Goal: Task Accomplishment & Management: Complete application form

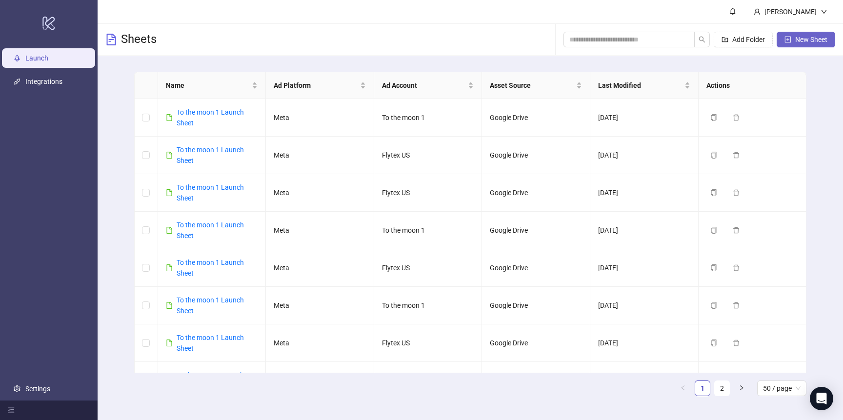
click at [816, 41] on span "New Sheet" at bounding box center [811, 40] width 32 height 8
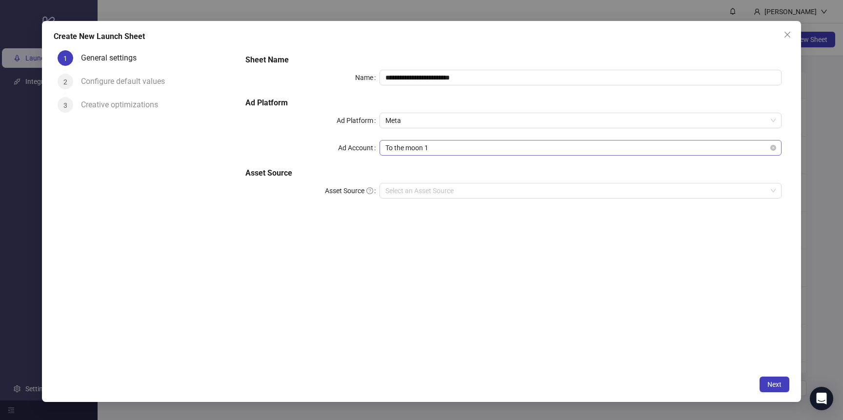
click at [473, 147] on span "To the moon 1" at bounding box center [580, 147] width 390 height 15
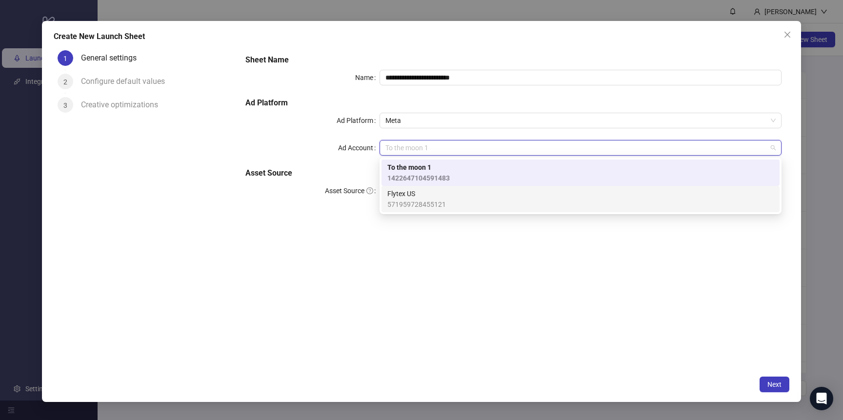
click at [429, 200] on span "571959728455121" at bounding box center [416, 204] width 59 height 11
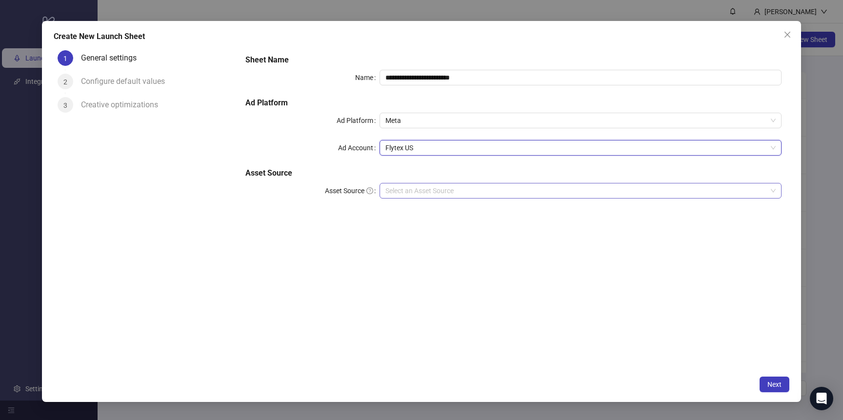
click at [446, 187] on input "Asset Source" at bounding box center [575, 190] width 381 height 15
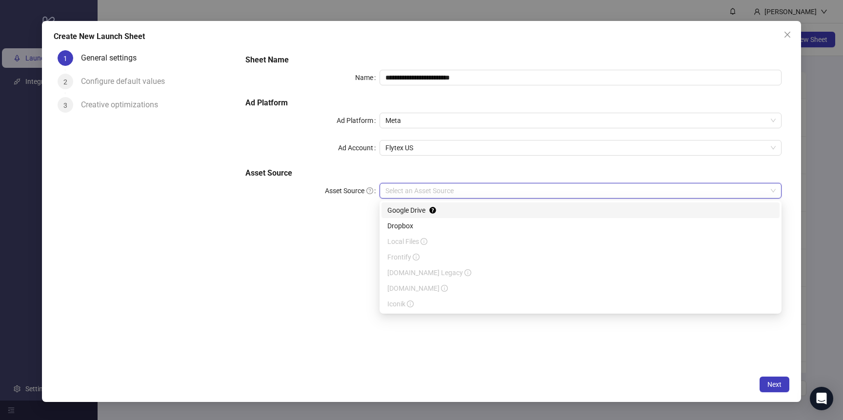
click at [402, 212] on div "Google Drive" at bounding box center [580, 210] width 386 height 11
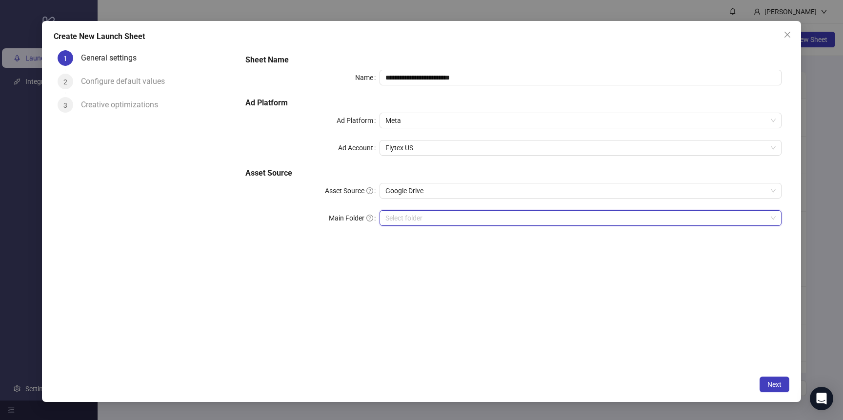
click at [402, 217] on input "Main Folder" at bounding box center [575, 218] width 381 height 15
click at [437, 240] on div "**********" at bounding box center [512, 145] width 543 height 191
click at [436, 220] on input "Main Folder" at bounding box center [575, 218] width 381 height 15
click at [773, 382] on span "Next" at bounding box center [774, 384] width 14 height 8
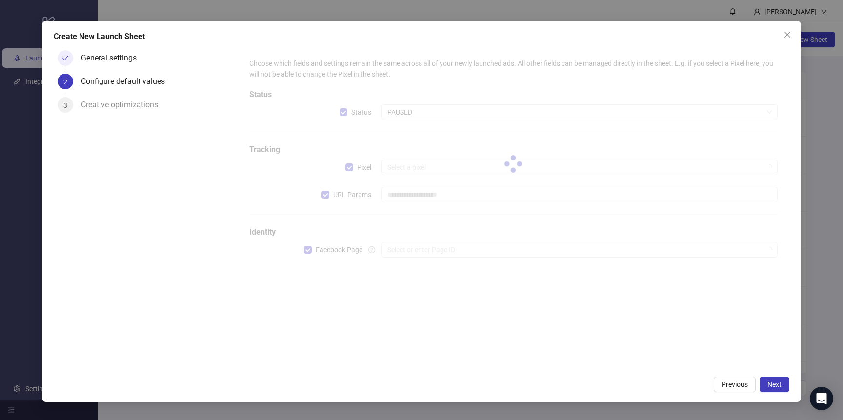
type input "**********"
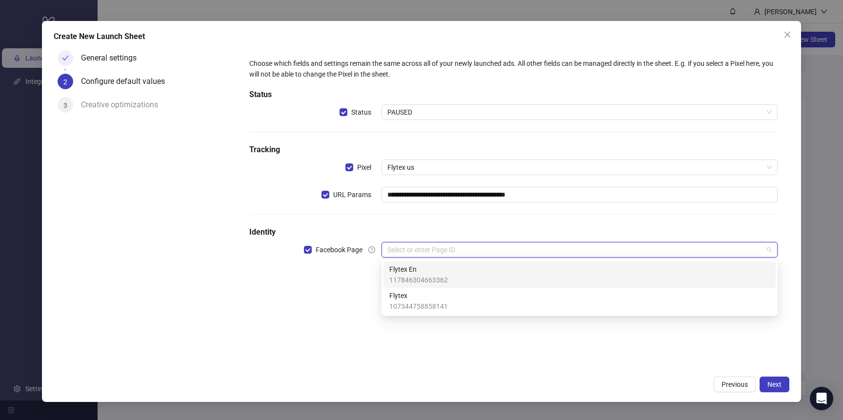
click at [506, 251] on input "search" at bounding box center [575, 249] width 376 height 15
click at [473, 275] on div "Flytex En 117846304663362" at bounding box center [579, 274] width 380 height 21
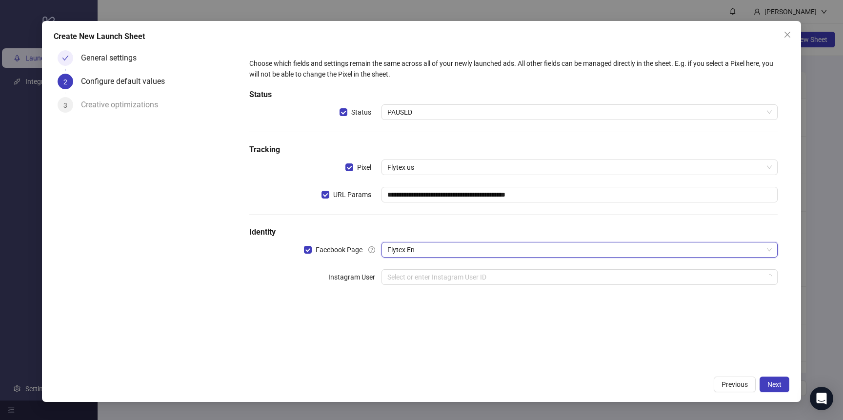
click at [473, 275] on input "search" at bounding box center [575, 277] width 376 height 15
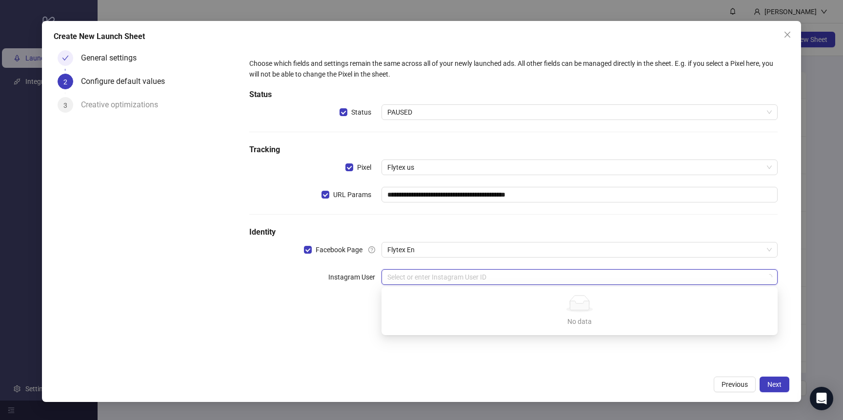
click at [347, 319] on div "**********" at bounding box center [513, 208] width 551 height 324
click at [441, 277] on input "search" at bounding box center [575, 277] width 376 height 15
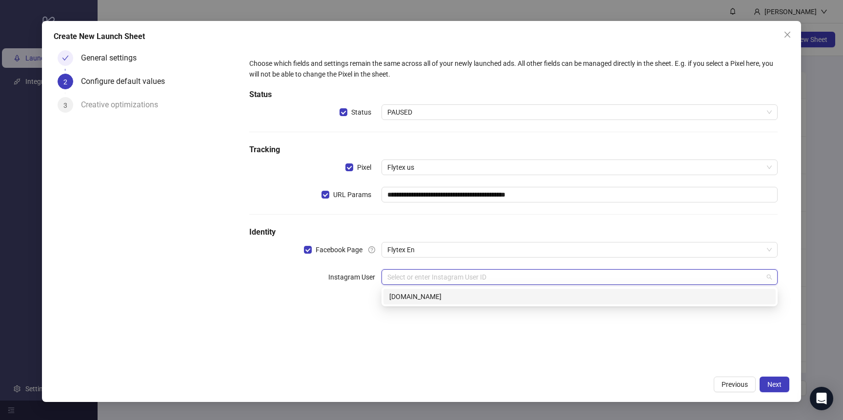
click at [429, 293] on div "[DOMAIN_NAME]" at bounding box center [579, 296] width 380 height 11
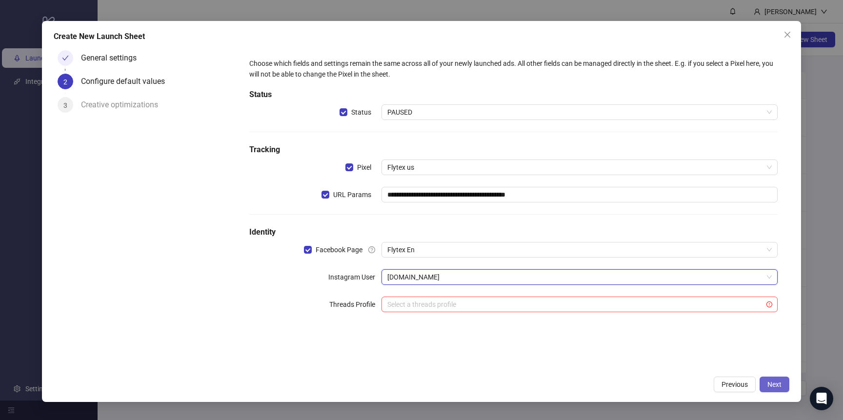
click at [773, 384] on span "Next" at bounding box center [774, 384] width 14 height 8
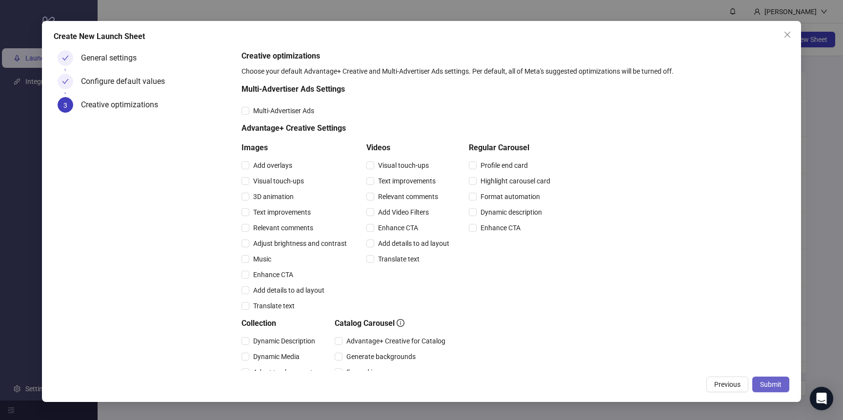
click at [772, 385] on span "Submit" at bounding box center [770, 384] width 21 height 8
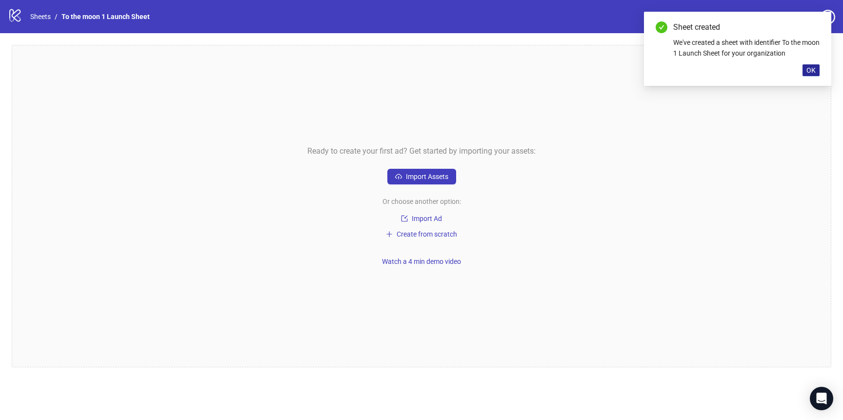
click at [814, 70] on span "OK" at bounding box center [810, 70] width 9 height 8
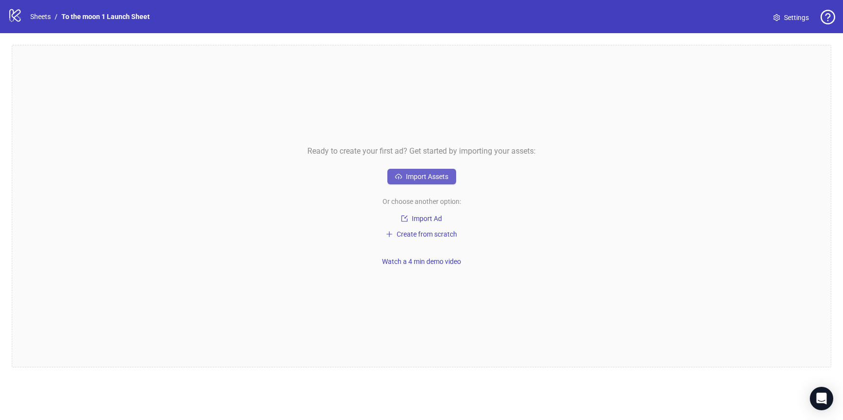
click at [437, 180] on span "Import Assets" at bounding box center [427, 177] width 42 height 8
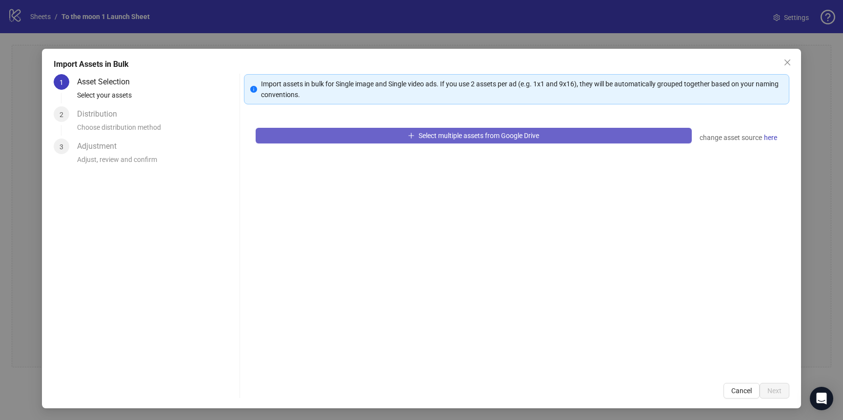
click at [424, 140] on button "Select multiple assets from Google Drive" at bounding box center [474, 136] width 436 height 16
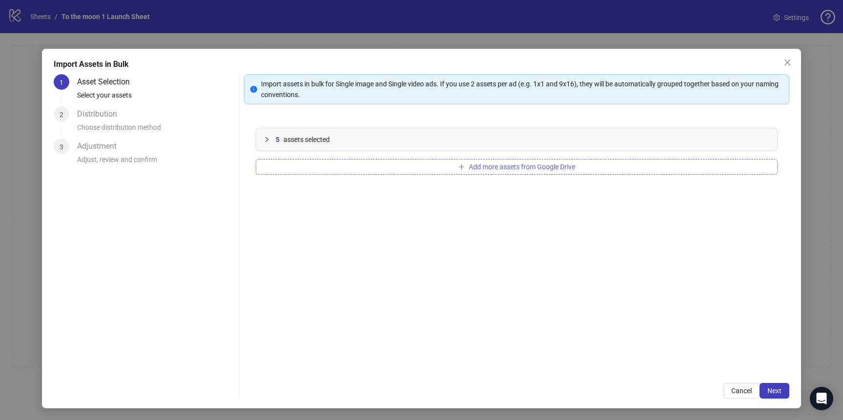
click at [487, 167] on span "Add more assets from Google Drive" at bounding box center [522, 167] width 106 height 8
click at [775, 387] on span "Next" at bounding box center [774, 391] width 14 height 8
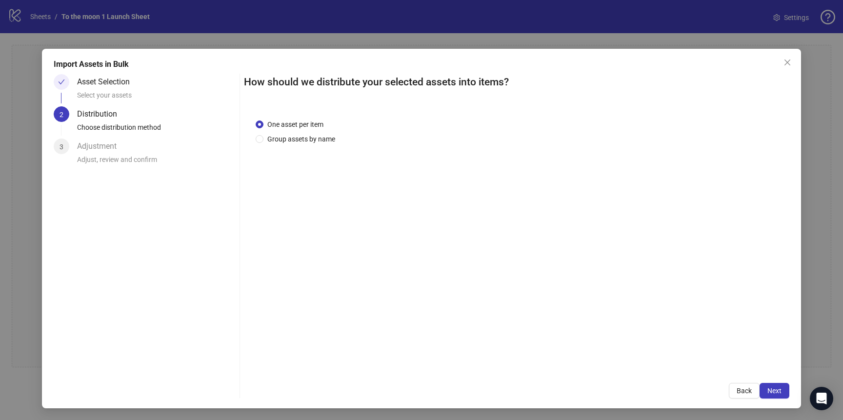
click at [775, 387] on span "Next" at bounding box center [774, 391] width 14 height 8
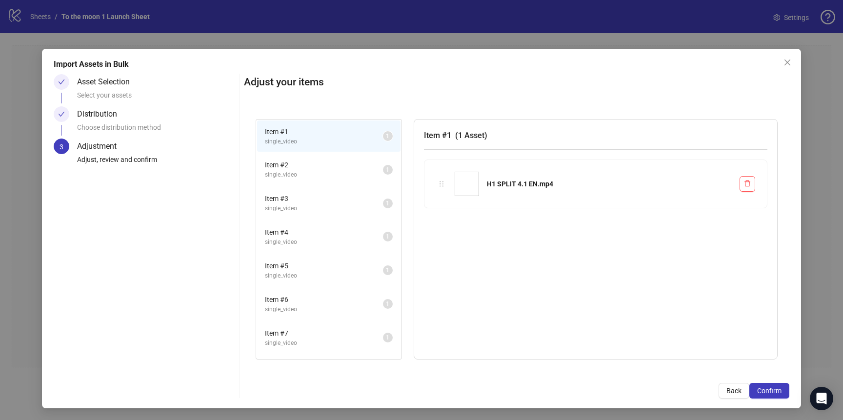
click at [775, 387] on span "Confirm" at bounding box center [769, 391] width 24 height 8
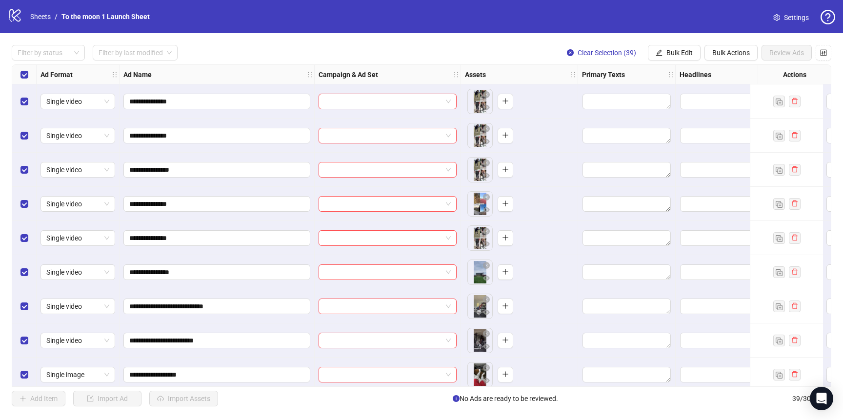
click at [779, 19] on icon "setting" at bounding box center [776, 17] width 7 height 7
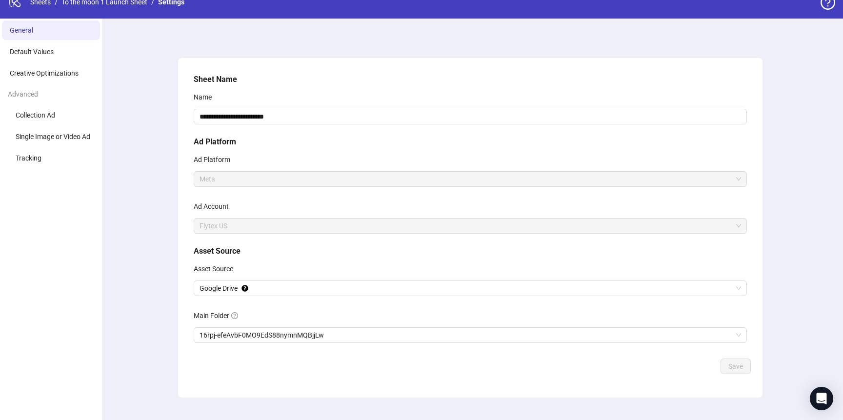
scroll to position [32, 0]
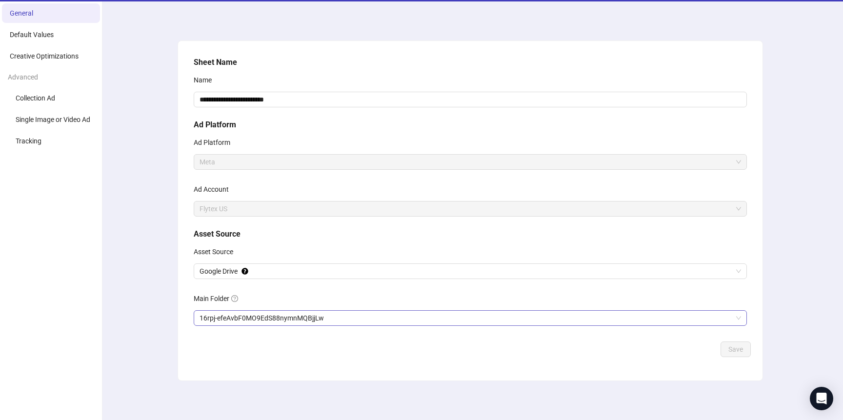
click at [334, 319] on span "16rpj-efeAvbF0MO9EdS88nymnMQBjjLw" at bounding box center [469, 318] width 541 height 15
click at [479, 317] on span "16rpj-efeAvbF0MO9EdS88nymnMQBjjLw" at bounding box center [469, 318] width 541 height 15
click at [738, 351] on span "Save" at bounding box center [735, 349] width 15 height 8
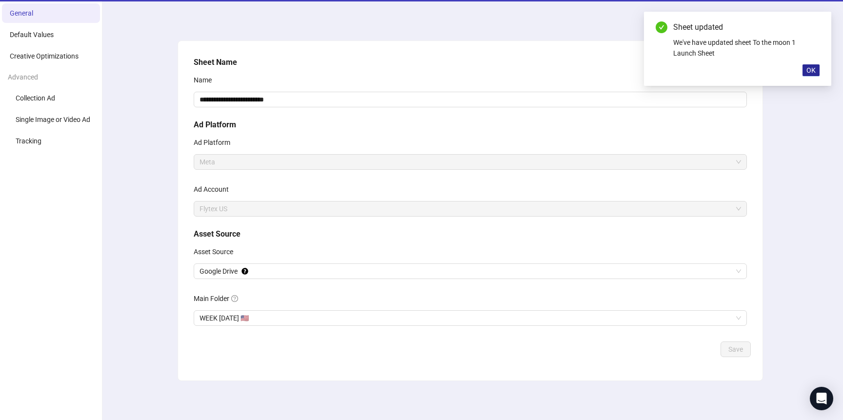
click at [815, 70] on span "OK" at bounding box center [810, 70] width 9 height 8
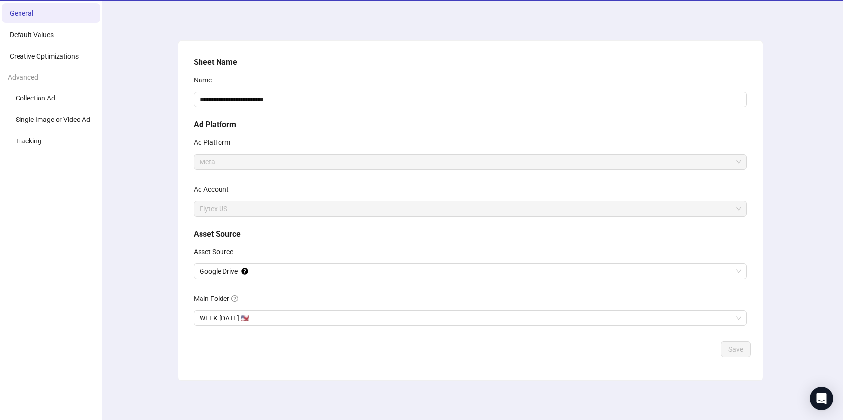
scroll to position [0, 0]
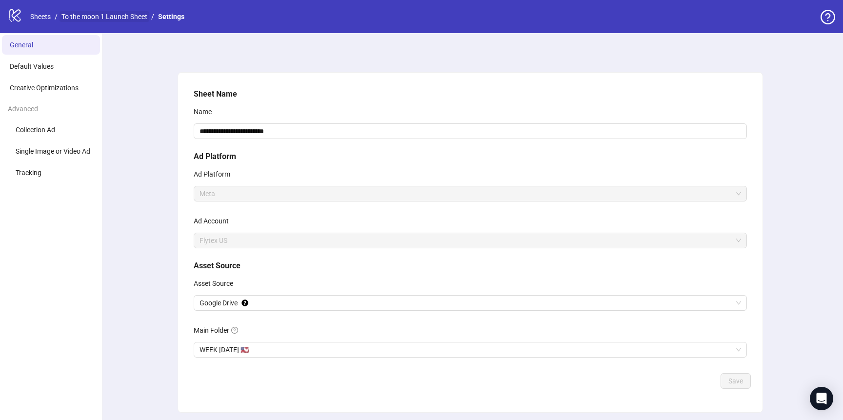
click at [83, 15] on link "To the moon 1 Launch Sheet" at bounding box center [105, 16] width 90 height 11
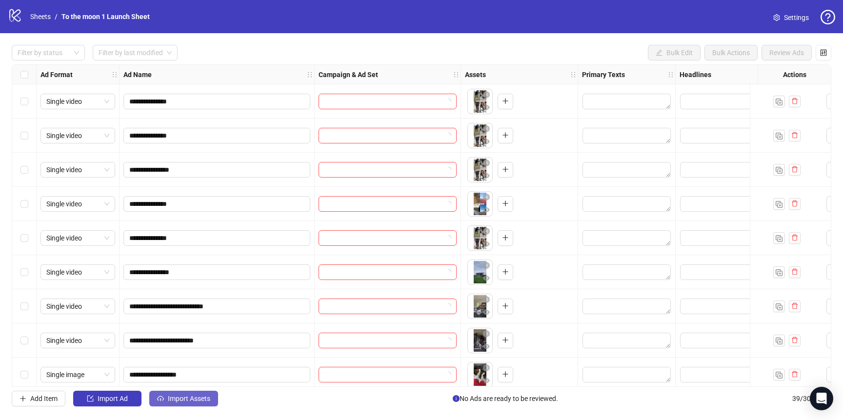
click at [205, 395] on span "Import Assets" at bounding box center [189, 399] width 42 height 8
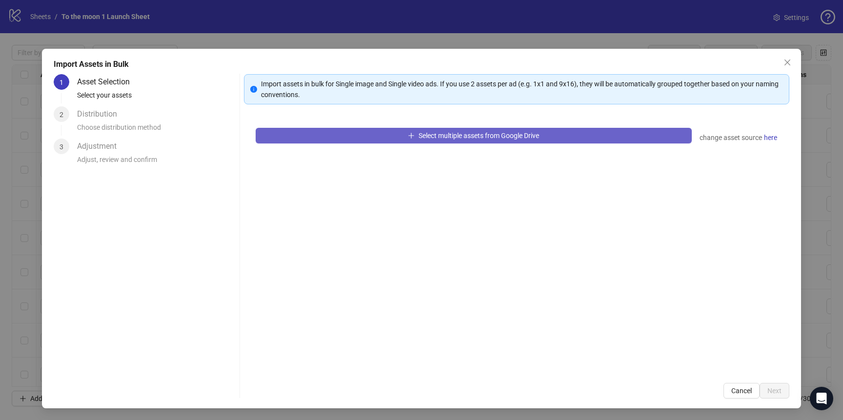
click at [444, 142] on button "Select multiple assets from Google Drive" at bounding box center [474, 136] width 436 height 16
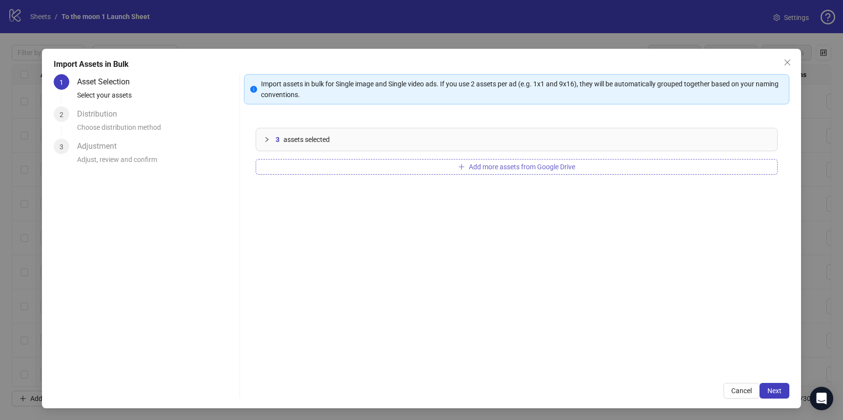
click at [524, 170] on span "Add more assets from Google Drive" at bounding box center [522, 167] width 106 height 8
click at [477, 167] on span "Add more assets from Google Drive" at bounding box center [522, 167] width 106 height 8
click at [409, 168] on button "Add more assets from Google Drive" at bounding box center [517, 167] width 522 height 16
click at [774, 388] on span "Next" at bounding box center [774, 391] width 14 height 8
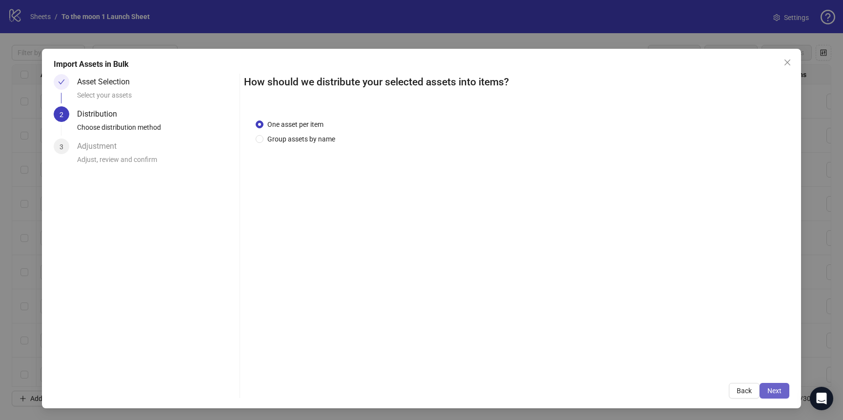
click at [778, 392] on span "Next" at bounding box center [774, 391] width 14 height 8
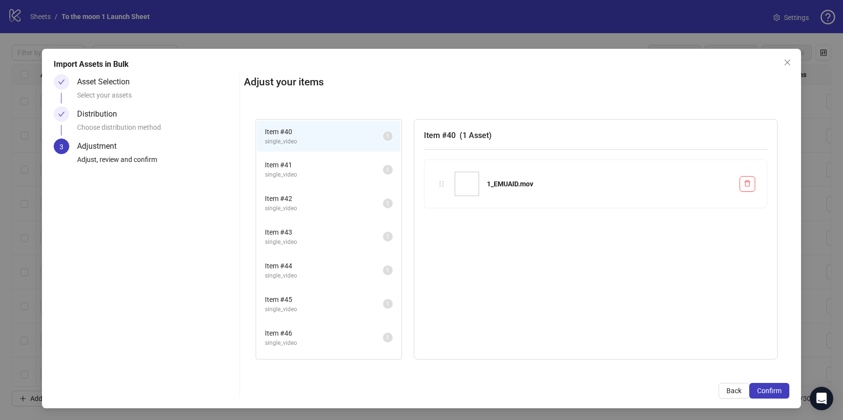
click at [778, 392] on span "Confirm" at bounding box center [769, 391] width 24 height 8
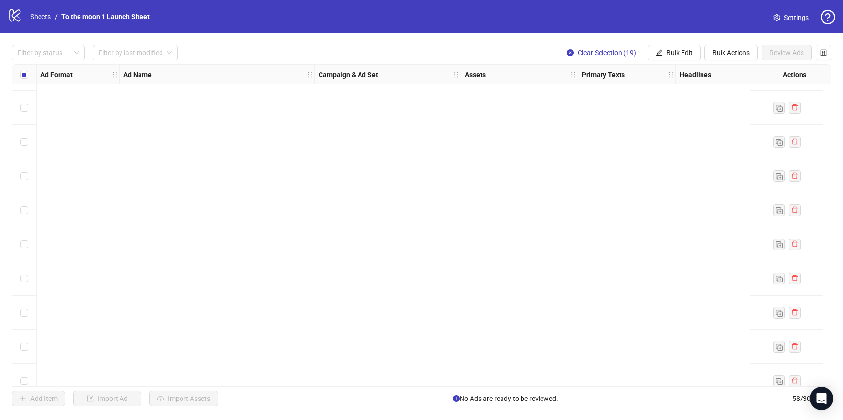
scroll to position [1682, 0]
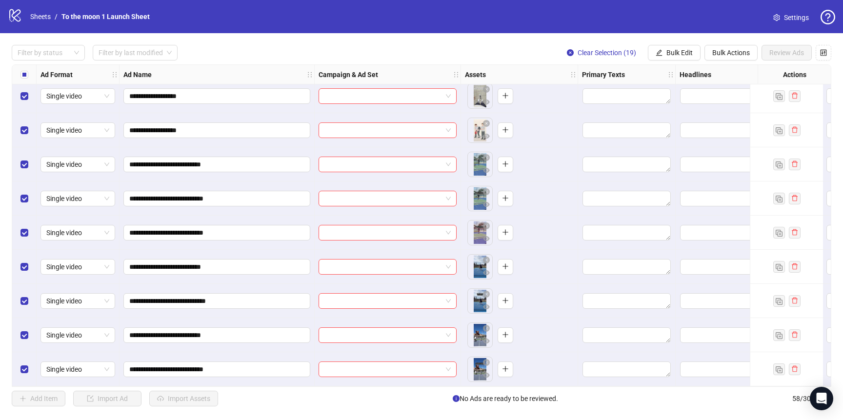
click at [791, 20] on span "Settings" at bounding box center [796, 17] width 25 height 11
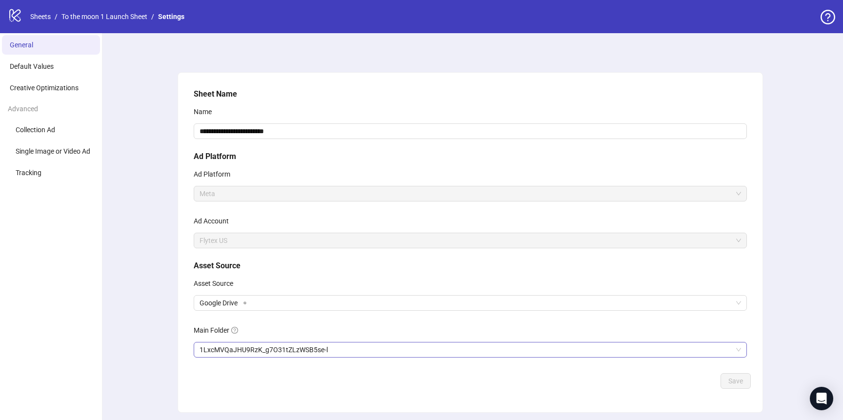
click at [265, 350] on span "1LxcMVQaJHU9RzK_g7O31tZLzWSB5se-l" at bounding box center [469, 349] width 541 height 15
click at [741, 381] on span "Save" at bounding box center [735, 381] width 15 height 8
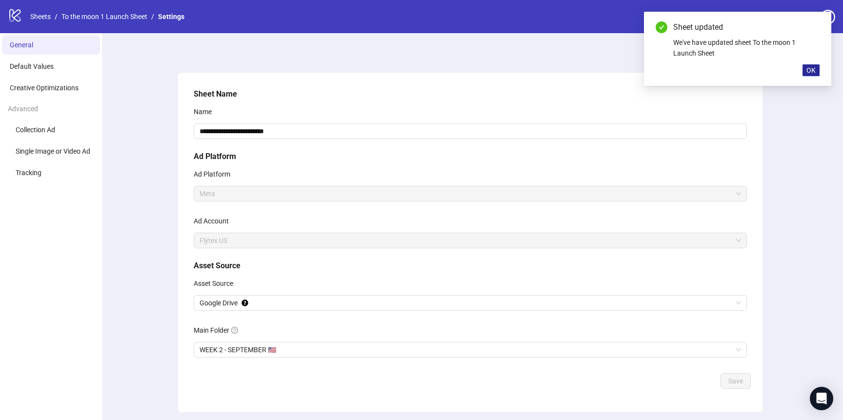
click at [811, 71] on span "OK" at bounding box center [810, 70] width 9 height 8
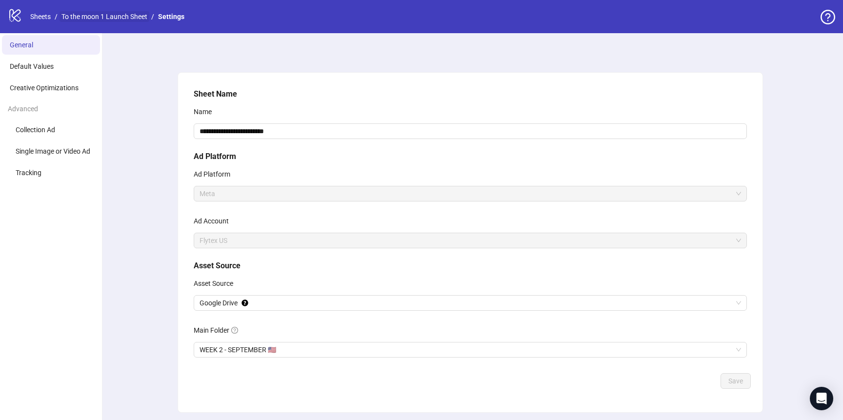
click at [112, 21] on link "To the moon 1 Launch Sheet" at bounding box center [105, 16] width 90 height 11
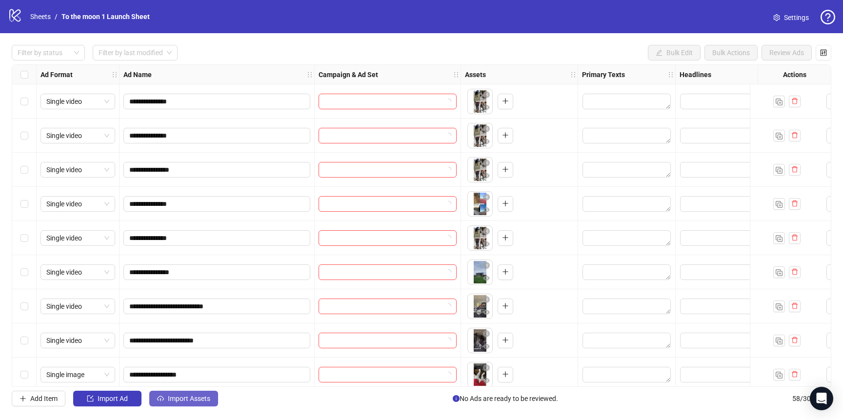
click at [189, 405] on button "Import Assets" at bounding box center [183, 399] width 69 height 16
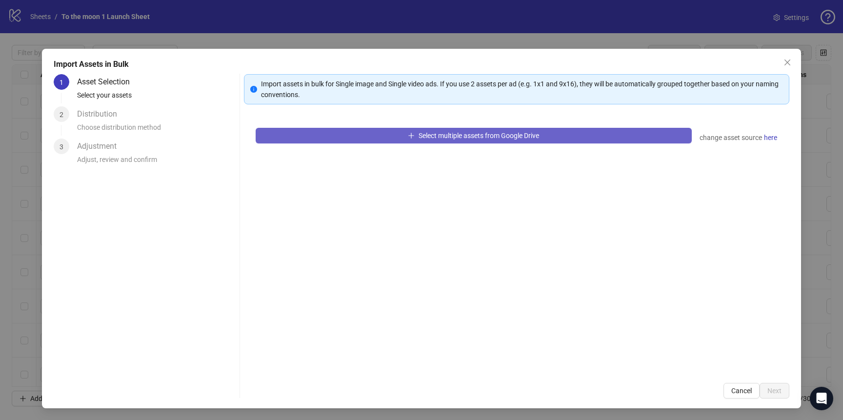
click at [434, 132] on span "Select multiple assets from Google Drive" at bounding box center [479, 136] width 120 height 8
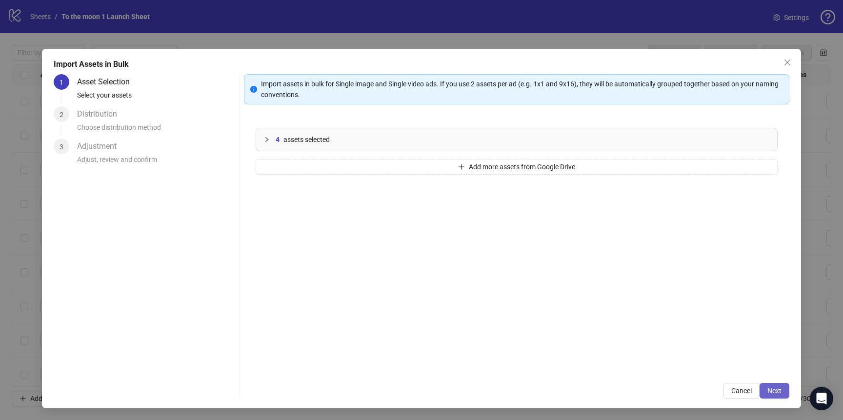
click at [782, 391] on button "Next" at bounding box center [774, 391] width 30 height 16
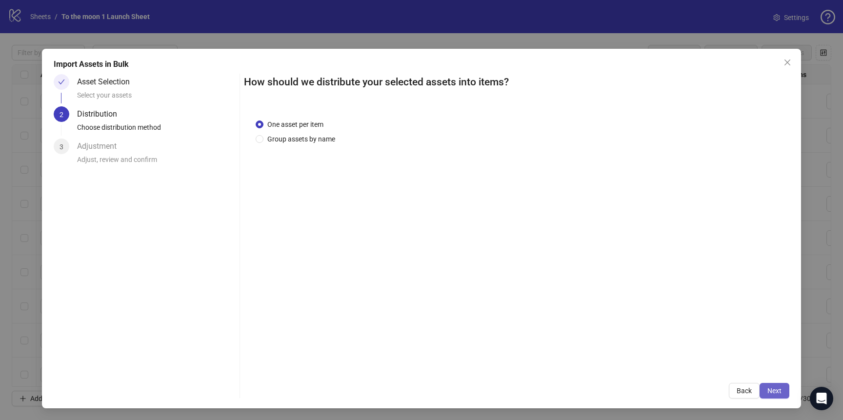
click at [770, 389] on span "Next" at bounding box center [774, 391] width 14 height 8
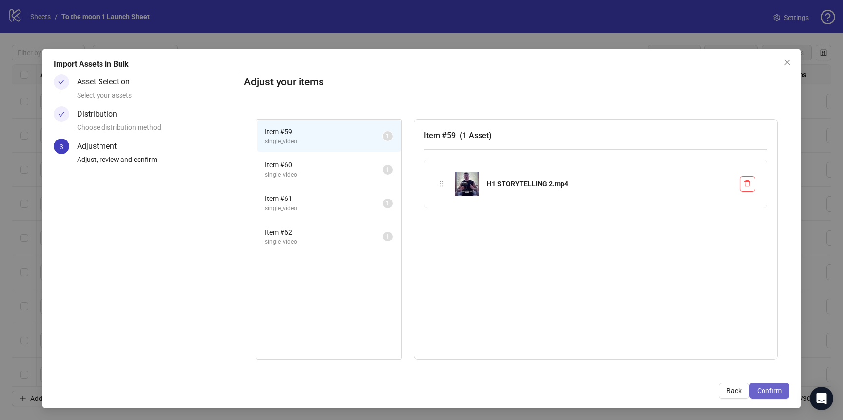
click at [762, 384] on button "Confirm" at bounding box center [769, 391] width 40 height 16
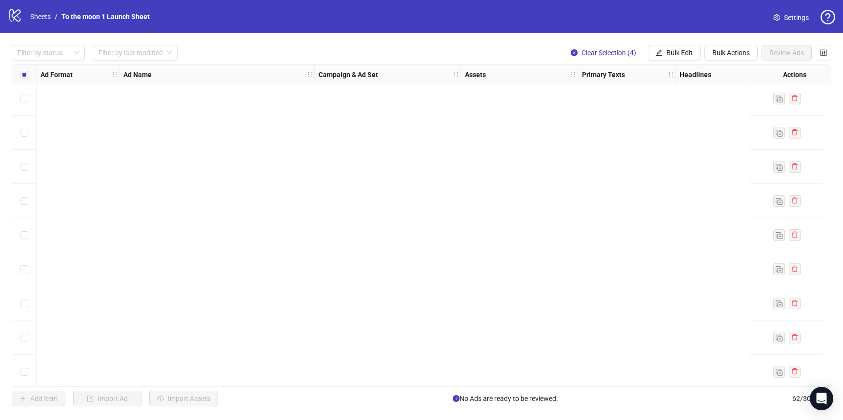
scroll to position [1819, 0]
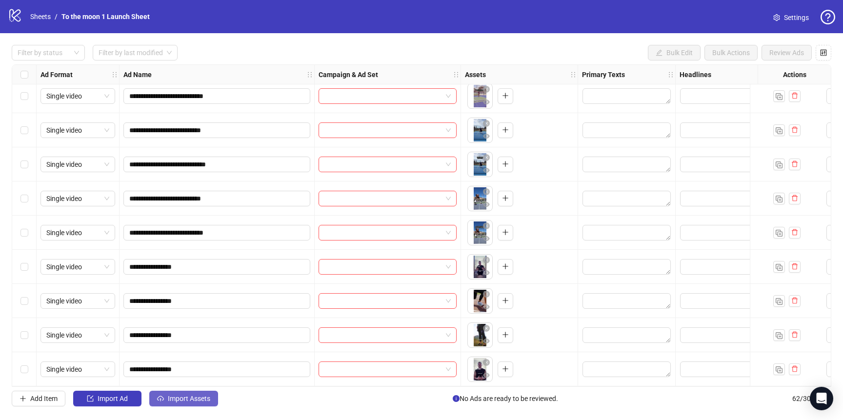
click at [187, 397] on span "Import Assets" at bounding box center [189, 399] width 42 height 8
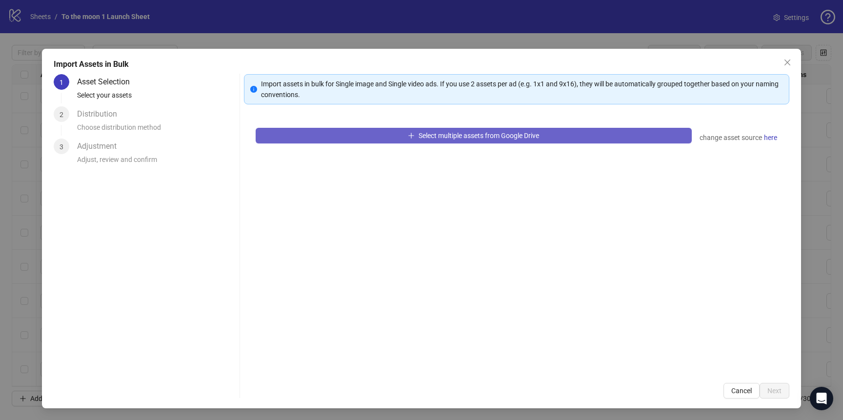
click at [382, 132] on button "Select multiple assets from Google Drive" at bounding box center [474, 136] width 436 height 16
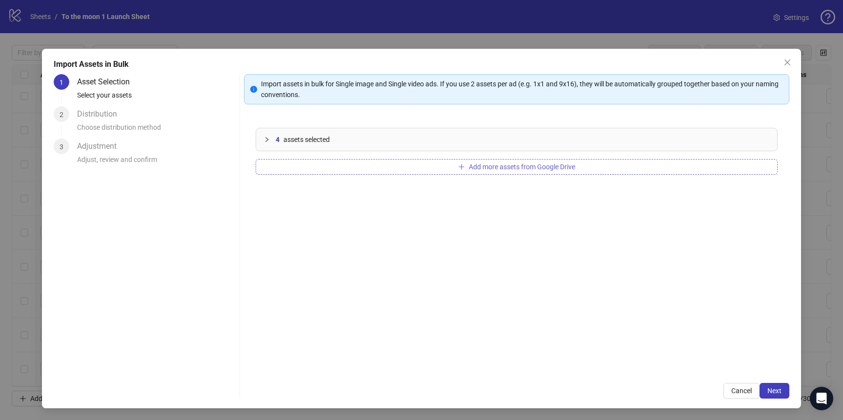
click at [472, 161] on button "Add more assets from Google Drive" at bounding box center [517, 167] width 522 height 16
click at [777, 395] on button "Next" at bounding box center [774, 391] width 30 height 16
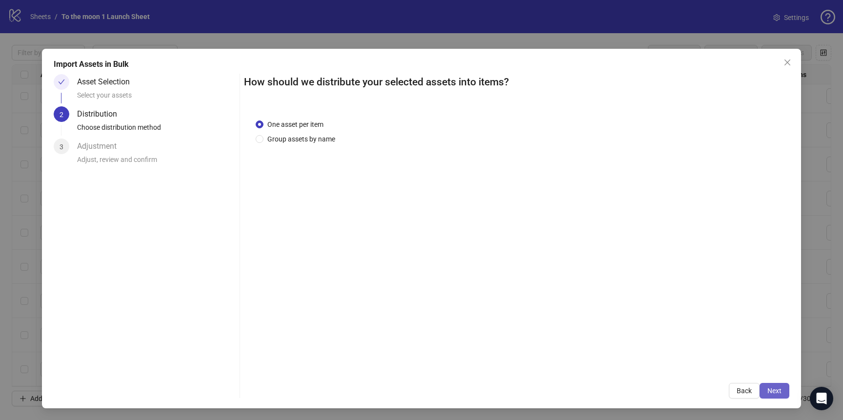
click at [775, 394] on span "Next" at bounding box center [774, 391] width 14 height 8
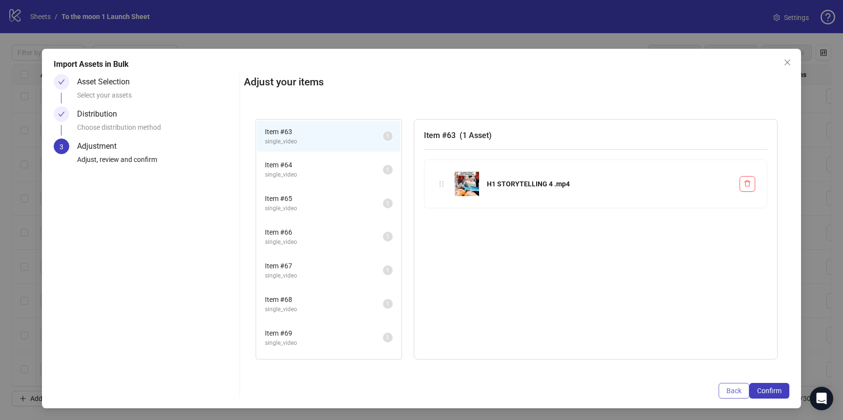
click at [742, 391] on button "Back" at bounding box center [733, 391] width 31 height 16
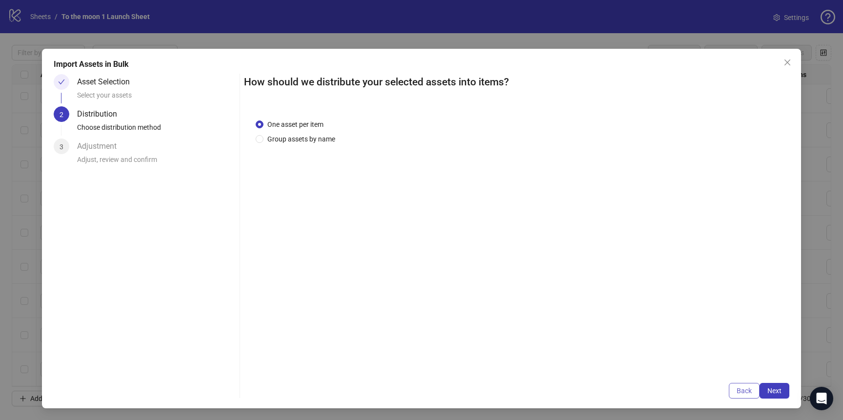
click at [739, 393] on span "Back" at bounding box center [744, 391] width 15 height 8
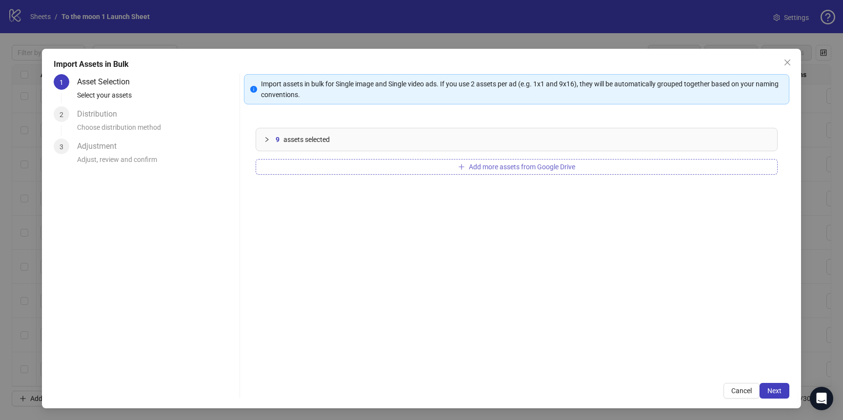
click at [479, 164] on span "Add more assets from Google Drive" at bounding box center [522, 167] width 106 height 8
click at [441, 163] on button "Add more assets from Google Drive" at bounding box center [517, 167] width 522 height 16
click at [488, 166] on span "Add more assets from Google Drive" at bounding box center [522, 167] width 106 height 8
click at [453, 164] on button "Add more assets from Google Drive" at bounding box center [517, 167] width 522 height 16
click at [391, 166] on button "Add more assets from Google Drive" at bounding box center [517, 167] width 522 height 16
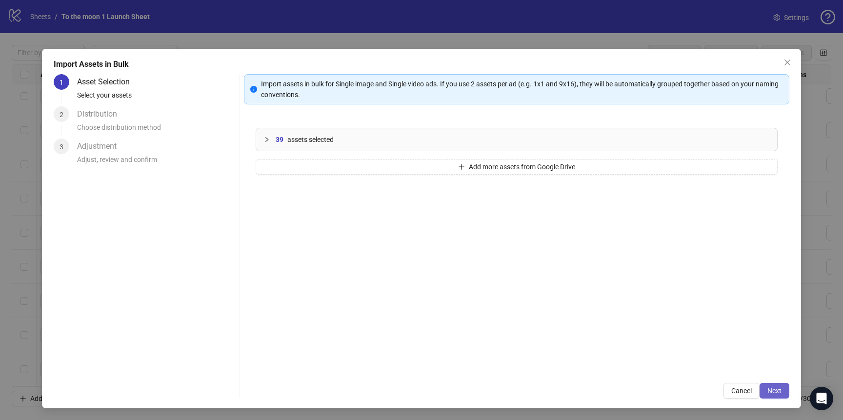
click at [773, 390] on span "Next" at bounding box center [774, 391] width 14 height 8
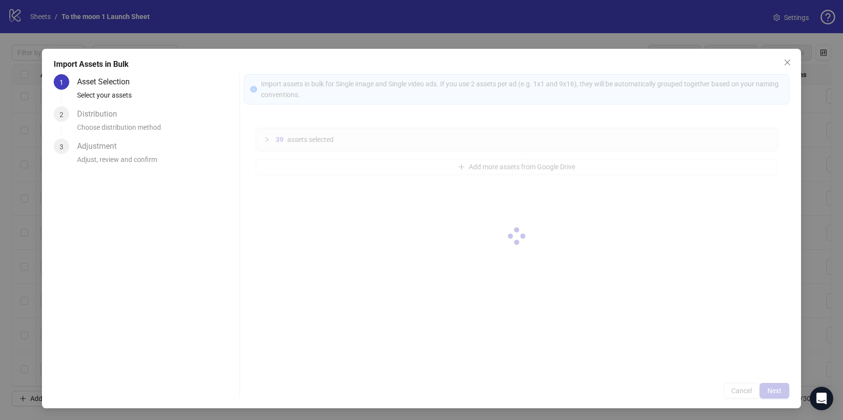
drag, startPoint x: 773, startPoint y: 390, endPoint x: 689, endPoint y: 305, distance: 119.7
click at [689, 305] on div at bounding box center [516, 236] width 545 height 324
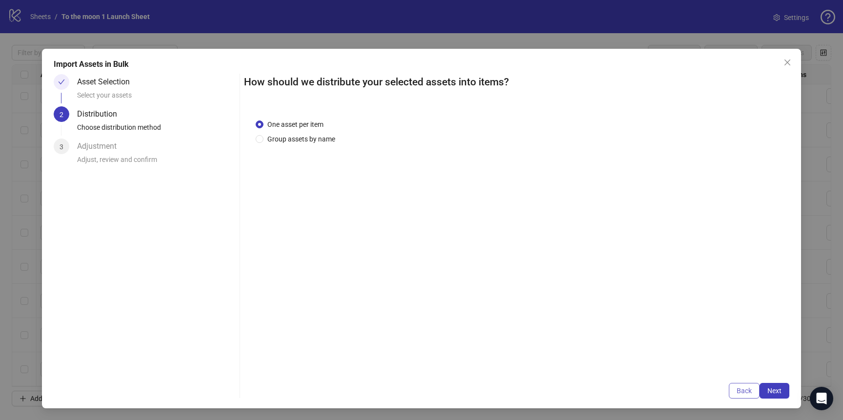
click at [754, 396] on button "Back" at bounding box center [744, 391] width 31 height 16
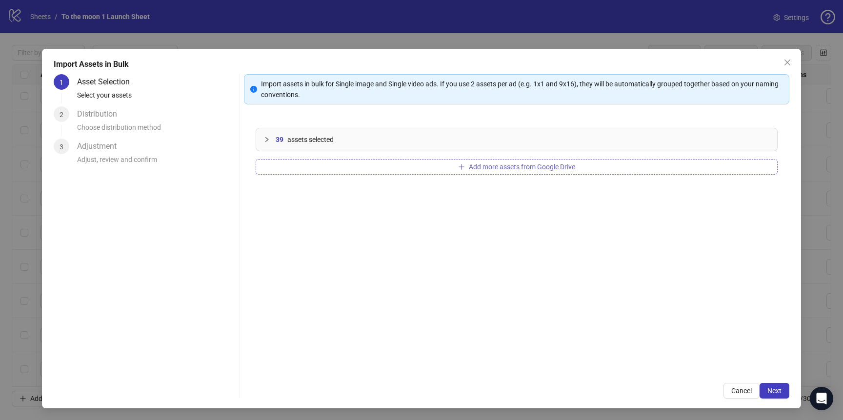
click at [419, 165] on button "Add more assets from Google Drive" at bounding box center [517, 167] width 522 height 16
click at [776, 392] on span "Next" at bounding box center [774, 391] width 14 height 8
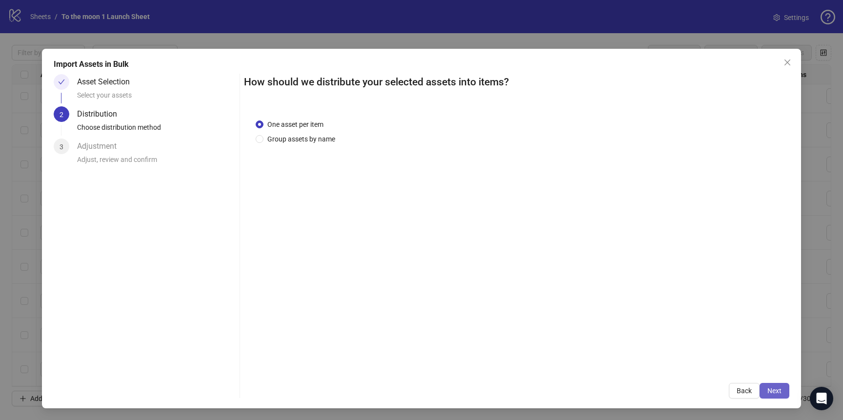
click at [775, 392] on span "Next" at bounding box center [774, 391] width 14 height 8
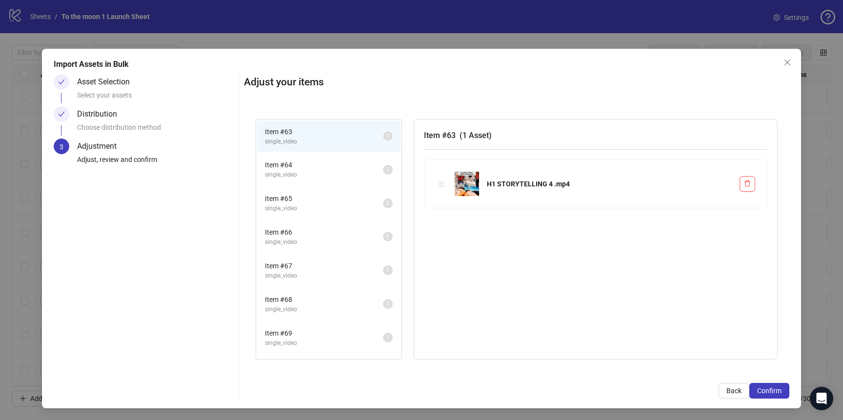
click at [775, 392] on span "Confirm" at bounding box center [769, 391] width 24 height 8
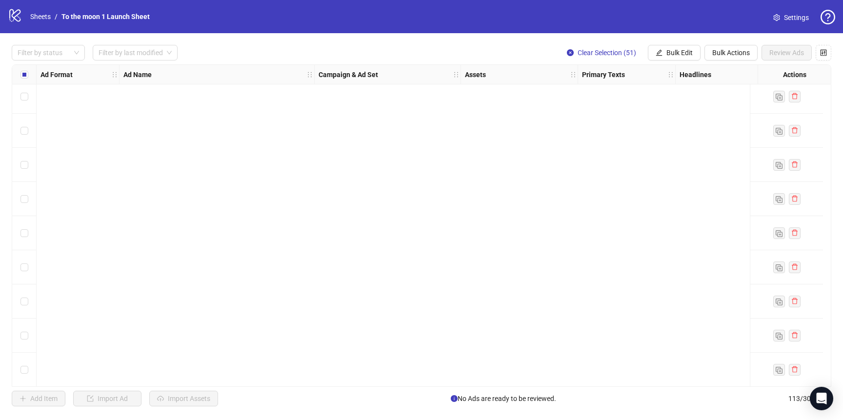
scroll to position [0, 0]
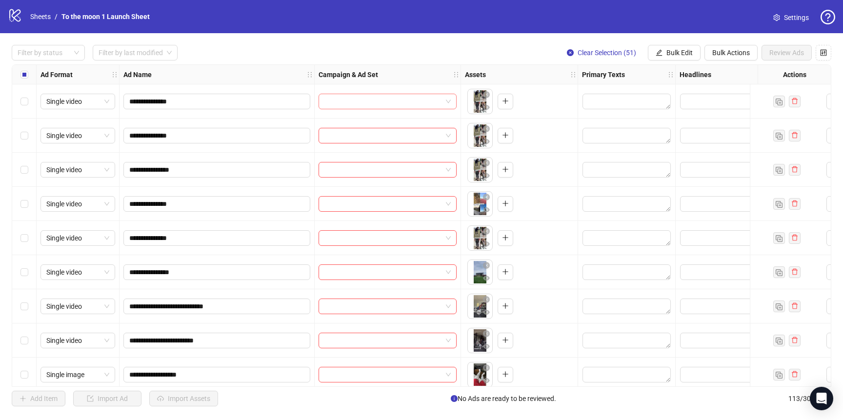
click at [445, 98] on span at bounding box center [387, 101] width 126 height 15
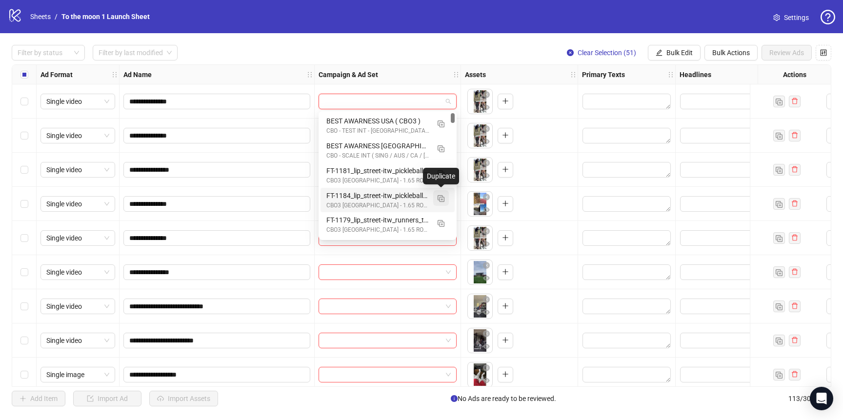
click at [441, 197] on img "button" at bounding box center [441, 198] width 7 height 7
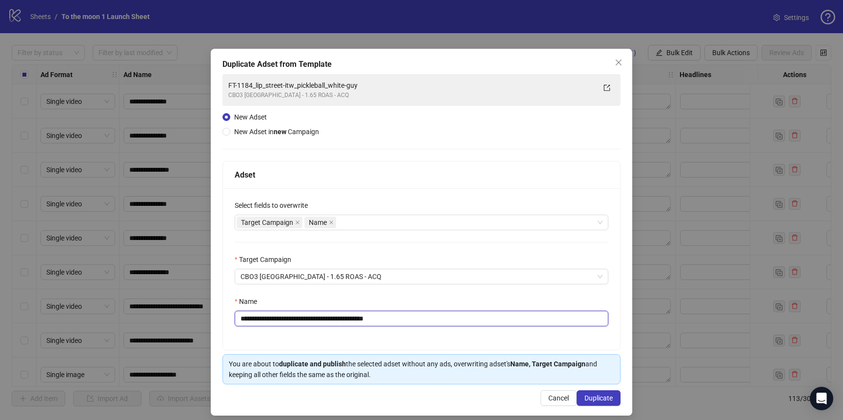
click at [338, 316] on input "**********" at bounding box center [422, 319] width 374 height 16
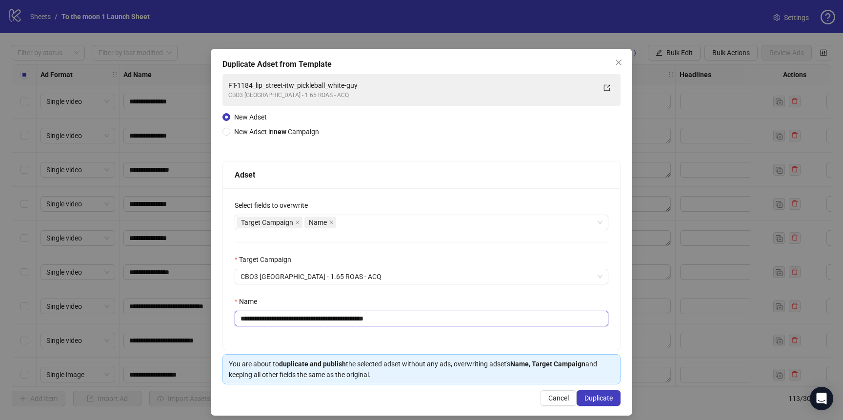
click at [338, 316] on input "**********" at bounding box center [422, 319] width 374 height 16
paste input "text"
type input "**********"
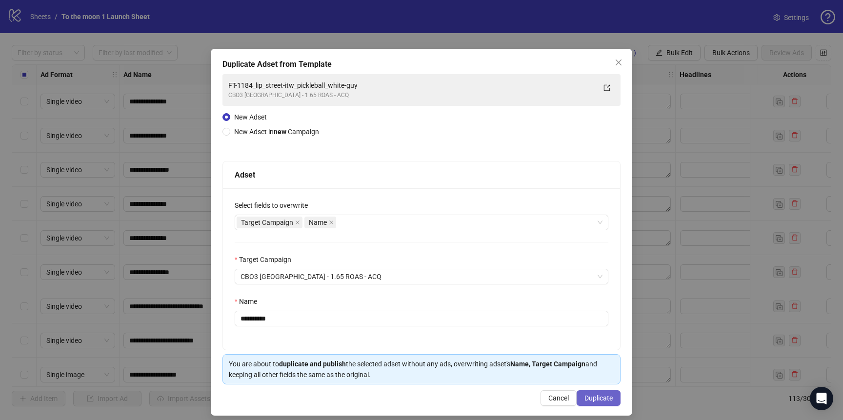
click at [595, 396] on span "Duplicate" at bounding box center [598, 398] width 28 height 8
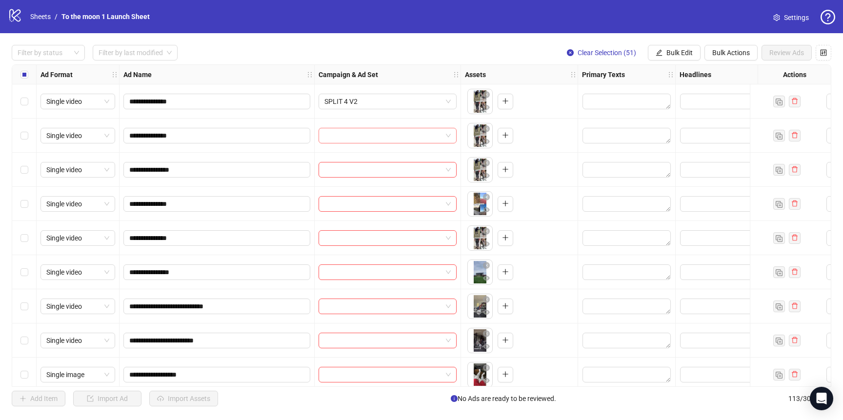
click at [433, 137] on input "search" at bounding box center [383, 135] width 118 height 15
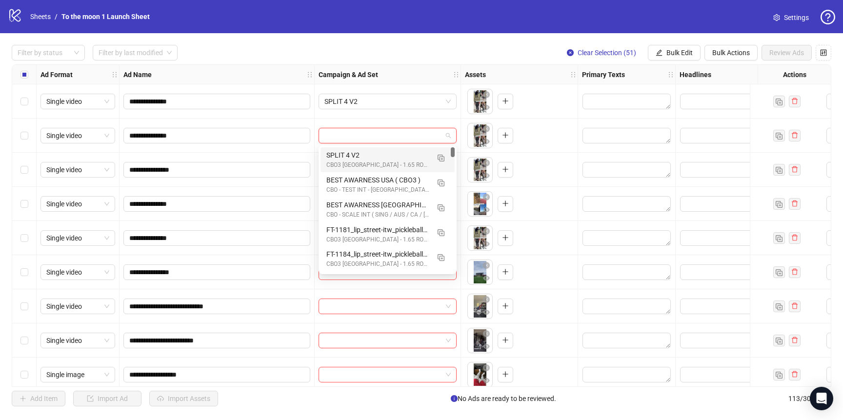
click at [402, 160] on div "CBO3 [GEOGRAPHIC_DATA] - 1.65 ROAS - ACQ" at bounding box center [377, 164] width 103 height 9
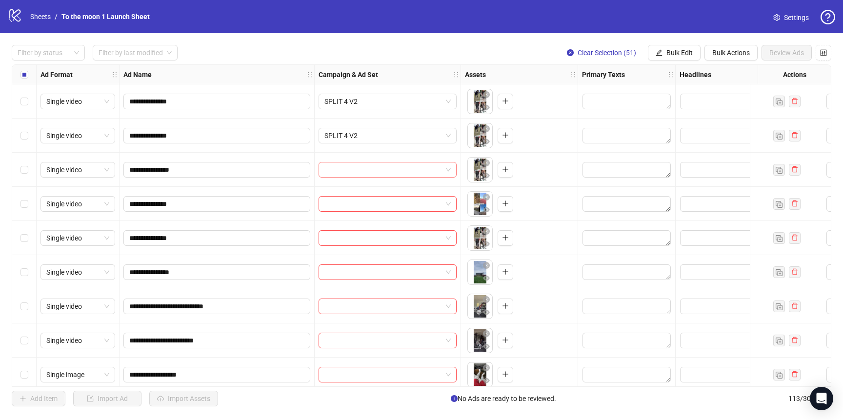
click at [393, 171] on input "search" at bounding box center [383, 169] width 118 height 15
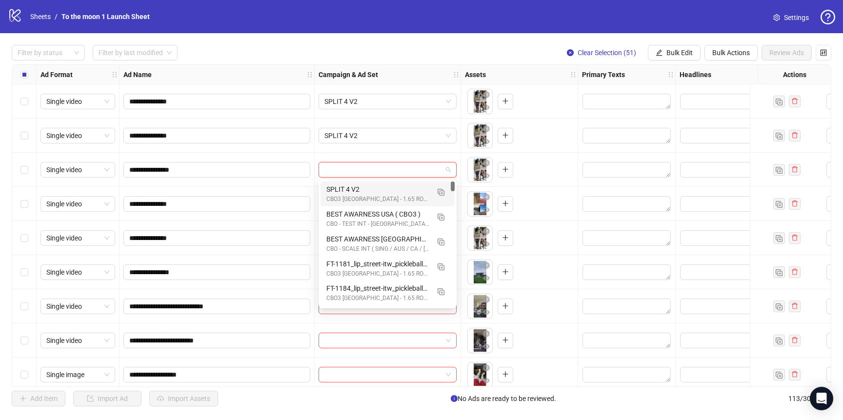
click at [392, 190] on div "SPLIT 4 V2" at bounding box center [377, 189] width 103 height 11
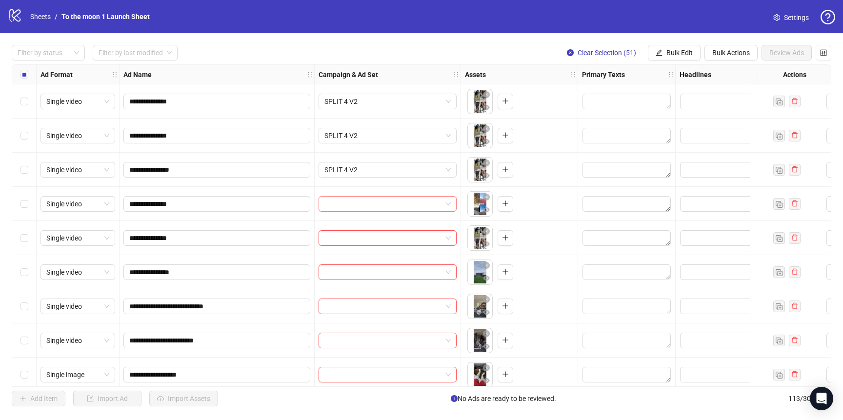
click at [388, 202] on input "search" at bounding box center [383, 204] width 118 height 15
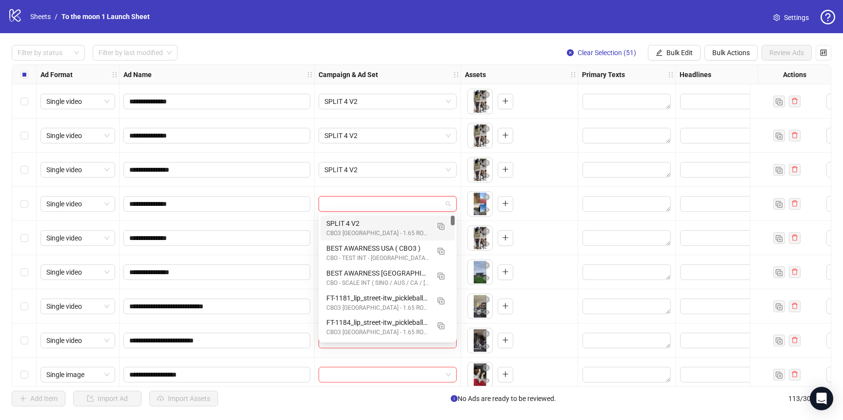
click at [386, 224] on div "SPLIT 4 V2" at bounding box center [377, 223] width 103 height 11
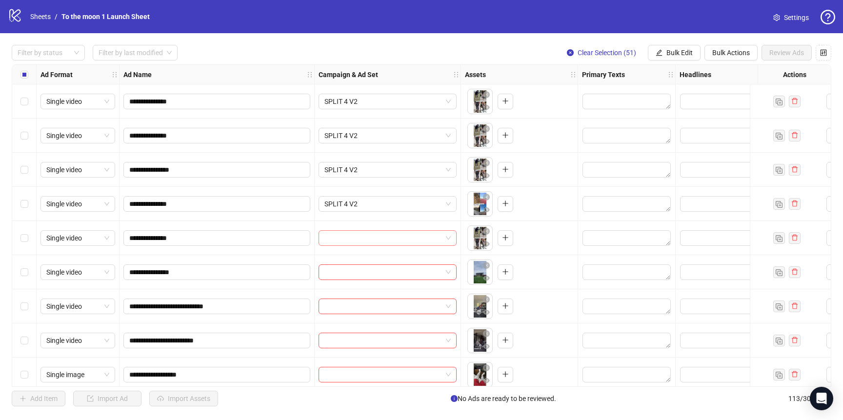
click at [378, 240] on input "search" at bounding box center [383, 238] width 118 height 15
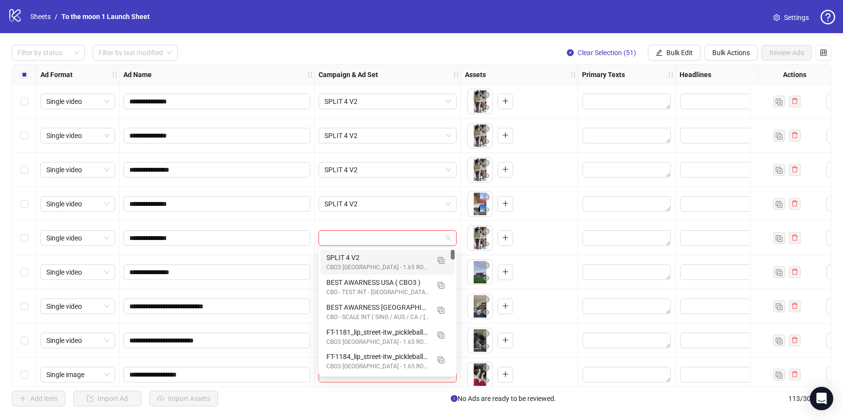
click at [377, 261] on div "SPLIT 4 V2" at bounding box center [377, 257] width 103 height 11
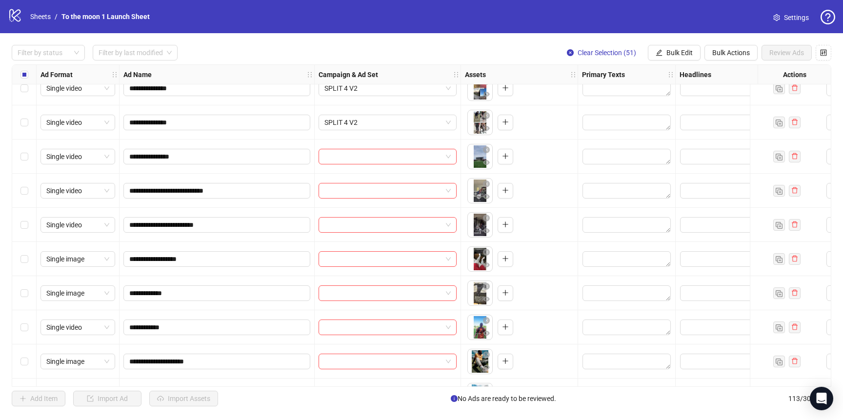
scroll to position [130, 0]
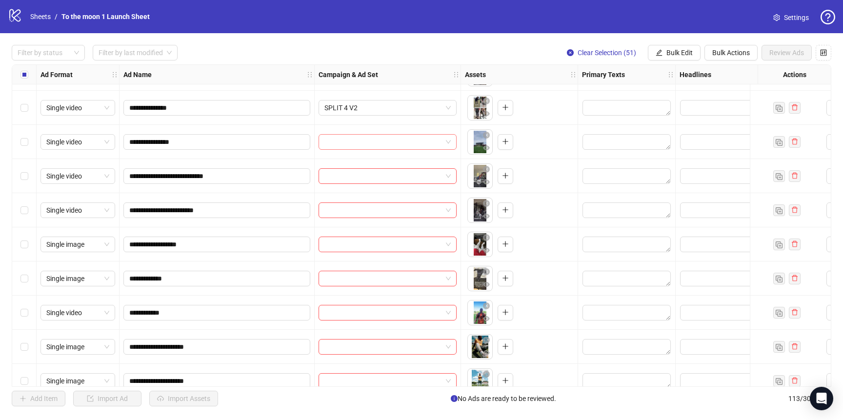
click at [445, 141] on span at bounding box center [387, 142] width 126 height 15
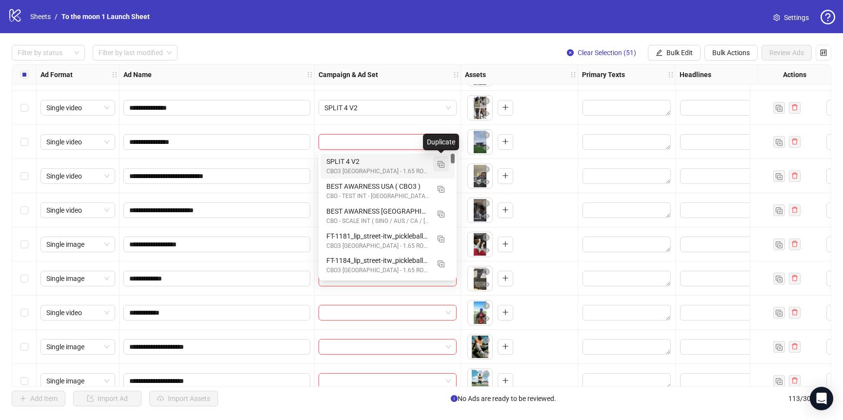
click at [439, 162] on img "button" at bounding box center [441, 164] width 7 height 7
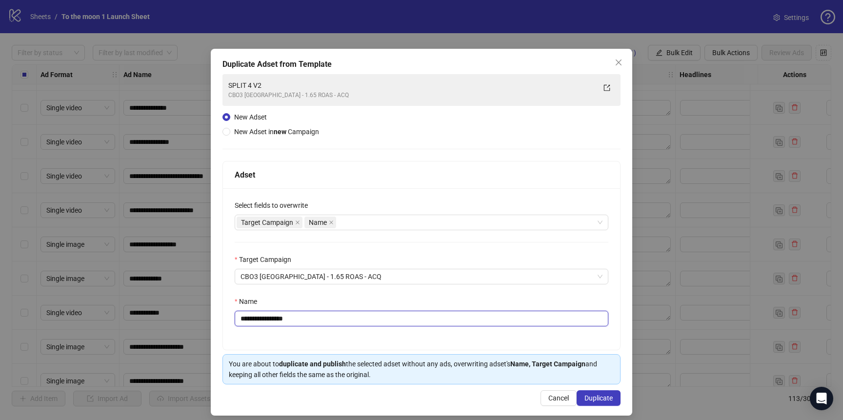
click at [300, 319] on input "**********" at bounding box center [422, 319] width 374 height 16
click at [285, 317] on input "**********" at bounding box center [422, 319] width 374 height 16
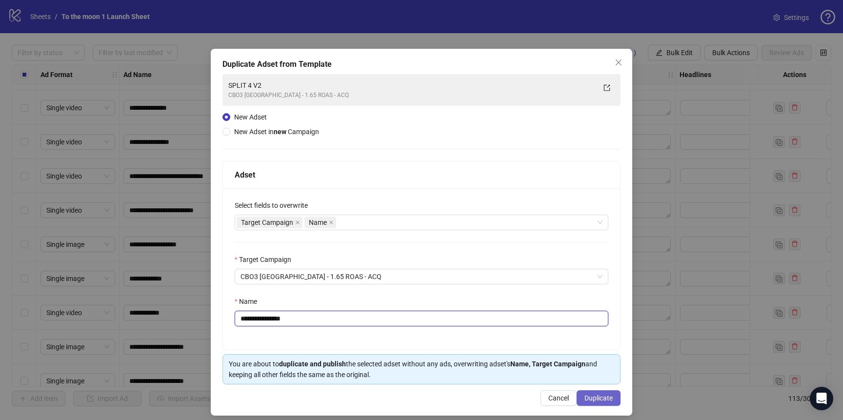
type input "**********"
click at [612, 399] on span "Duplicate" at bounding box center [598, 398] width 28 height 8
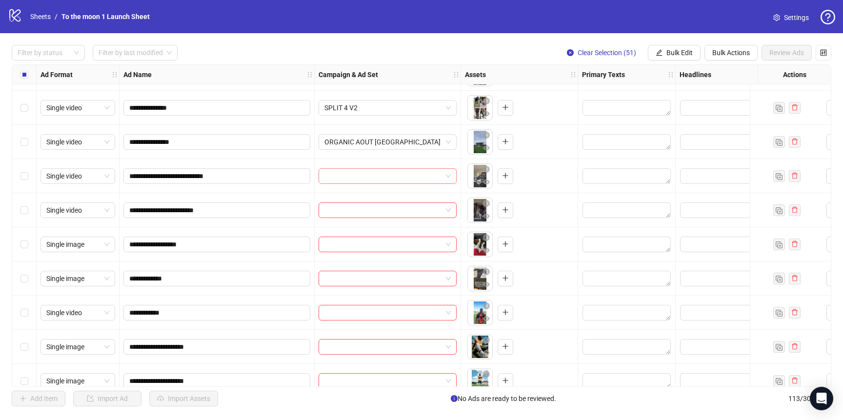
click at [425, 175] on input "search" at bounding box center [383, 176] width 118 height 15
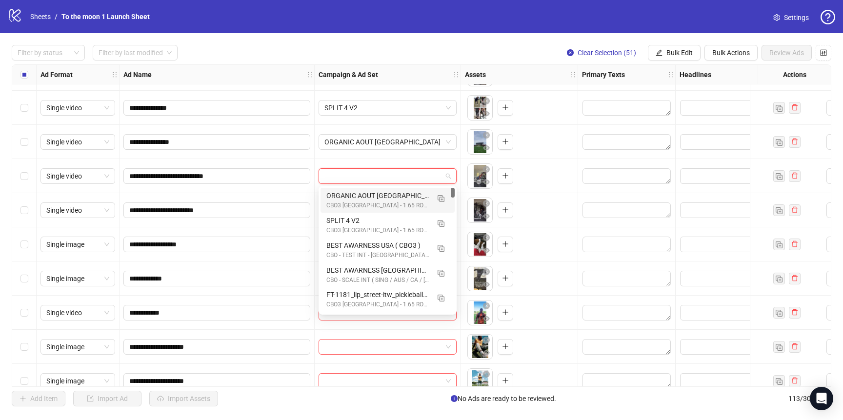
click at [405, 197] on div "ORGANIC AOUT [GEOGRAPHIC_DATA]" at bounding box center [377, 195] width 103 height 11
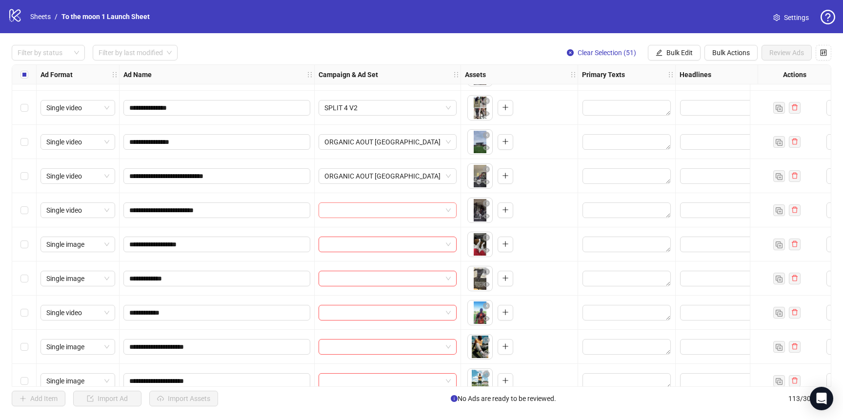
click at [403, 217] on input "search" at bounding box center [383, 210] width 118 height 15
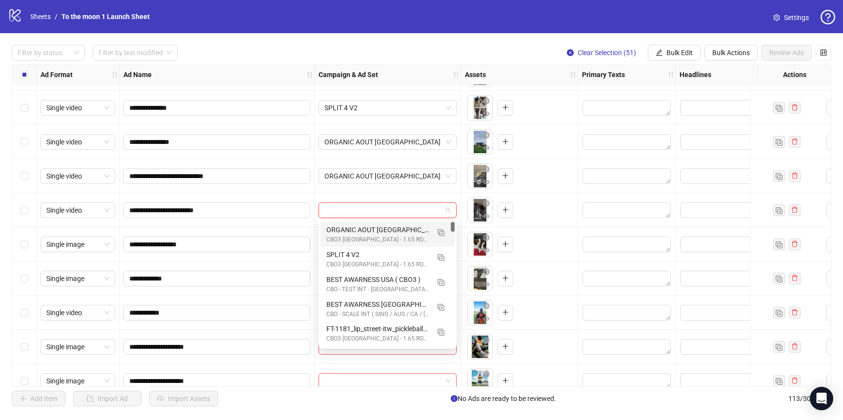
click at [382, 230] on div "ORGANIC AOUT [GEOGRAPHIC_DATA]" at bounding box center [377, 229] width 103 height 11
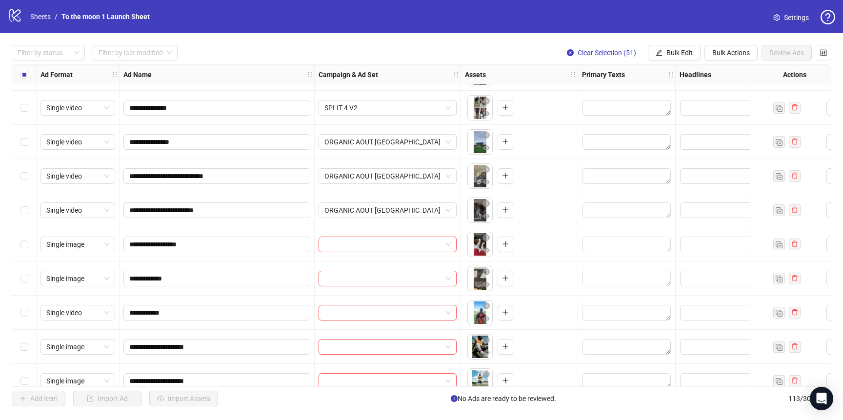
click at [377, 235] on div at bounding box center [388, 244] width 146 height 34
click at [377, 247] on input "search" at bounding box center [383, 244] width 118 height 15
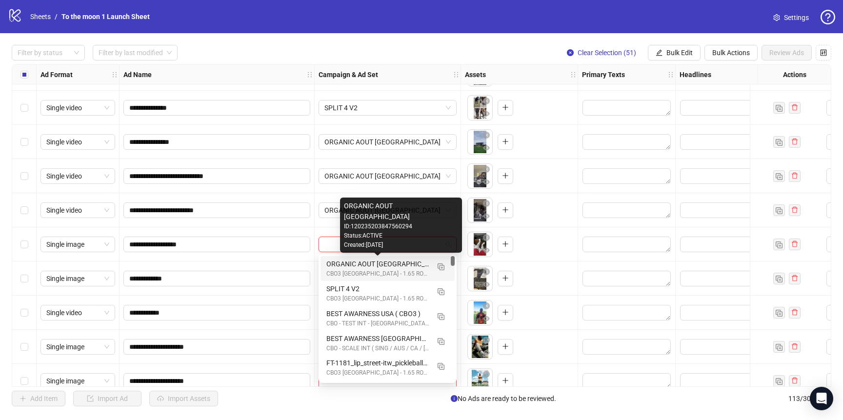
click at [366, 265] on div "ORGANIC AOUT [GEOGRAPHIC_DATA]" at bounding box center [377, 264] width 103 height 11
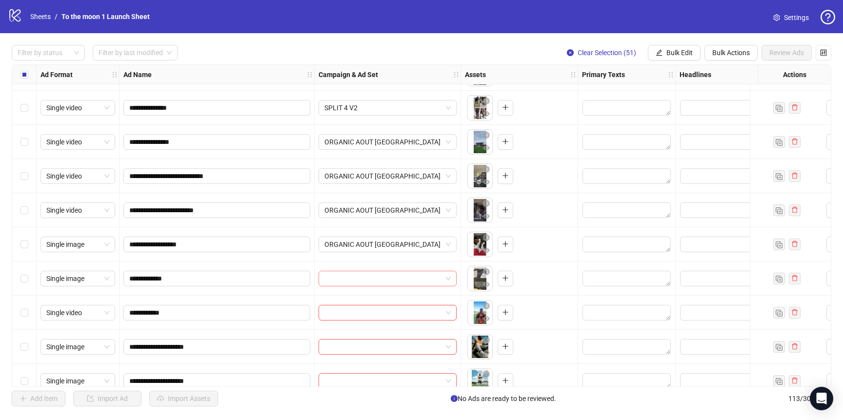
click at [366, 274] on input "search" at bounding box center [383, 278] width 118 height 15
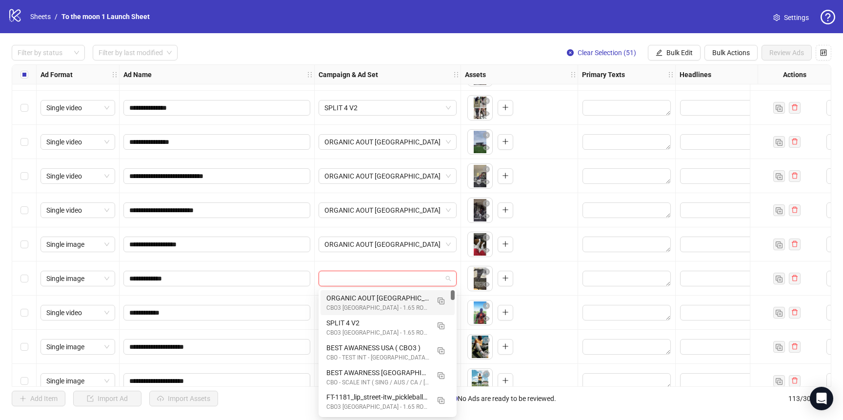
click at [366, 297] on div "ORGANIC AOUT [GEOGRAPHIC_DATA]" at bounding box center [377, 298] width 103 height 11
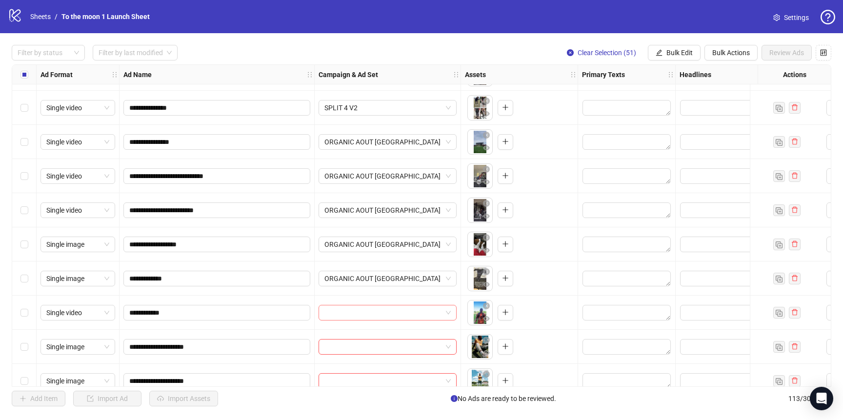
click at [363, 309] on input "search" at bounding box center [383, 312] width 118 height 15
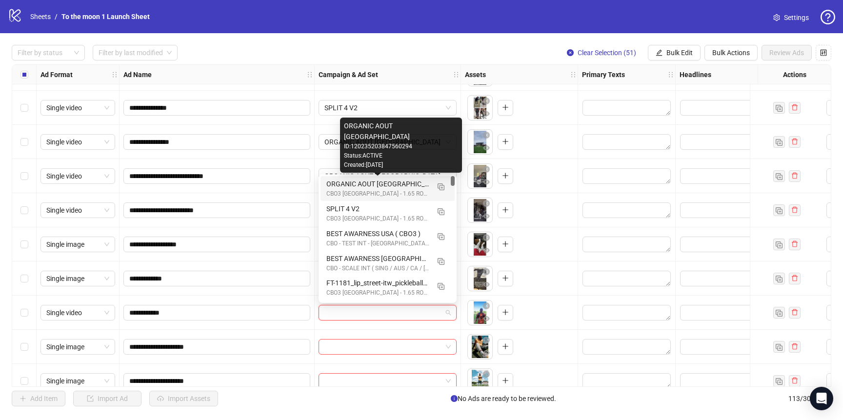
click at [381, 186] on div "ORGANIC AOUT [GEOGRAPHIC_DATA]" at bounding box center [377, 184] width 103 height 11
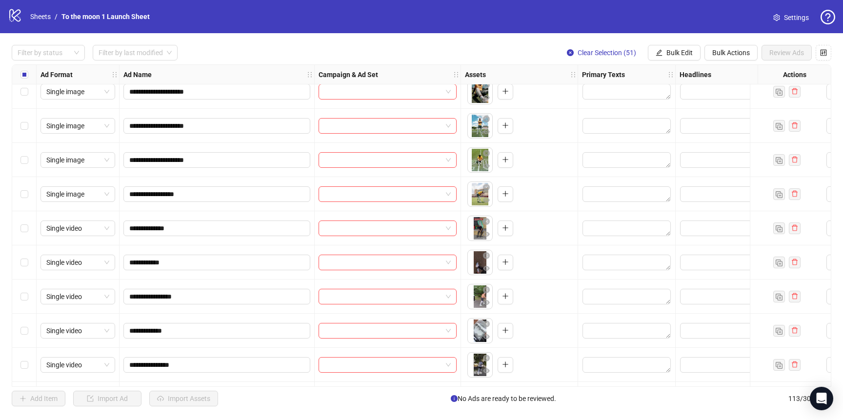
scroll to position [354, 0]
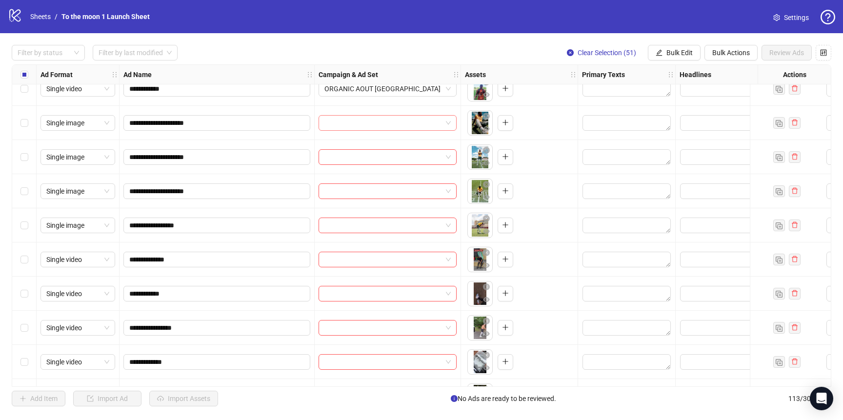
click at [400, 120] on input "search" at bounding box center [383, 123] width 118 height 15
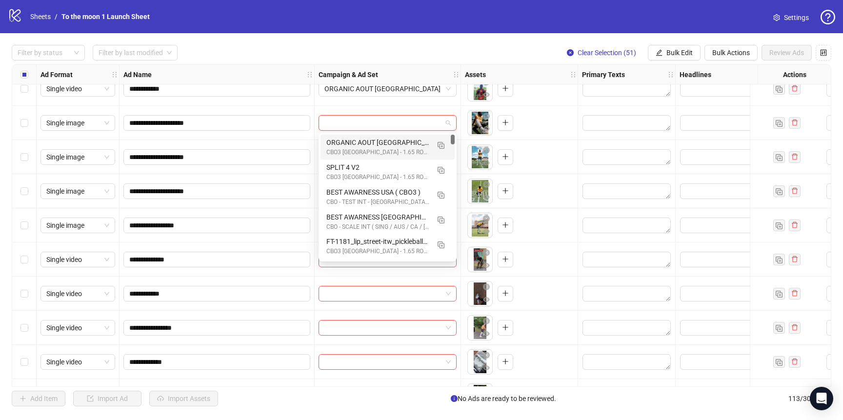
click at [386, 150] on div "CBO3 [GEOGRAPHIC_DATA] - 1.65 ROAS - ACQ" at bounding box center [377, 152] width 103 height 9
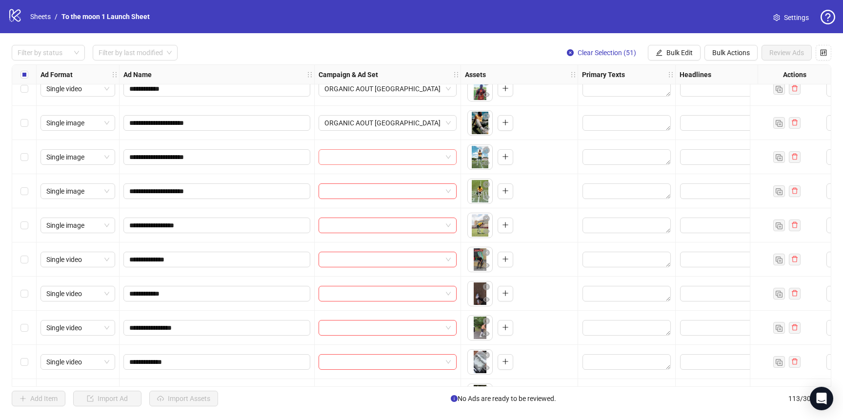
click at [386, 163] on input "search" at bounding box center [383, 157] width 118 height 15
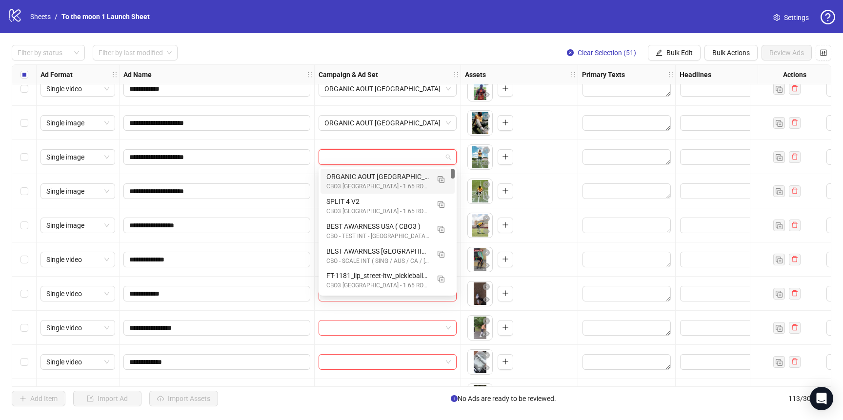
click at [385, 176] on div "ORGANIC AOUT [GEOGRAPHIC_DATA]" at bounding box center [377, 176] width 103 height 11
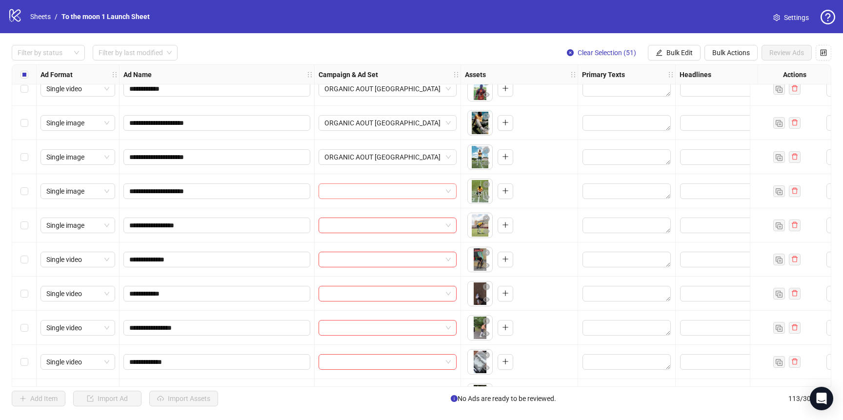
click at [384, 196] on input "search" at bounding box center [383, 191] width 118 height 15
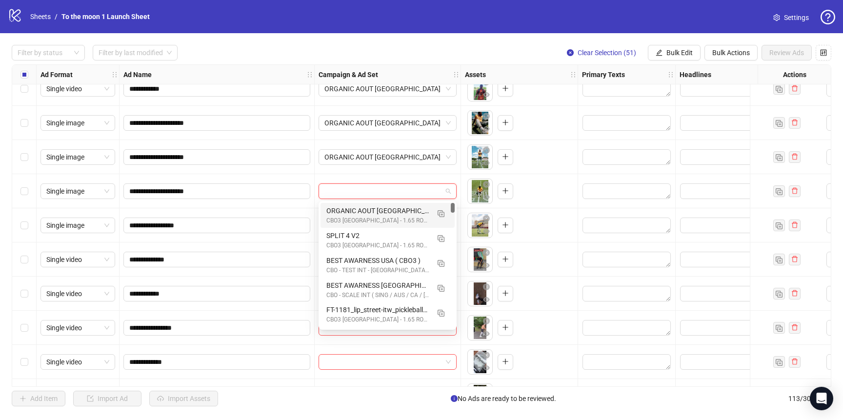
click at [384, 207] on div "ORGANIC AOUT [GEOGRAPHIC_DATA]" at bounding box center [377, 210] width 103 height 11
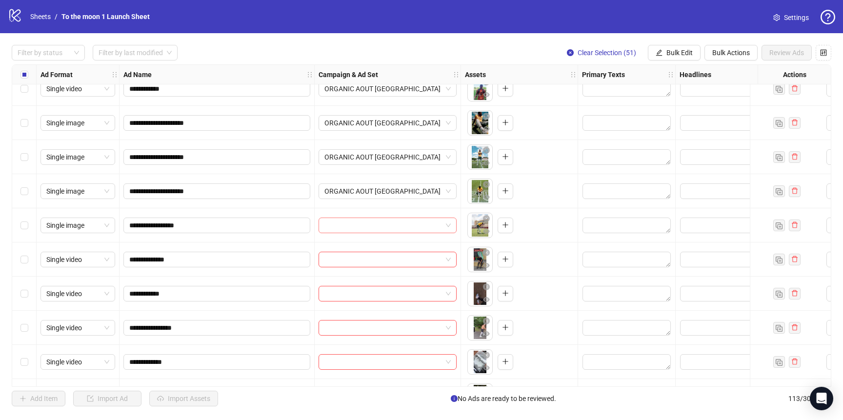
click at [384, 221] on input "search" at bounding box center [383, 225] width 118 height 15
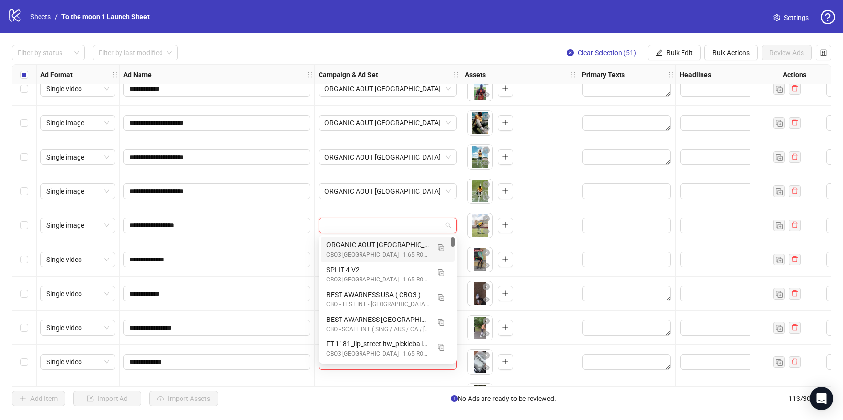
click at [383, 248] on div "ORGANIC AOUT [GEOGRAPHIC_DATA]" at bounding box center [377, 244] width 103 height 11
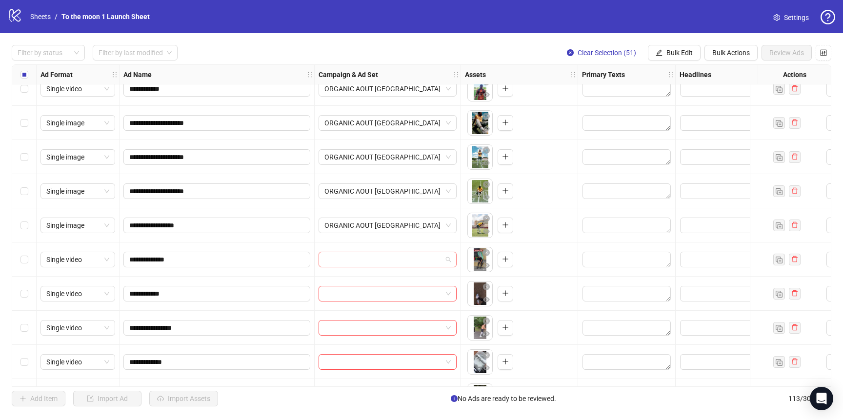
click at [383, 259] on input "search" at bounding box center [383, 259] width 118 height 15
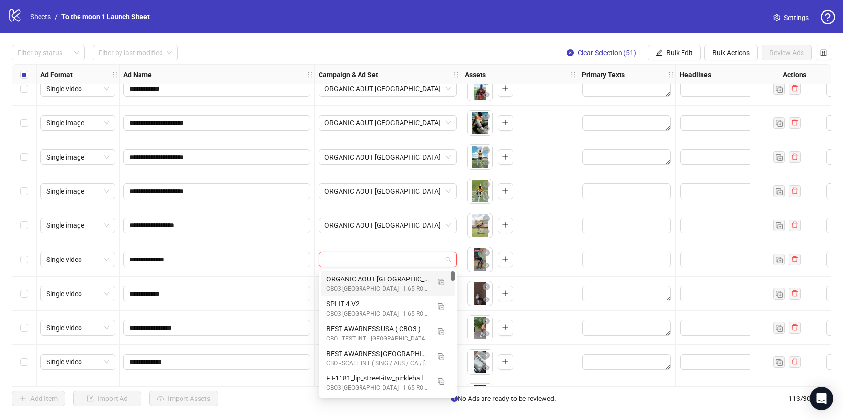
click at [382, 277] on div "ORGANIC AOUT [GEOGRAPHIC_DATA]" at bounding box center [377, 279] width 103 height 11
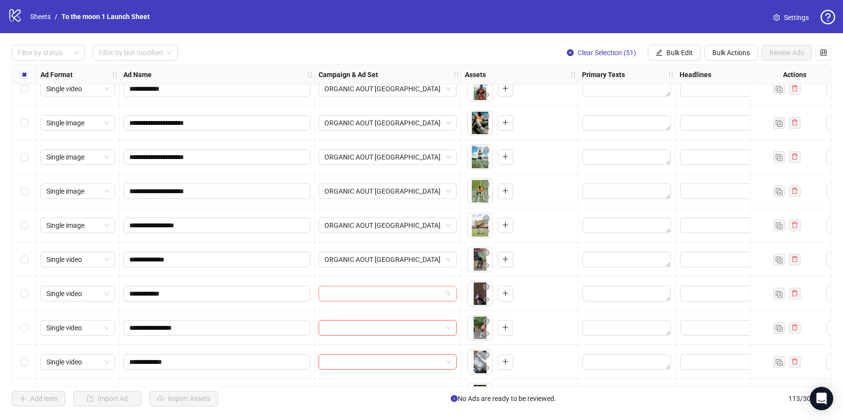
click at [382, 297] on input "search" at bounding box center [383, 293] width 118 height 15
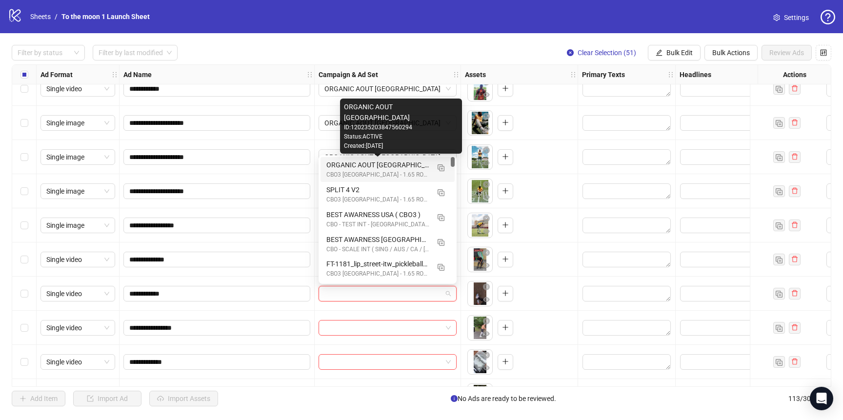
click at [380, 162] on div "ORGANIC AOUT [GEOGRAPHIC_DATA]" at bounding box center [377, 165] width 103 height 11
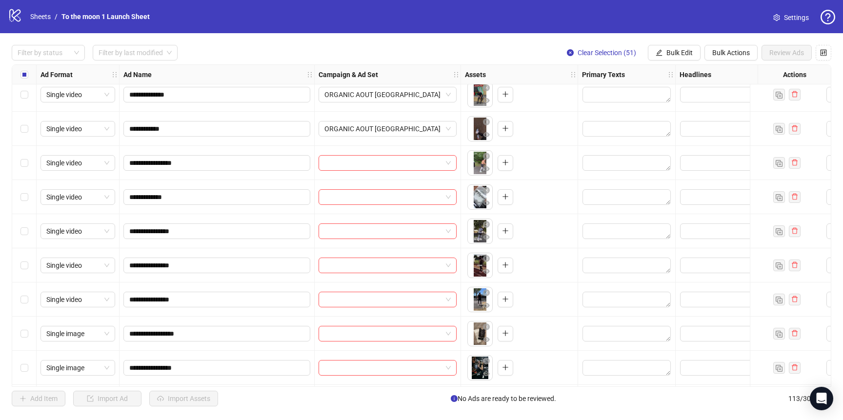
scroll to position [522, 0]
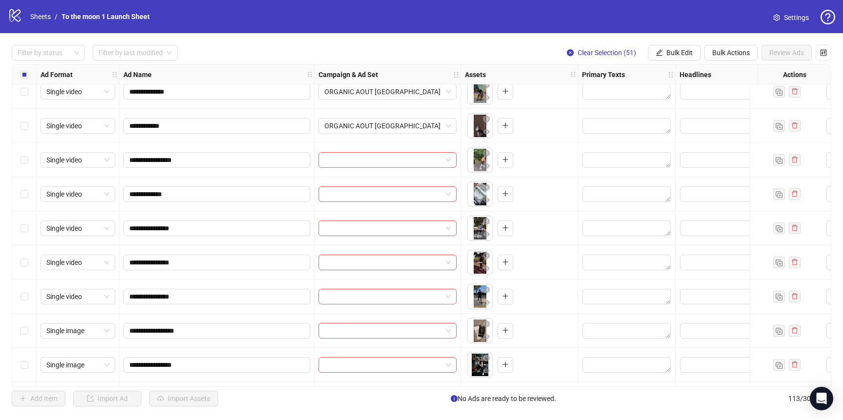
click at [380, 162] on div "**********" at bounding box center [421, 225] width 819 height 322
click at [380, 176] on div at bounding box center [388, 160] width 146 height 34
click at [391, 162] on input "search" at bounding box center [383, 160] width 118 height 15
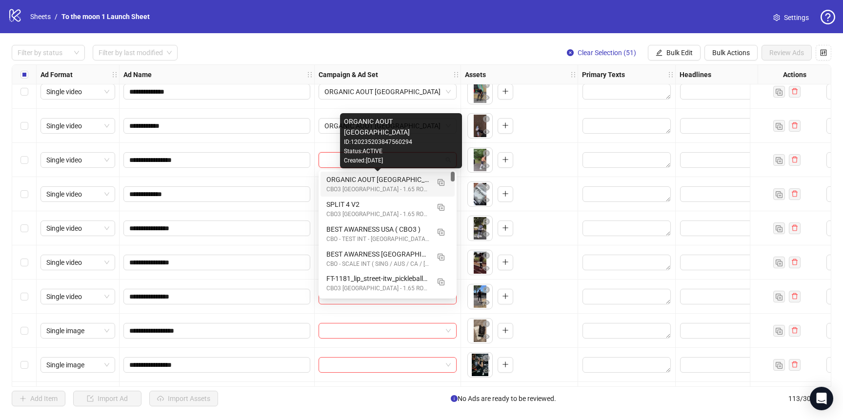
click at [390, 178] on div "ORGANIC AOUT [GEOGRAPHIC_DATA]" at bounding box center [377, 179] width 103 height 11
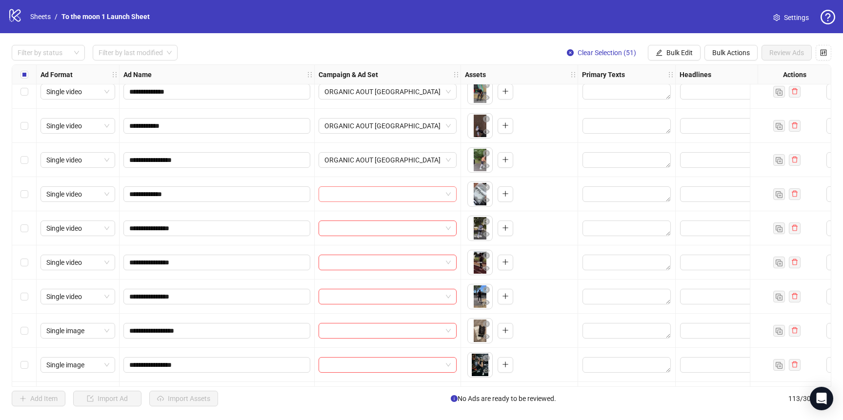
click at [390, 190] on input "search" at bounding box center [383, 194] width 118 height 15
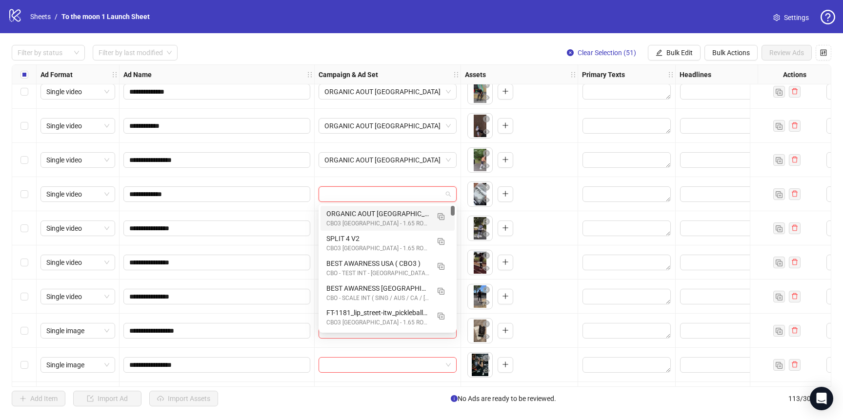
click at [390, 212] on div "ORGANIC AOUT [GEOGRAPHIC_DATA]" at bounding box center [377, 213] width 103 height 11
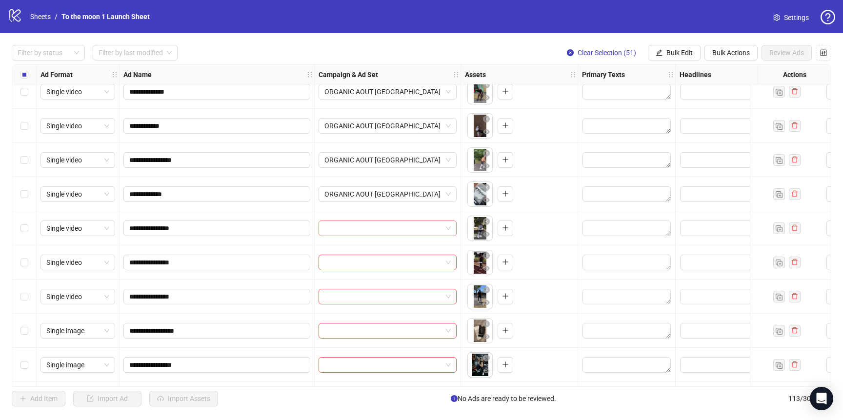
click at [390, 226] on input "search" at bounding box center [383, 228] width 118 height 15
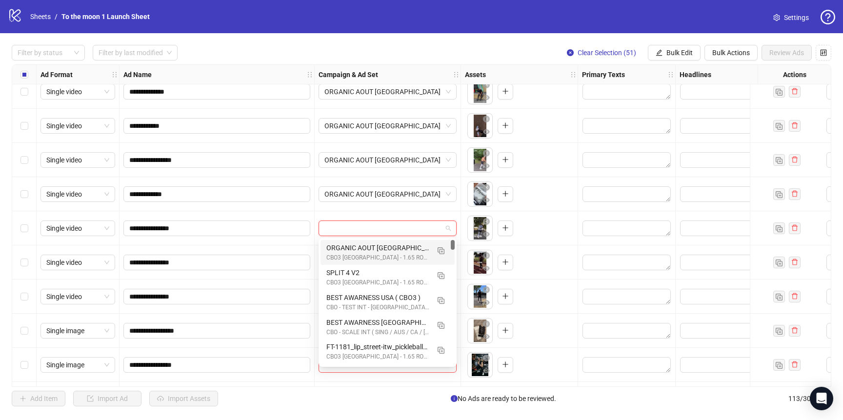
click at [390, 251] on div "ORGANIC AOUT [GEOGRAPHIC_DATA]" at bounding box center [377, 247] width 103 height 11
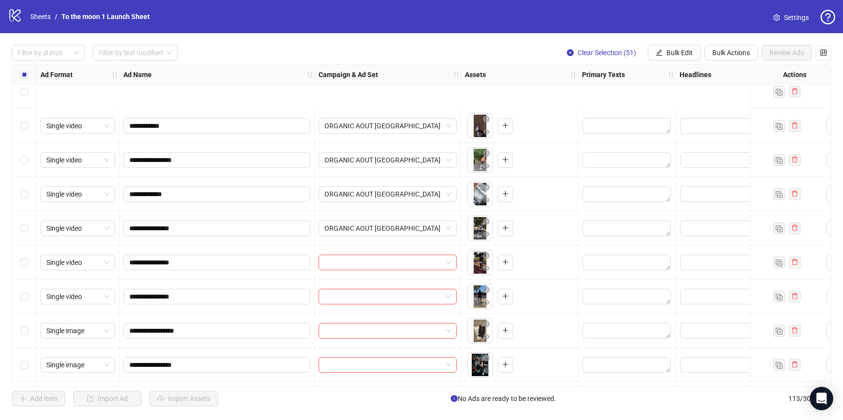
scroll to position [617, 0]
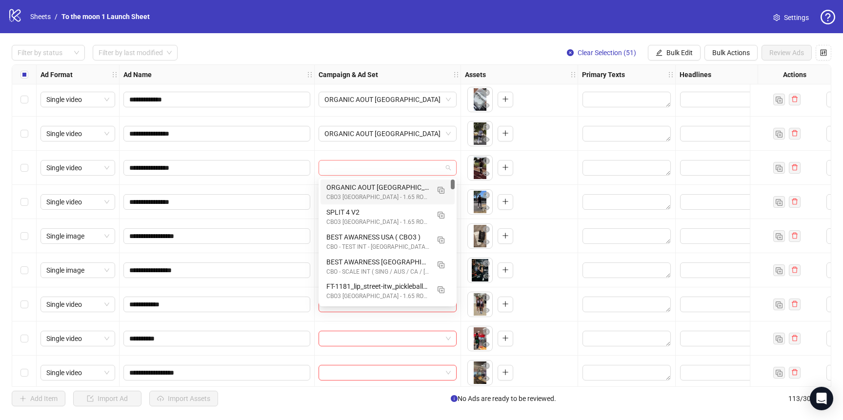
click at [449, 169] on span at bounding box center [387, 167] width 126 height 15
click at [441, 189] on img "button" at bounding box center [441, 190] width 7 height 7
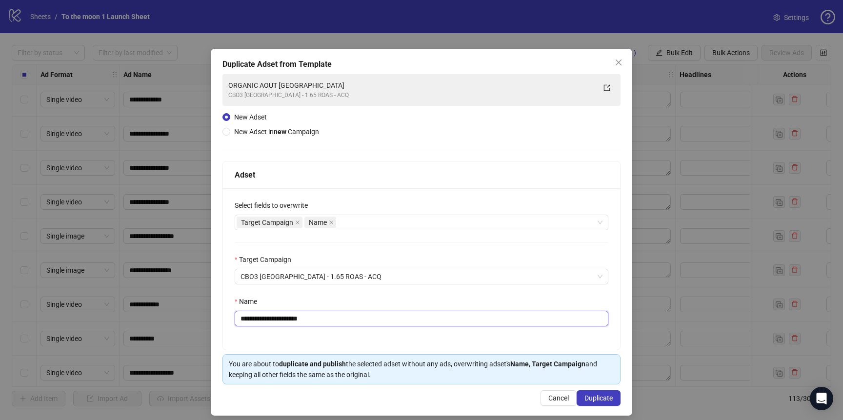
drag, startPoint x: 305, startPoint y: 320, endPoint x: 380, endPoint y: 320, distance: 75.1
click at [380, 320] on input "**********" at bounding box center [422, 319] width 374 height 16
type input "**********"
click at [606, 399] on span "Duplicate" at bounding box center [598, 398] width 28 height 8
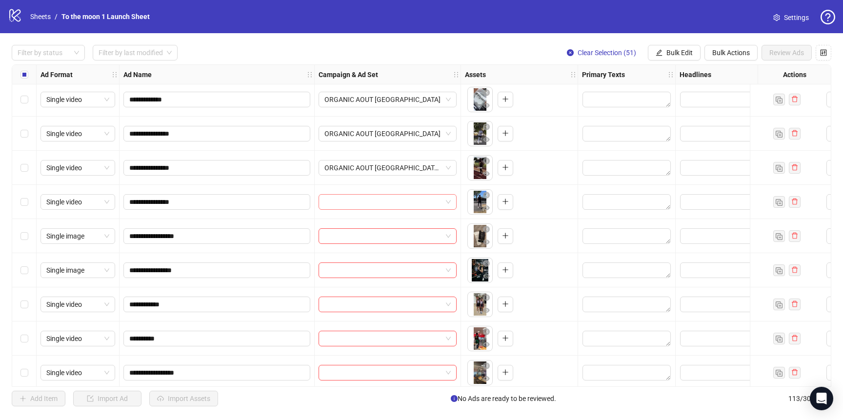
click at [419, 202] on input "search" at bounding box center [383, 202] width 118 height 15
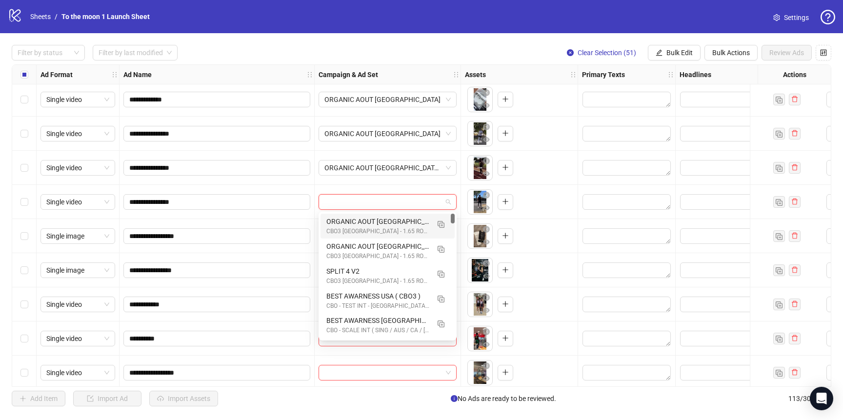
click at [387, 233] on div "CBO3 [GEOGRAPHIC_DATA] - 1.65 ROAS - ACQ" at bounding box center [377, 231] width 103 height 9
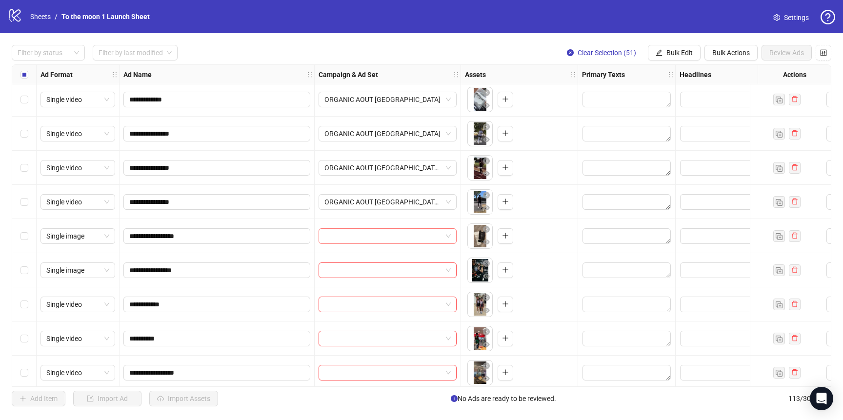
click at [377, 235] on input "search" at bounding box center [383, 236] width 118 height 15
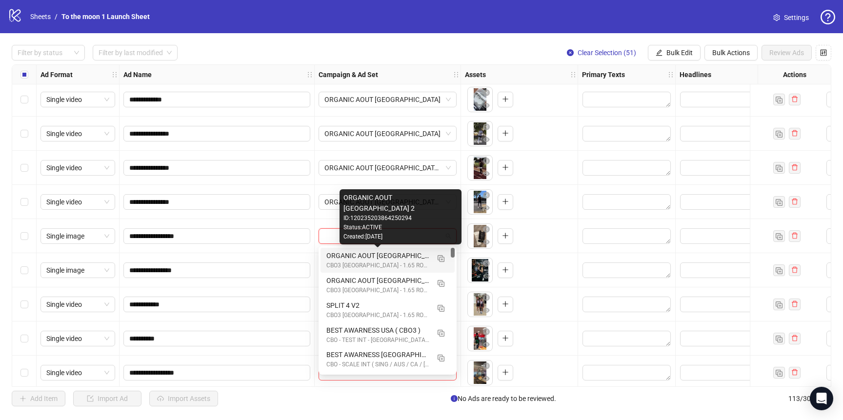
click at [377, 260] on div "ORGANIC AOUT [GEOGRAPHIC_DATA] 2" at bounding box center [377, 255] width 103 height 11
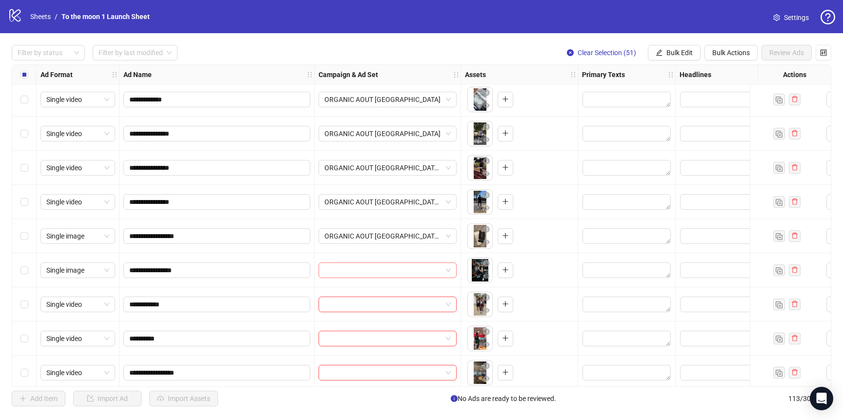
click at [377, 275] on input "search" at bounding box center [383, 270] width 118 height 15
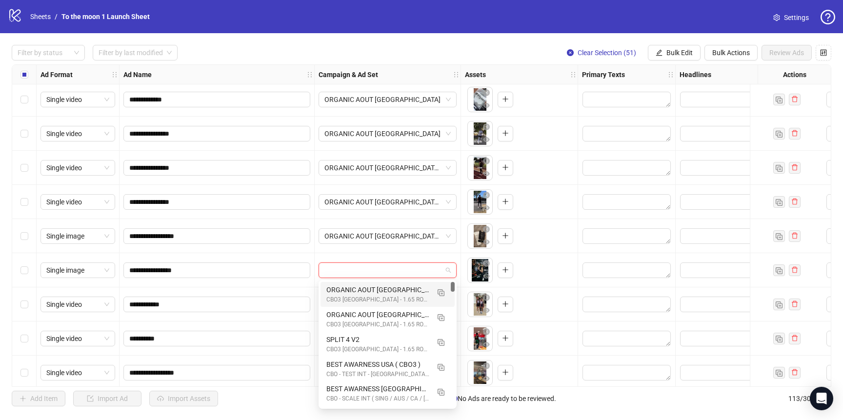
click at [377, 289] on div "ORGANIC AOUT [GEOGRAPHIC_DATA] 2" at bounding box center [377, 289] width 103 height 11
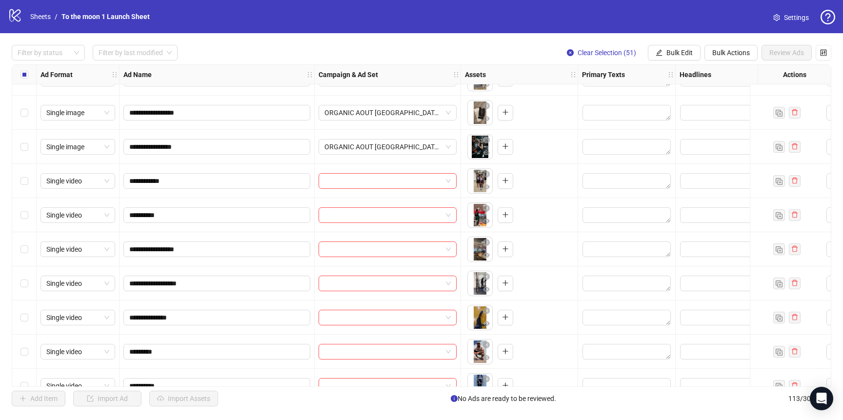
scroll to position [748, 0]
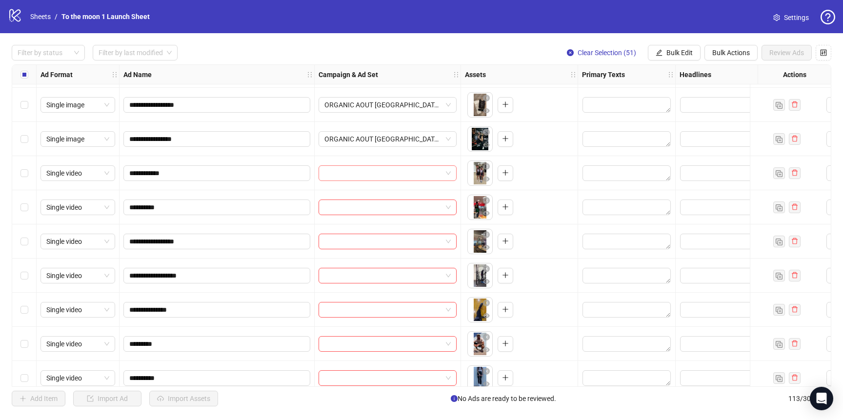
click at [401, 178] on input "search" at bounding box center [383, 173] width 118 height 15
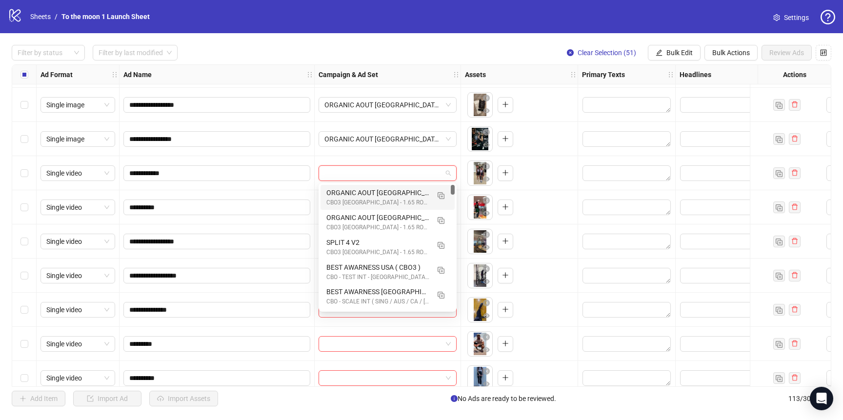
click at [397, 198] on div "CBO3 [GEOGRAPHIC_DATA] - 1.65 ROAS - ACQ" at bounding box center [377, 202] width 103 height 9
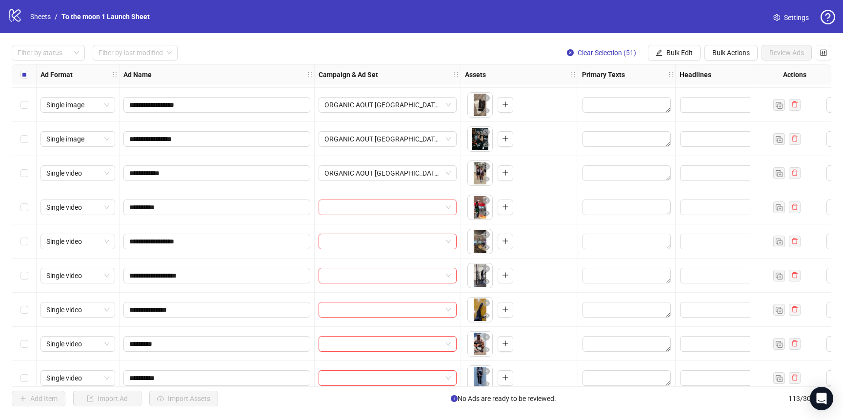
click at [397, 209] on input "search" at bounding box center [383, 207] width 118 height 15
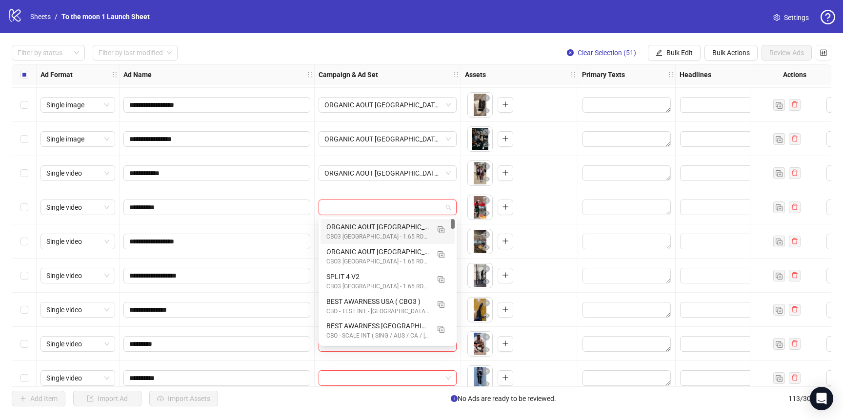
click at [396, 221] on div "ORGANIC AOUT [GEOGRAPHIC_DATA] 2" at bounding box center [377, 226] width 103 height 11
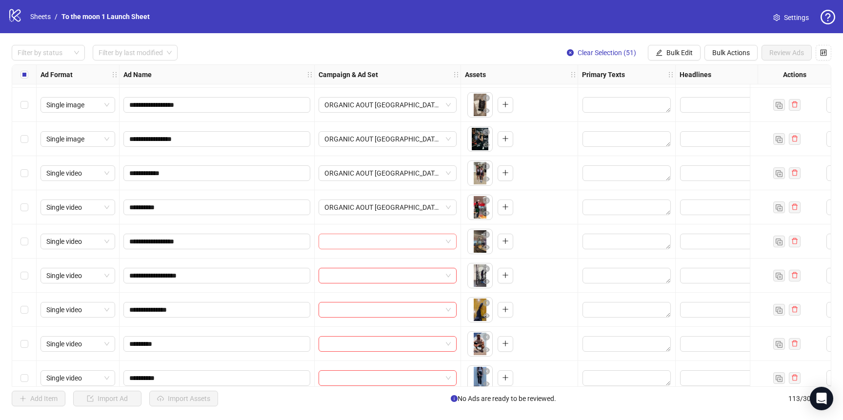
click at [395, 238] on input "search" at bounding box center [383, 241] width 118 height 15
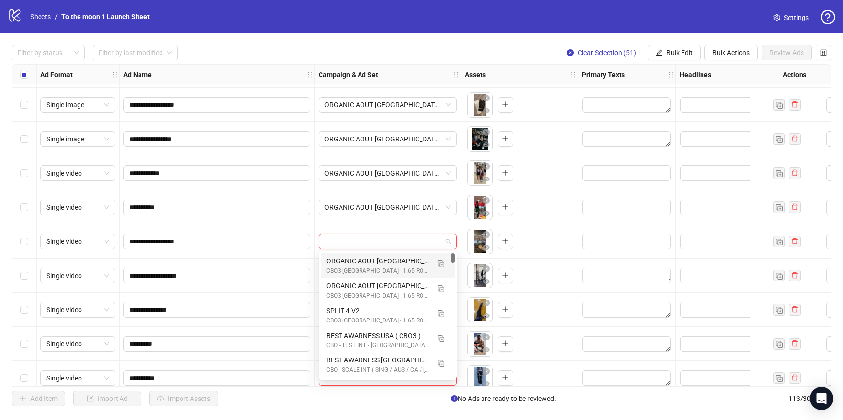
click at [395, 254] on div "ORGANIC AOUT [GEOGRAPHIC_DATA] 2 CBO3 [GEOGRAPHIC_DATA] - 1.65 ROAS - ACQ" at bounding box center [387, 265] width 134 height 25
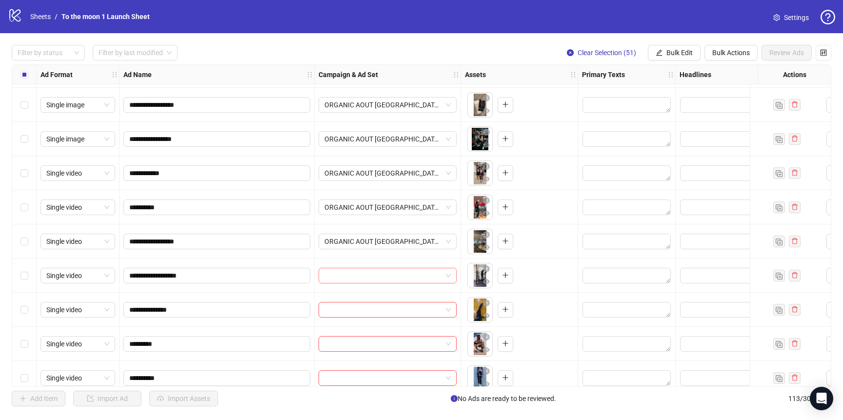
click at [395, 276] on input "search" at bounding box center [383, 275] width 118 height 15
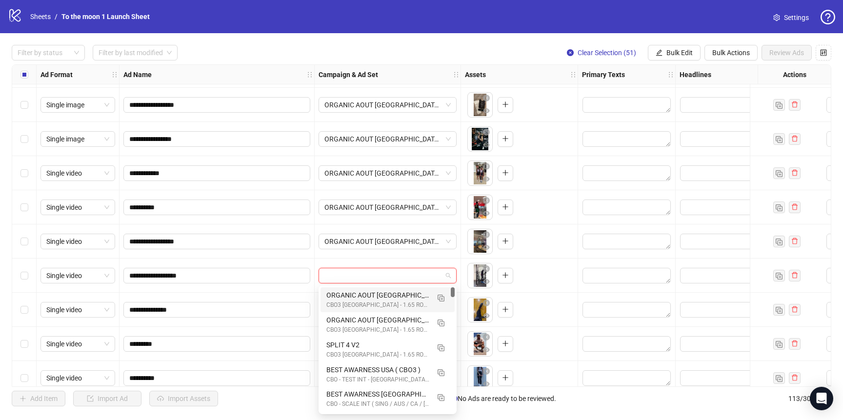
click at [392, 293] on div "ORGANIC AOUT [GEOGRAPHIC_DATA] 2" at bounding box center [377, 295] width 103 height 11
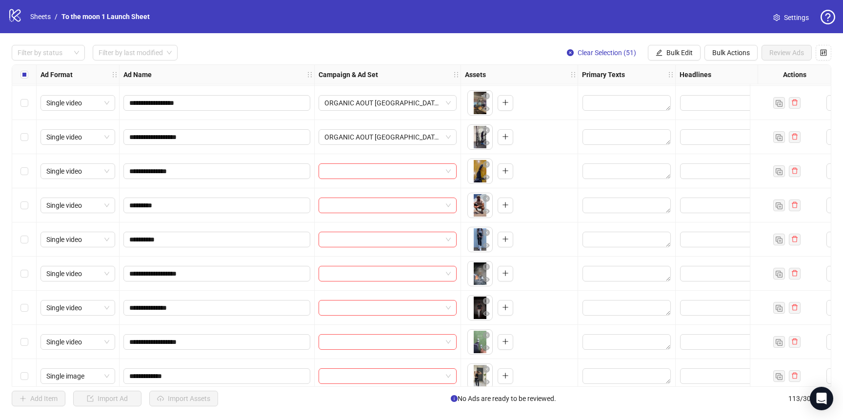
scroll to position [897, 0]
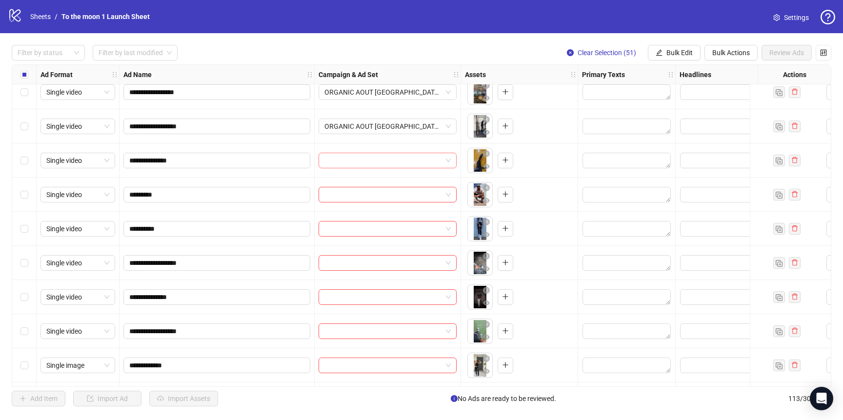
click at [405, 167] on input "search" at bounding box center [383, 160] width 118 height 15
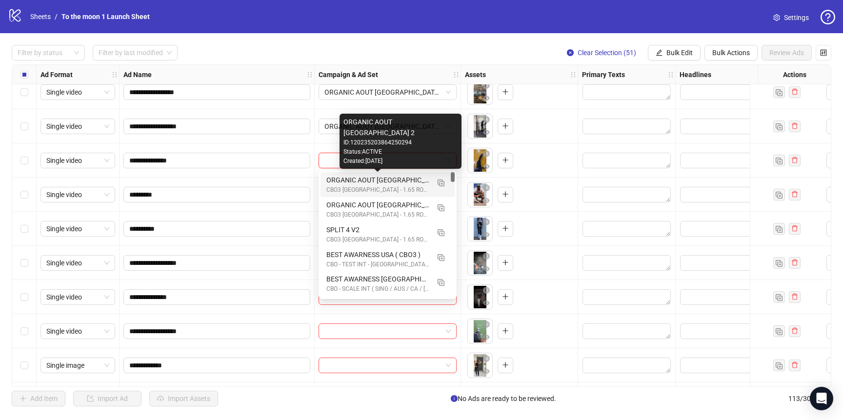
click at [395, 180] on div "ORGANIC AOUT [GEOGRAPHIC_DATA] 2" at bounding box center [377, 180] width 103 height 11
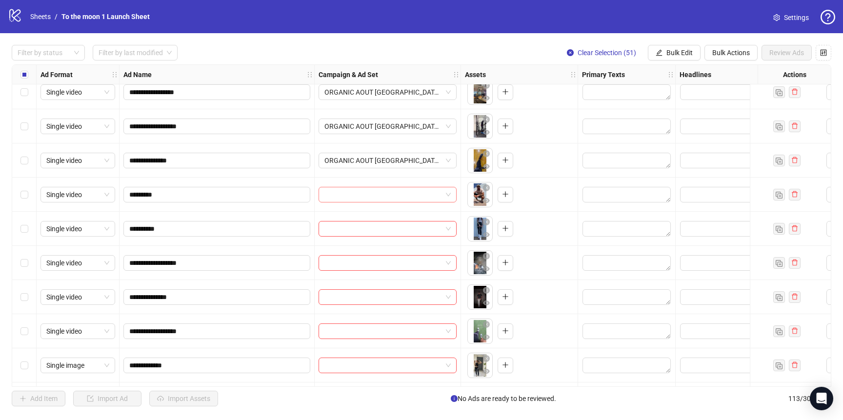
click at [395, 194] on input "search" at bounding box center [383, 194] width 118 height 15
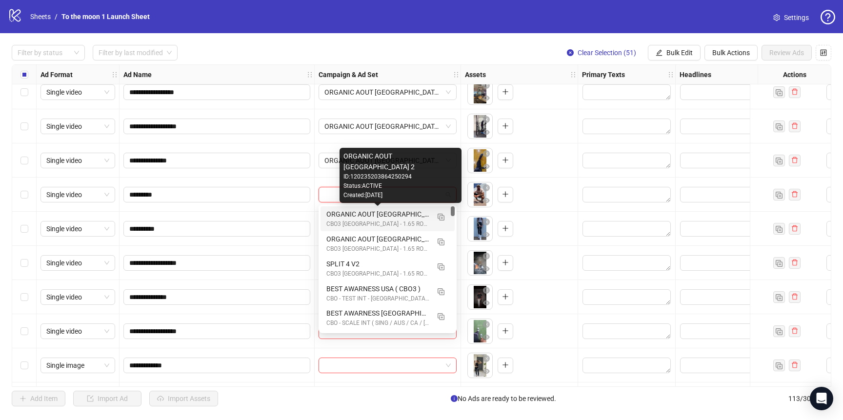
click at [395, 218] on div "ORGANIC AOUT [GEOGRAPHIC_DATA] 2" at bounding box center [377, 214] width 103 height 11
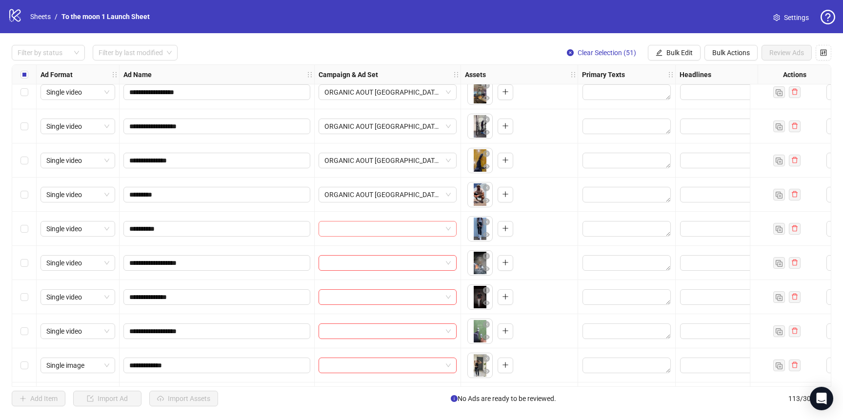
click at [395, 226] on input "search" at bounding box center [383, 228] width 118 height 15
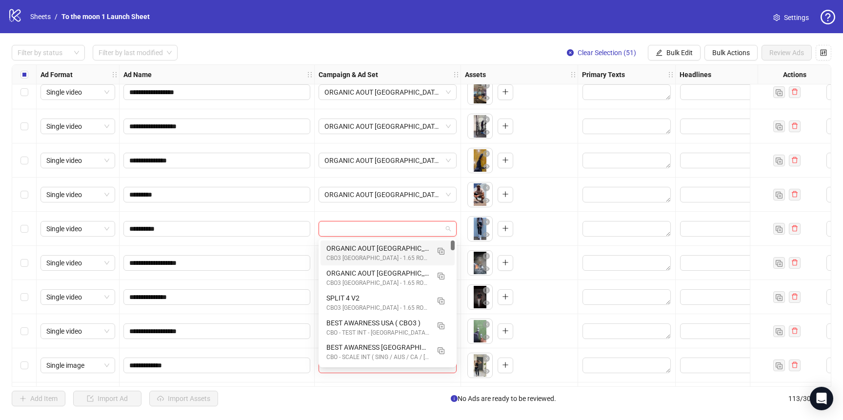
click at [395, 242] on div "ORGANIC AOUT [GEOGRAPHIC_DATA] 2 CBO3 [GEOGRAPHIC_DATA] - 1.65 ROAS - ACQ" at bounding box center [387, 252] width 134 height 25
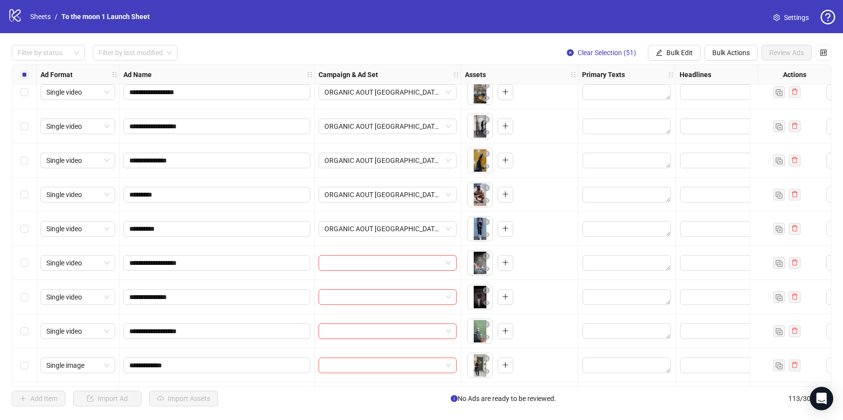
scroll to position [981, 0]
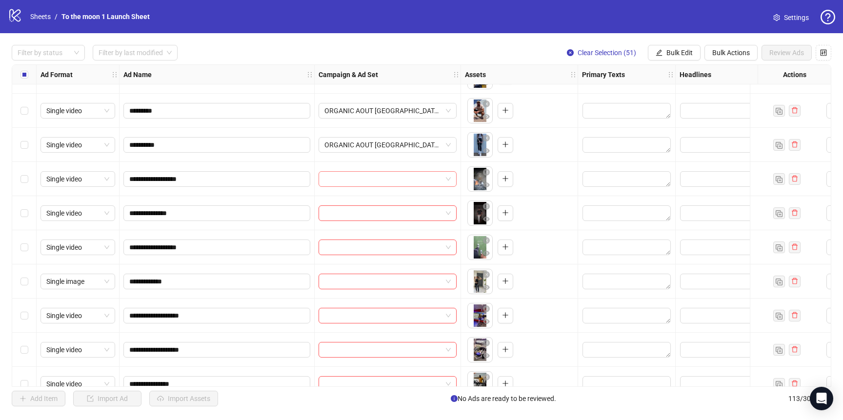
click at [397, 181] on input "search" at bounding box center [383, 179] width 118 height 15
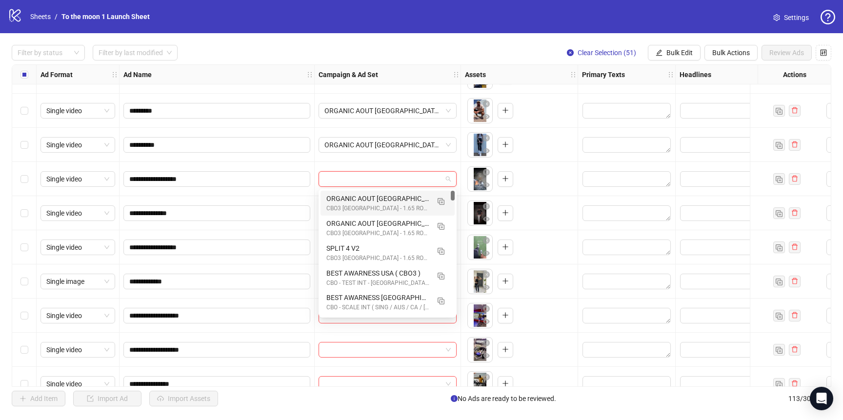
click at [396, 205] on div "CBO3 [GEOGRAPHIC_DATA] - 1.65 ROAS - ACQ" at bounding box center [377, 208] width 103 height 9
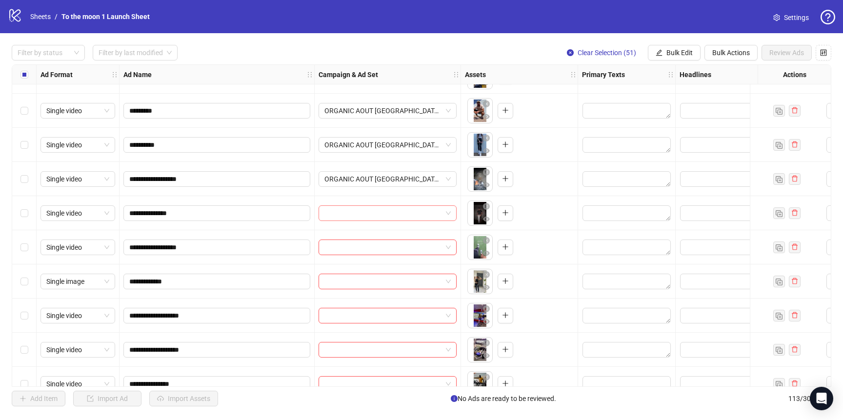
click at [396, 219] on input "search" at bounding box center [383, 213] width 118 height 15
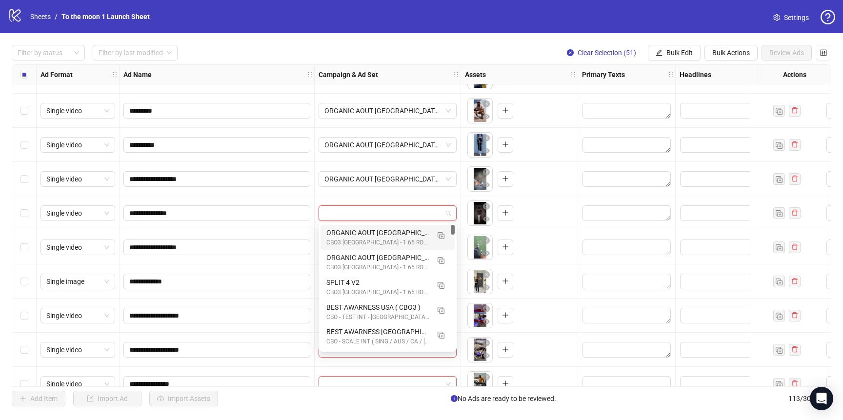
click at [395, 233] on div "ORGANIC AOUT [GEOGRAPHIC_DATA] 2" at bounding box center [377, 232] width 103 height 11
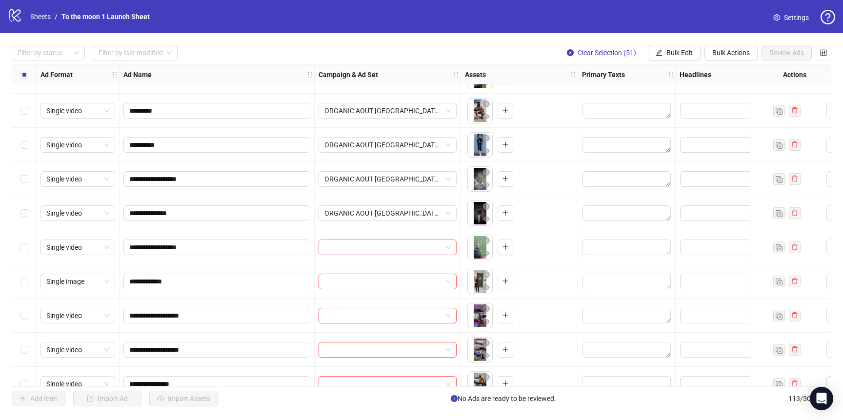
click at [395, 242] on input "search" at bounding box center [383, 247] width 118 height 15
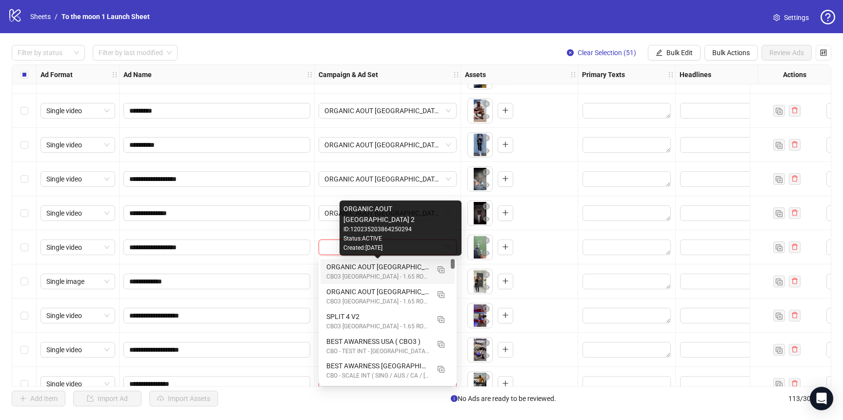
click at [393, 267] on div "ORGANIC AOUT [GEOGRAPHIC_DATA] 2" at bounding box center [377, 266] width 103 height 11
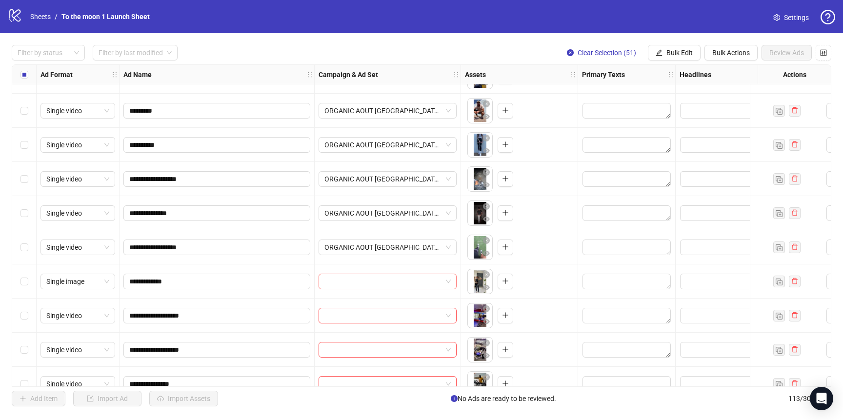
click at [393, 277] on input "search" at bounding box center [383, 281] width 118 height 15
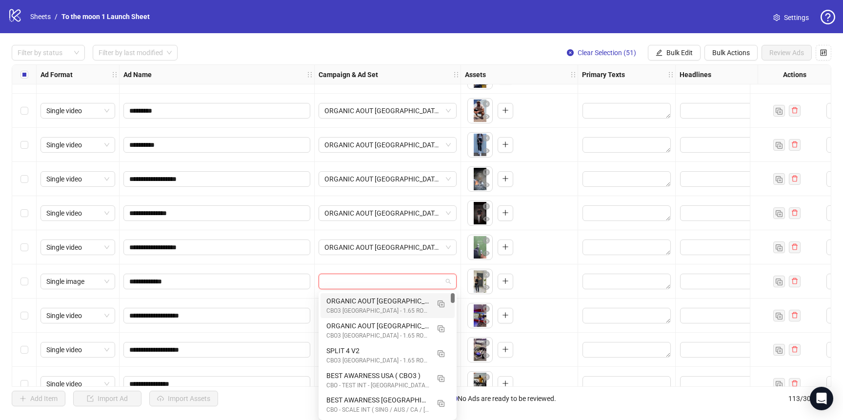
click at [392, 302] on div "ORGANIC AOUT [GEOGRAPHIC_DATA] 2" at bounding box center [377, 301] width 103 height 11
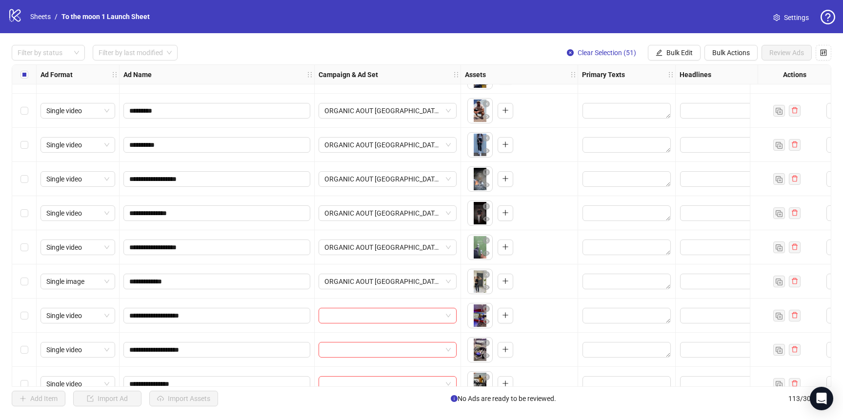
scroll to position [1082, 0]
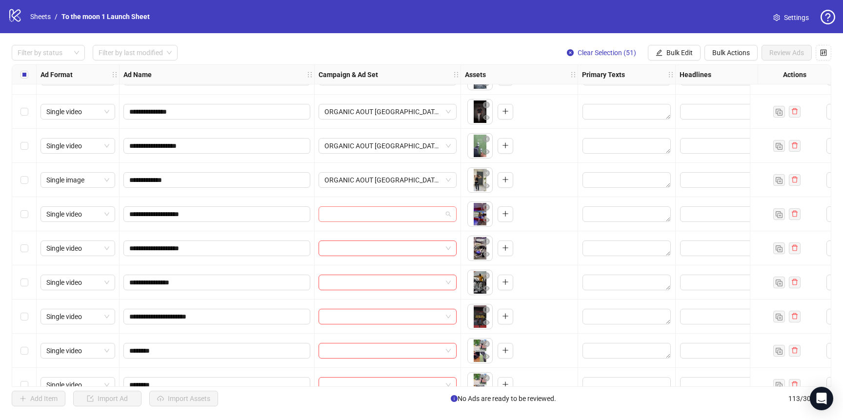
click at [398, 210] on input "search" at bounding box center [383, 214] width 118 height 15
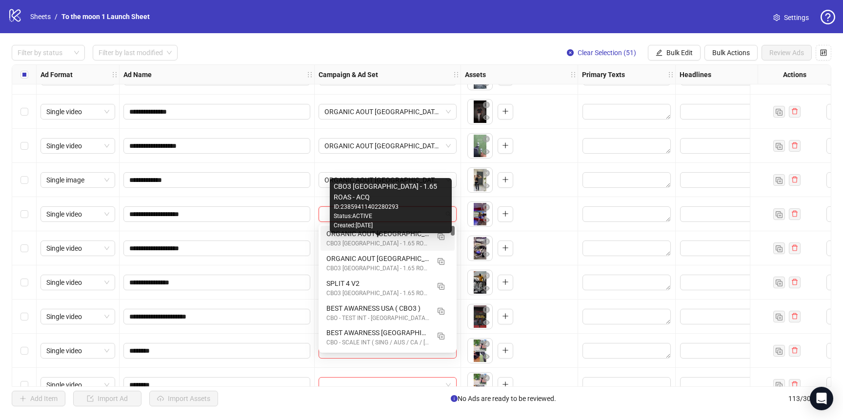
click at [397, 241] on div "CBO3 [GEOGRAPHIC_DATA] - 1.65 ROAS - ACQ" at bounding box center [377, 243] width 103 height 9
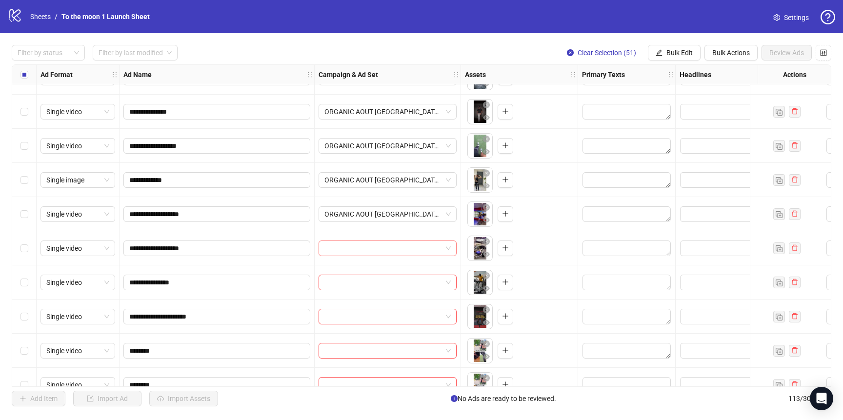
click at [392, 253] on input "search" at bounding box center [383, 248] width 118 height 15
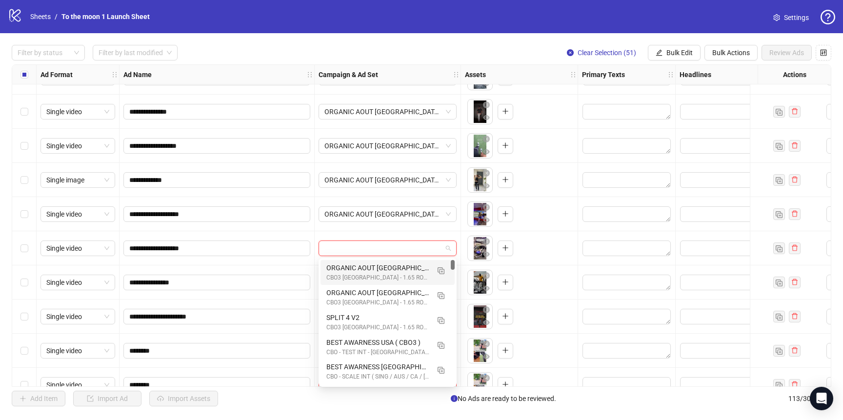
click at [390, 270] on div "ORGANIC AOUT [GEOGRAPHIC_DATA] 2" at bounding box center [377, 267] width 103 height 11
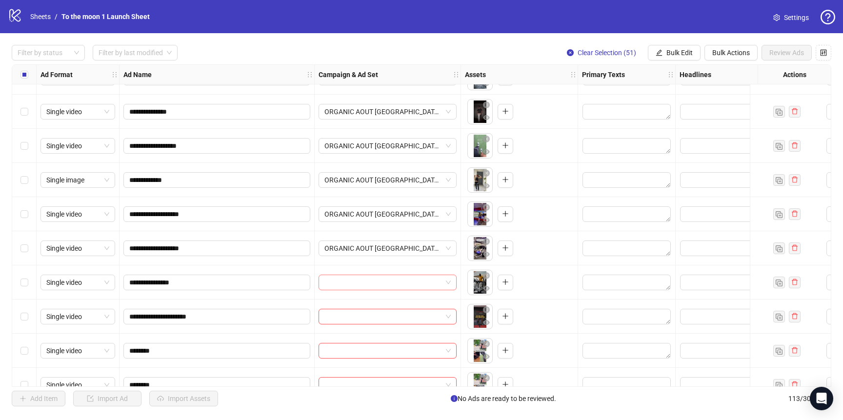
click at [389, 281] on input "search" at bounding box center [383, 282] width 118 height 15
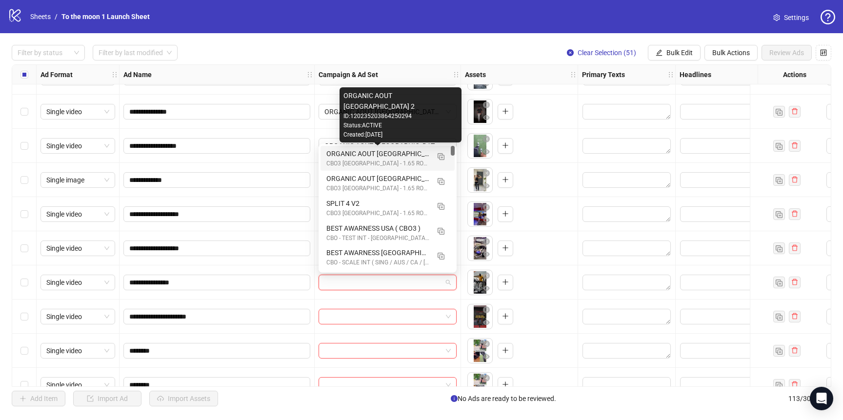
click at [393, 156] on div "ORGANIC AOUT [GEOGRAPHIC_DATA] 2" at bounding box center [377, 153] width 103 height 11
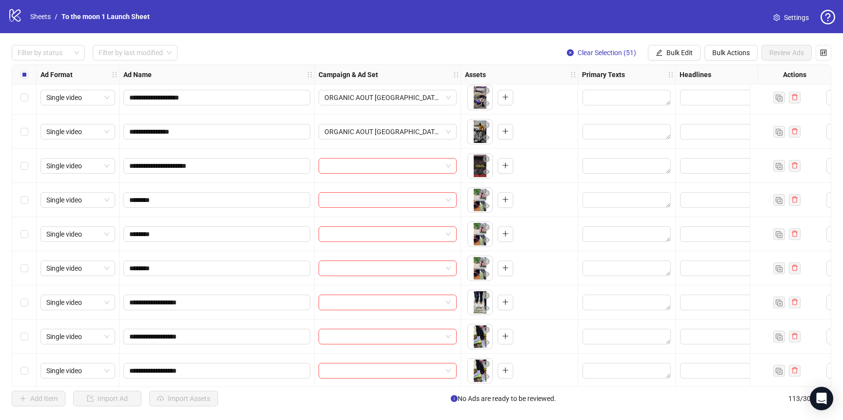
scroll to position [1243, 0]
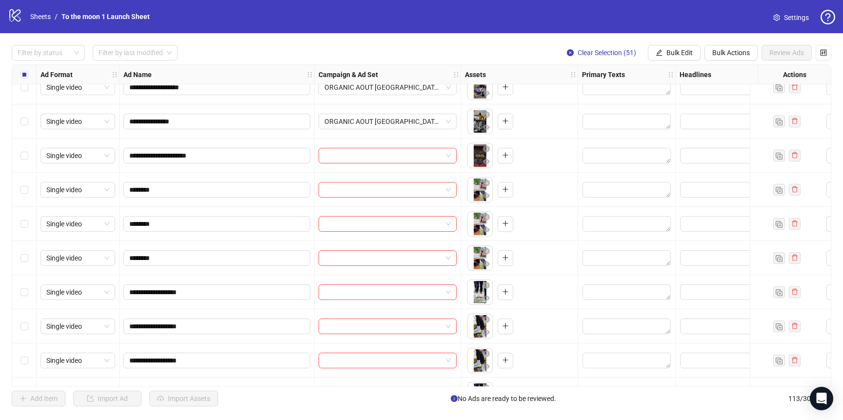
click at [393, 156] on div "**********" at bounding box center [421, 225] width 819 height 322
click at [394, 151] on input "search" at bounding box center [383, 155] width 118 height 15
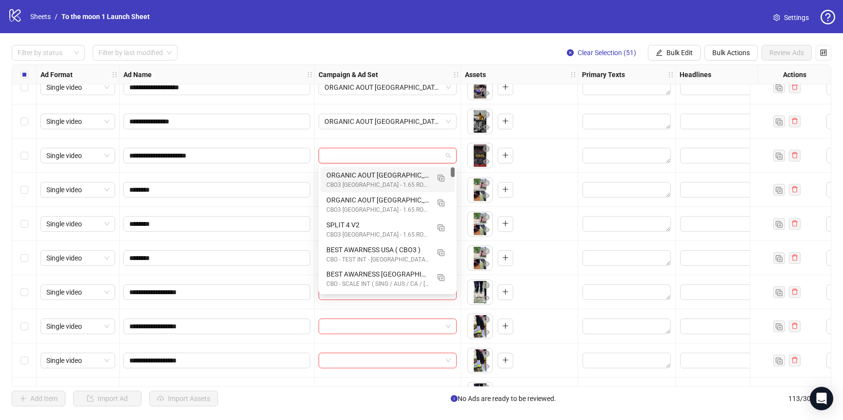
click at [388, 172] on div "ORGANIC AOUT [GEOGRAPHIC_DATA] 2" at bounding box center [377, 175] width 103 height 11
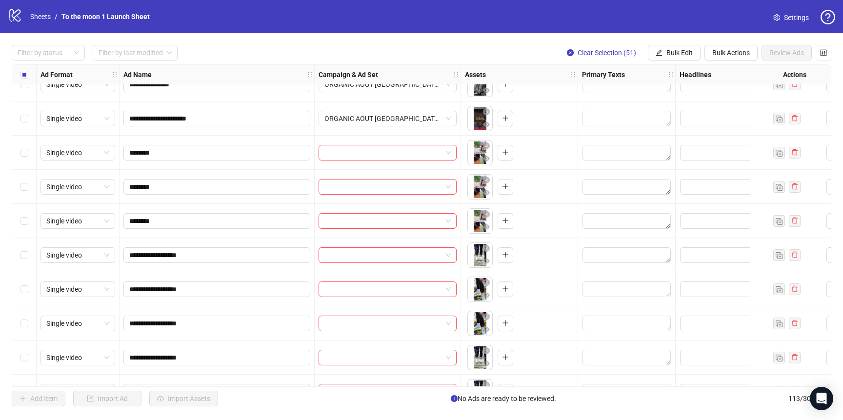
scroll to position [1290, 0]
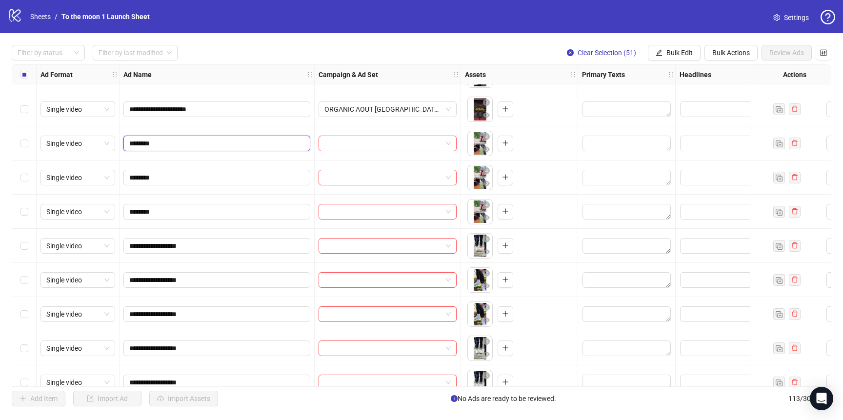
drag, startPoint x: 138, startPoint y: 142, endPoint x: 210, endPoint y: 142, distance: 72.7
click at [210, 142] on input "********" at bounding box center [215, 143] width 173 height 11
click at [453, 140] on div at bounding box center [388, 144] width 138 height 16
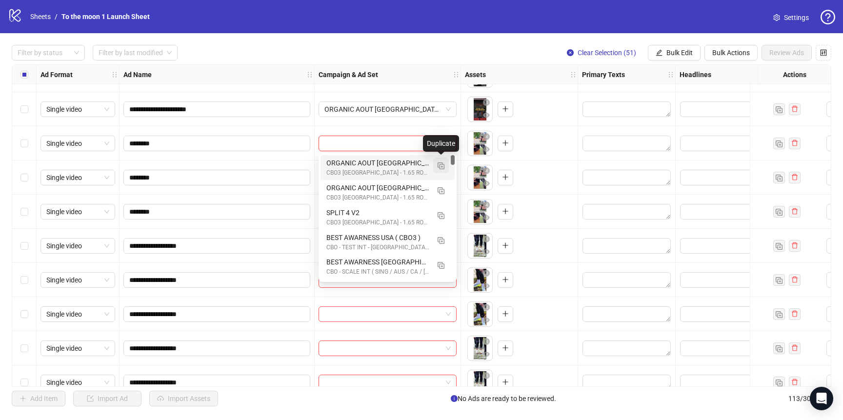
click at [442, 164] on img "button" at bounding box center [441, 165] width 7 height 7
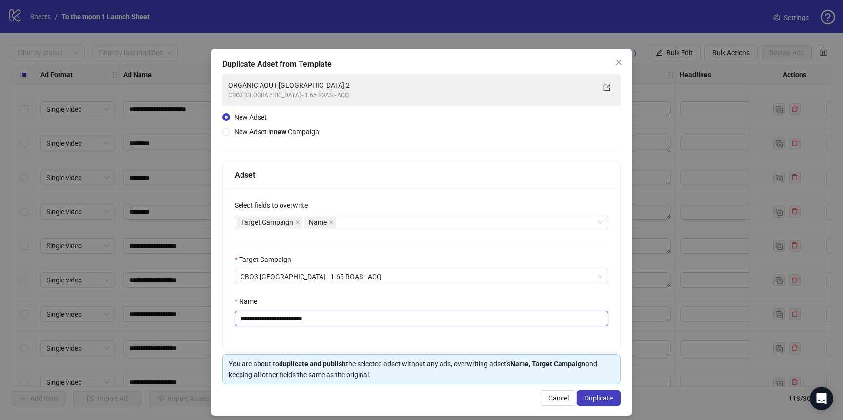
click at [327, 311] on input "**********" at bounding box center [422, 319] width 374 height 16
click at [327, 315] on input "**********" at bounding box center [422, 319] width 374 height 16
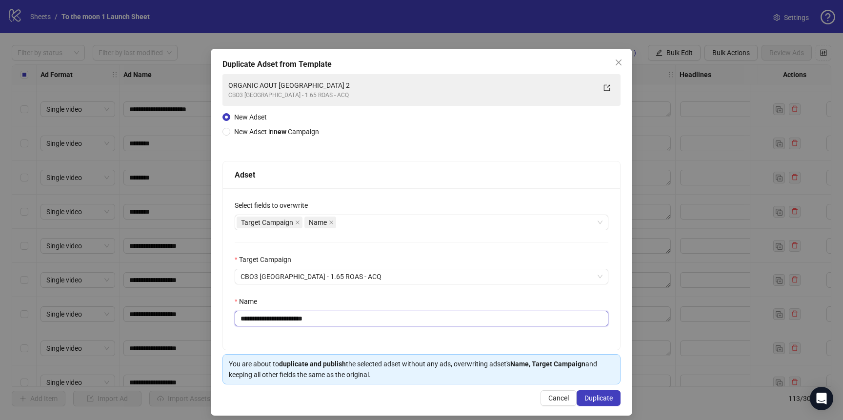
paste input "text"
type input "******"
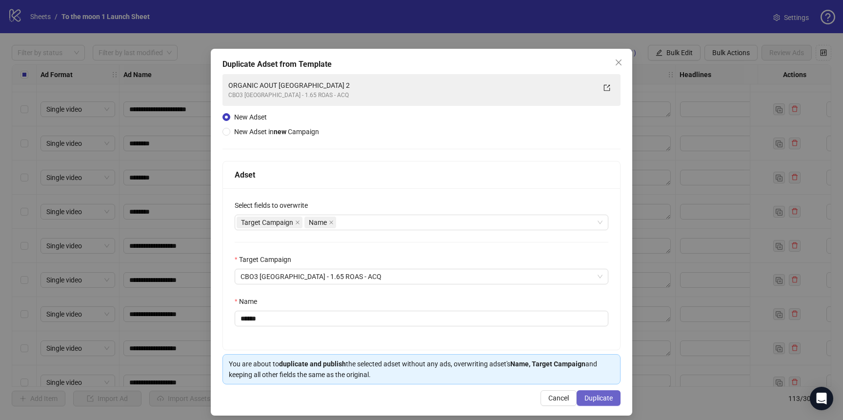
click at [606, 399] on span "Duplicate" at bounding box center [598, 398] width 28 height 8
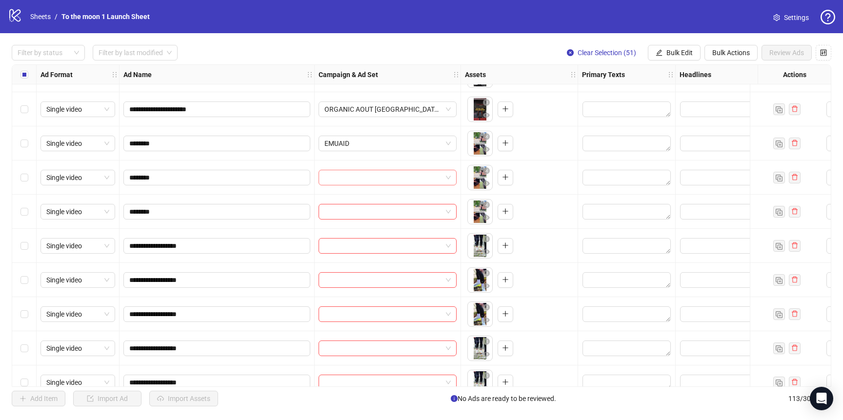
click at [390, 177] on input "search" at bounding box center [383, 177] width 118 height 15
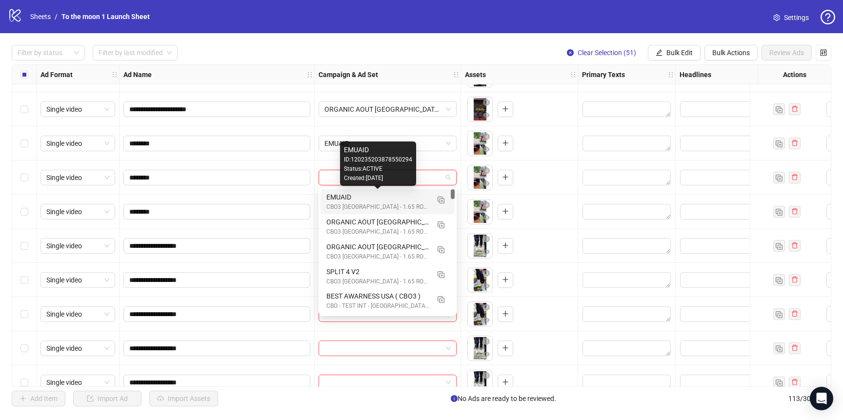
click at [386, 199] on div "EMUAID" at bounding box center [377, 197] width 103 height 11
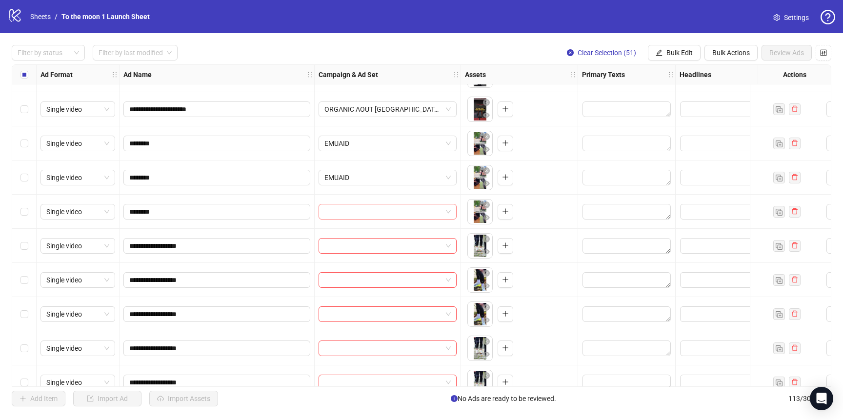
click at [386, 207] on input "search" at bounding box center [383, 211] width 118 height 15
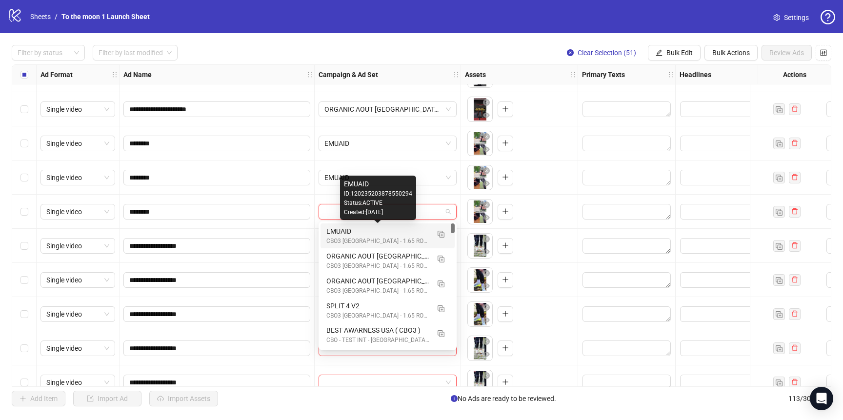
click at [386, 230] on div "EMUAID" at bounding box center [377, 231] width 103 height 11
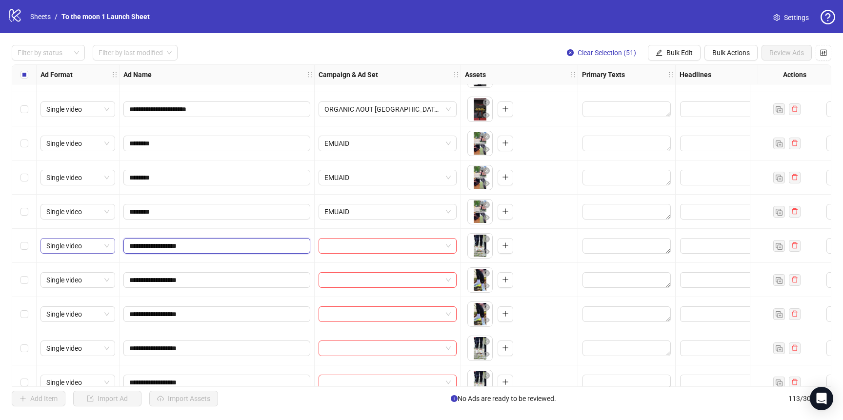
drag, startPoint x: 197, startPoint y: 247, endPoint x: 48, endPoint y: 247, distance: 148.8
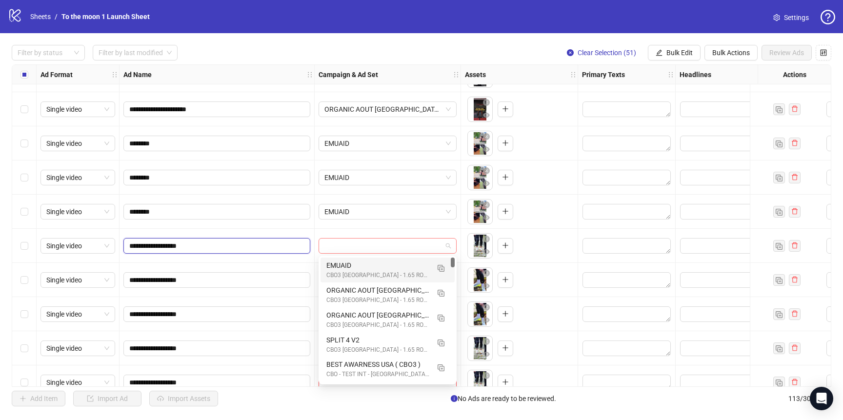
click at [445, 244] on span at bounding box center [387, 246] width 126 height 15
click at [444, 271] on img "button" at bounding box center [441, 268] width 7 height 7
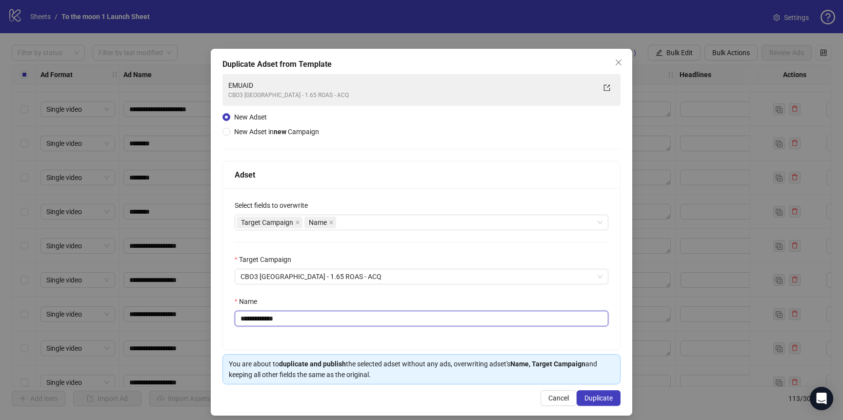
click at [294, 322] on input "**********" at bounding box center [422, 319] width 374 height 16
paste input "****"
type input "**********"
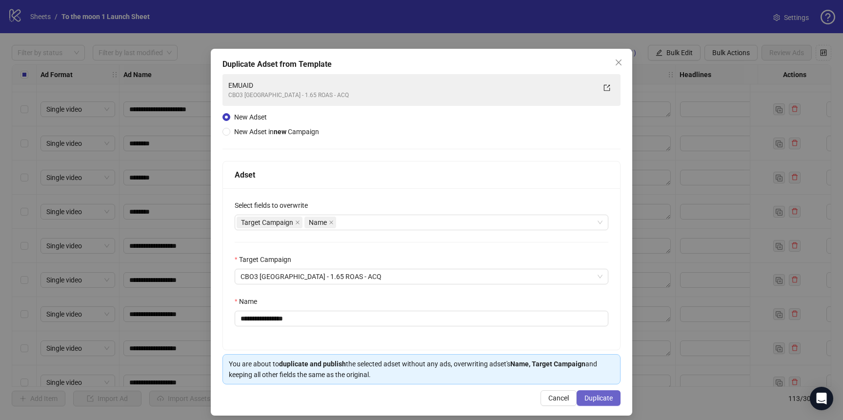
click at [610, 400] on span "Duplicate" at bounding box center [598, 398] width 28 height 8
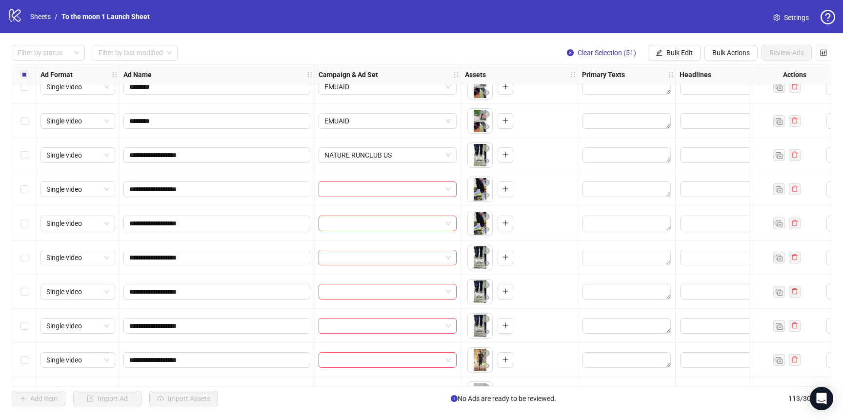
scroll to position [1406, 0]
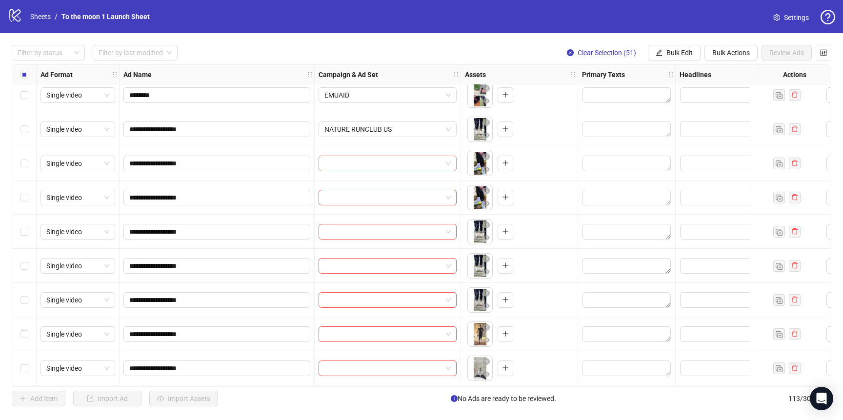
click at [400, 161] on input "search" at bounding box center [383, 163] width 118 height 15
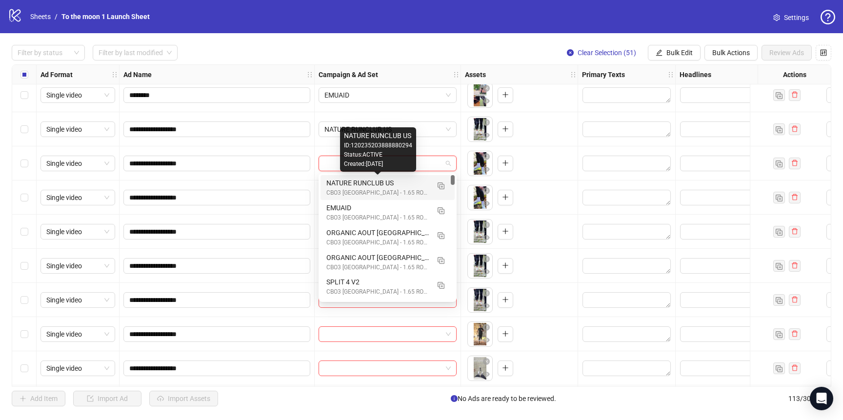
click at [390, 186] on div "NATURE RUNCLUB US" at bounding box center [377, 183] width 103 height 11
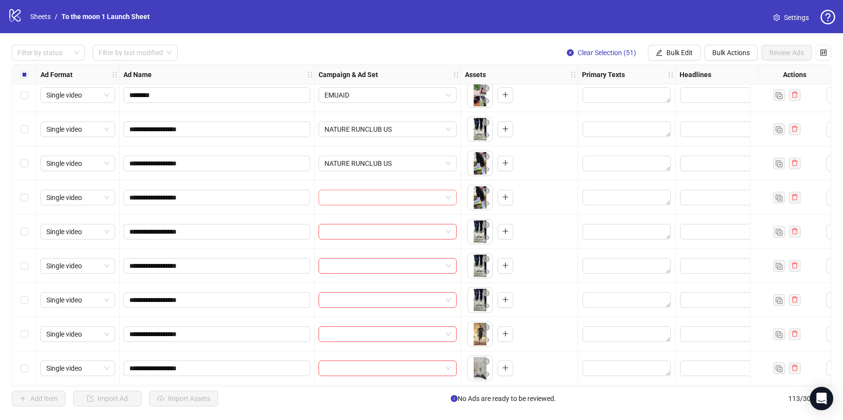
click at [390, 204] on input "search" at bounding box center [383, 197] width 118 height 15
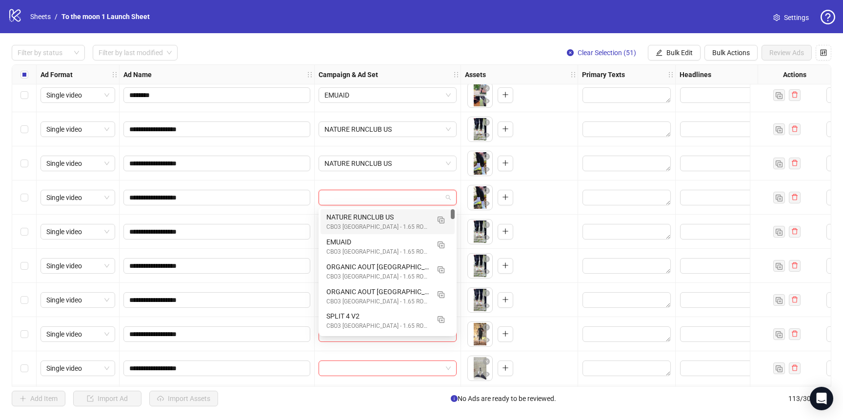
click at [389, 218] on div "NATURE RUNCLUB US" at bounding box center [377, 217] width 103 height 11
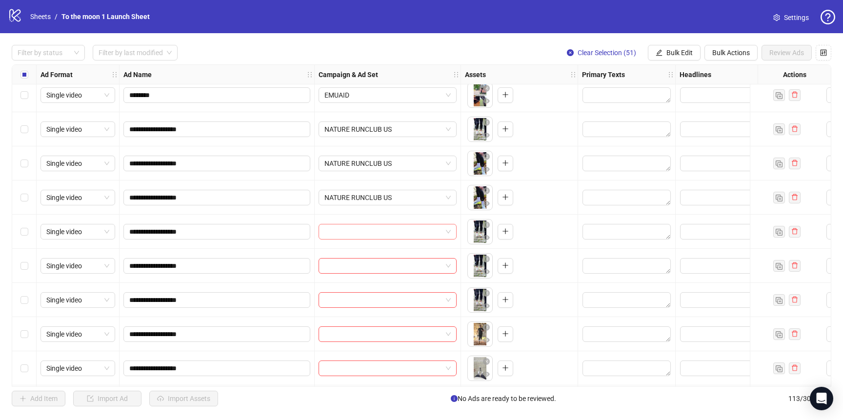
click at [389, 232] on input "search" at bounding box center [383, 231] width 118 height 15
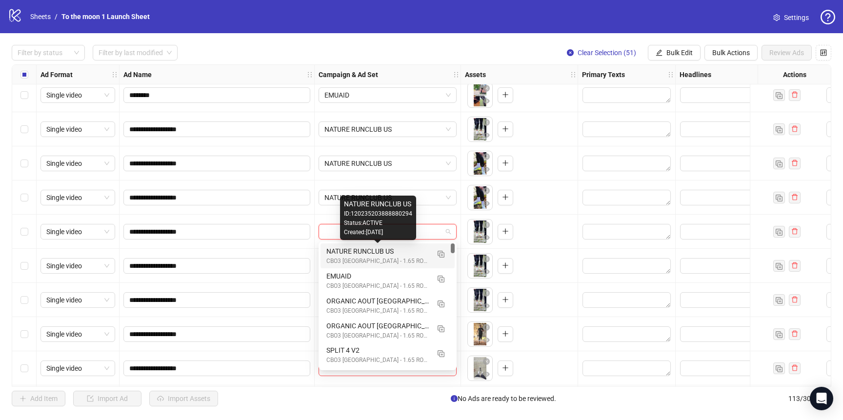
click at [388, 252] on div "NATURE RUNCLUB US" at bounding box center [377, 251] width 103 height 11
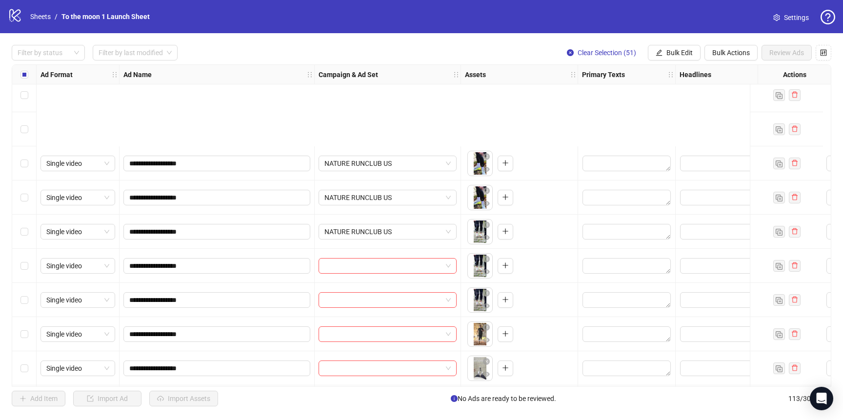
scroll to position [1541, 0]
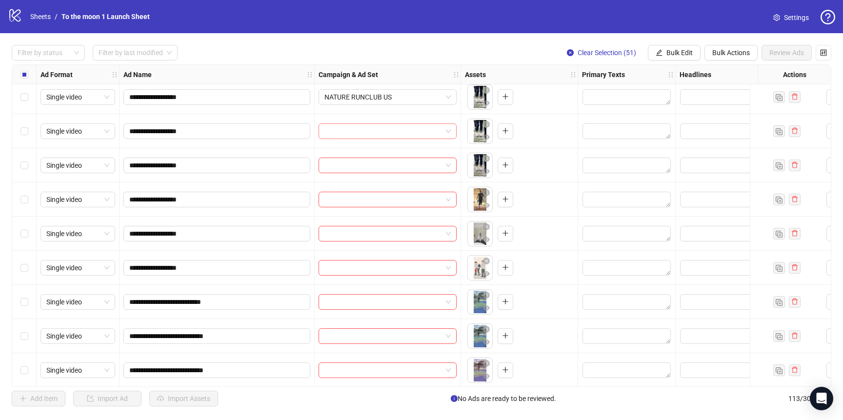
click at [413, 128] on input "search" at bounding box center [383, 131] width 118 height 15
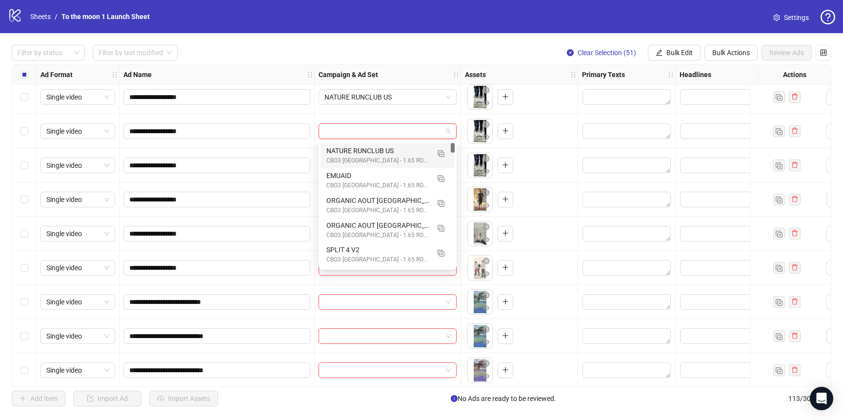
click at [402, 160] on div "CBO3 [GEOGRAPHIC_DATA] - 1.65 ROAS - ACQ" at bounding box center [377, 160] width 103 height 9
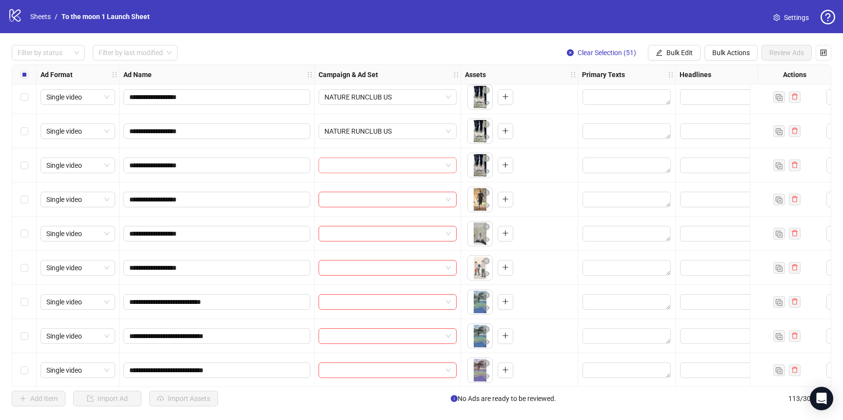
click at [402, 169] on input "search" at bounding box center [383, 165] width 118 height 15
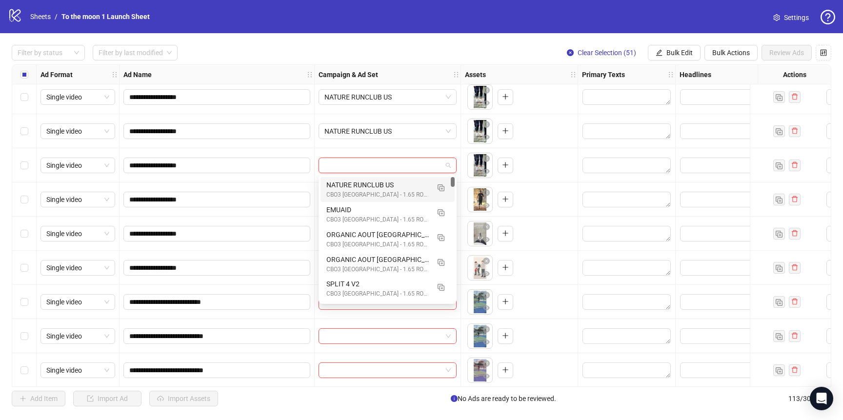
click at [401, 184] on div "NATURE RUNCLUB US" at bounding box center [377, 184] width 103 height 11
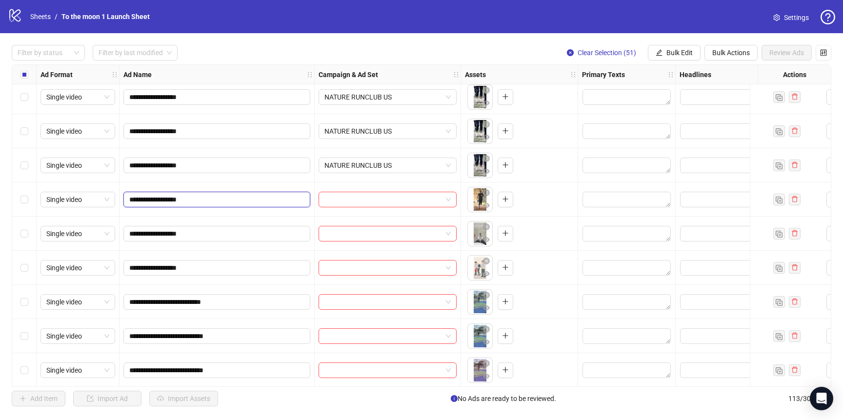
drag, startPoint x: 136, startPoint y: 200, endPoint x: 235, endPoint y: 200, distance: 98.5
click at [235, 200] on input "**********" at bounding box center [215, 199] width 173 height 11
click at [452, 200] on div at bounding box center [388, 200] width 138 height 16
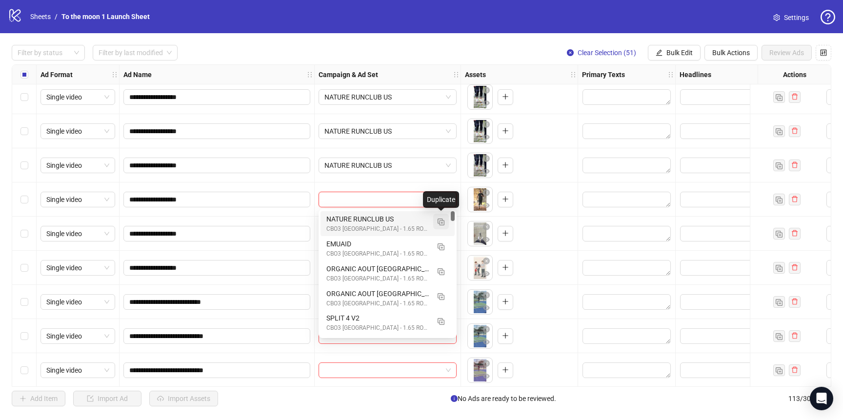
click at [441, 224] on img "button" at bounding box center [441, 222] width 7 height 7
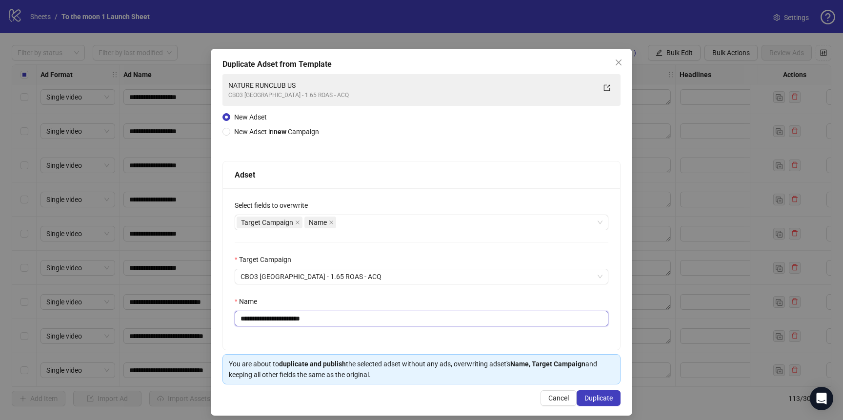
click at [250, 322] on input "**********" at bounding box center [422, 319] width 374 height 16
paste input "**********"
click at [250, 322] on input "**********" at bounding box center [422, 319] width 374 height 16
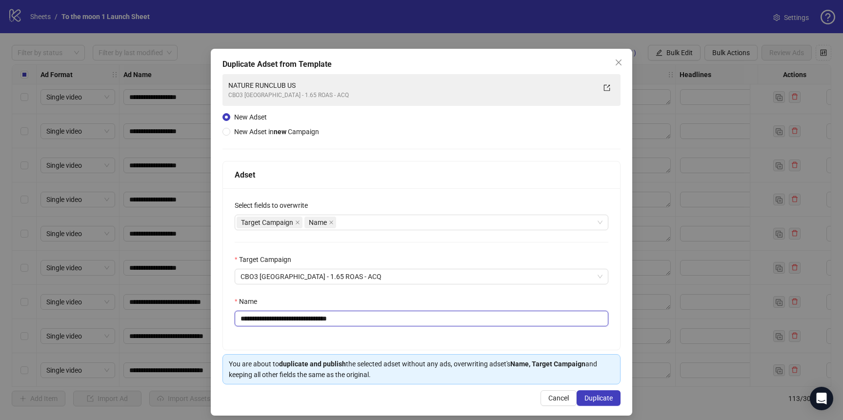
click at [250, 322] on input "**********" at bounding box center [422, 319] width 374 height 16
paste input "text"
click at [275, 319] on input "**********" at bounding box center [422, 319] width 374 height 16
type input "**********"
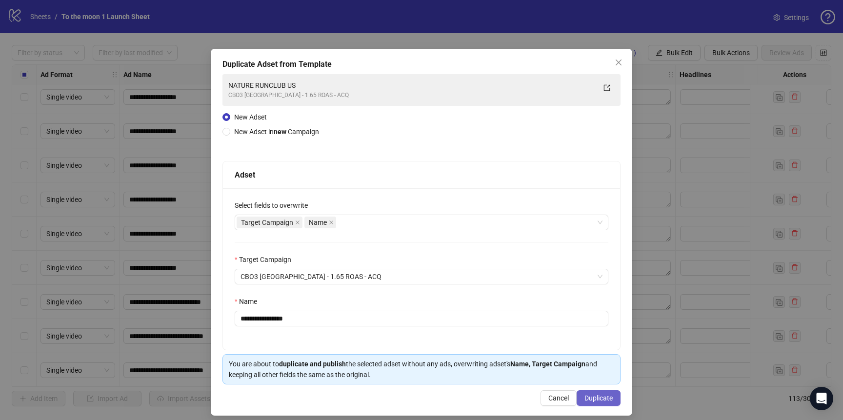
click at [595, 399] on span "Duplicate" at bounding box center [598, 398] width 28 height 8
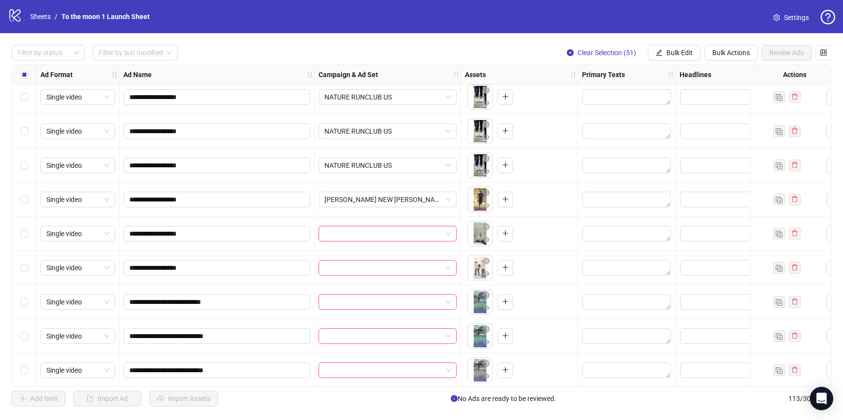
scroll to position [1649, 0]
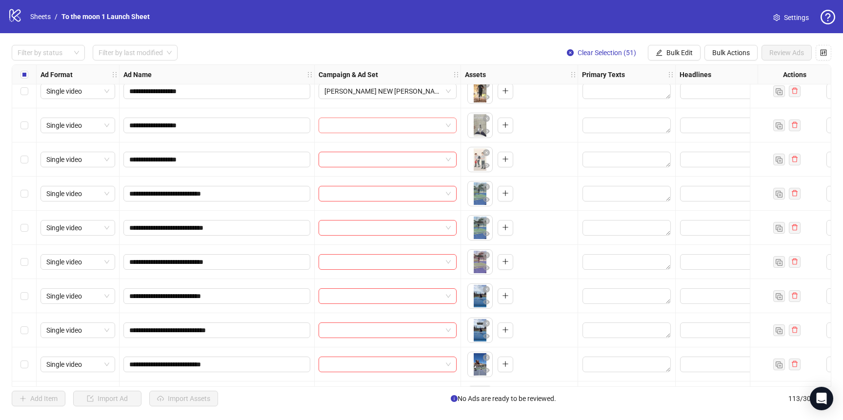
click at [432, 128] on input "search" at bounding box center [383, 125] width 118 height 15
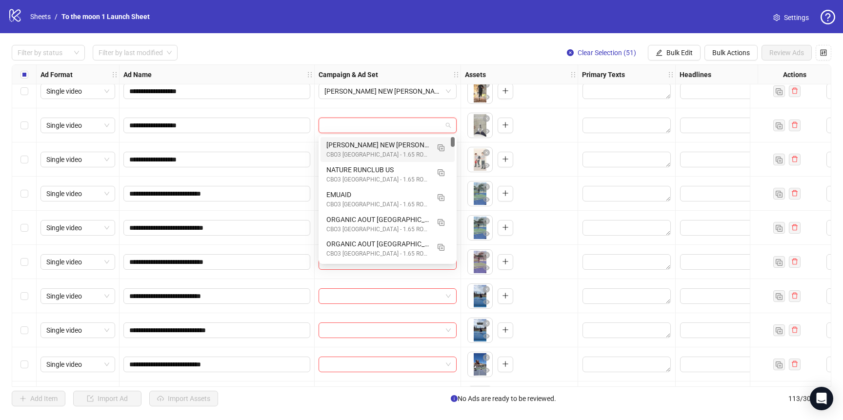
click at [411, 145] on div "[PERSON_NAME] NEW [PERSON_NAME]" at bounding box center [377, 145] width 103 height 11
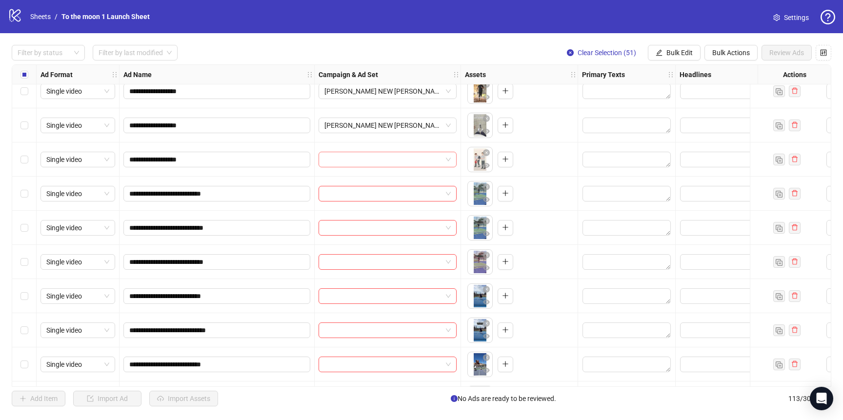
click at [405, 158] on input "search" at bounding box center [383, 159] width 118 height 15
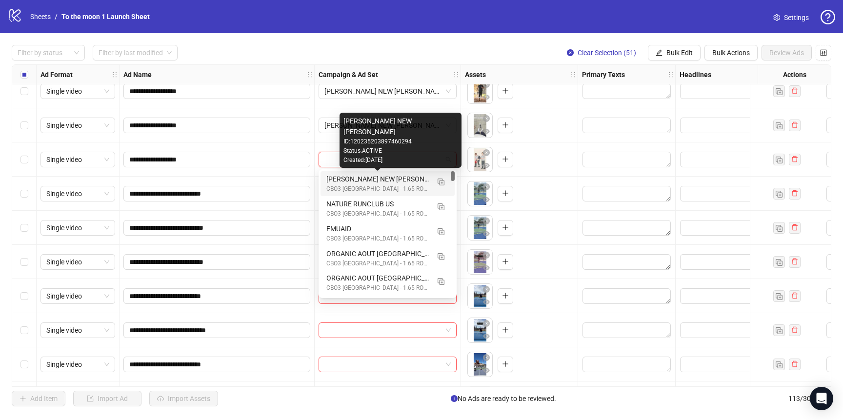
click at [405, 179] on div "[PERSON_NAME] NEW [PERSON_NAME]" at bounding box center [377, 179] width 103 height 11
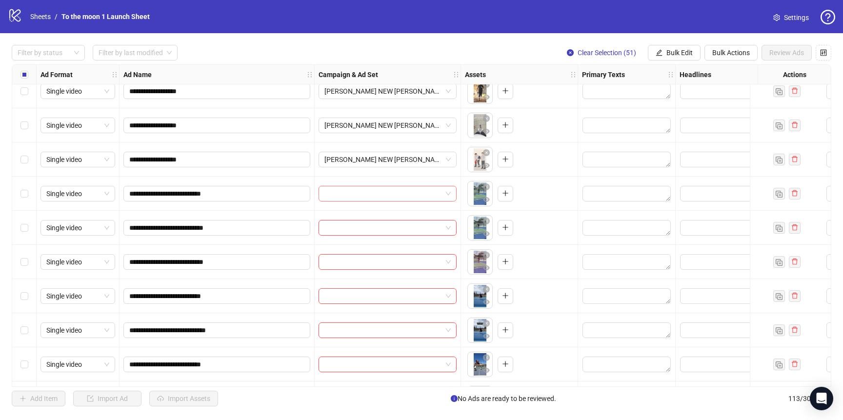
click at [405, 193] on input "search" at bounding box center [383, 193] width 118 height 15
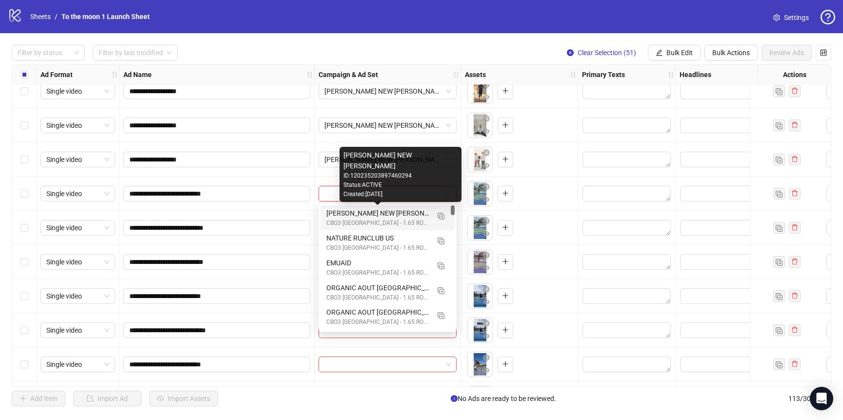
click at [404, 211] on div "[PERSON_NAME] NEW [PERSON_NAME]" at bounding box center [377, 213] width 103 height 11
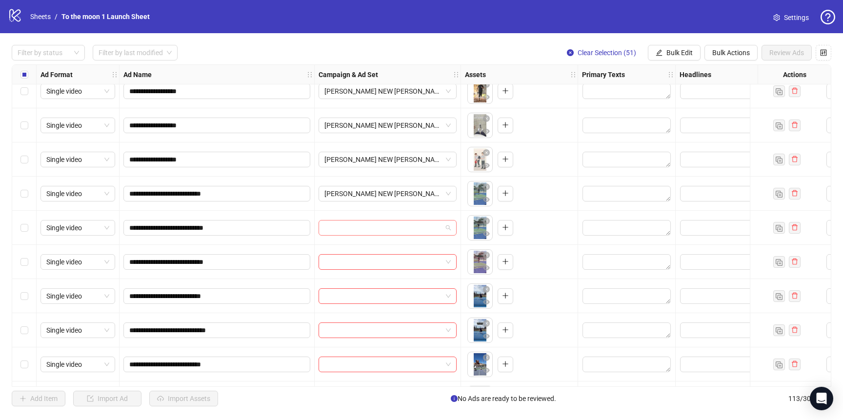
click at [399, 233] on input "search" at bounding box center [383, 227] width 118 height 15
drag, startPoint x: 183, startPoint y: 193, endPoint x: 280, endPoint y: 193, distance: 97.6
click at [280, 193] on input "**********" at bounding box center [215, 193] width 173 height 11
click at [433, 201] on div "[PERSON_NAME] NEW [PERSON_NAME]" at bounding box center [388, 194] width 138 height 16
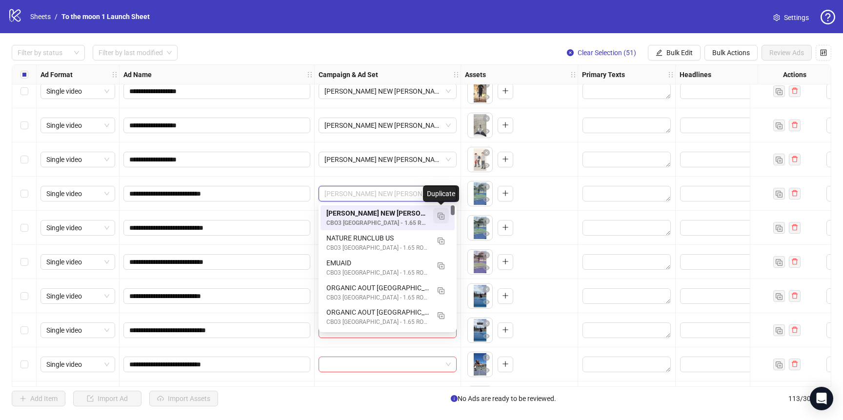
click at [443, 219] on img "button" at bounding box center [441, 216] width 7 height 7
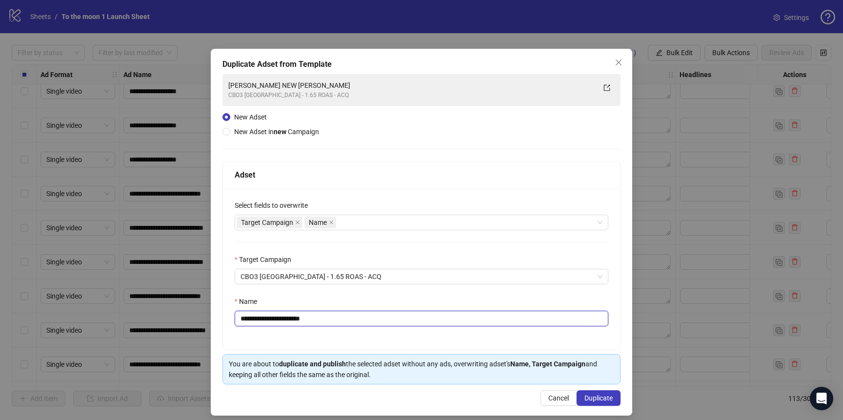
click at [305, 318] on input "**********" at bounding box center [422, 319] width 374 height 16
paste input "**********"
type input "**********"
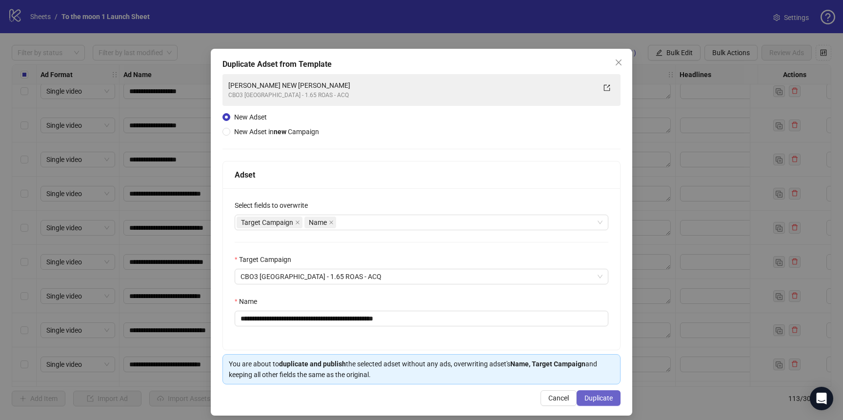
click at [594, 398] on span "Duplicate" at bounding box center [598, 398] width 28 height 8
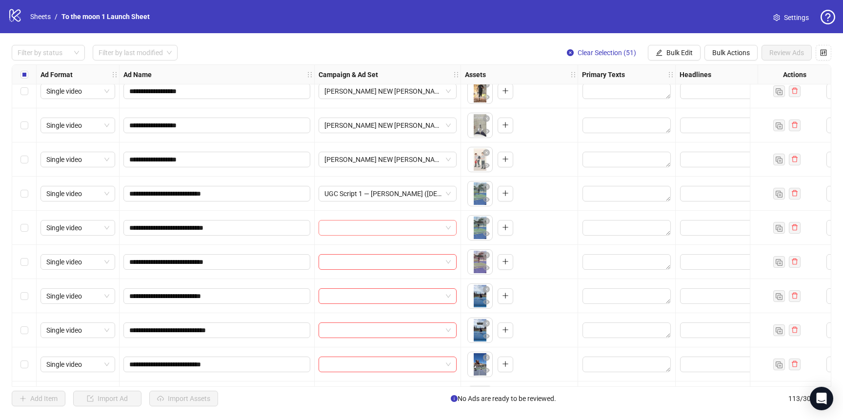
click at [428, 231] on input "search" at bounding box center [383, 227] width 118 height 15
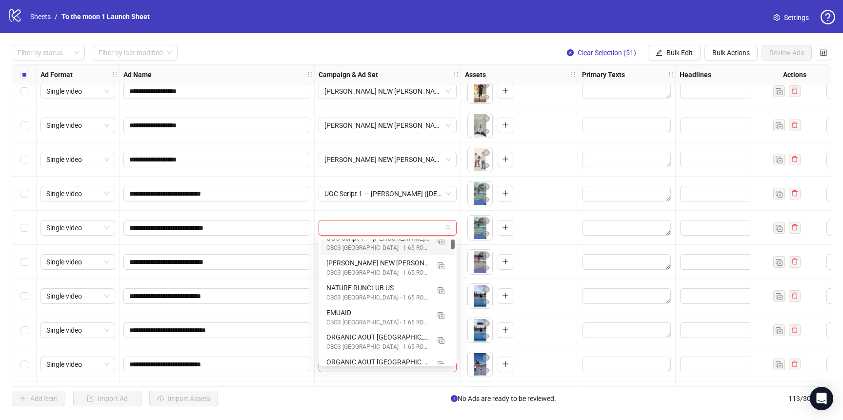
click at [398, 251] on div "CBO3 [GEOGRAPHIC_DATA] - 1.65 ROAS - ACQ" at bounding box center [377, 247] width 103 height 9
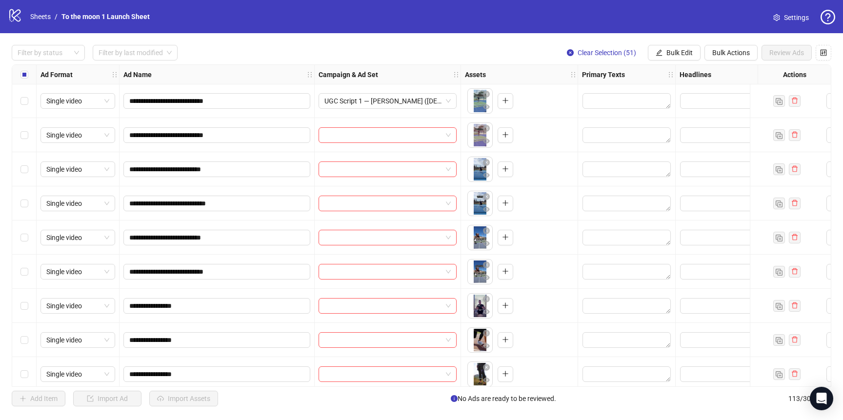
scroll to position [1794, 0]
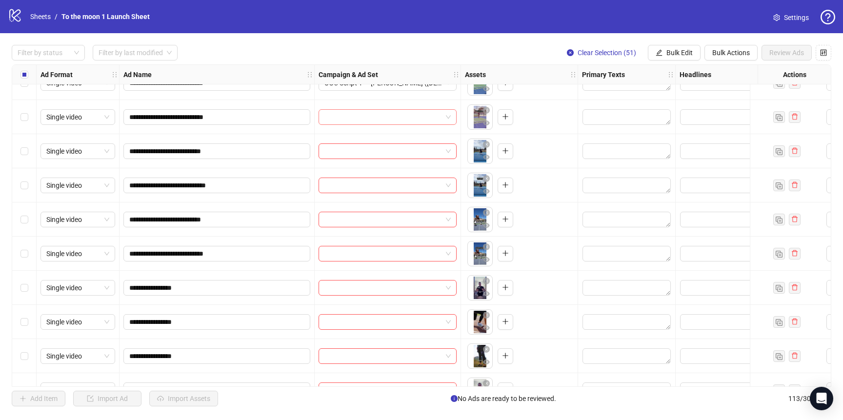
click at [395, 117] on input "search" at bounding box center [383, 117] width 118 height 15
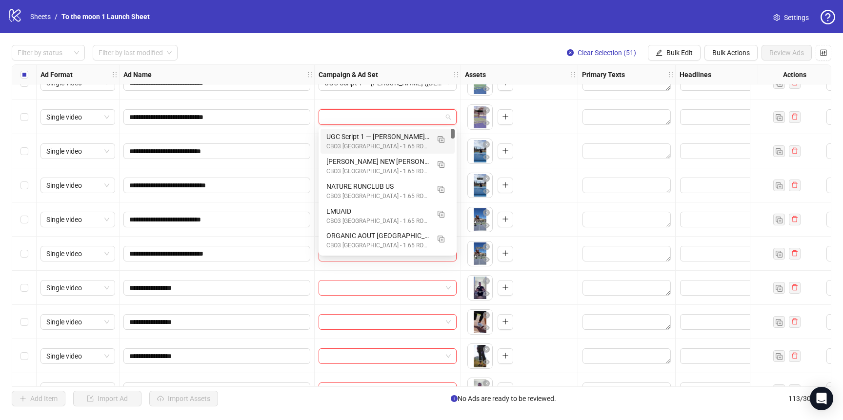
click at [378, 139] on div "UGC Script 1 — [PERSON_NAME] ([DEMOGRAPHIC_DATA] softball player)" at bounding box center [377, 136] width 103 height 11
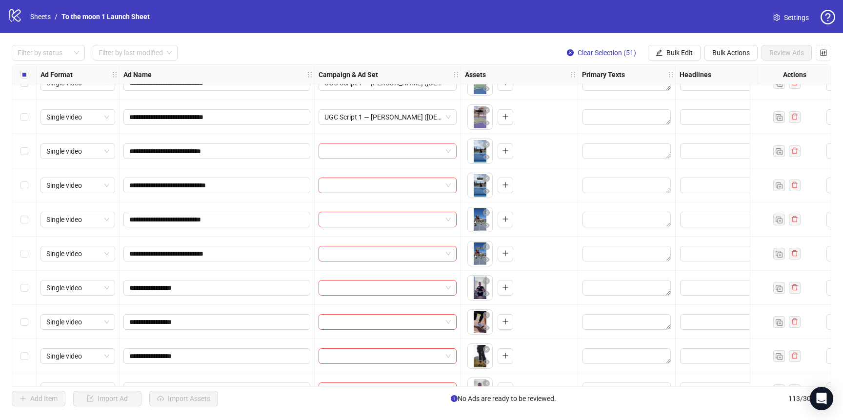
click at [377, 150] on input "search" at bounding box center [383, 151] width 118 height 15
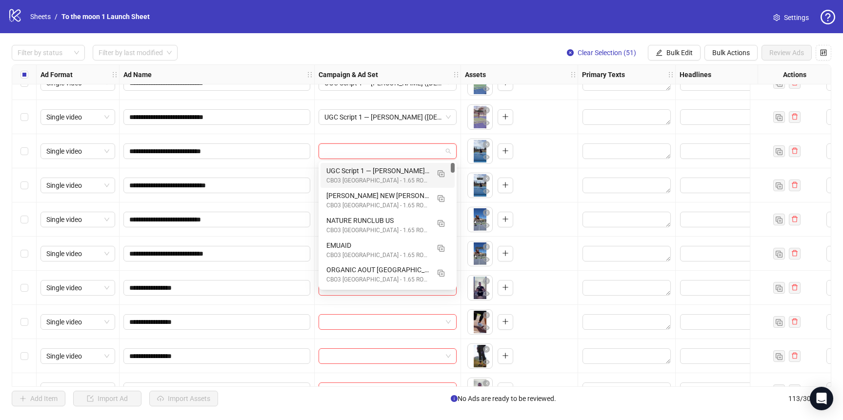
click at [376, 177] on div "CBO3 [GEOGRAPHIC_DATA] - 1.65 ROAS - ACQ" at bounding box center [377, 180] width 103 height 9
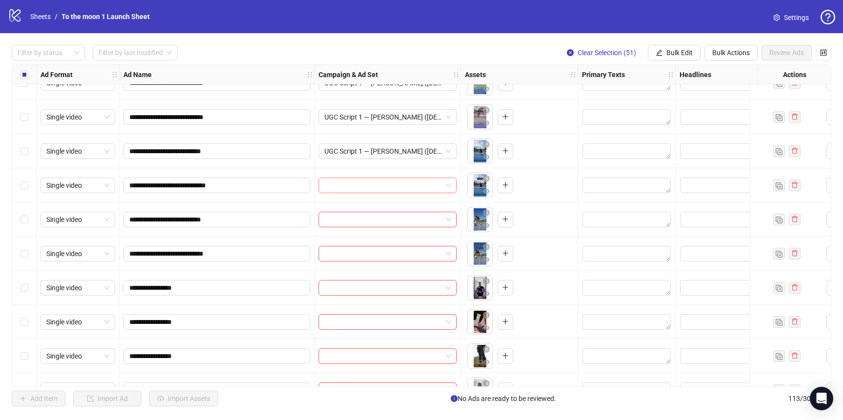
click at [372, 189] on input "search" at bounding box center [383, 185] width 118 height 15
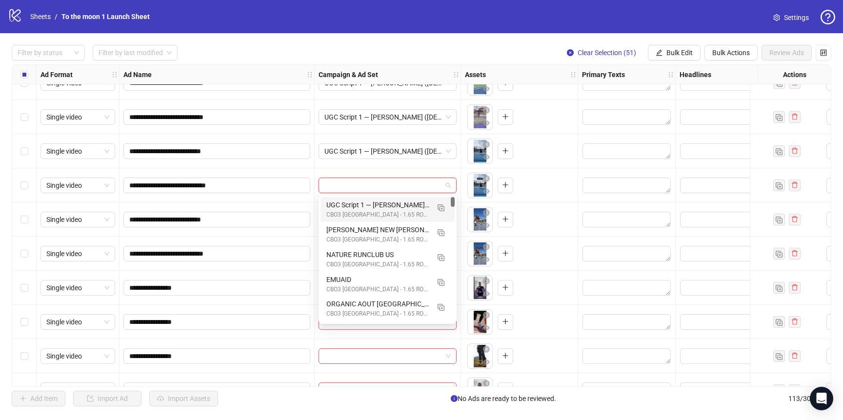
click at [372, 208] on div "UGC Script 1 — [PERSON_NAME] ([DEMOGRAPHIC_DATA] softball player)" at bounding box center [377, 204] width 103 height 11
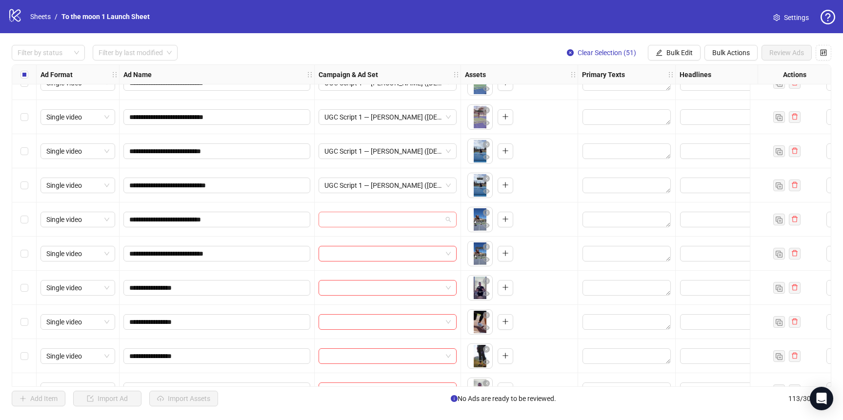
click at [372, 218] on input "search" at bounding box center [383, 219] width 118 height 15
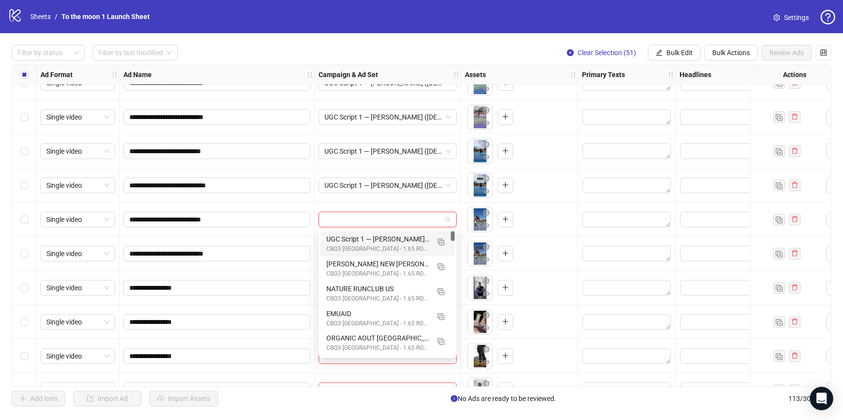
click at [370, 251] on div "CBO3 [GEOGRAPHIC_DATA] - 1.65 ROAS - ACQ" at bounding box center [377, 248] width 103 height 9
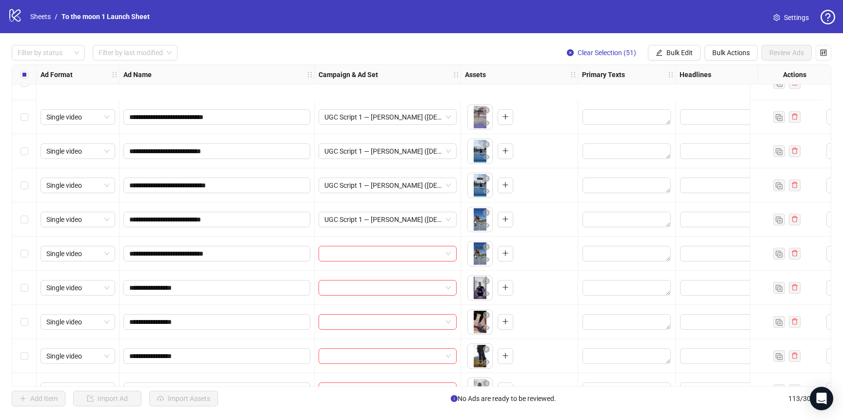
scroll to position [1917, 0]
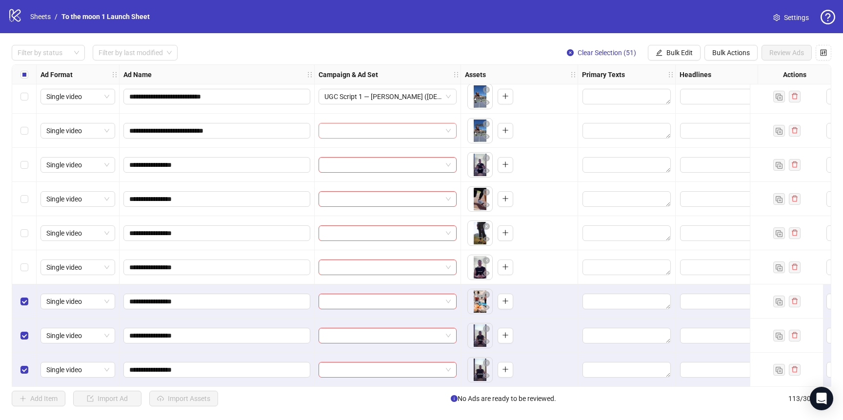
click at [399, 131] on input "search" at bounding box center [383, 130] width 118 height 15
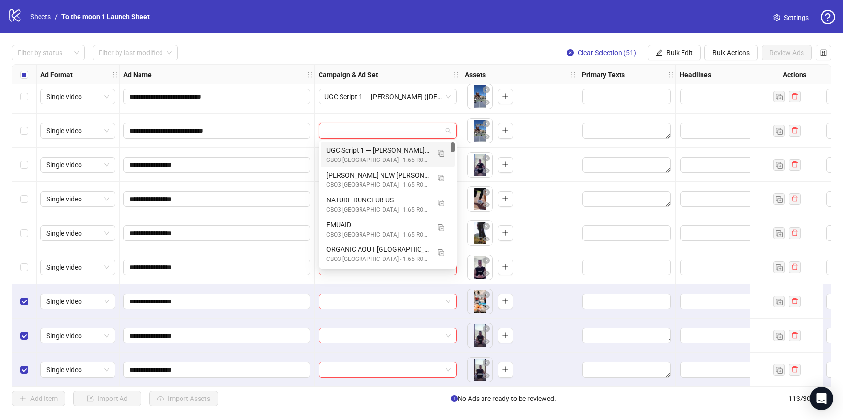
click at [397, 151] on div "UGC Script 1 — [PERSON_NAME] ([DEMOGRAPHIC_DATA] softball player)" at bounding box center [377, 150] width 103 height 11
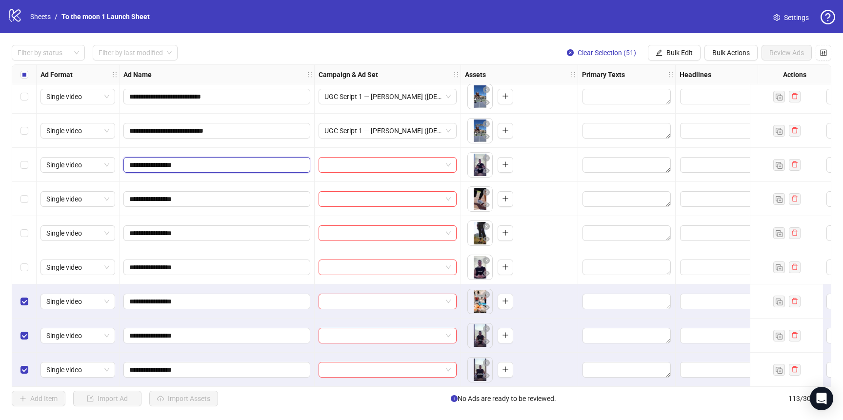
drag, startPoint x: 140, startPoint y: 164, endPoint x: 245, endPoint y: 164, distance: 105.8
click at [245, 164] on input "**********" at bounding box center [215, 165] width 173 height 11
click at [448, 164] on span at bounding box center [387, 165] width 126 height 15
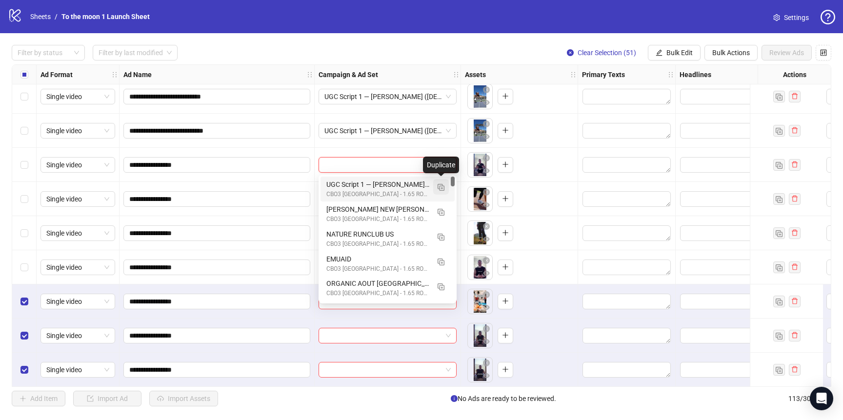
click at [440, 189] on img "button" at bounding box center [441, 187] width 7 height 7
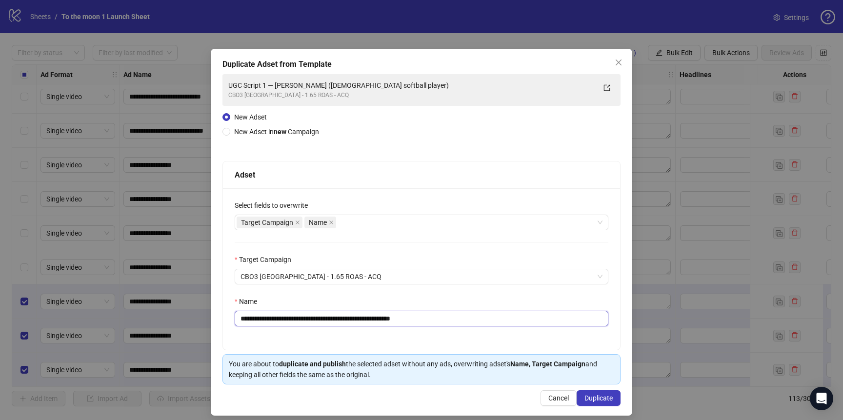
click at [292, 319] on input "**********" at bounding box center [422, 319] width 374 height 16
paste input "text"
type input "**********"
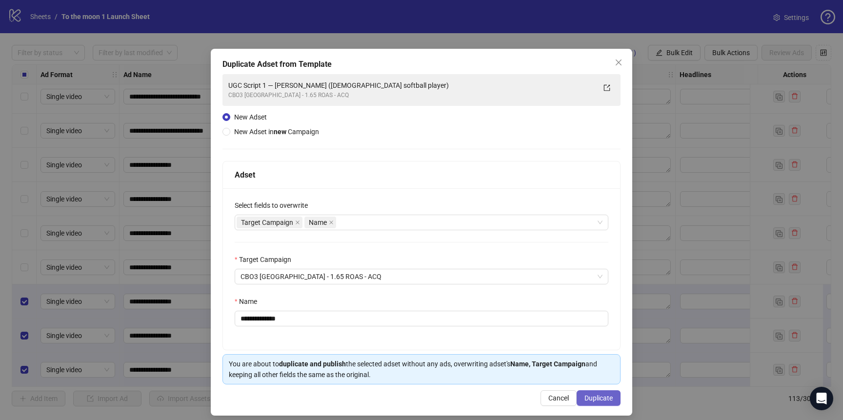
click at [595, 397] on span "Duplicate" at bounding box center [598, 398] width 28 height 8
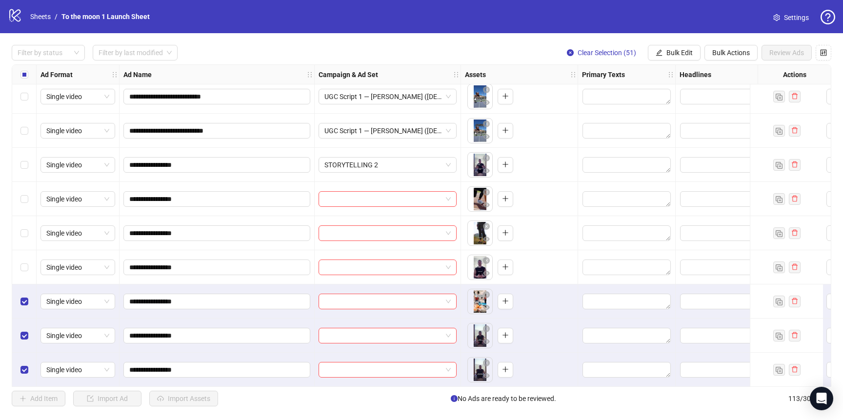
scroll to position [1964, 0]
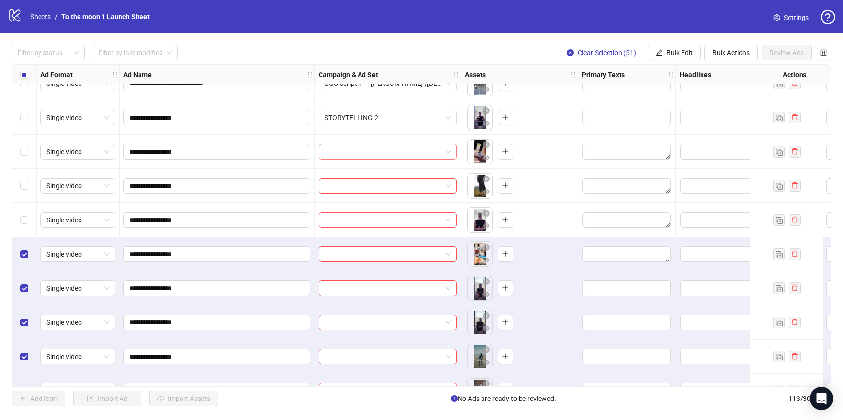
click at [417, 149] on input "search" at bounding box center [383, 151] width 118 height 15
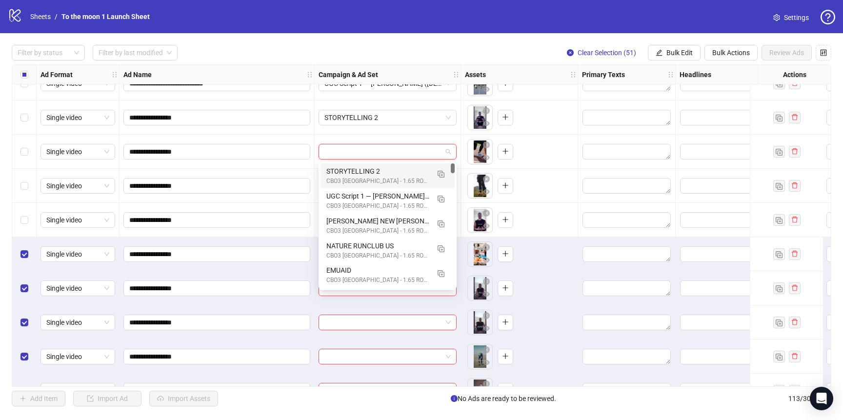
click at [393, 173] on div "STORYTELLING 2" at bounding box center [377, 171] width 103 height 11
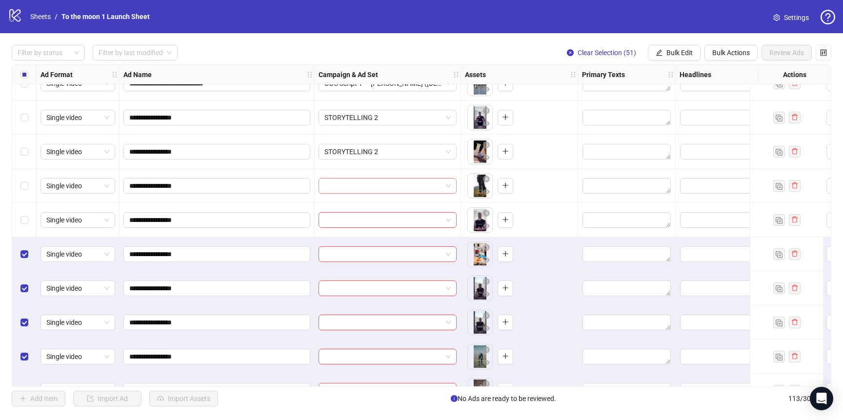
click at [393, 184] on input "search" at bounding box center [383, 186] width 118 height 15
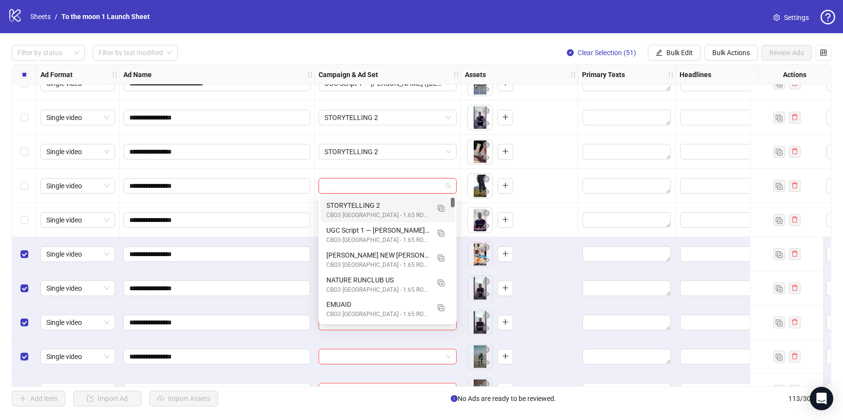
click at [393, 210] on div "STORYTELLING 2" at bounding box center [377, 205] width 103 height 11
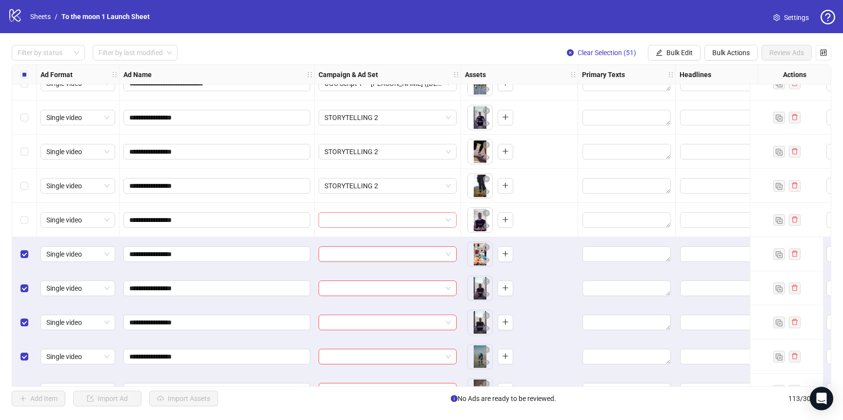
click at [393, 219] on input "search" at bounding box center [383, 220] width 118 height 15
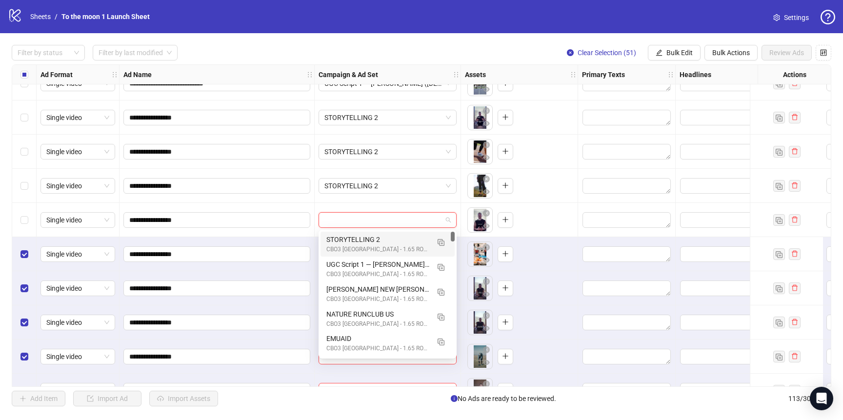
click at [390, 240] on div "STORYTELLING 2" at bounding box center [377, 239] width 103 height 11
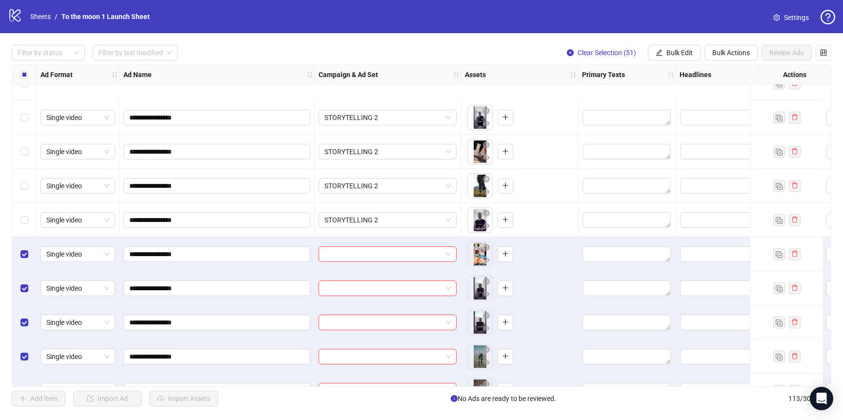
scroll to position [2061, 0]
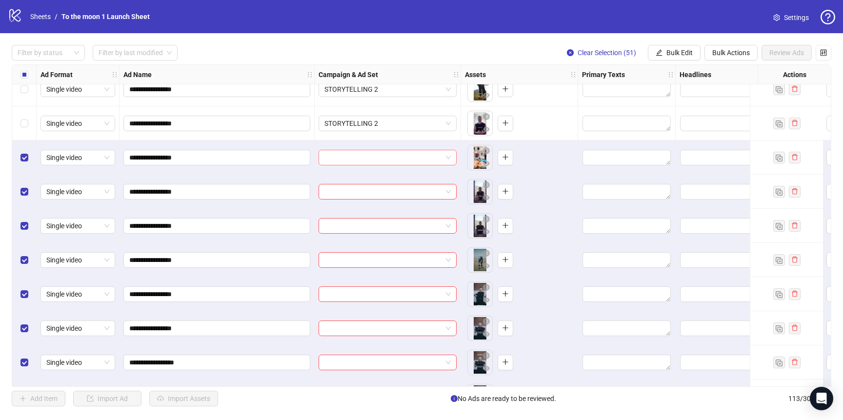
click at [440, 163] on input "search" at bounding box center [383, 157] width 118 height 15
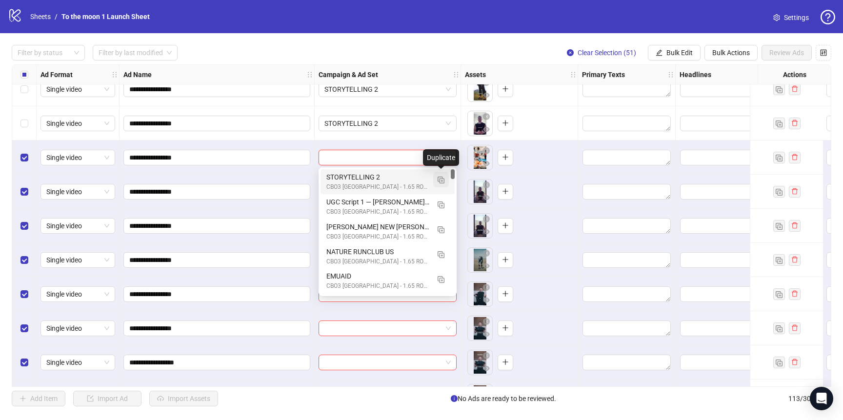
click at [439, 176] on span "button" at bounding box center [441, 180] width 7 height 8
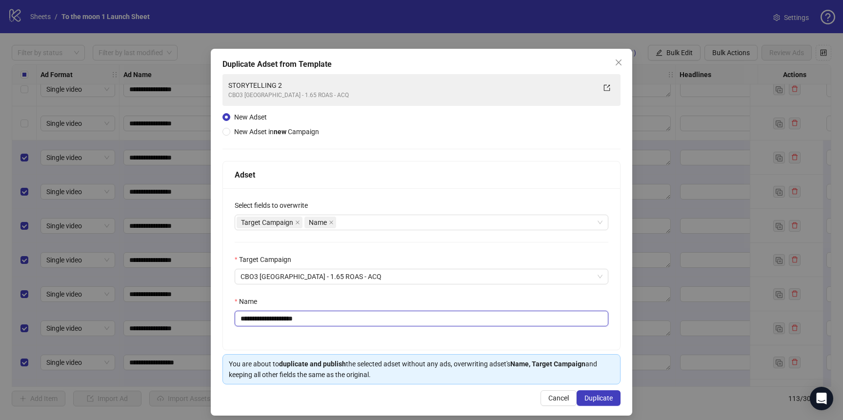
drag, startPoint x: 290, startPoint y: 318, endPoint x: 361, endPoint y: 318, distance: 71.2
click at [361, 318] on input "**********" at bounding box center [422, 319] width 374 height 16
type input "**********"
click at [598, 394] on span "Duplicate" at bounding box center [598, 398] width 28 height 8
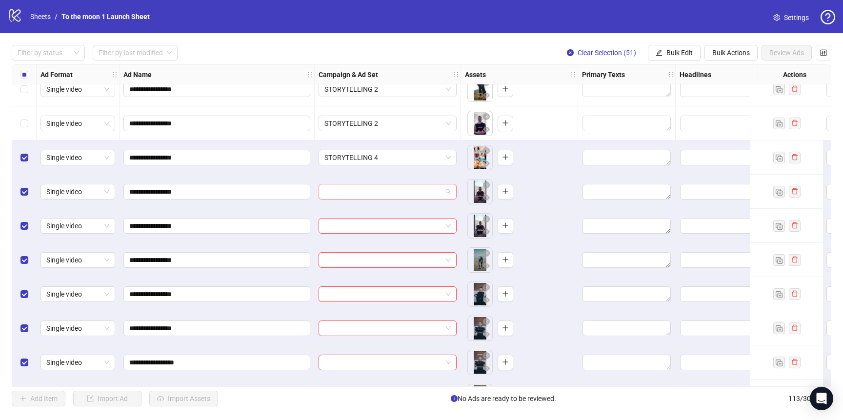
click at [423, 194] on input "search" at bounding box center [383, 191] width 118 height 15
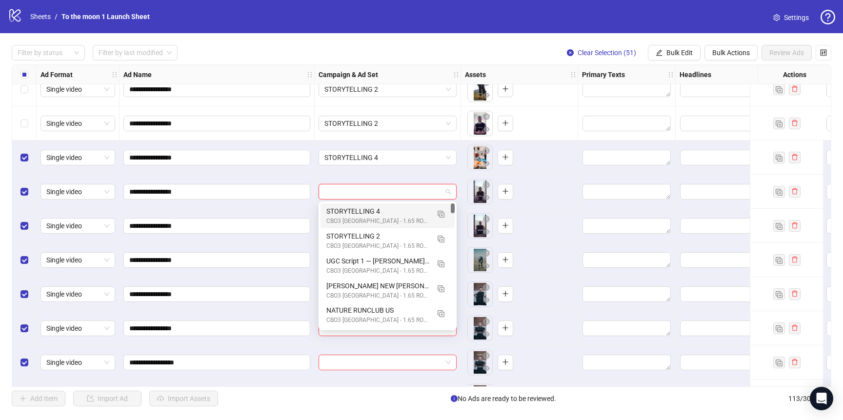
click at [399, 212] on div "STORYTELLING 4" at bounding box center [377, 211] width 103 height 11
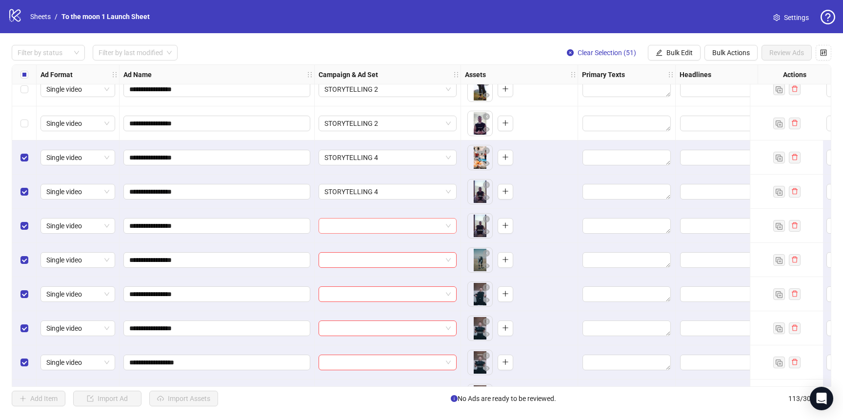
click at [395, 223] on input "search" at bounding box center [383, 226] width 118 height 15
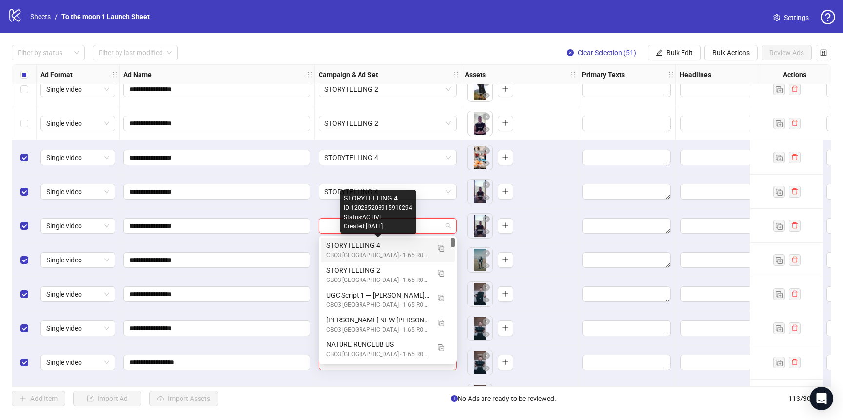
click at [395, 247] on div "STORYTELLING 4" at bounding box center [377, 245] width 103 height 11
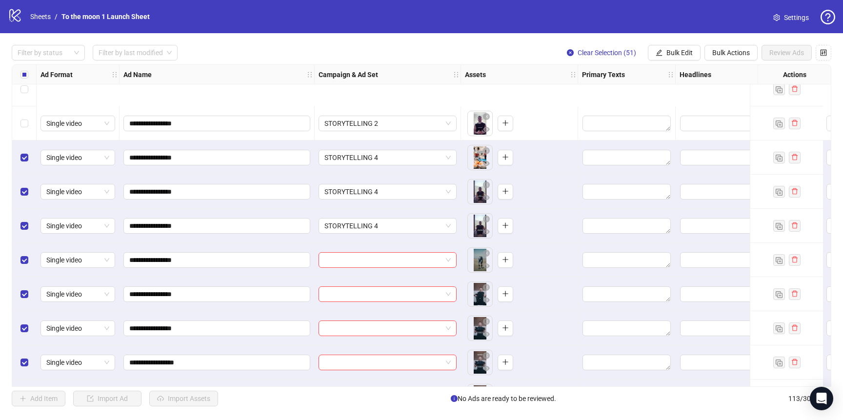
scroll to position [2186, 0]
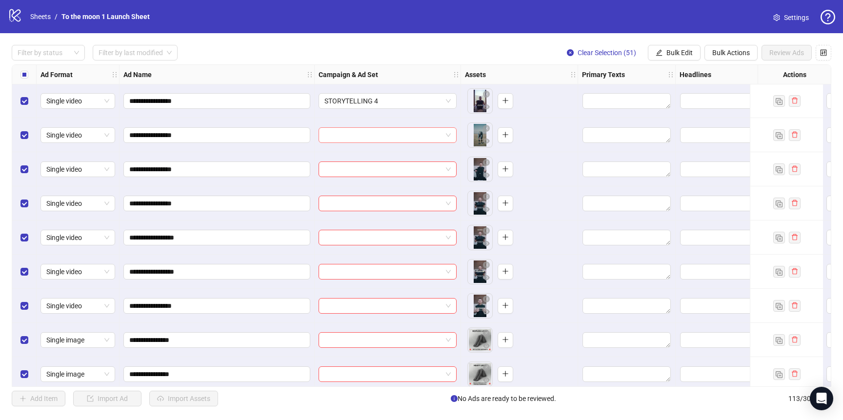
click at [409, 135] on input "search" at bounding box center [383, 135] width 118 height 15
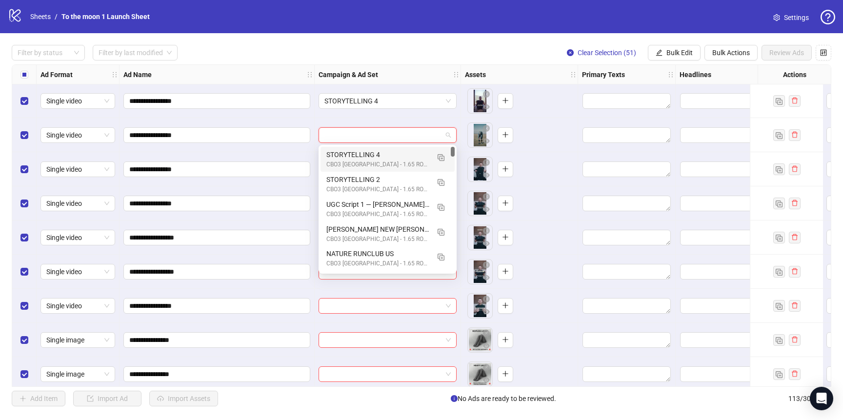
click at [399, 156] on div "STORYTELLING 4" at bounding box center [377, 154] width 103 height 11
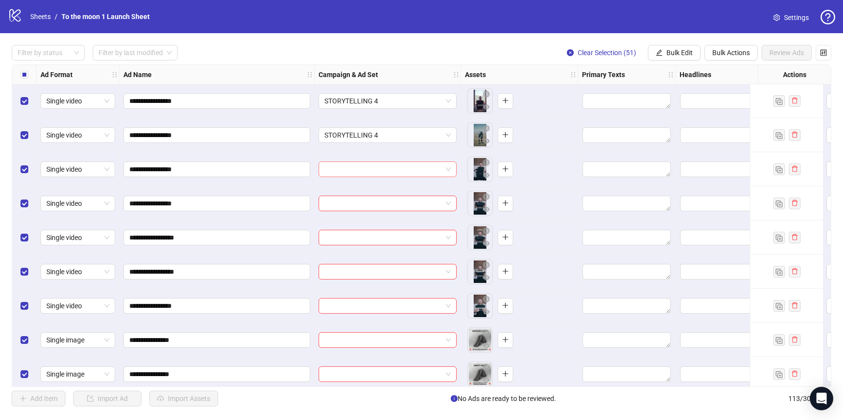
click at [399, 171] on input "search" at bounding box center [383, 169] width 118 height 15
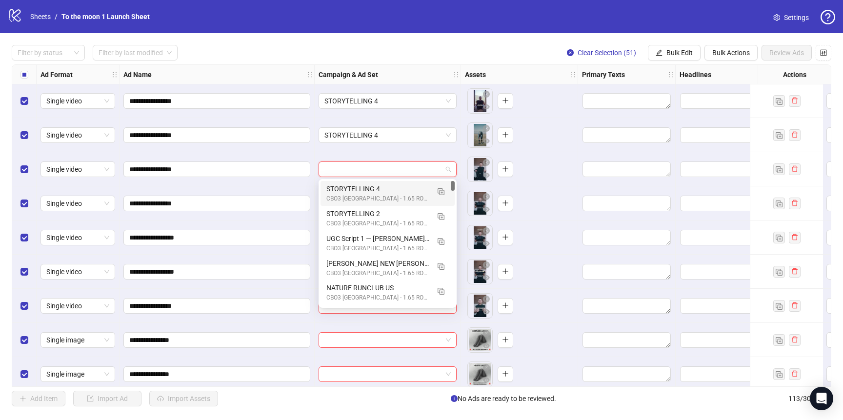
click at [399, 192] on div "STORYTELLING 4" at bounding box center [377, 188] width 103 height 11
click at [447, 166] on span "STORYTELLING 4" at bounding box center [387, 169] width 126 height 15
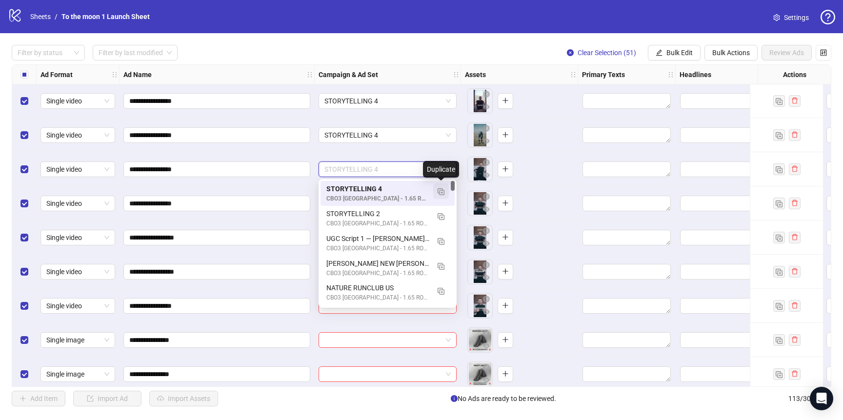
click at [446, 187] on button "button" at bounding box center [441, 191] width 16 height 16
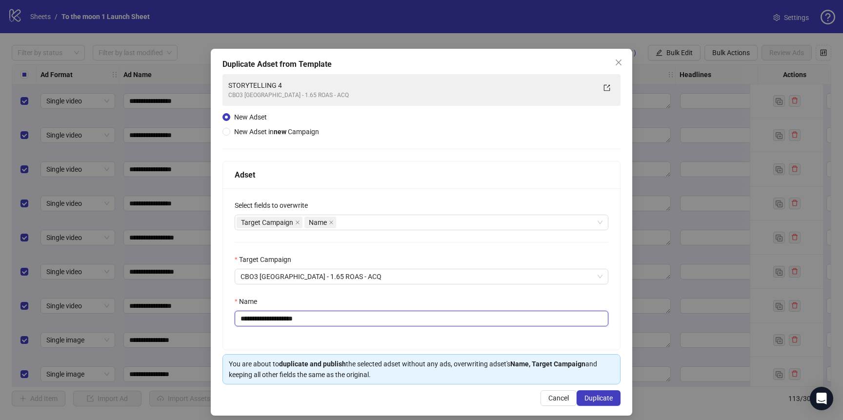
drag, startPoint x: 291, startPoint y: 321, endPoint x: 349, endPoint y: 319, distance: 57.6
click at [349, 319] on input "**********" at bounding box center [422, 319] width 374 height 16
type input "**********"
click at [585, 395] on span "Duplicate" at bounding box center [598, 398] width 28 height 8
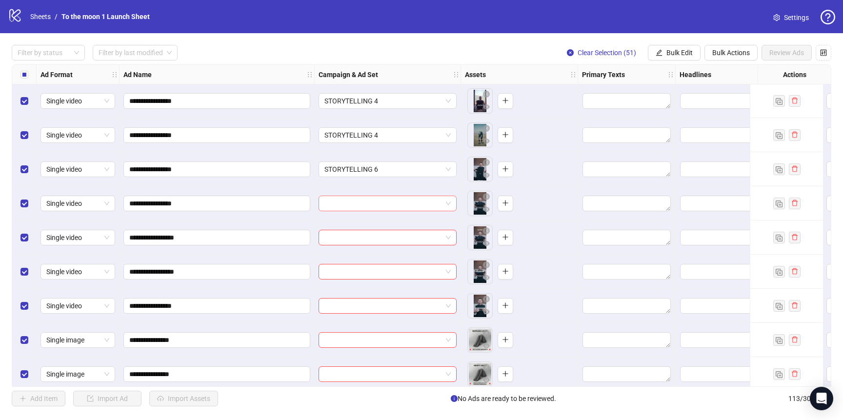
click at [443, 199] on span at bounding box center [387, 203] width 126 height 15
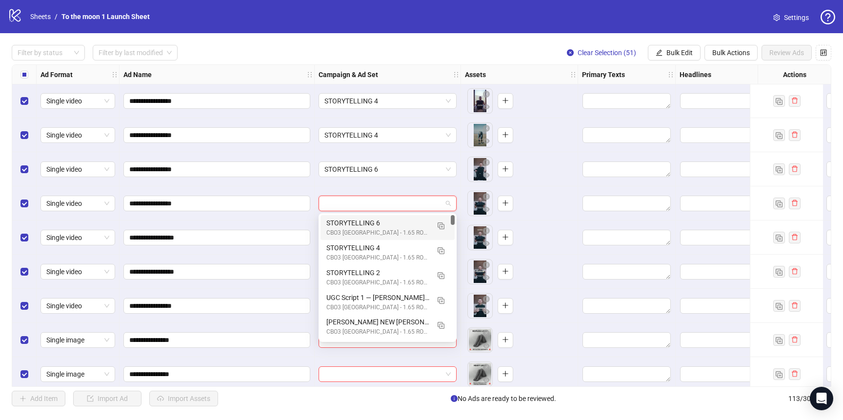
click at [399, 217] on div "STORYTELLING 6 CBO3 [GEOGRAPHIC_DATA] - 1.65 ROAS - ACQ" at bounding box center [387, 227] width 134 height 25
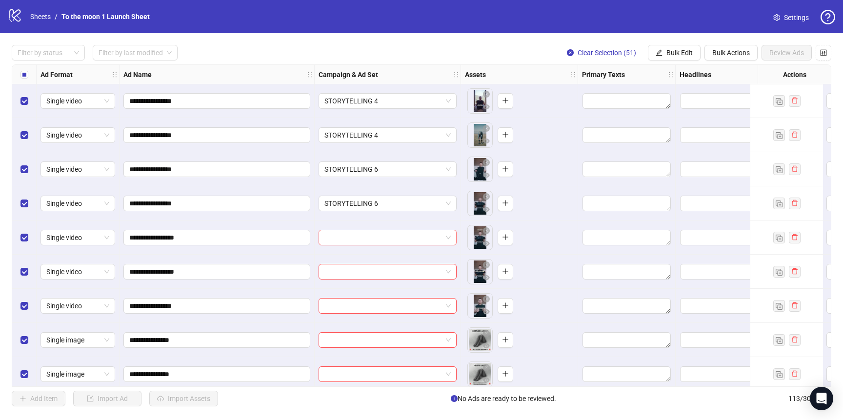
click at [395, 231] on input "search" at bounding box center [383, 237] width 118 height 15
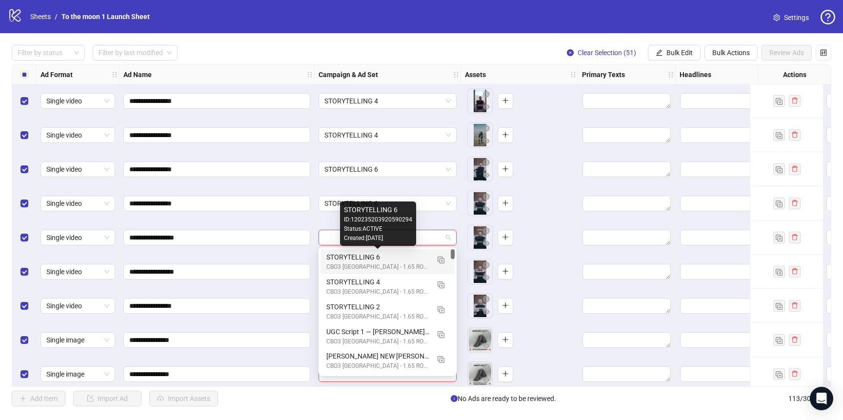
click at [392, 254] on div "STORYTELLING 6" at bounding box center [377, 257] width 103 height 11
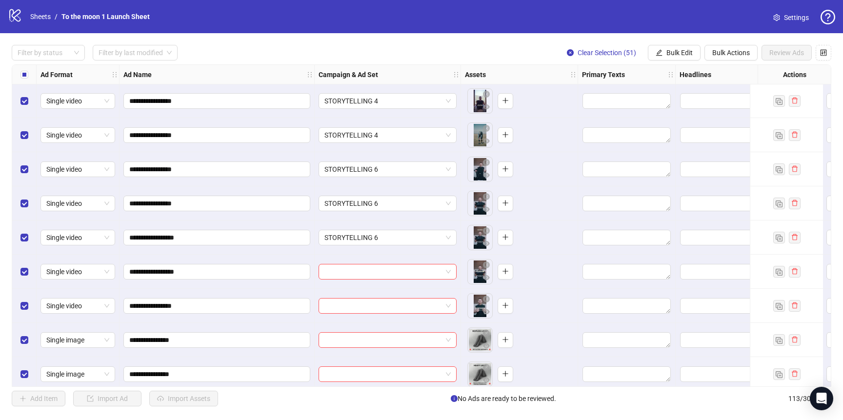
click at [386, 281] on div at bounding box center [388, 272] width 146 height 34
click at [388, 277] on input "search" at bounding box center [383, 271] width 118 height 15
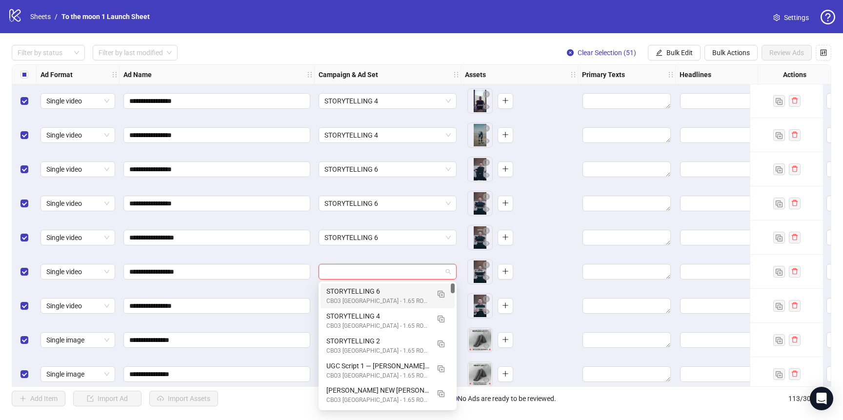
click at [380, 299] on div "CBO3 [GEOGRAPHIC_DATA] - 1.65 ROAS - ACQ" at bounding box center [377, 301] width 103 height 9
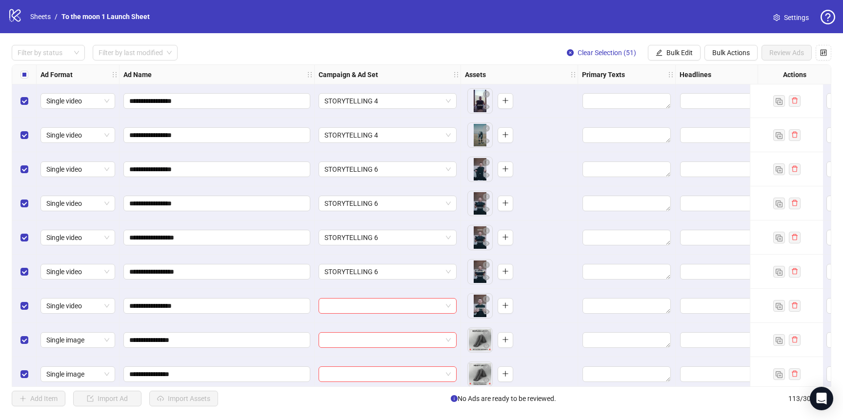
click at [380, 299] on input "search" at bounding box center [383, 306] width 118 height 15
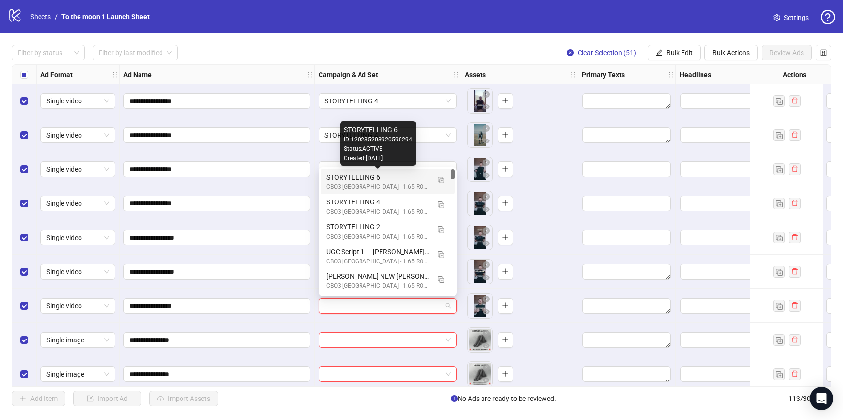
click at [400, 175] on div "STORYTELLING 6" at bounding box center [377, 177] width 103 height 11
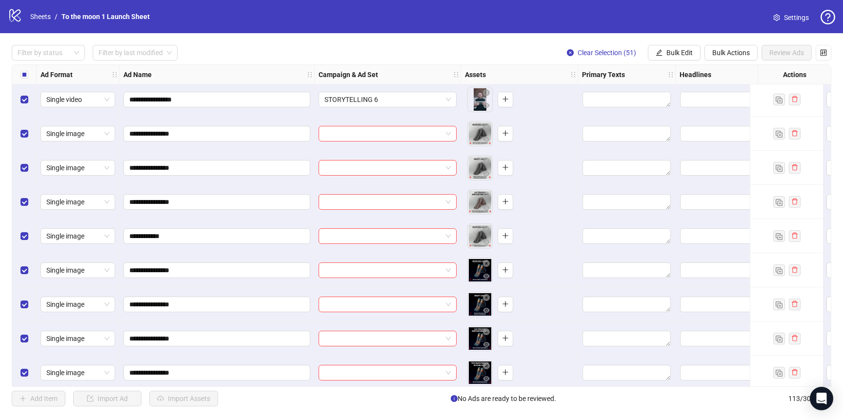
scroll to position [2393, 0]
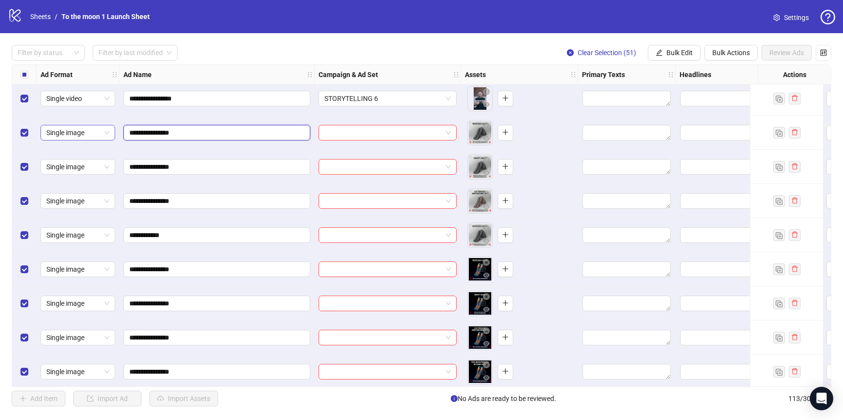
drag, startPoint x: 153, startPoint y: 133, endPoint x: 88, endPoint y: 133, distance: 64.9
click at [433, 133] on input "search" at bounding box center [383, 132] width 118 height 15
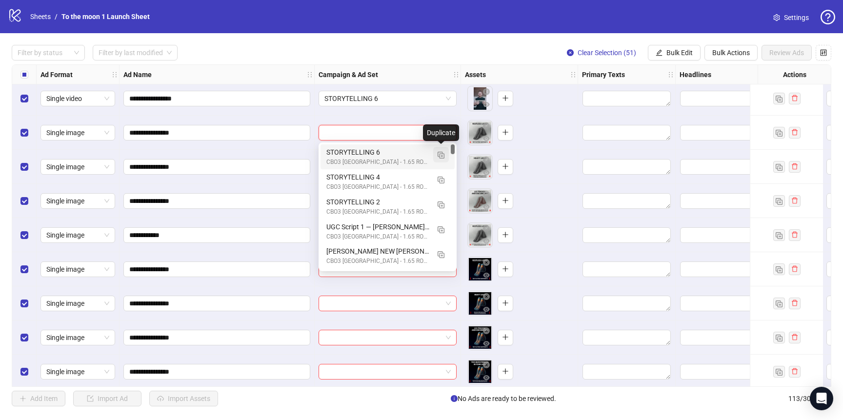
click at [440, 154] on img "button" at bounding box center [441, 155] width 7 height 7
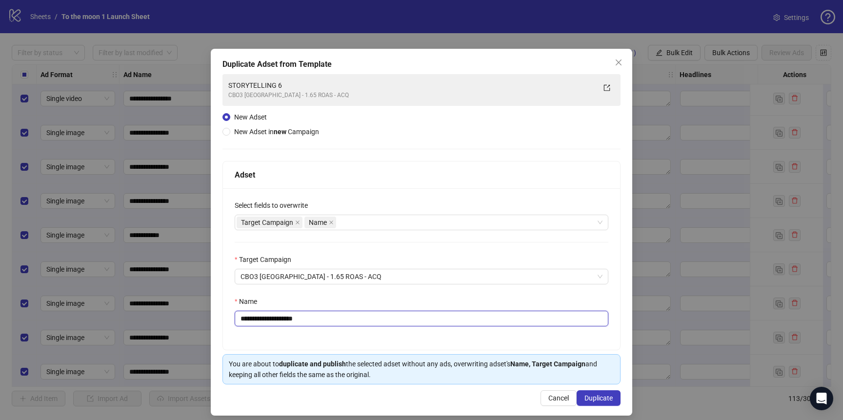
click at [314, 319] on input "**********" at bounding box center [422, 319] width 374 height 16
paste input "*****"
drag, startPoint x: 249, startPoint y: 317, endPoint x: 169, endPoint y: 317, distance: 80.0
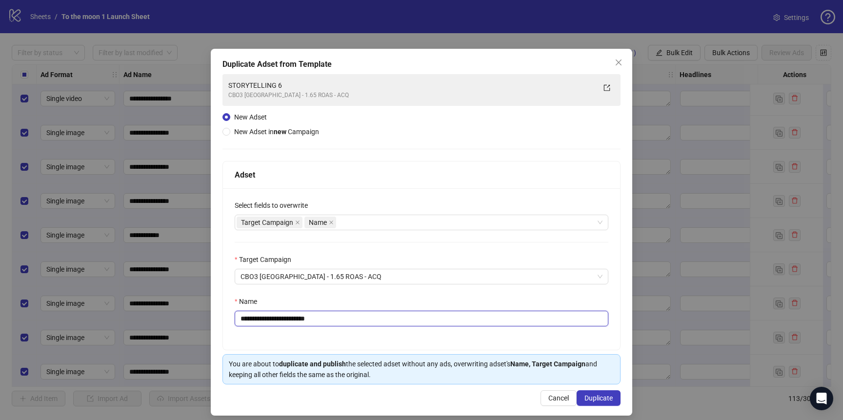
click at [203, 317] on div "**********" at bounding box center [421, 210] width 843 height 420
type input "**********"
click at [614, 401] on button "Duplicate" at bounding box center [599, 398] width 44 height 16
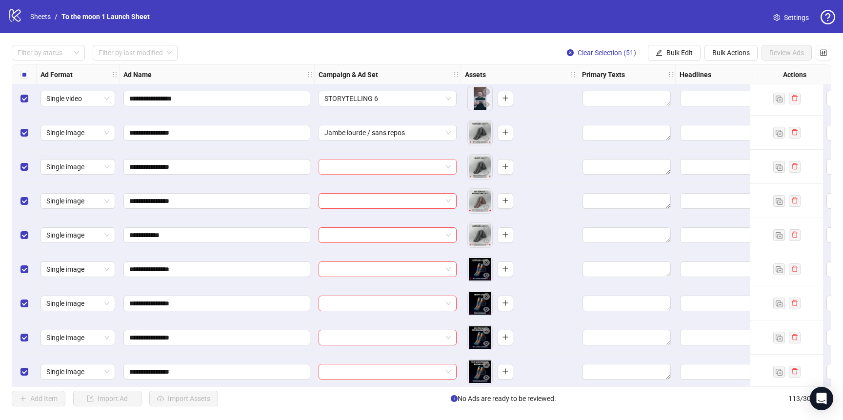
click at [384, 166] on input "search" at bounding box center [383, 167] width 118 height 15
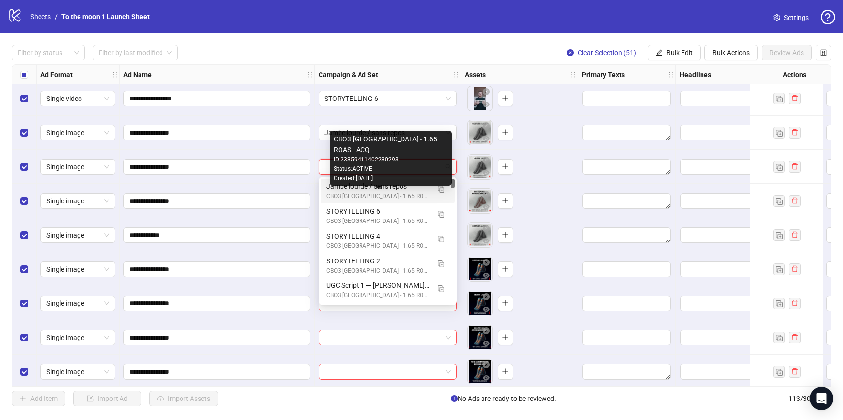
click at [375, 195] on div "CBO3 [GEOGRAPHIC_DATA] - 1.65 ROAS - ACQ" at bounding box center [377, 196] width 103 height 9
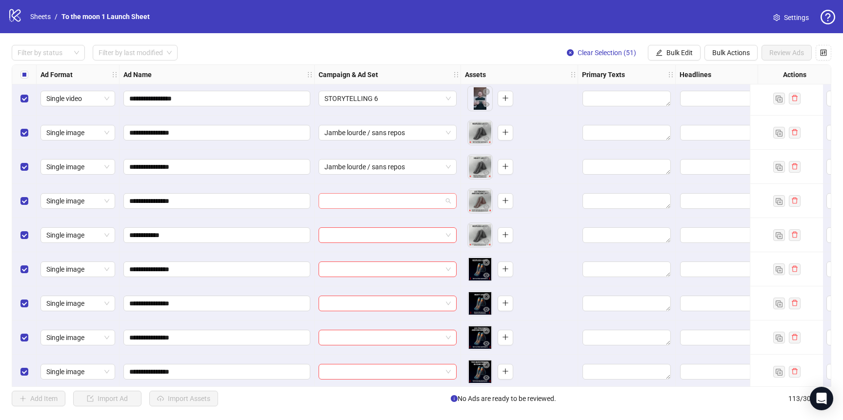
click at [374, 199] on input "search" at bounding box center [383, 201] width 118 height 15
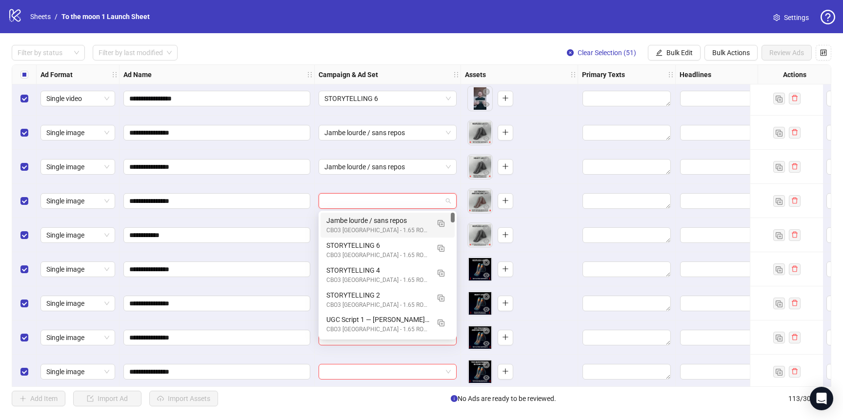
click at [374, 222] on div "Jambe lourde / sans repos" at bounding box center [377, 220] width 103 height 11
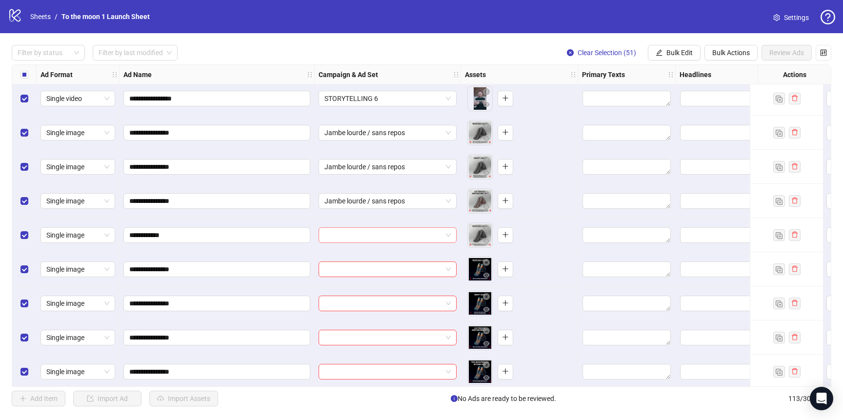
click at [371, 238] on input "search" at bounding box center [383, 235] width 118 height 15
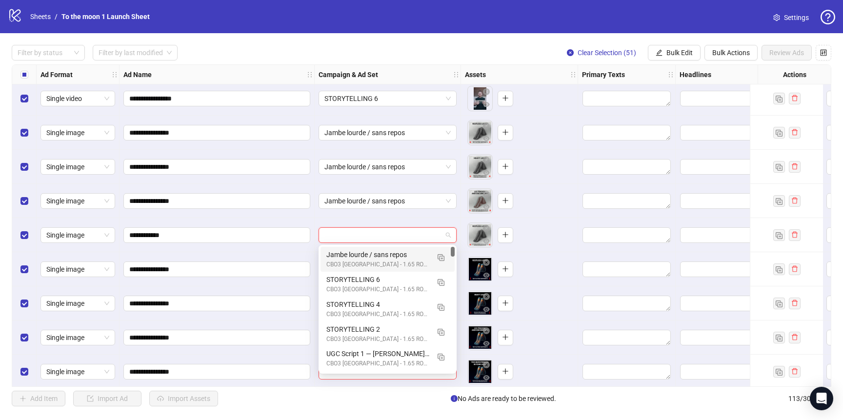
click at [371, 254] on div "Jambe lourde / sans repos" at bounding box center [377, 254] width 103 height 11
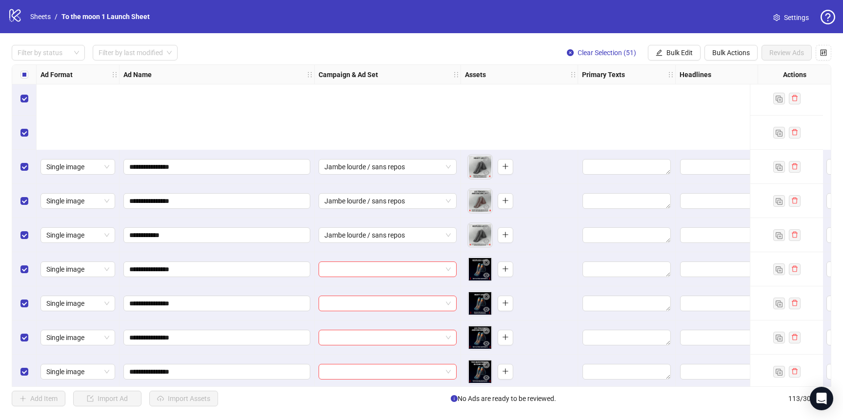
scroll to position [2524, 0]
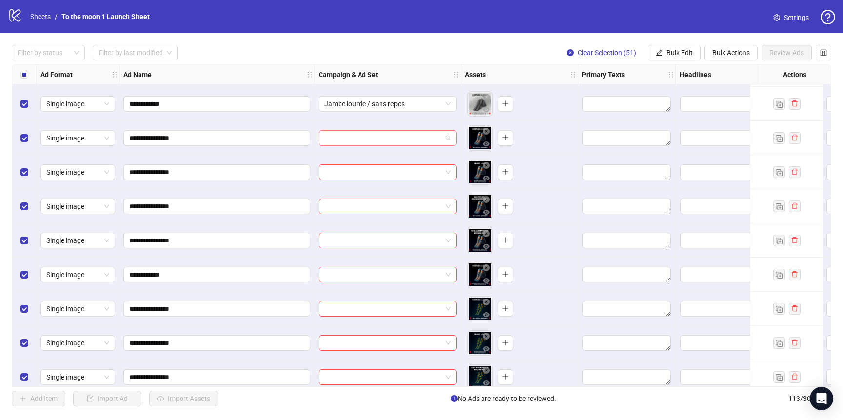
click at [399, 138] on input "search" at bounding box center [383, 138] width 118 height 15
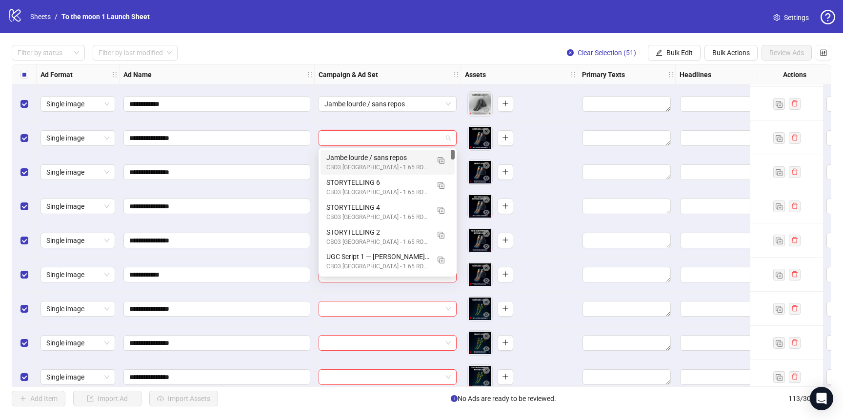
click at [391, 162] on div "Jambe lourde / sans repos" at bounding box center [377, 157] width 103 height 11
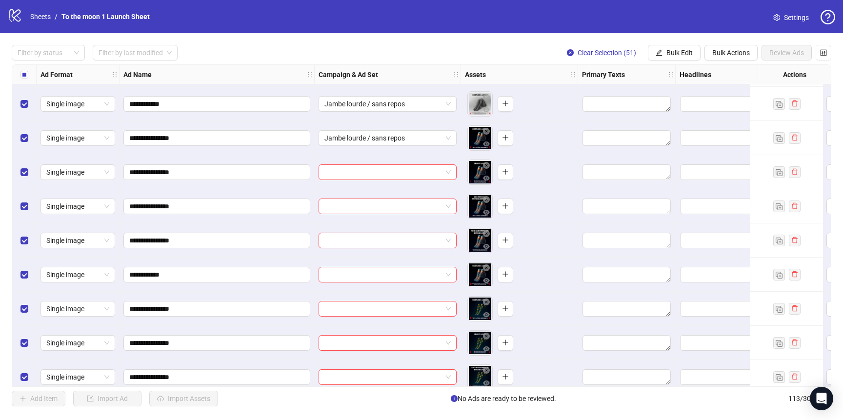
click at [390, 180] on div at bounding box center [388, 172] width 146 height 34
click at [392, 176] on input "search" at bounding box center [383, 172] width 118 height 15
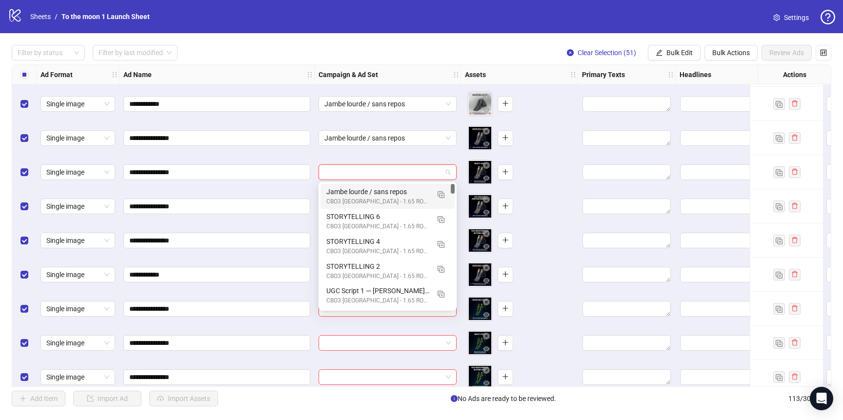
click at [392, 191] on div "Jambe lourde / sans repos" at bounding box center [377, 191] width 103 height 11
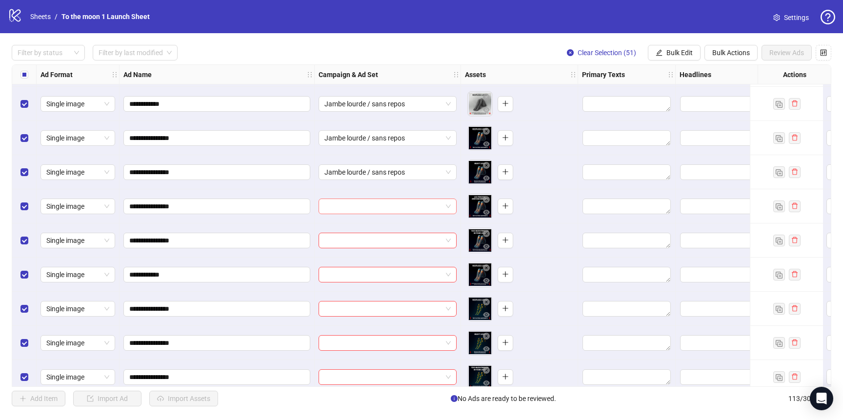
click at [387, 200] on input "search" at bounding box center [383, 206] width 118 height 15
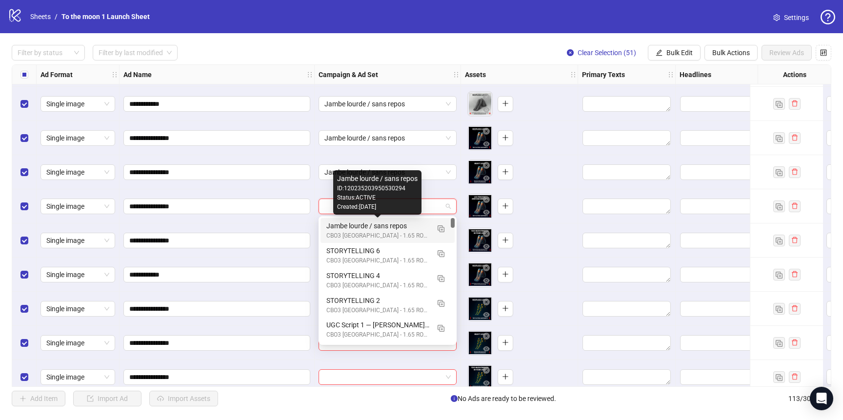
click at [384, 225] on div "Jambe lourde / sans repos" at bounding box center [377, 225] width 103 height 11
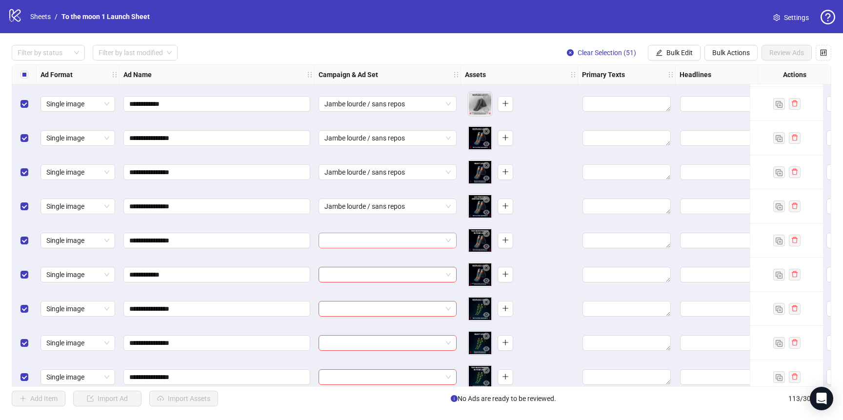
click at [384, 241] on input "search" at bounding box center [383, 240] width 118 height 15
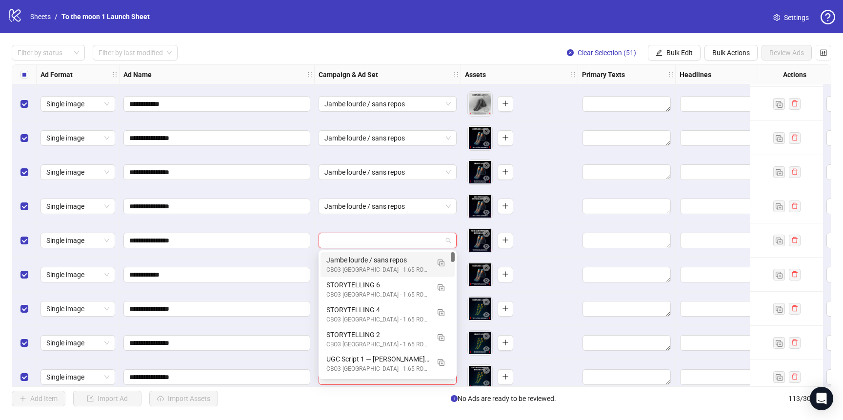
click at [384, 263] on div "Jambe lourde / sans repos" at bounding box center [377, 260] width 103 height 11
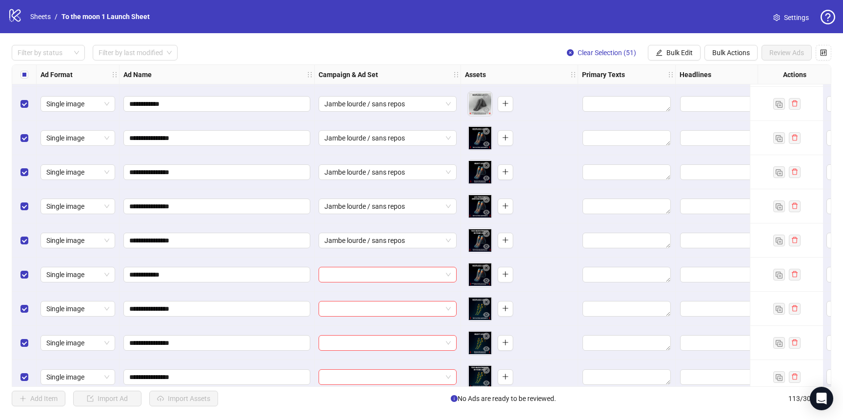
scroll to position [2640, 0]
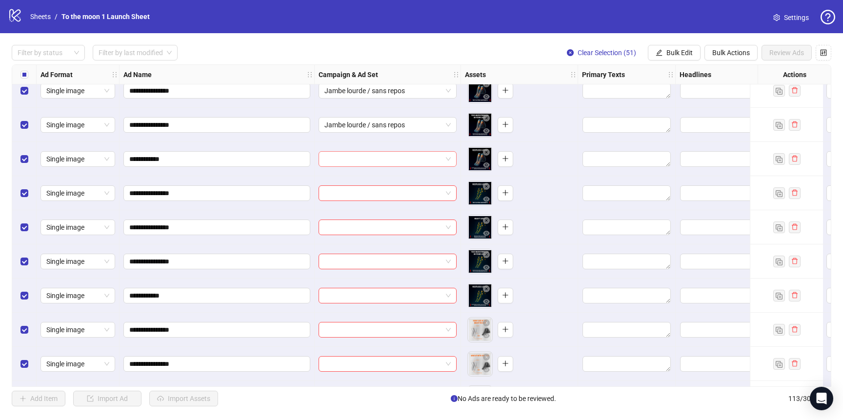
click at [398, 157] on input "search" at bounding box center [383, 159] width 118 height 15
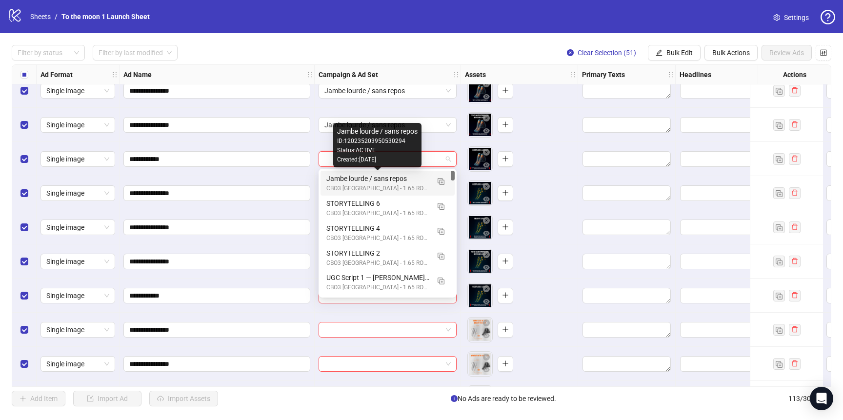
click at [397, 180] on div "Jambe lourde / sans repos" at bounding box center [377, 178] width 103 height 11
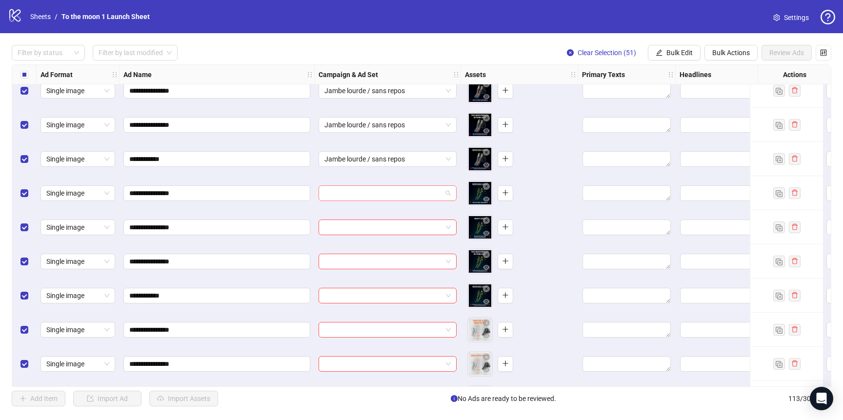
click at [397, 193] on input "search" at bounding box center [383, 193] width 118 height 15
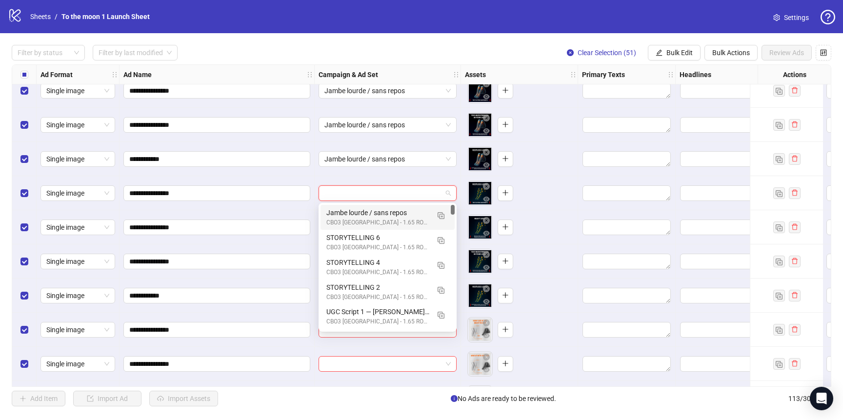
click at [397, 212] on div "Jambe lourde / sans repos" at bounding box center [377, 212] width 103 height 11
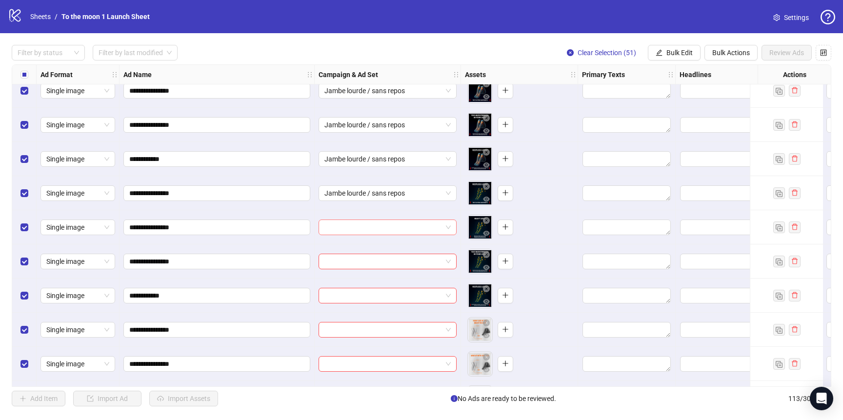
click at [393, 225] on input "search" at bounding box center [383, 227] width 118 height 15
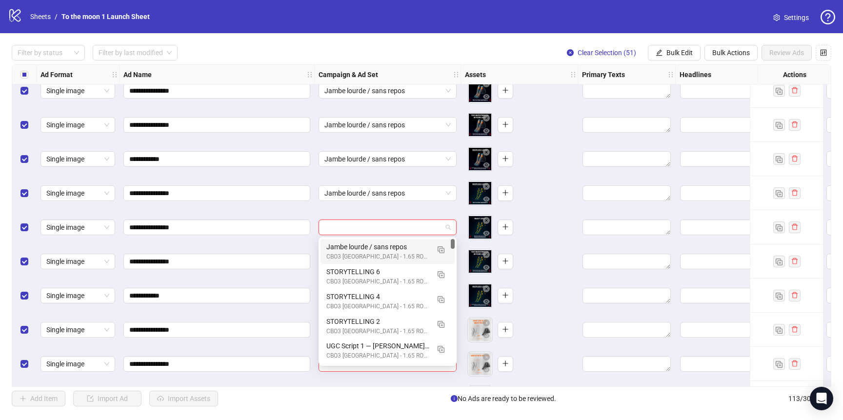
click at [392, 249] on div "Jambe lourde / sans repos" at bounding box center [377, 246] width 103 height 11
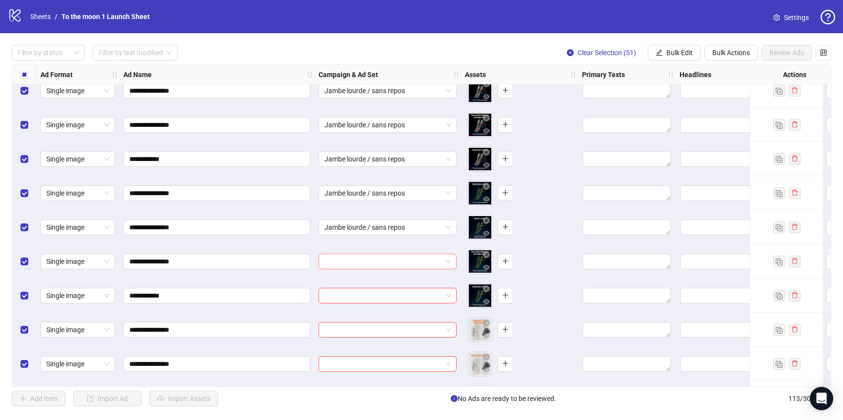
click at [392, 266] on input "search" at bounding box center [383, 261] width 118 height 15
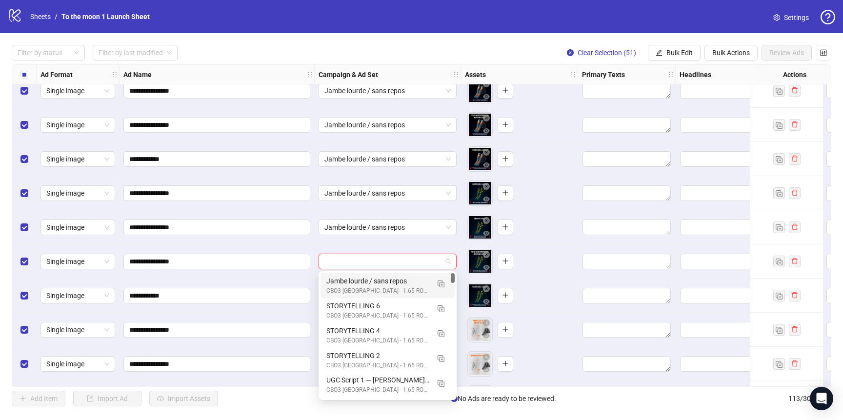
click at [390, 280] on div "Jambe lourde / sans repos" at bounding box center [377, 281] width 103 height 11
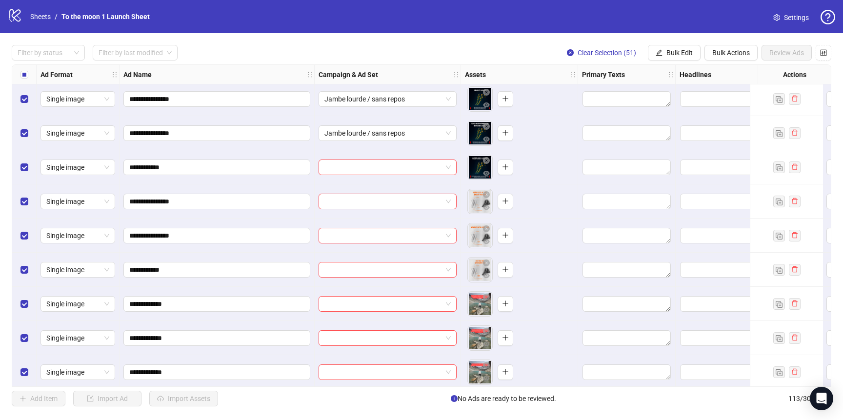
scroll to position [2783, 0]
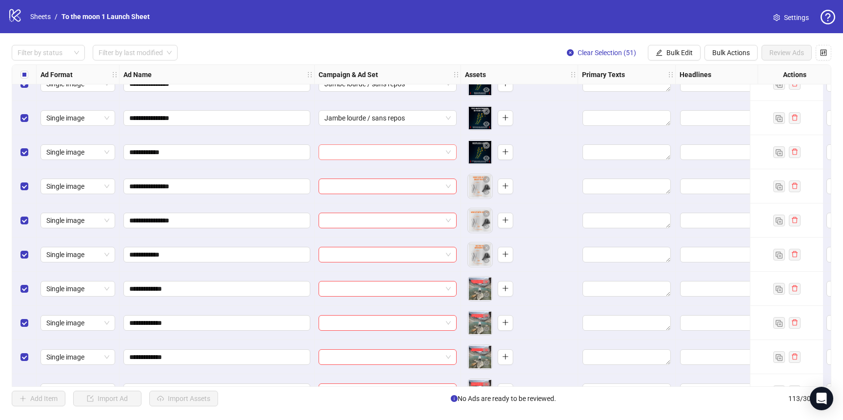
click at [425, 152] on input "search" at bounding box center [383, 152] width 118 height 15
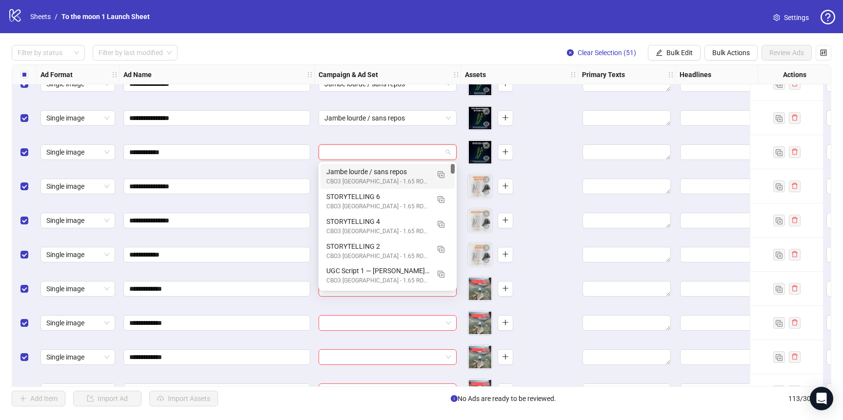
click at [415, 174] on div "Jambe lourde / sans repos" at bounding box center [377, 171] width 103 height 11
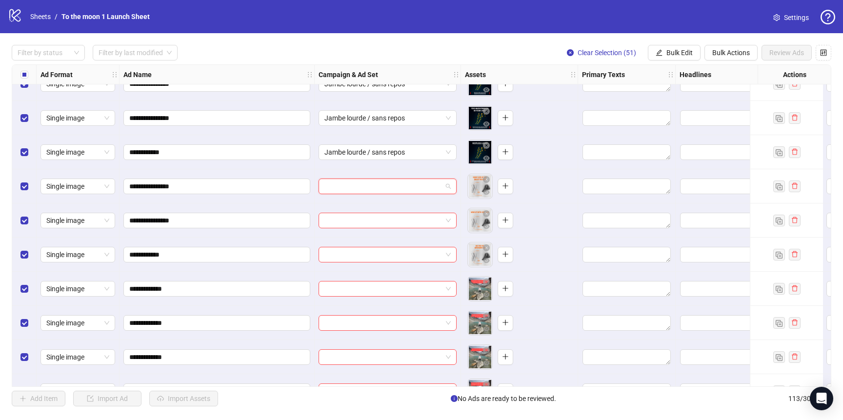
click at [402, 189] on input "search" at bounding box center [383, 186] width 118 height 15
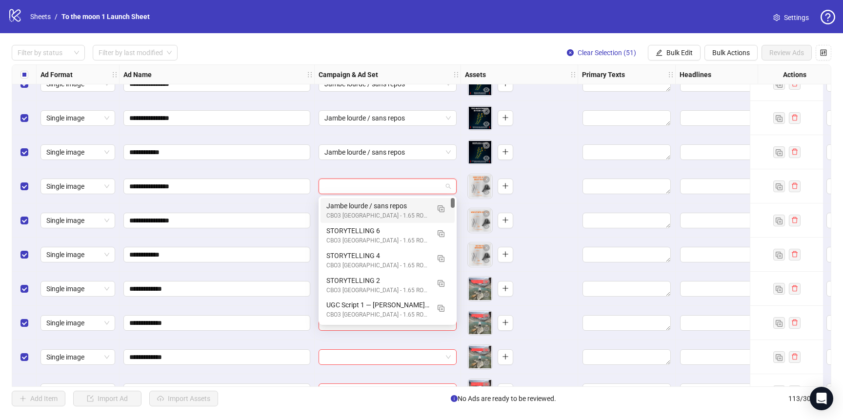
click at [399, 208] on div "Jambe lourde / sans repos" at bounding box center [377, 205] width 103 height 11
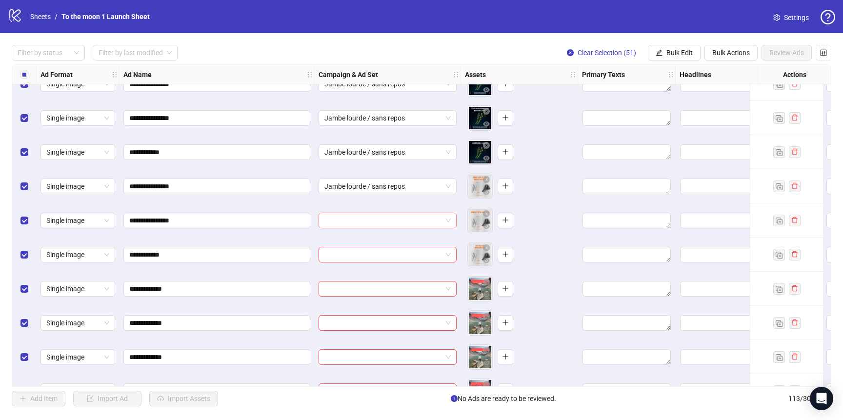
click at [399, 218] on input "search" at bounding box center [383, 220] width 118 height 15
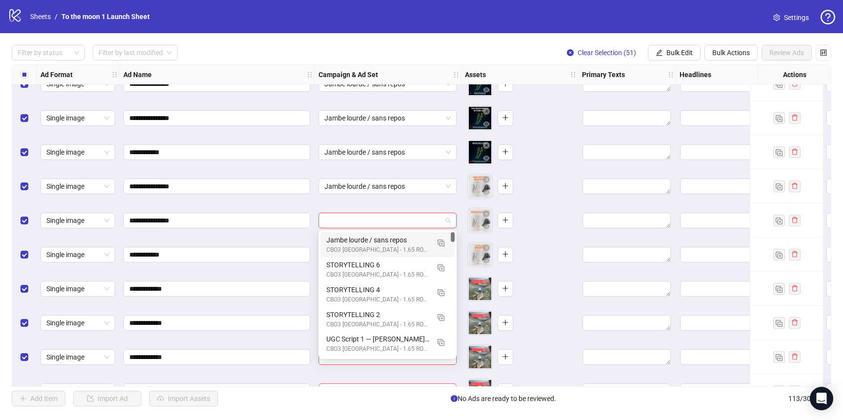
click at [393, 246] on div "CBO3 [GEOGRAPHIC_DATA] - 1.65 ROAS - ACQ" at bounding box center [377, 249] width 103 height 9
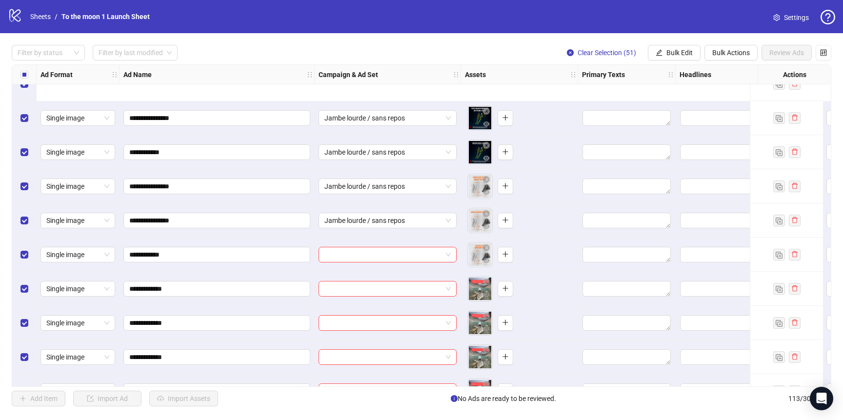
scroll to position [2931, 0]
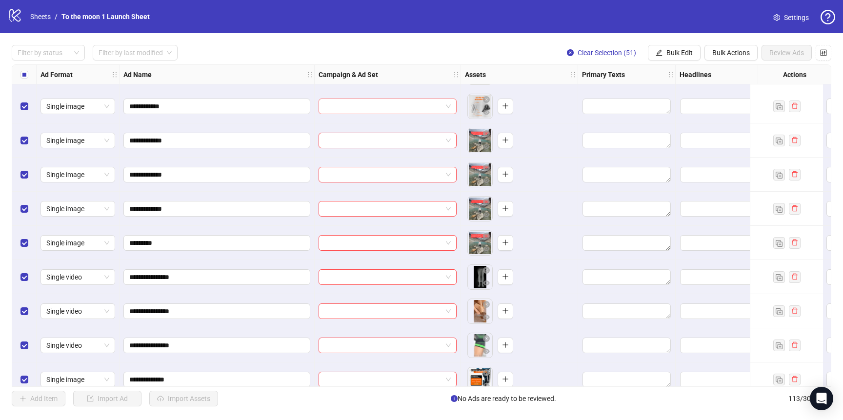
click at [390, 109] on input "search" at bounding box center [383, 106] width 118 height 15
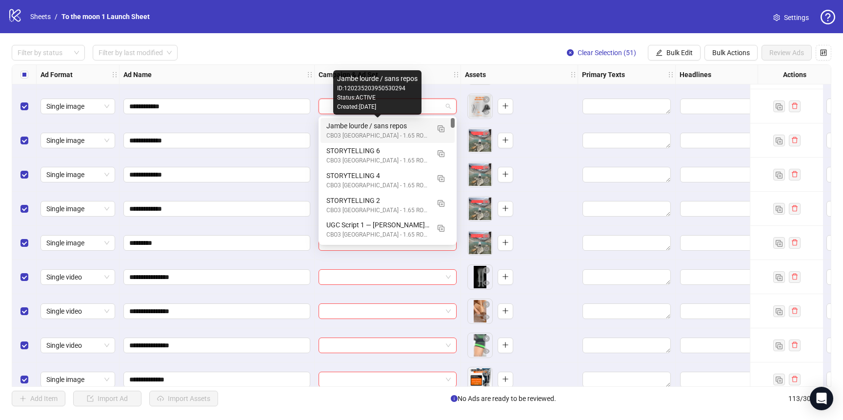
click at [390, 124] on div "Jambe lourde / sans repos" at bounding box center [377, 125] width 103 height 11
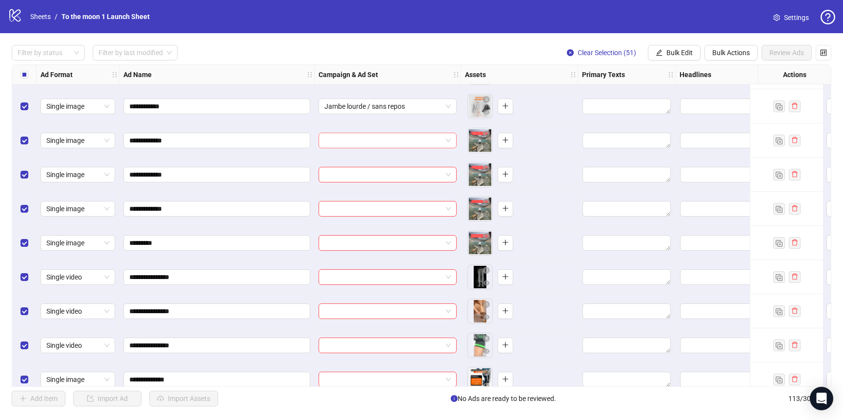
click at [390, 143] on input "search" at bounding box center [383, 140] width 118 height 15
drag, startPoint x: 165, startPoint y: 138, endPoint x: 90, endPoint y: 138, distance: 75.6
click at [440, 140] on input "search" at bounding box center [383, 140] width 118 height 15
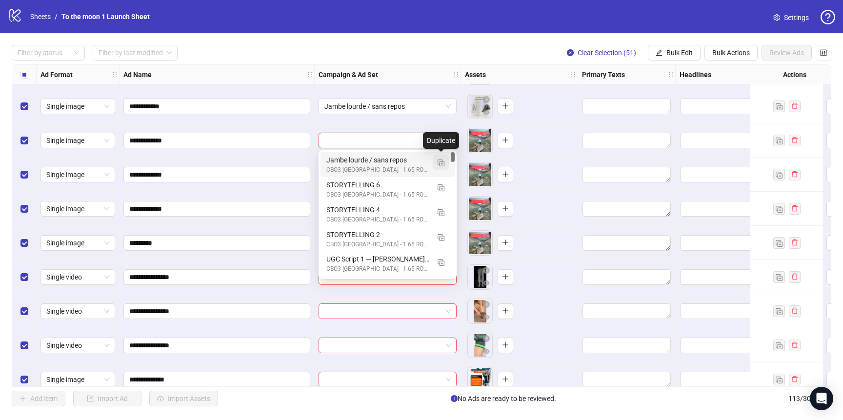
click at [439, 163] on img "button" at bounding box center [441, 163] width 7 height 7
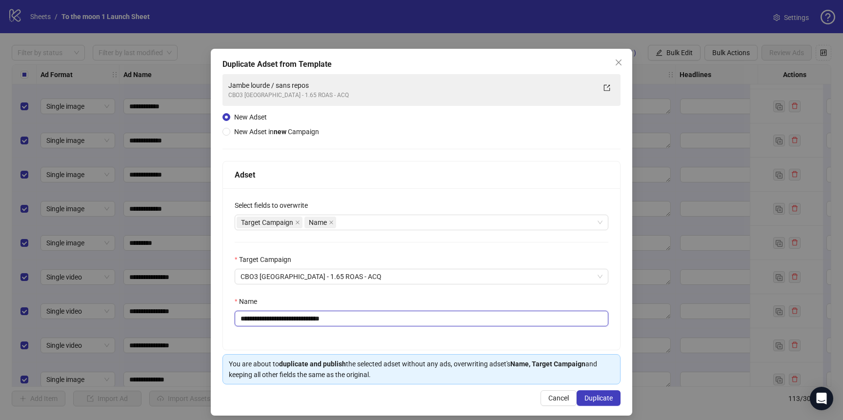
click at [294, 316] on input "**********" at bounding box center [422, 319] width 374 height 16
paste input "text"
type input "*********"
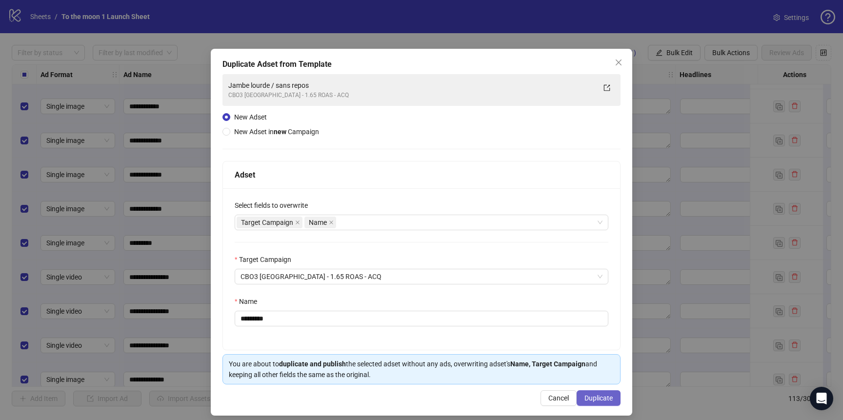
click at [590, 396] on span "Duplicate" at bounding box center [598, 398] width 28 height 8
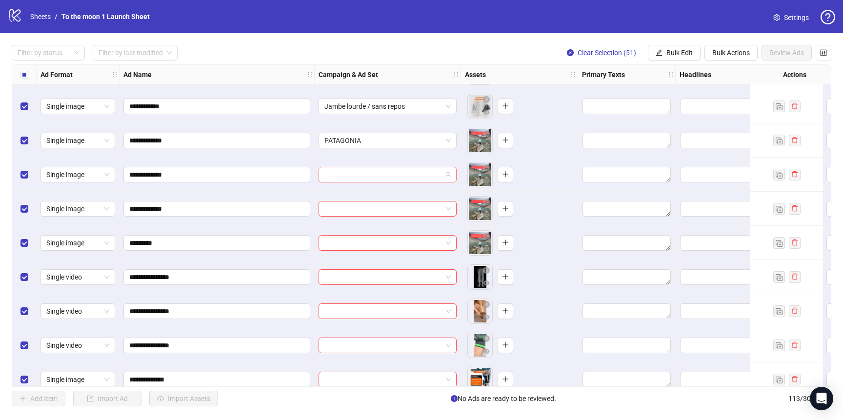
click at [438, 177] on input "search" at bounding box center [383, 174] width 118 height 15
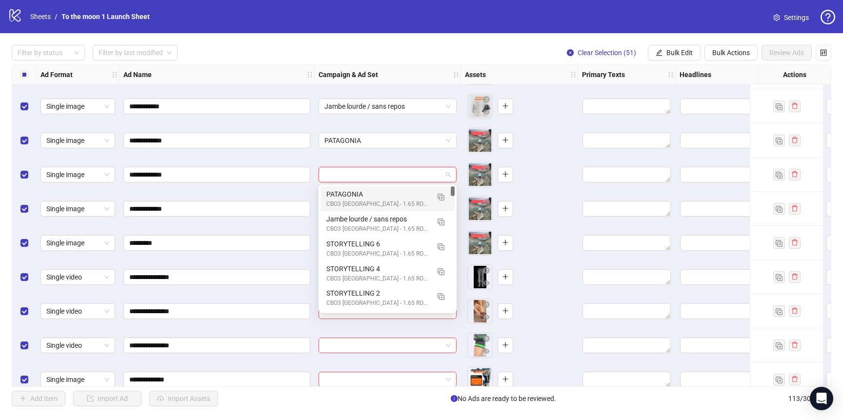
click at [411, 200] on div "CBO3 [GEOGRAPHIC_DATA] - 1.65 ROAS - ACQ" at bounding box center [377, 203] width 103 height 9
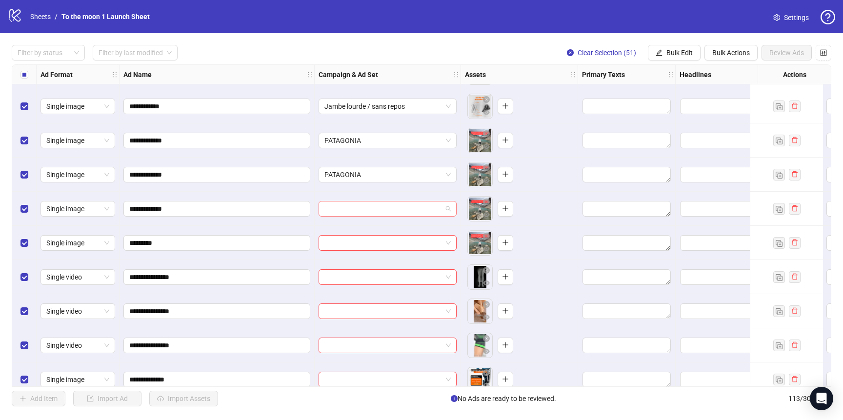
click at [406, 211] on input "search" at bounding box center [383, 208] width 118 height 15
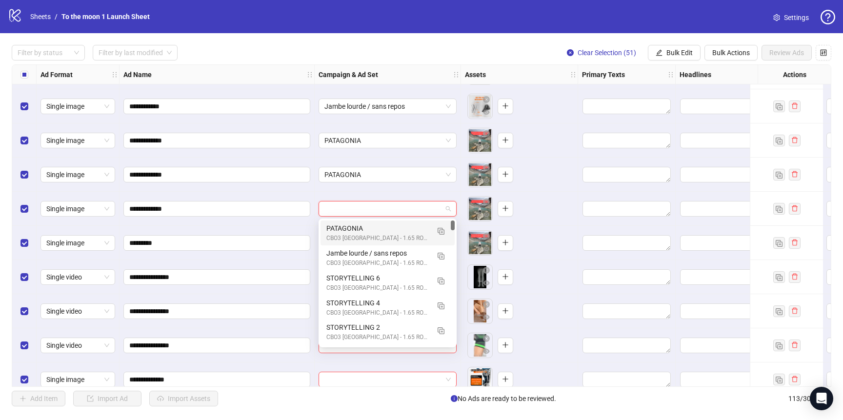
click at [404, 231] on div "PATAGONIA" at bounding box center [377, 228] width 103 height 11
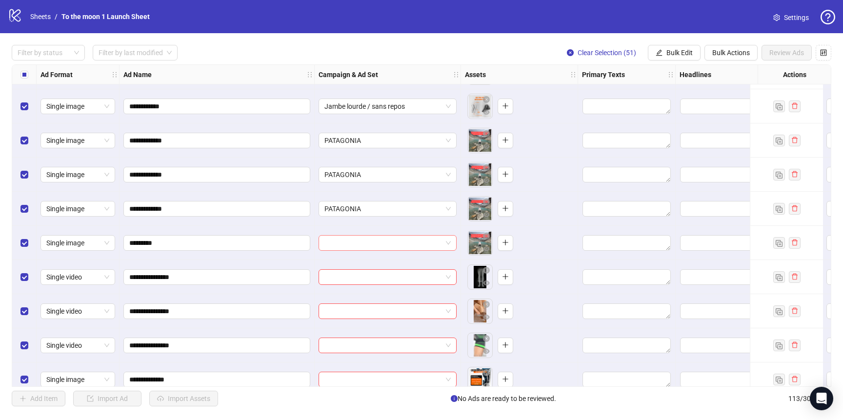
click at [404, 240] on input "search" at bounding box center [383, 243] width 118 height 15
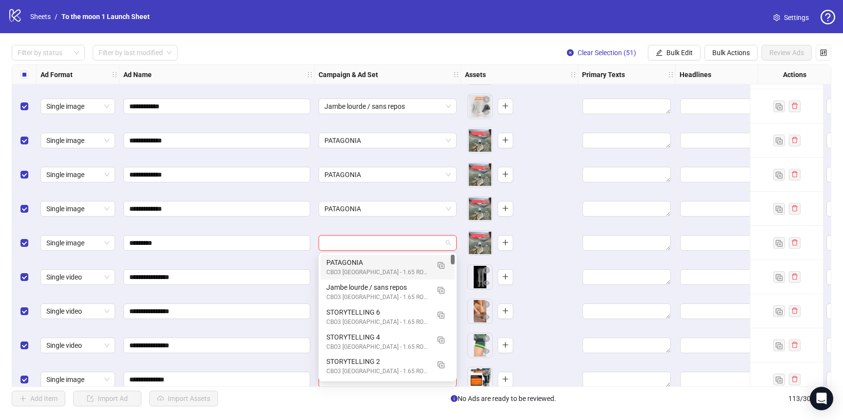
click at [403, 258] on div "PATAGONIA" at bounding box center [377, 262] width 103 height 11
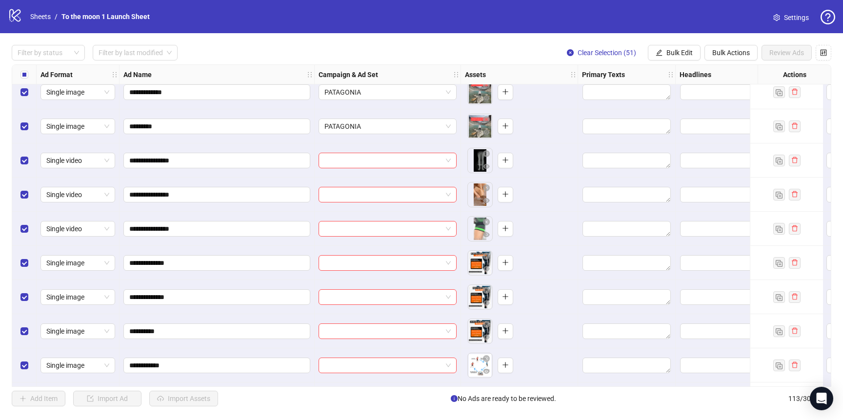
scroll to position [3093, 0]
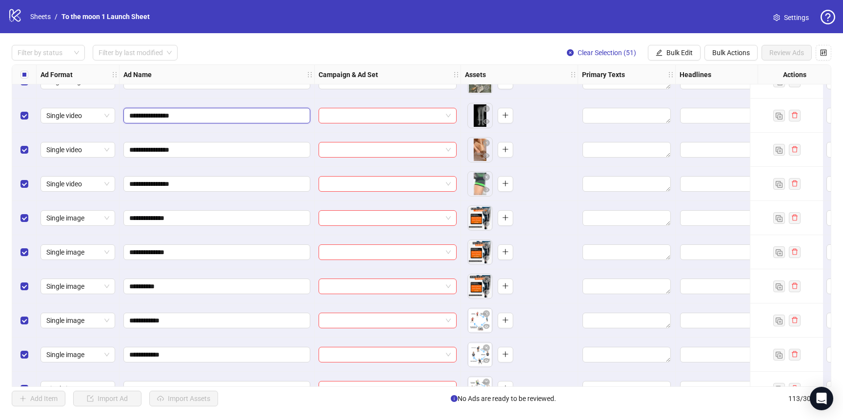
drag, startPoint x: 140, startPoint y: 117, endPoint x: 251, endPoint y: 117, distance: 110.2
click at [251, 117] on input "**********" at bounding box center [215, 115] width 173 height 11
click at [429, 132] on div at bounding box center [388, 116] width 146 height 34
click at [450, 113] on span at bounding box center [387, 115] width 126 height 15
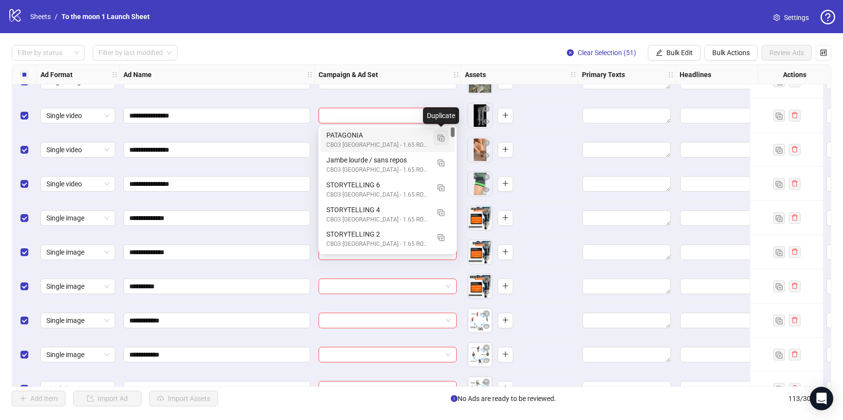
click at [439, 137] on img "button" at bounding box center [441, 138] width 7 height 7
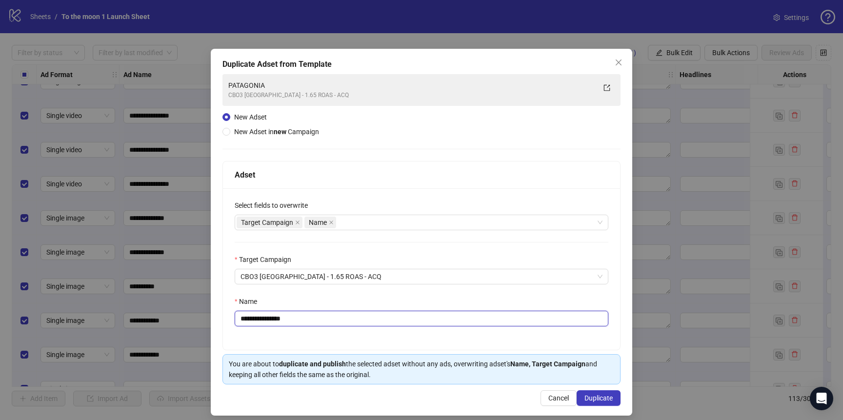
click at [316, 321] on input "**********" at bounding box center [422, 319] width 374 height 16
paste input "text"
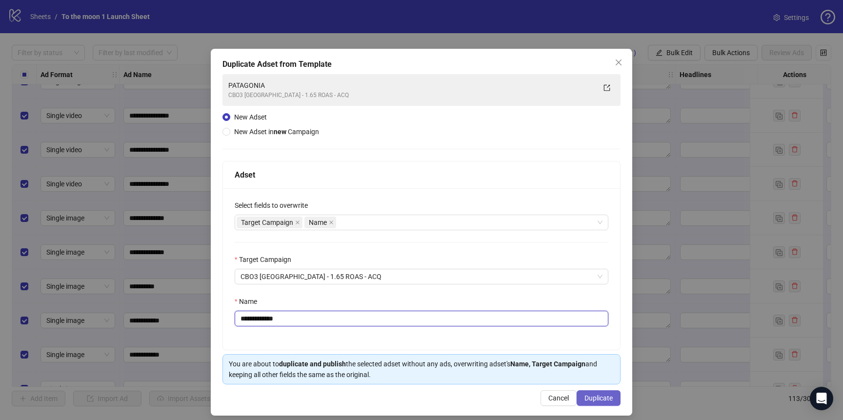
type input "**********"
click at [600, 399] on span "Duplicate" at bounding box center [598, 398] width 28 height 8
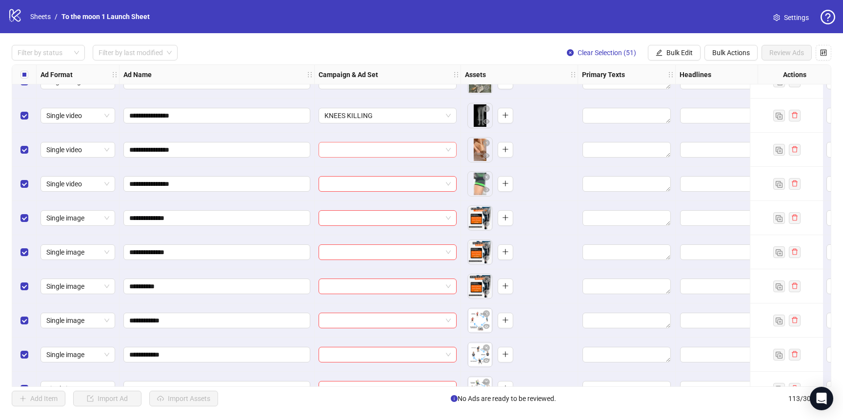
click at [408, 146] on input "search" at bounding box center [383, 149] width 118 height 15
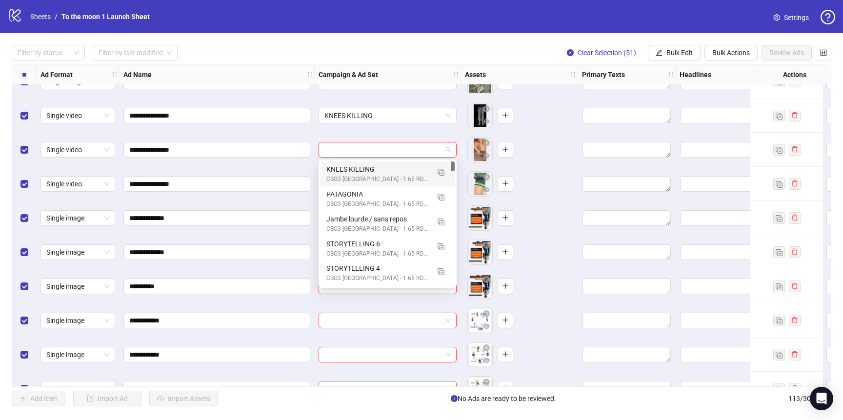
click at [382, 179] on div "CBO3 [GEOGRAPHIC_DATA] - 1.65 ROAS - ACQ" at bounding box center [377, 179] width 103 height 9
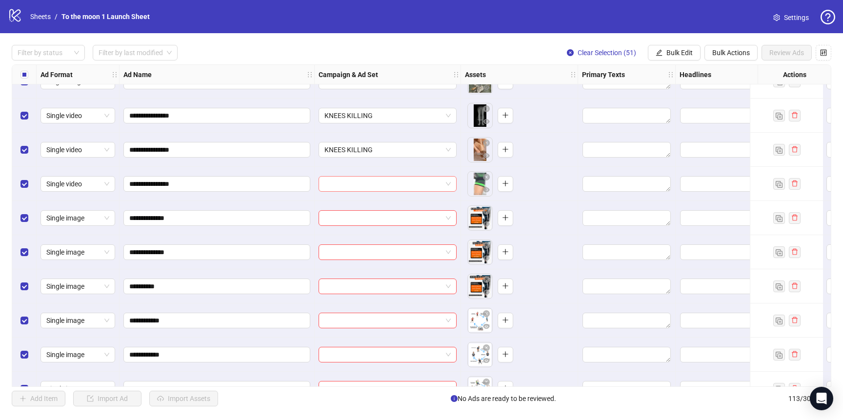
click at [379, 188] on input "search" at bounding box center [383, 184] width 118 height 15
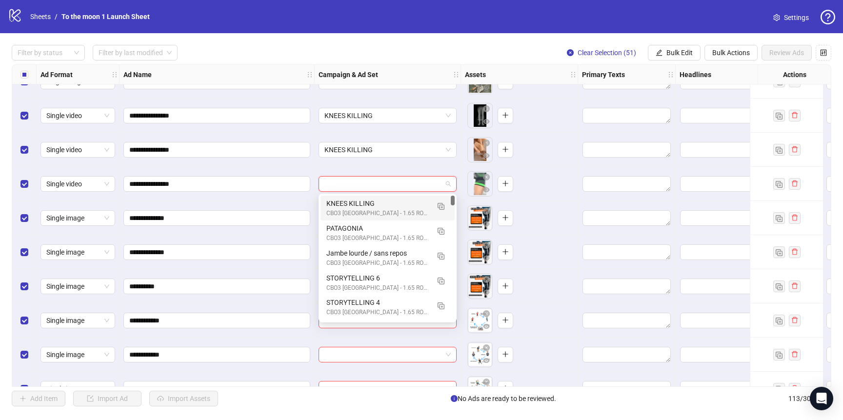
click at [379, 201] on div "KNEES KILLING" at bounding box center [377, 203] width 103 height 11
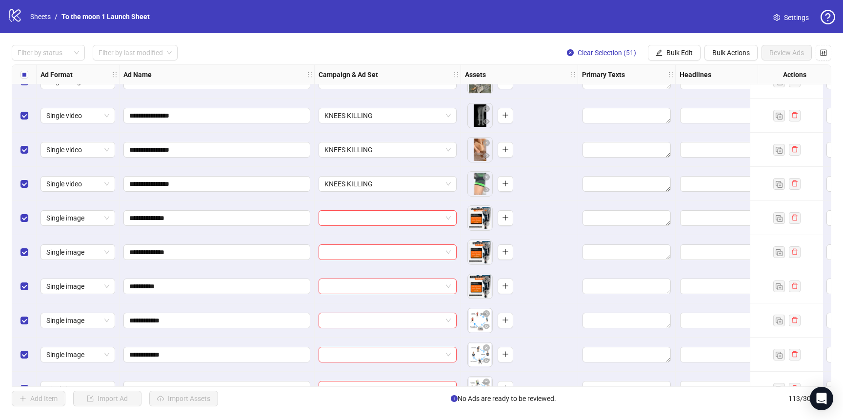
click at [379, 226] on div at bounding box center [388, 218] width 146 height 34
click at [392, 224] on input "search" at bounding box center [383, 218] width 118 height 15
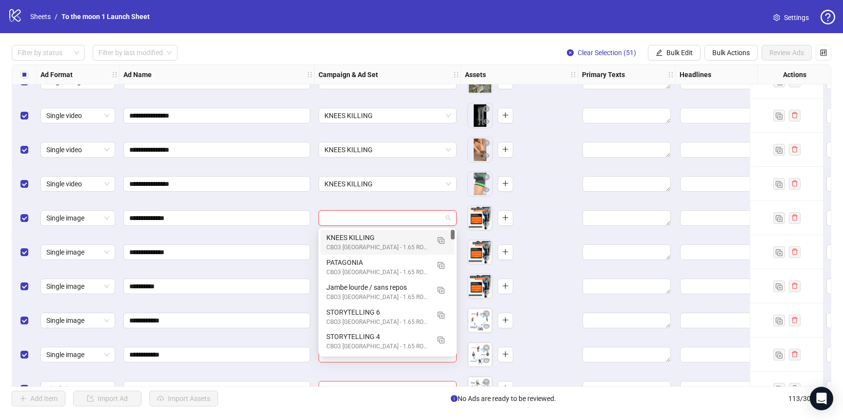
click at [391, 243] on div "CBO3 [GEOGRAPHIC_DATA] - 1.65 ROAS - ACQ" at bounding box center [377, 247] width 103 height 9
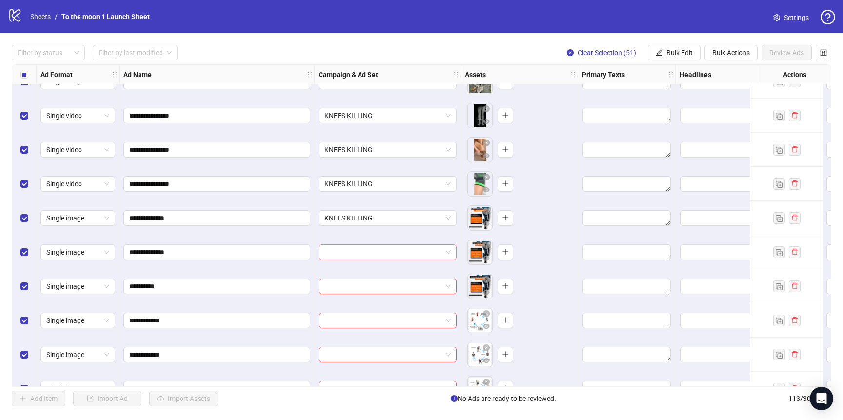
click at [391, 248] on input "search" at bounding box center [383, 252] width 118 height 15
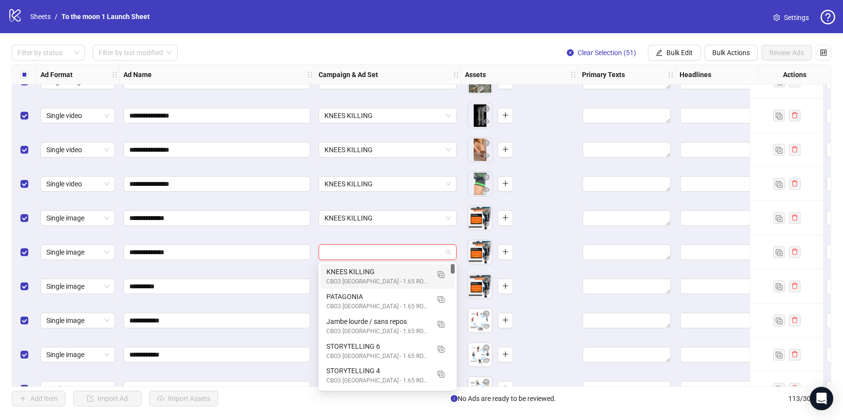
click at [390, 263] on div "120235203988830294 120235203969780294 KNEES KILLING CBO3 [GEOGRAPHIC_DATA] - 1.…" at bounding box center [388, 326] width 138 height 129
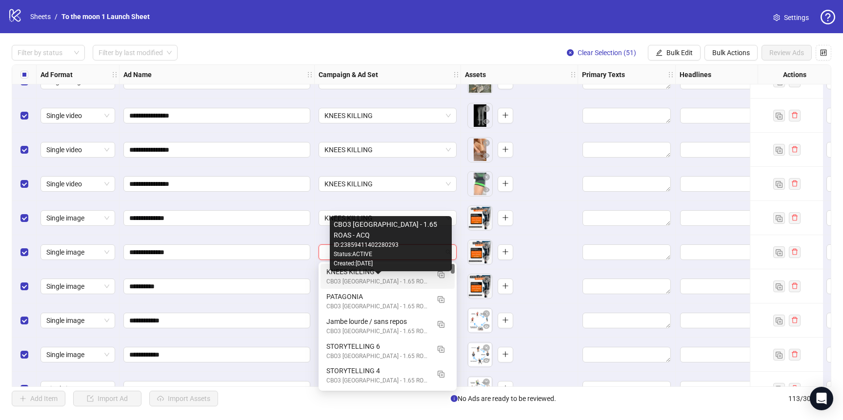
click at [389, 281] on div "CBO3 [GEOGRAPHIC_DATA] - 1.65 ROAS - ACQ" at bounding box center [377, 281] width 103 height 9
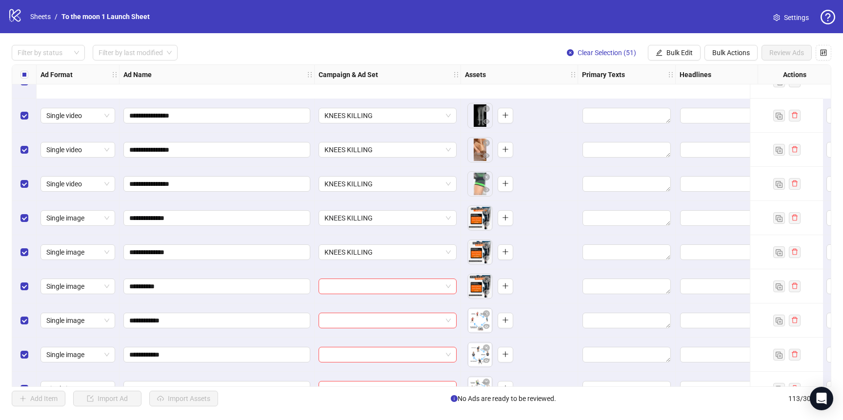
scroll to position [3162, 0]
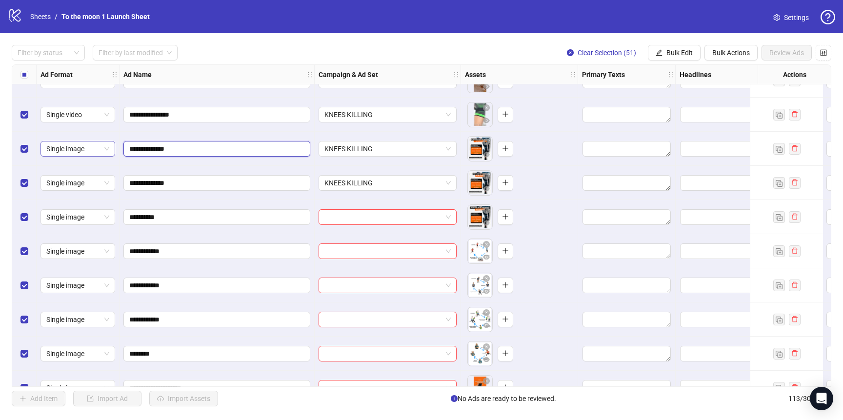
drag, startPoint x: 167, startPoint y: 148, endPoint x: 63, endPoint y: 147, distance: 103.9
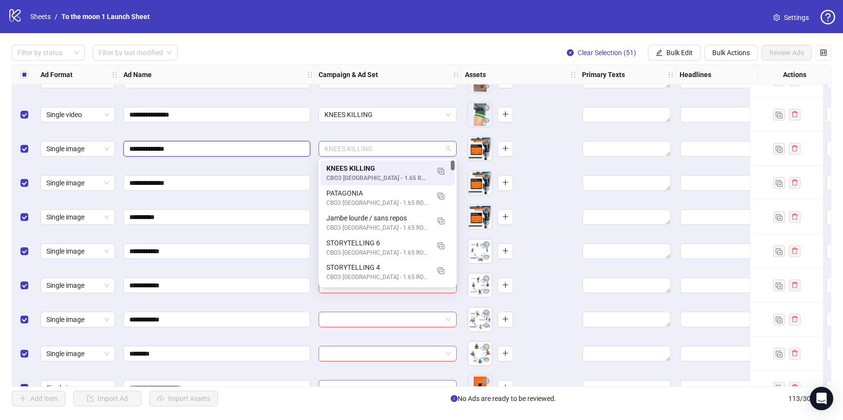
click at [428, 143] on span "KNEES KILLING" at bounding box center [387, 148] width 126 height 15
click at [440, 170] on img "button" at bounding box center [441, 171] width 7 height 7
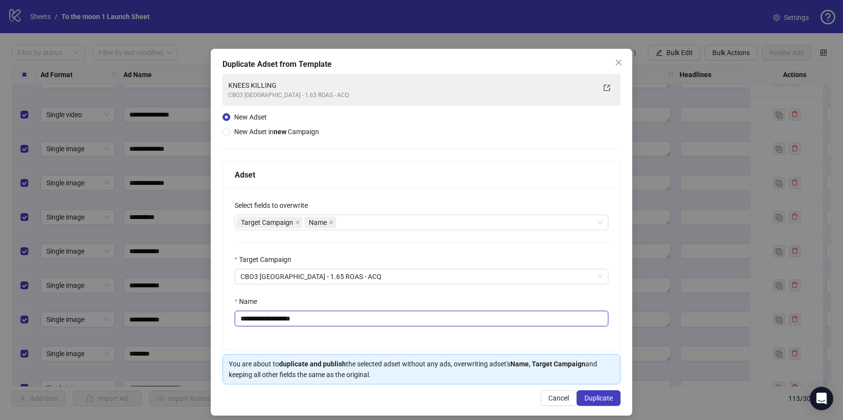
click at [314, 318] on input "**********" at bounding box center [422, 319] width 374 height 16
paste input "text"
click at [272, 322] on input "**********" at bounding box center [422, 319] width 374 height 16
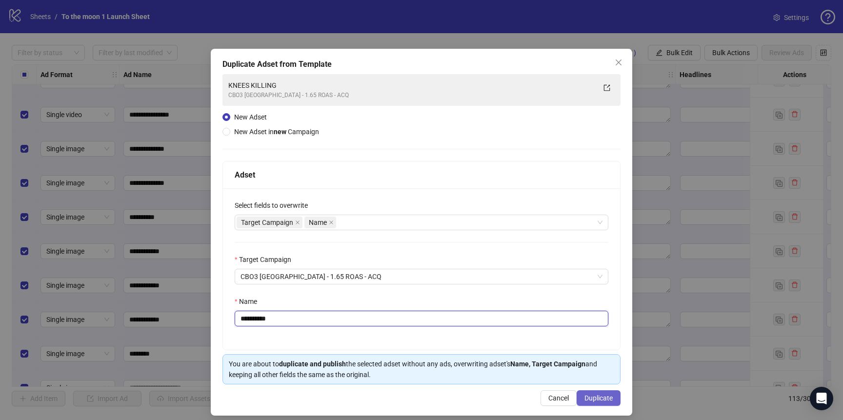
type input "**********"
click at [601, 395] on span "Duplicate" at bounding box center [598, 398] width 28 height 8
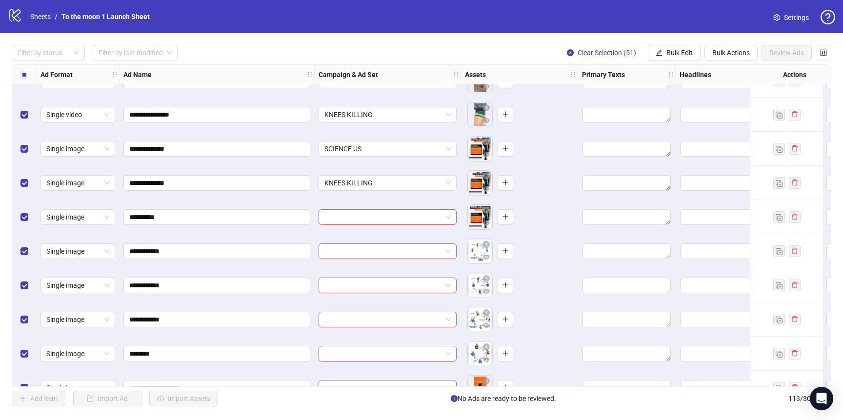
click at [414, 225] on div at bounding box center [388, 217] width 146 height 34
click at [399, 183] on span "KNEES KILLING" at bounding box center [387, 183] width 126 height 15
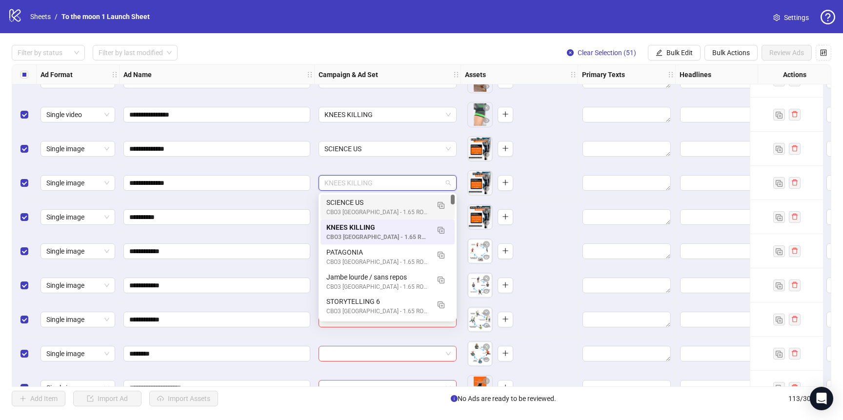
click at [391, 199] on div "SCIENCE US" at bounding box center [377, 202] width 103 height 11
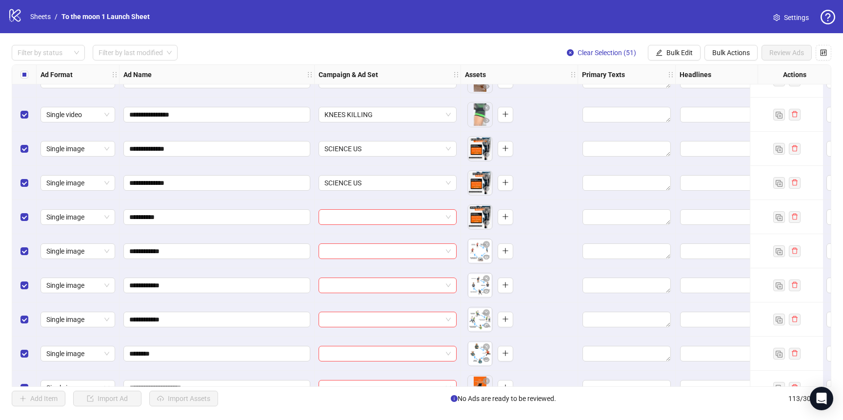
click at [391, 227] on div at bounding box center [388, 217] width 146 height 34
click at [393, 223] on input "search" at bounding box center [383, 217] width 118 height 15
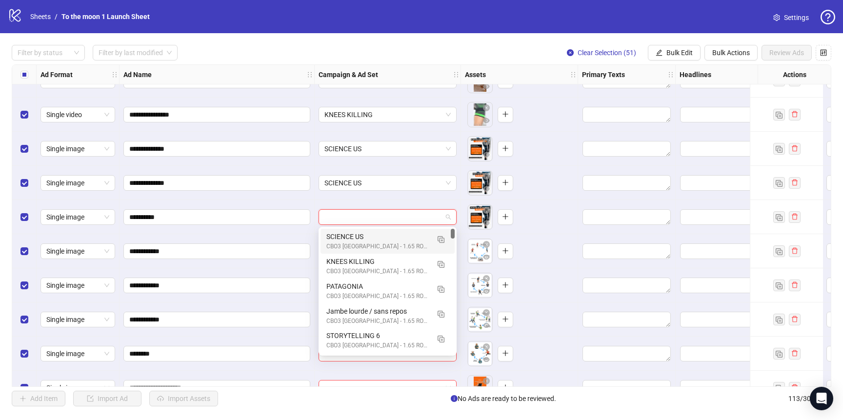
click at [387, 239] on div "SCIENCE US" at bounding box center [377, 236] width 103 height 11
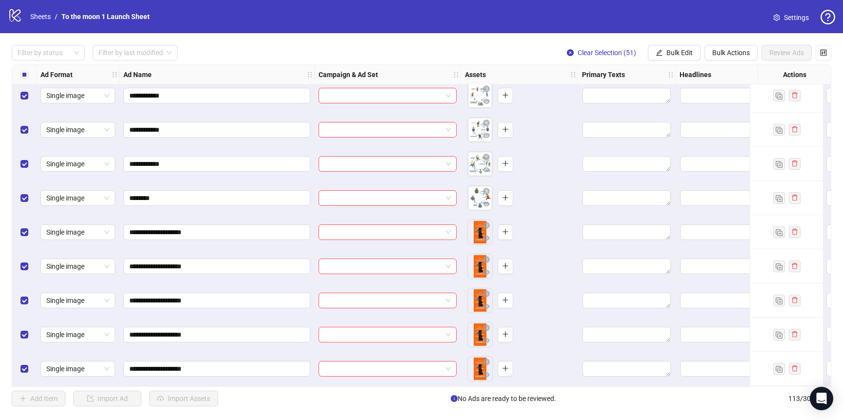
scroll to position [3312, 0]
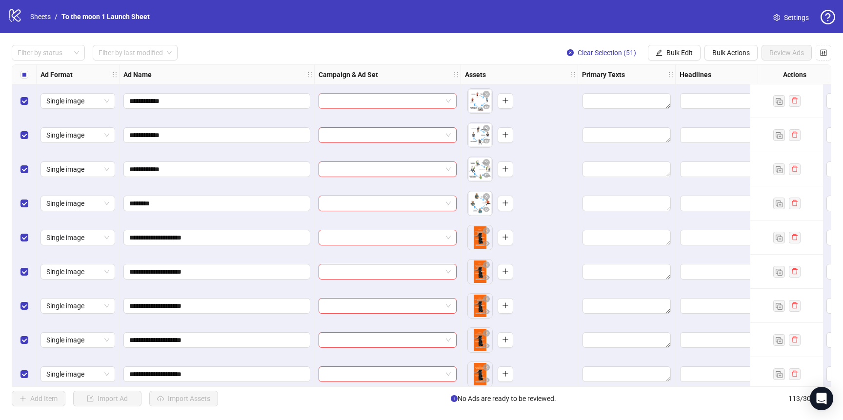
click at [392, 100] on input "search" at bounding box center [383, 101] width 118 height 15
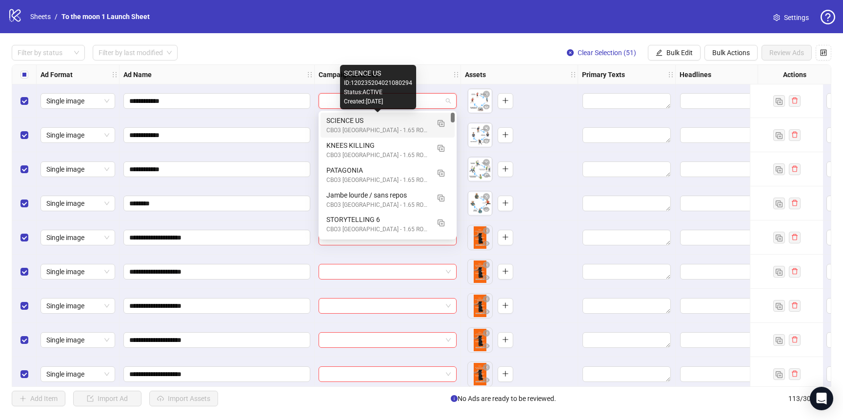
click at [389, 119] on div "SCIENCE US" at bounding box center [377, 120] width 103 height 11
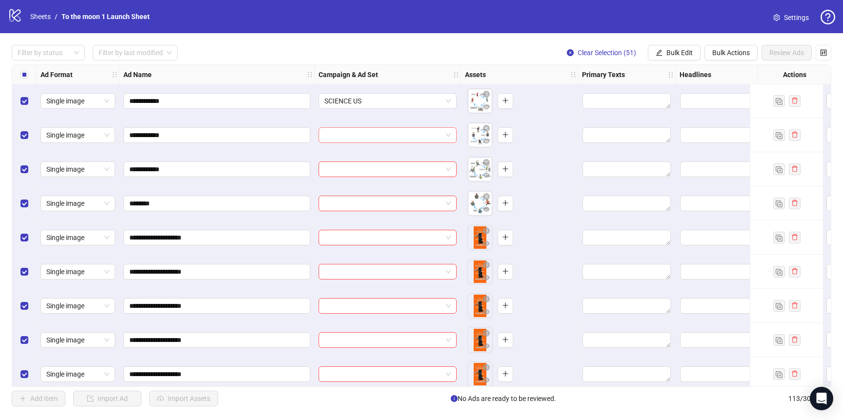
click at [388, 138] on input "search" at bounding box center [383, 135] width 118 height 15
drag, startPoint x: 161, startPoint y: 134, endPoint x: 116, endPoint y: 134, distance: 45.9
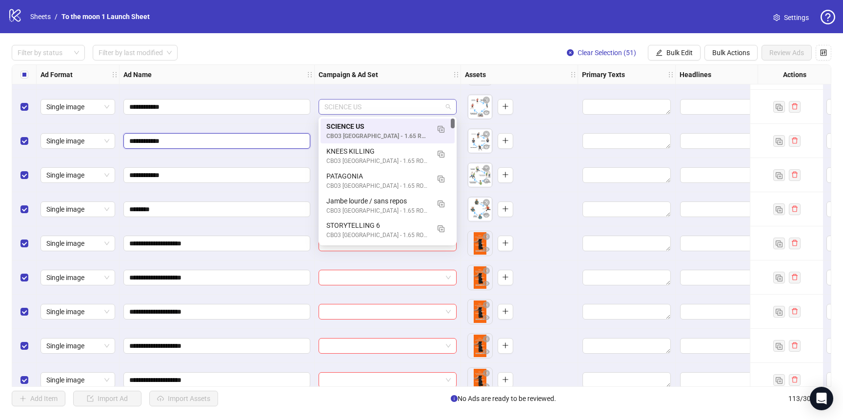
click at [409, 108] on span "SCIENCE US" at bounding box center [387, 107] width 126 height 15
click at [441, 130] on img "button" at bounding box center [441, 129] width 7 height 7
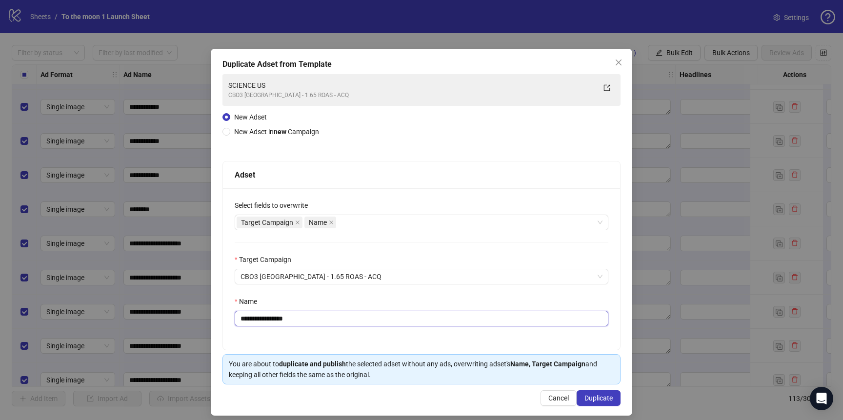
click at [309, 321] on input "**********" at bounding box center [422, 319] width 374 height 16
paste input "text"
type input "********"
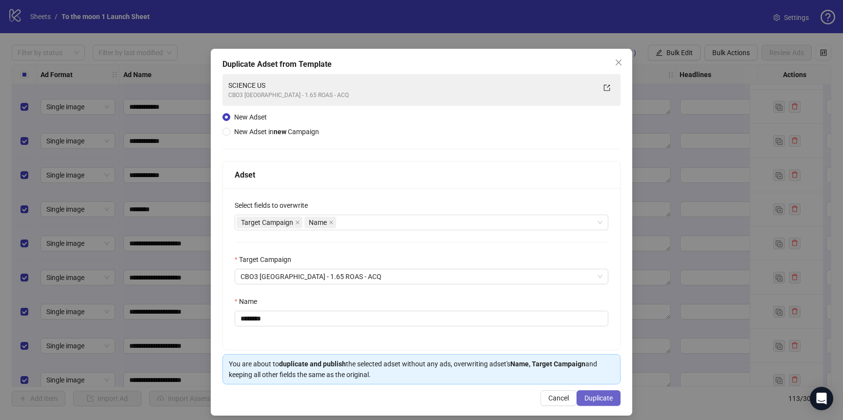
click at [609, 401] on span "Duplicate" at bounding box center [598, 398] width 28 height 8
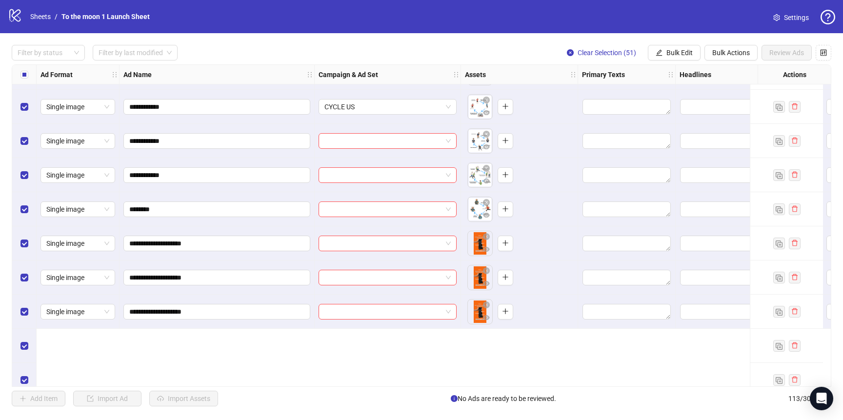
scroll to position [3195, 0]
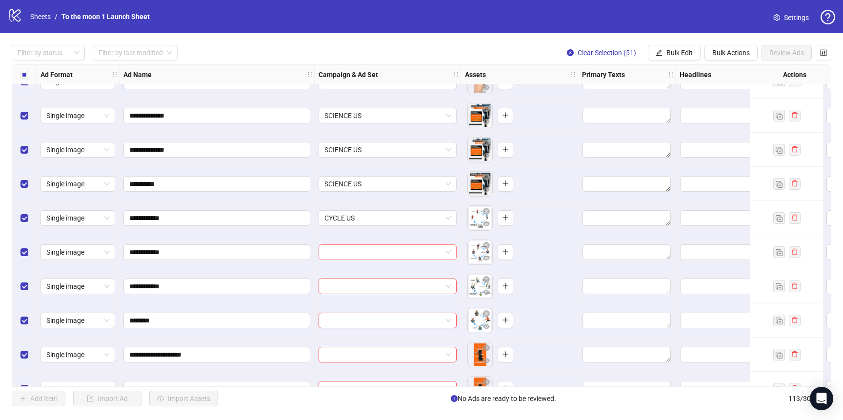
click at [392, 252] on input "search" at bounding box center [383, 252] width 118 height 15
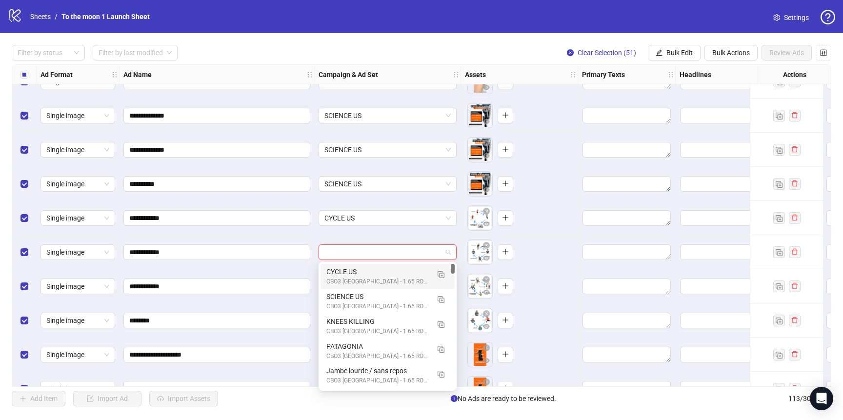
scroll to position [9, 0]
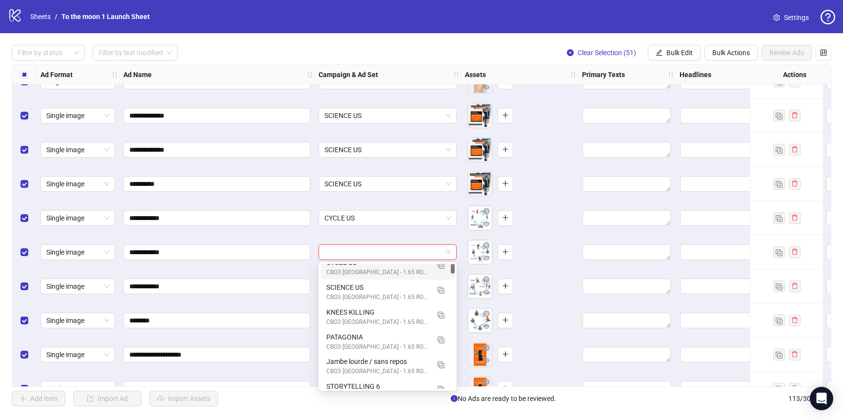
click at [371, 277] on div "CYCLE US CBO3 [GEOGRAPHIC_DATA] - 1.65 ROAS - ACQ" at bounding box center [387, 267] width 134 height 25
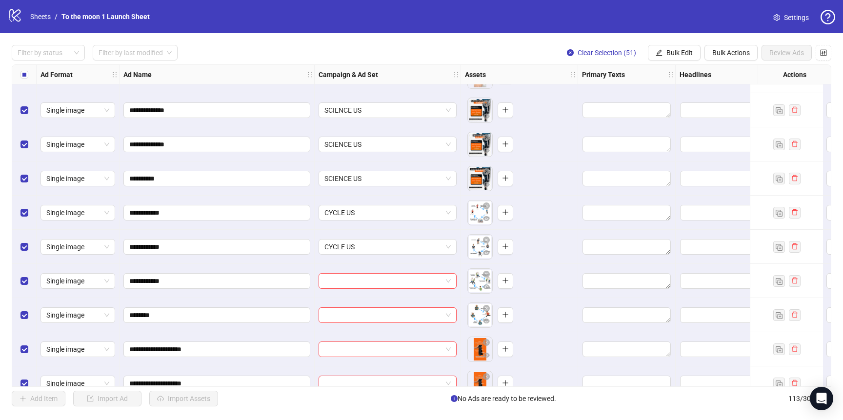
scroll to position [3236, 0]
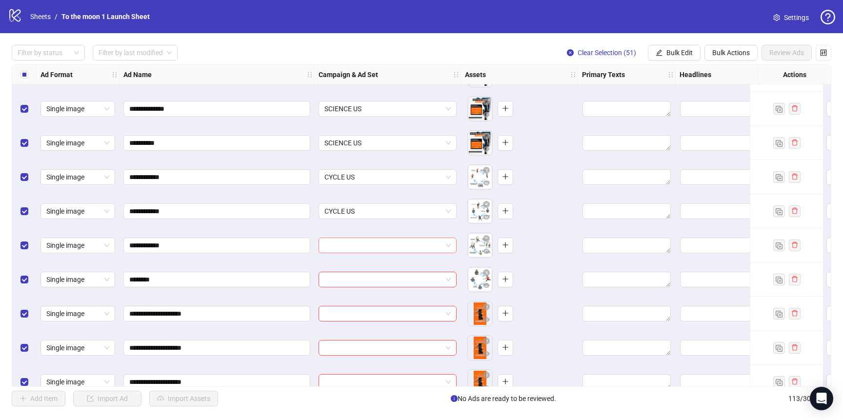
click at [379, 242] on input "search" at bounding box center [383, 245] width 118 height 15
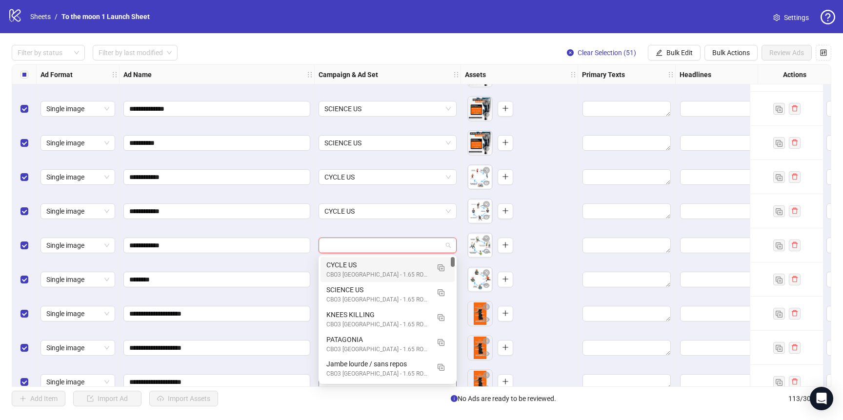
click at [374, 265] on div "CYCLE US" at bounding box center [377, 264] width 103 height 11
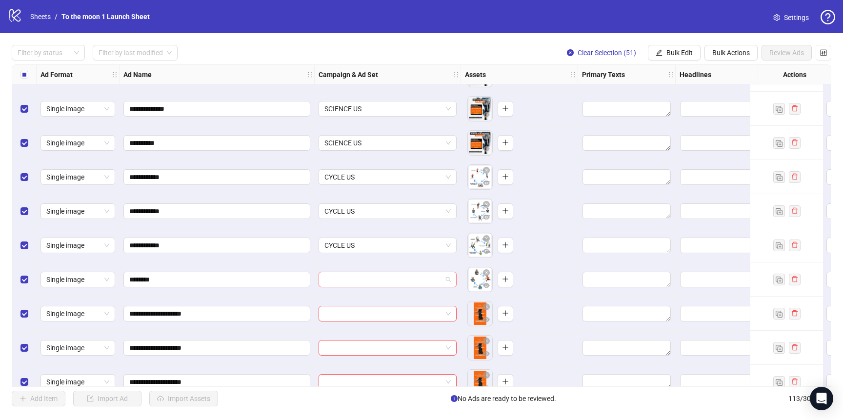
click at [374, 281] on input "search" at bounding box center [383, 279] width 118 height 15
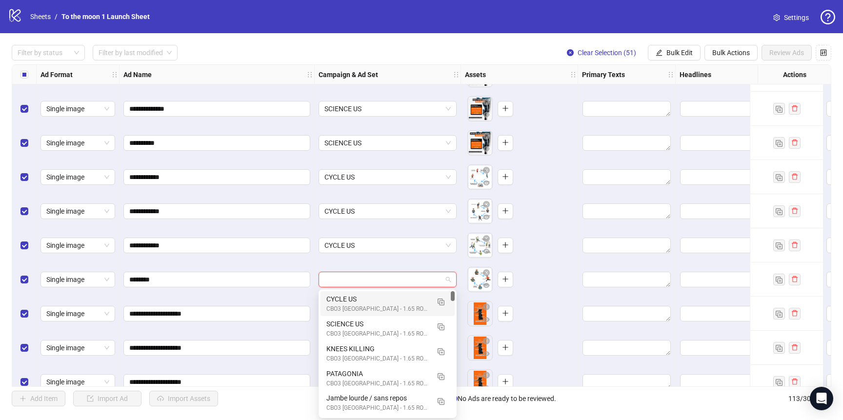
click at [374, 296] on div "CYCLE US" at bounding box center [377, 299] width 103 height 11
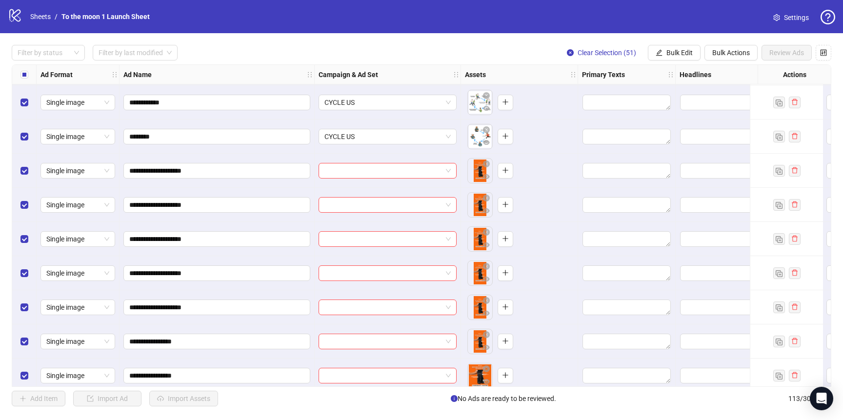
scroll to position [3393, 0]
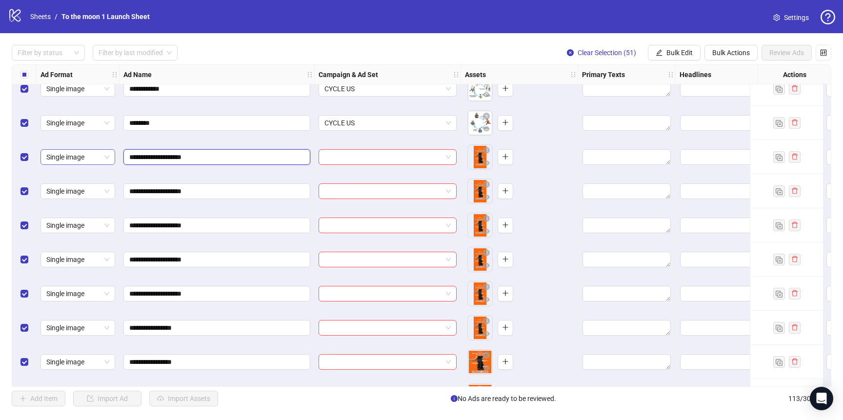
drag, startPoint x: 167, startPoint y: 159, endPoint x: 44, endPoint y: 154, distance: 123.0
click at [454, 153] on div at bounding box center [388, 157] width 138 height 16
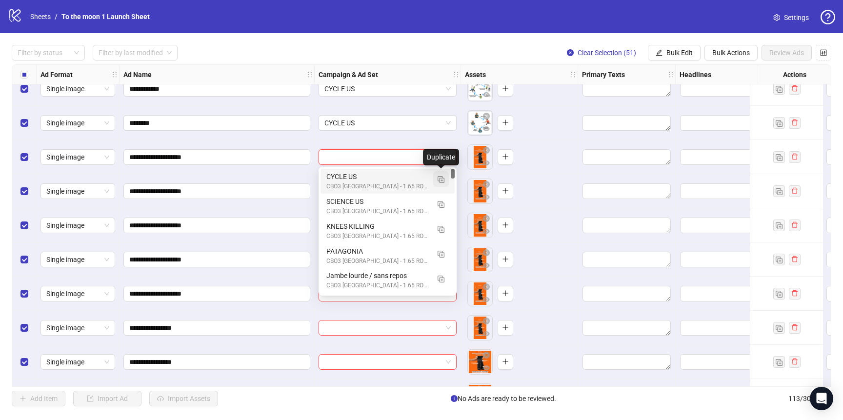
click at [434, 180] on button "button" at bounding box center [441, 179] width 16 height 16
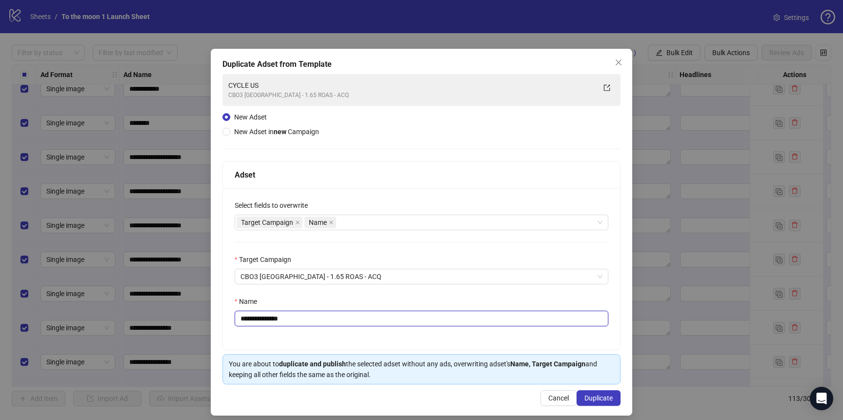
click at [276, 320] on input "**********" at bounding box center [422, 319] width 374 height 16
paste input "text"
type input "**********"
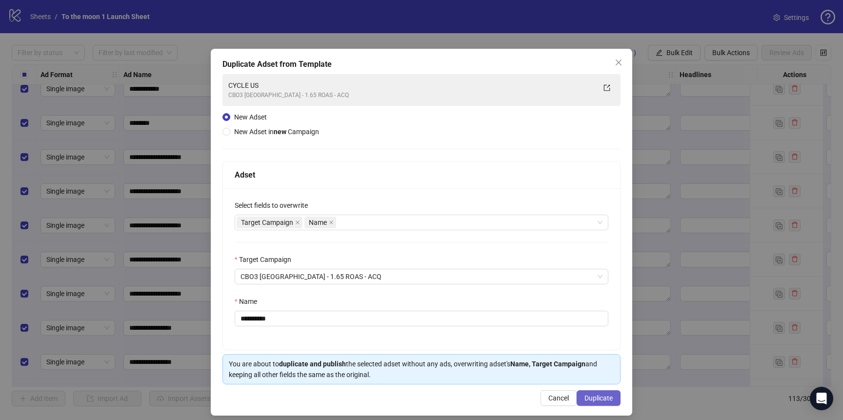
click at [598, 397] on span "Duplicate" at bounding box center [598, 398] width 28 height 8
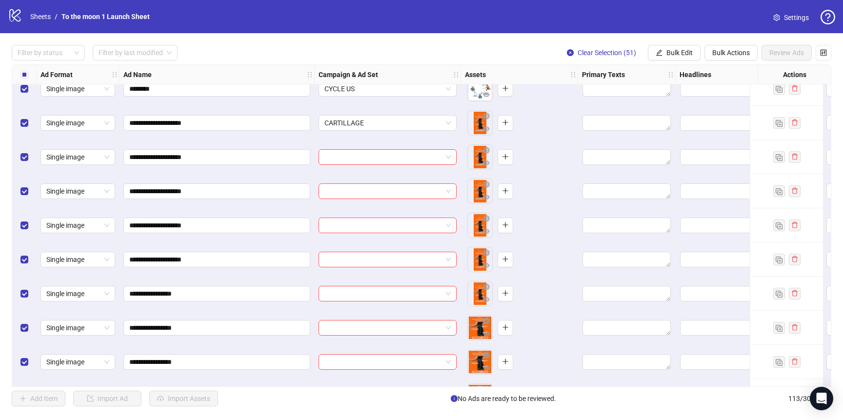
scroll to position [3457, 0]
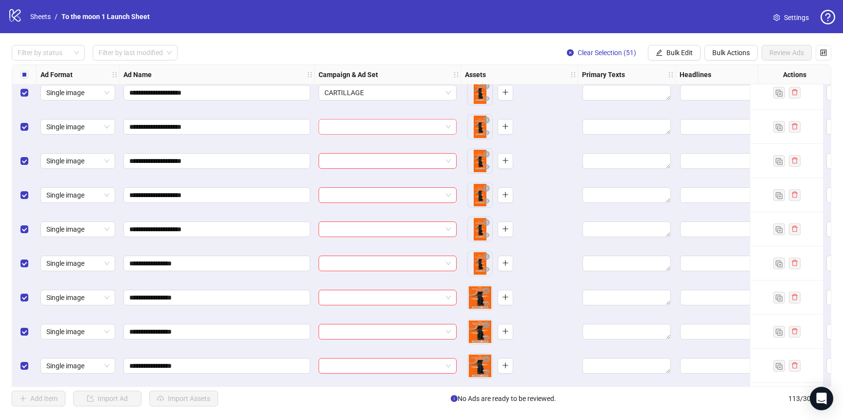
click at [436, 131] on input "search" at bounding box center [383, 127] width 118 height 15
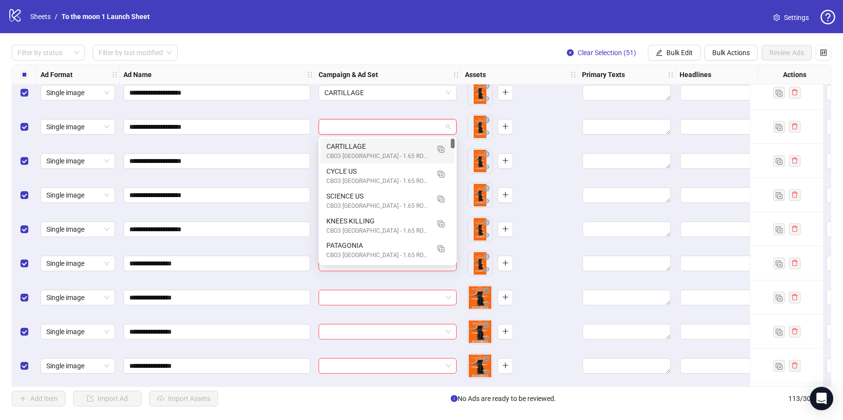
click at [391, 159] on div "CBO3 [GEOGRAPHIC_DATA] - 1.65 ROAS - ACQ" at bounding box center [377, 156] width 103 height 9
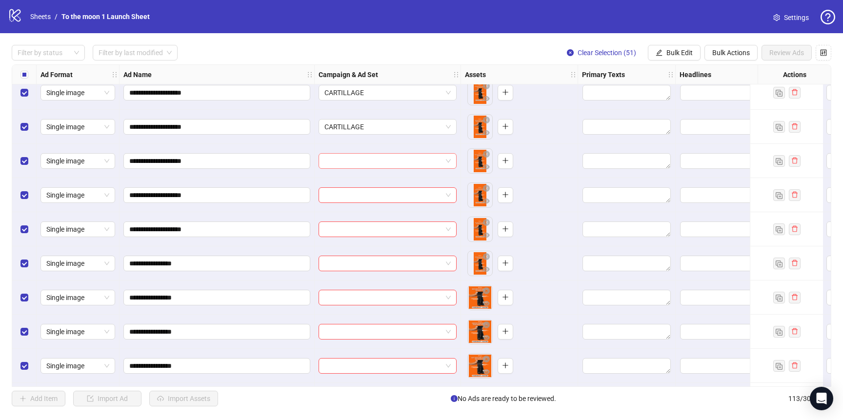
click at [388, 160] on input "search" at bounding box center [383, 161] width 118 height 15
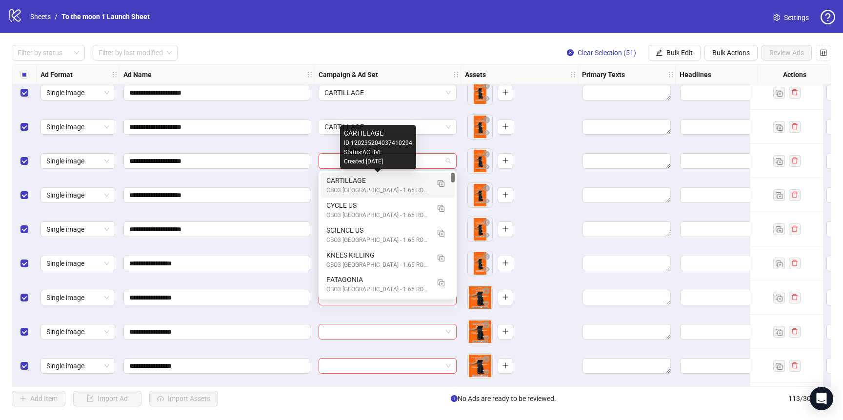
click at [382, 177] on div "CARTILLAGE" at bounding box center [377, 180] width 103 height 11
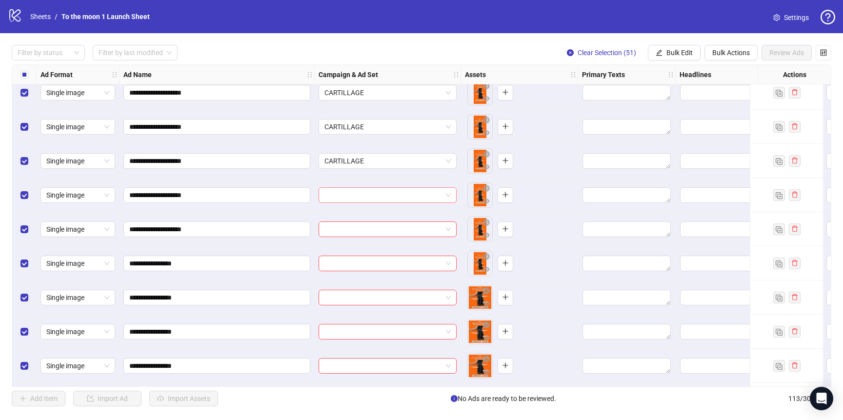
click at [381, 195] on input "search" at bounding box center [383, 195] width 118 height 15
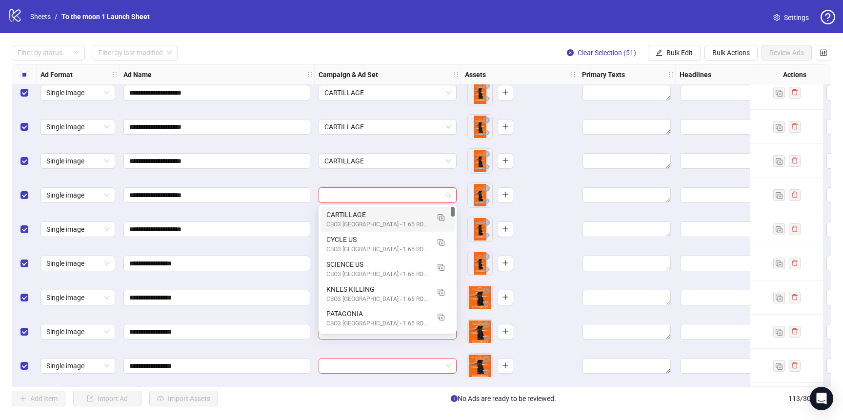
click at [375, 216] on div "CARTILLAGE" at bounding box center [377, 214] width 103 height 11
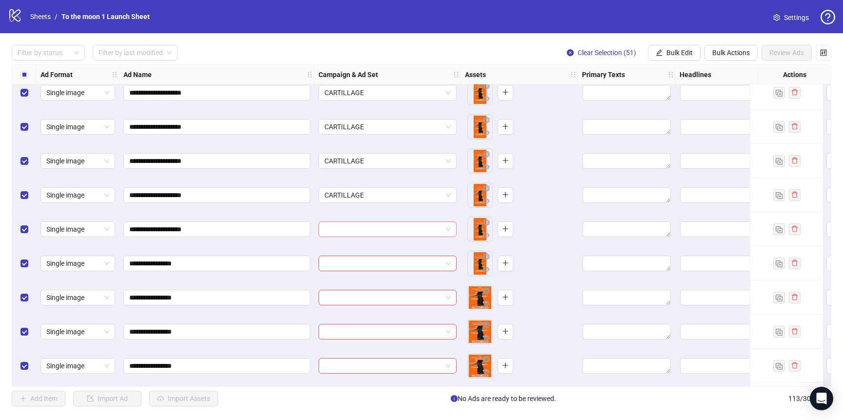
click at [372, 228] on input "search" at bounding box center [383, 229] width 118 height 15
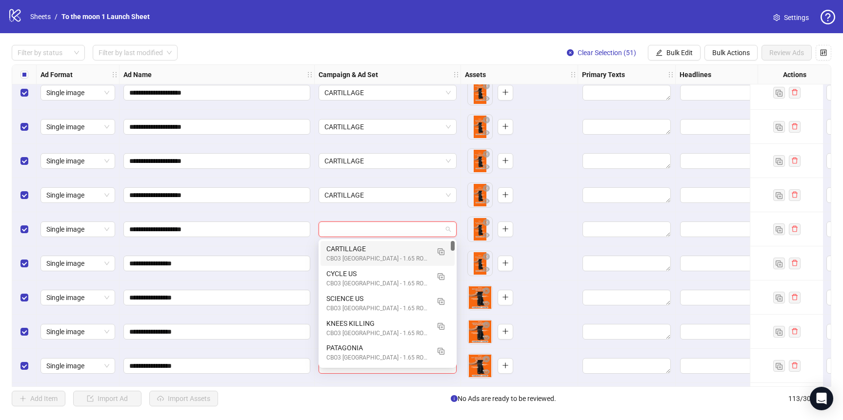
click at [367, 251] on div "CARTILLAGE" at bounding box center [377, 248] width 103 height 11
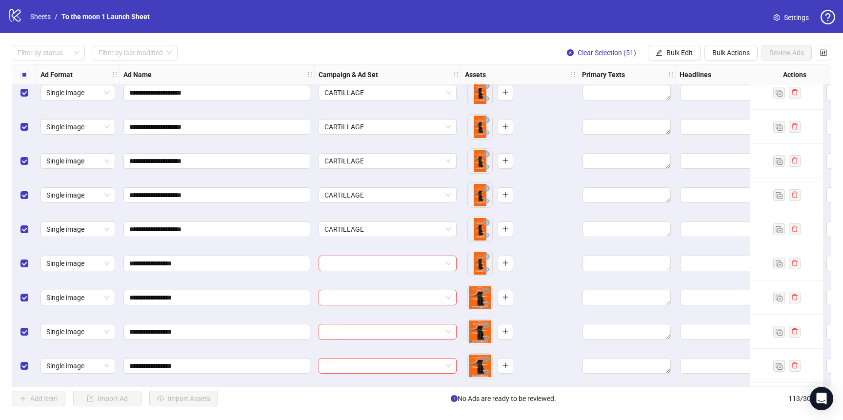
scroll to position [3560, 0]
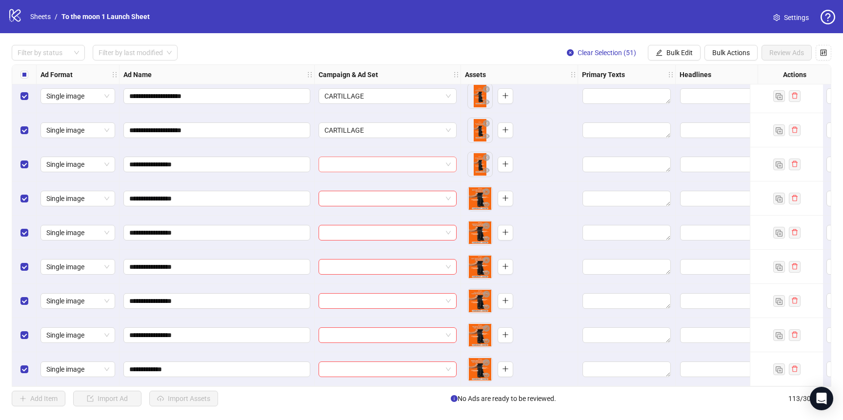
click at [375, 162] on input "search" at bounding box center [383, 164] width 118 height 15
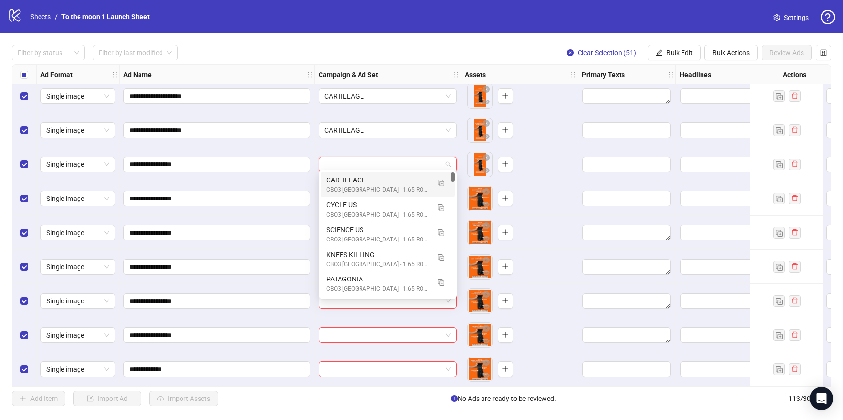
click at [373, 179] on div "CARTILLAGE" at bounding box center [377, 180] width 103 height 11
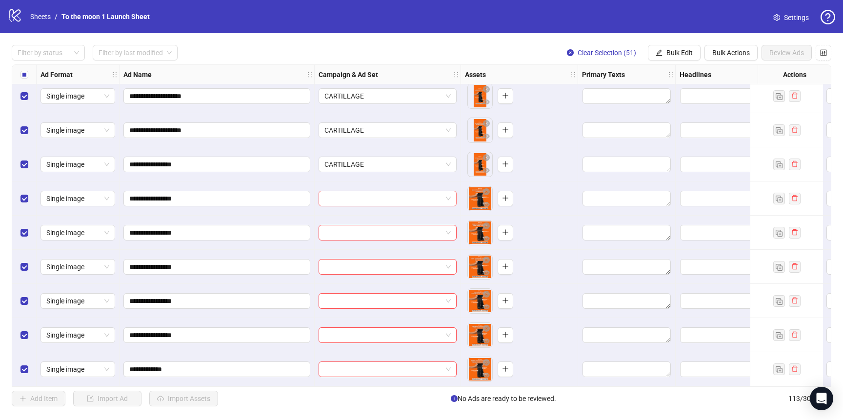
click at [373, 200] on input "search" at bounding box center [383, 198] width 118 height 15
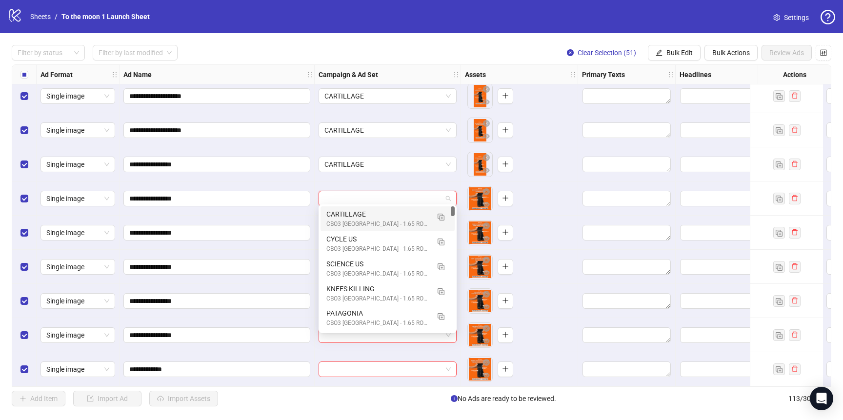
click at [368, 220] on div "CBO3 [GEOGRAPHIC_DATA] - 1.65 ROAS - ACQ" at bounding box center [377, 223] width 103 height 9
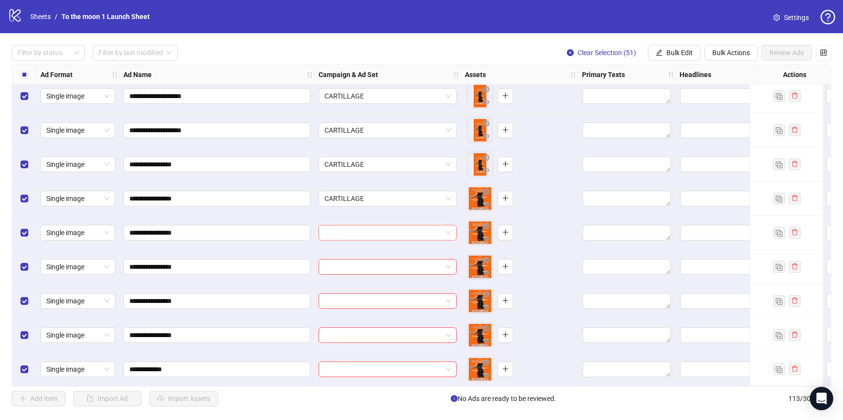
click at [368, 229] on input "search" at bounding box center [383, 232] width 118 height 15
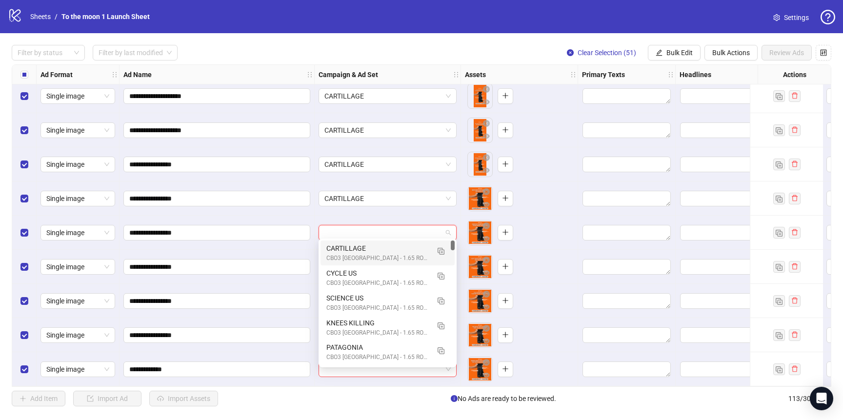
click at [358, 256] on div "CBO3 [GEOGRAPHIC_DATA] - 1.65 ROAS - ACQ" at bounding box center [377, 258] width 103 height 9
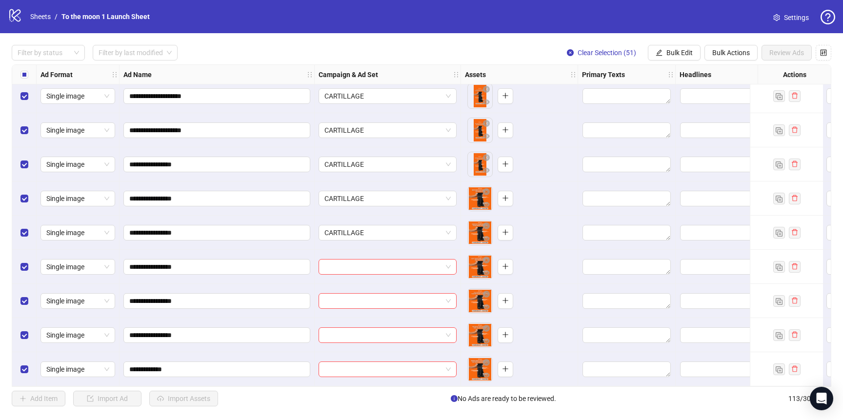
click at [358, 272] on div at bounding box center [388, 267] width 146 height 34
click at [361, 268] on input "search" at bounding box center [383, 266] width 118 height 15
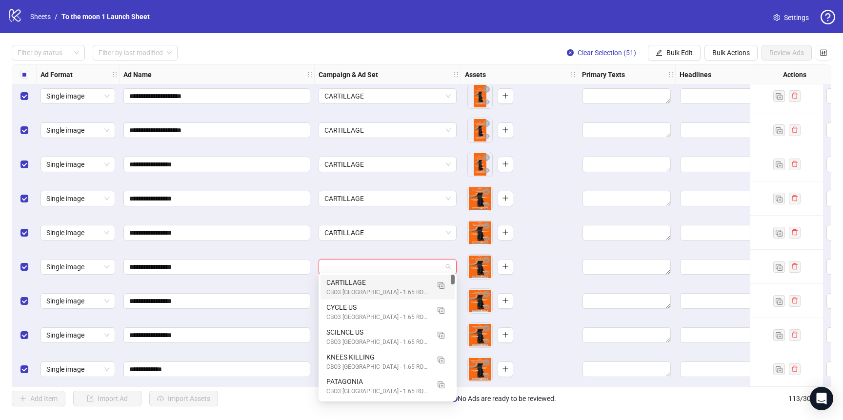
click at [359, 286] on div "CARTILLAGE" at bounding box center [377, 282] width 103 height 11
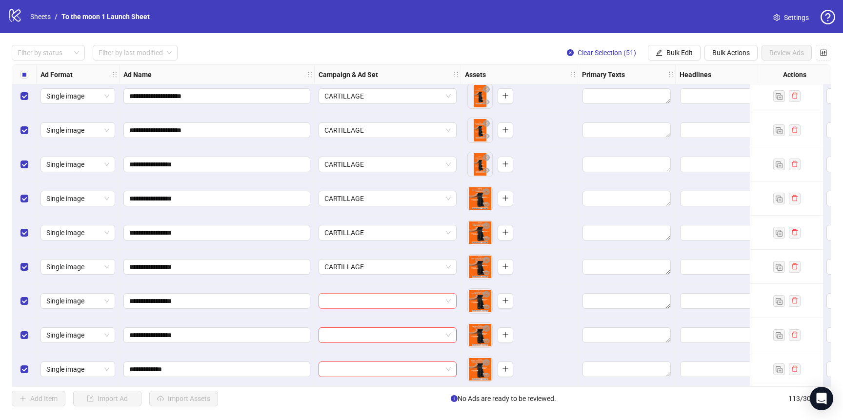
click at [359, 296] on input "search" at bounding box center [383, 301] width 118 height 15
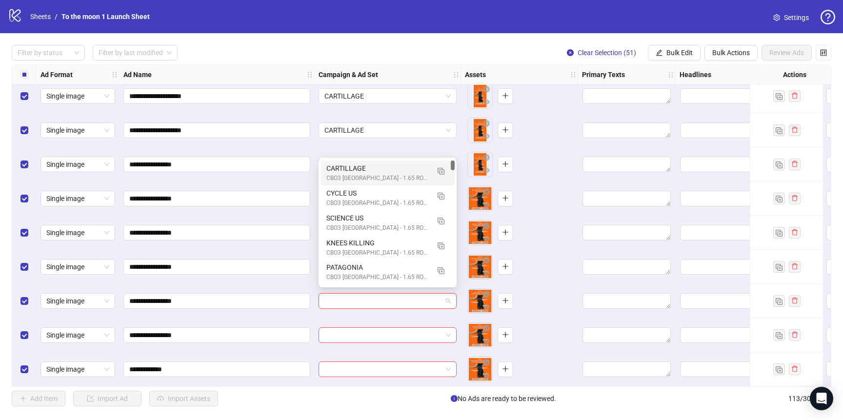
click at [362, 164] on div "CARTILLAGE" at bounding box center [377, 168] width 103 height 11
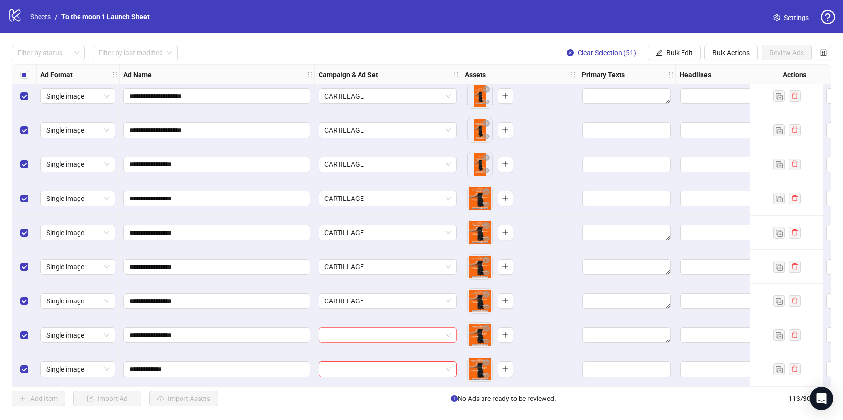
click at [360, 328] on input "search" at bounding box center [383, 335] width 118 height 15
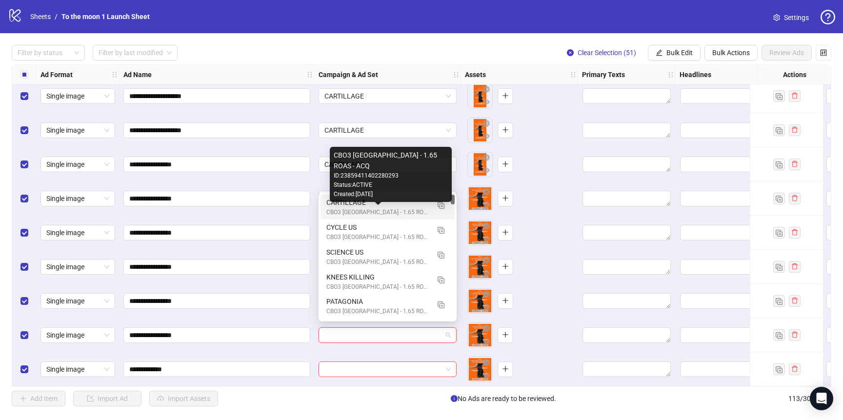
click at [365, 201] on div "CBO3 [GEOGRAPHIC_DATA] - 1.65 ROAS - ACQ ID: 23859411402280293 Status: ACTIVE C…" at bounding box center [391, 174] width 122 height 55
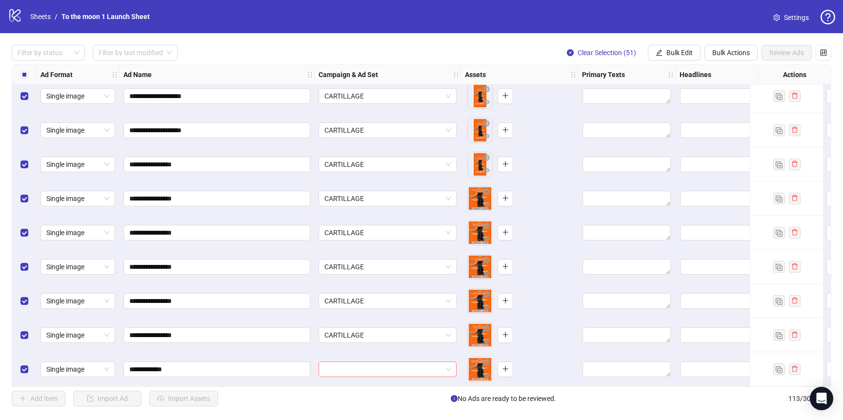
click at [361, 362] on input "search" at bounding box center [383, 369] width 118 height 15
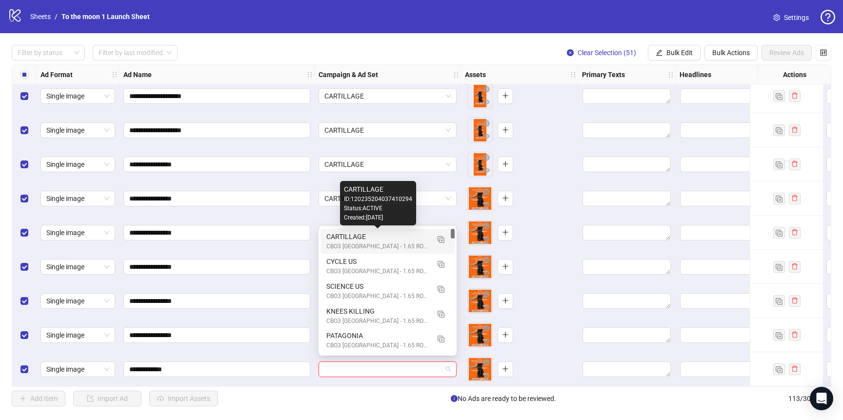
click at [363, 242] on div "CBO3 [GEOGRAPHIC_DATA] - 1.65 ROAS - ACQ" at bounding box center [377, 246] width 103 height 9
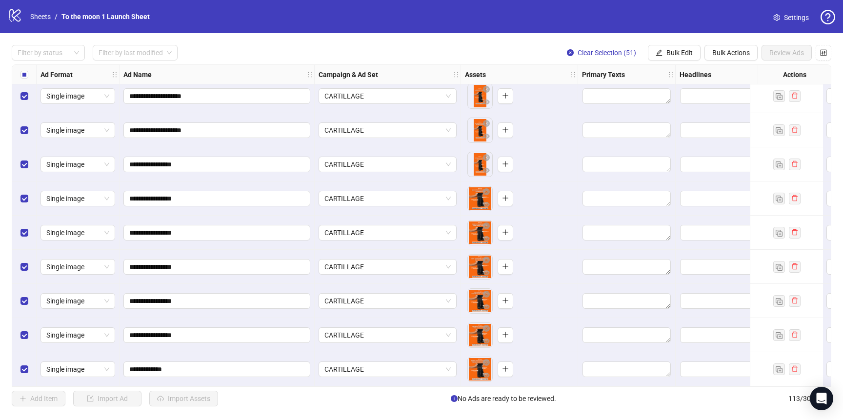
click at [22, 69] on div "Select all rows" at bounding box center [24, 75] width 24 height 20
click at [674, 50] on span "Bulk Edit" at bounding box center [679, 53] width 26 height 8
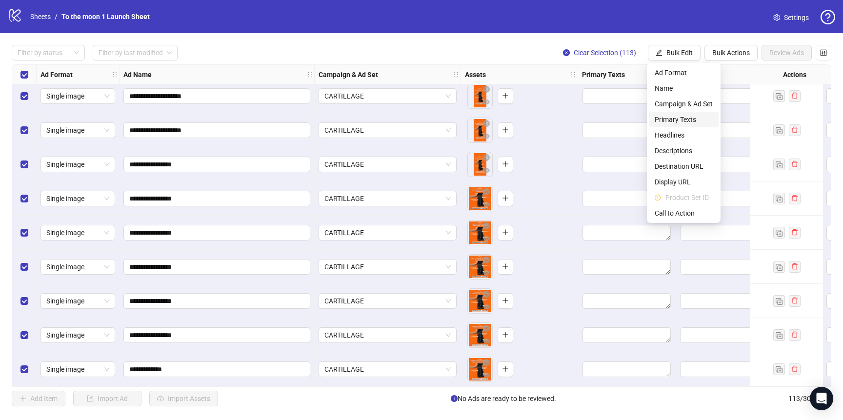
click at [694, 120] on span "Primary Texts" at bounding box center [684, 119] width 58 height 11
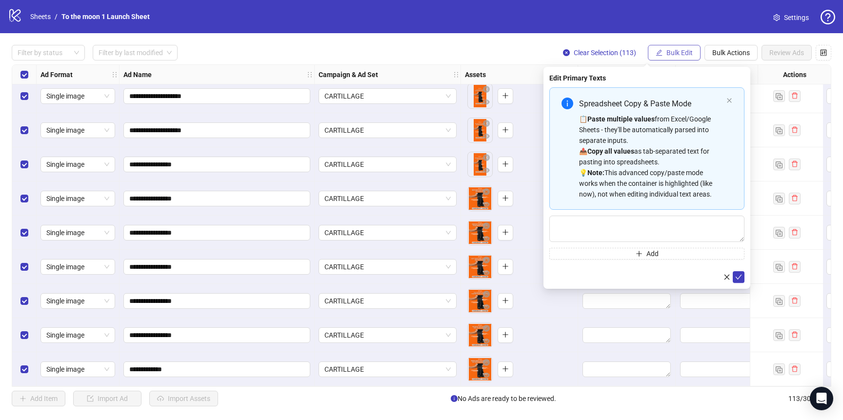
click at [673, 52] on span "Bulk Edit" at bounding box center [679, 53] width 26 height 8
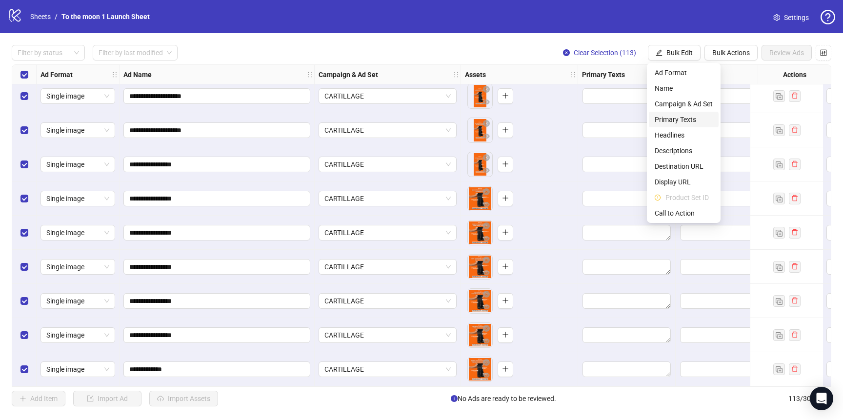
click at [692, 118] on span "Primary Texts" at bounding box center [684, 119] width 58 height 11
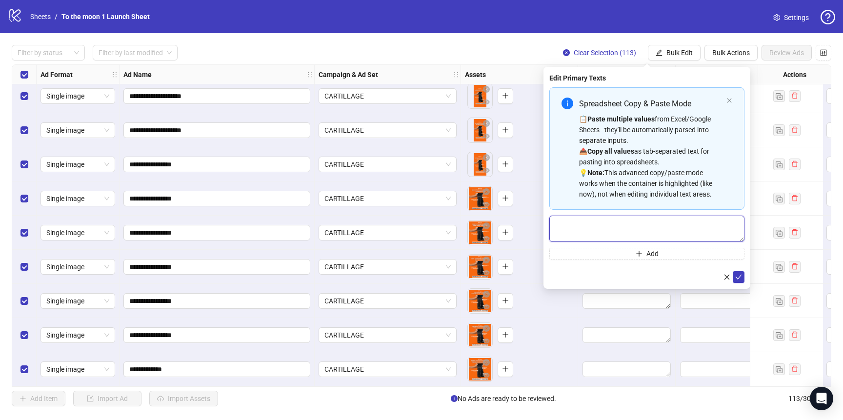
click at [641, 220] on textarea "Multi-text input container - paste or copy values" at bounding box center [646, 229] width 195 height 26
paste textarea "**********"
type textarea "**********"
click at [735, 274] on icon "check" at bounding box center [738, 277] width 7 height 7
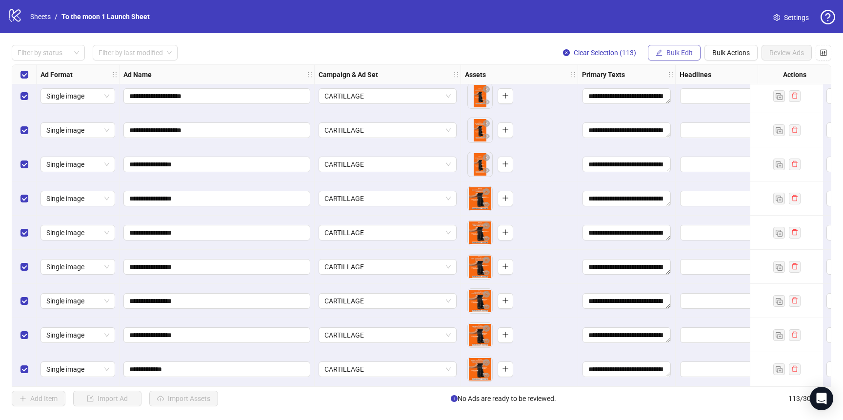
click at [683, 52] on span "Bulk Edit" at bounding box center [679, 53] width 26 height 8
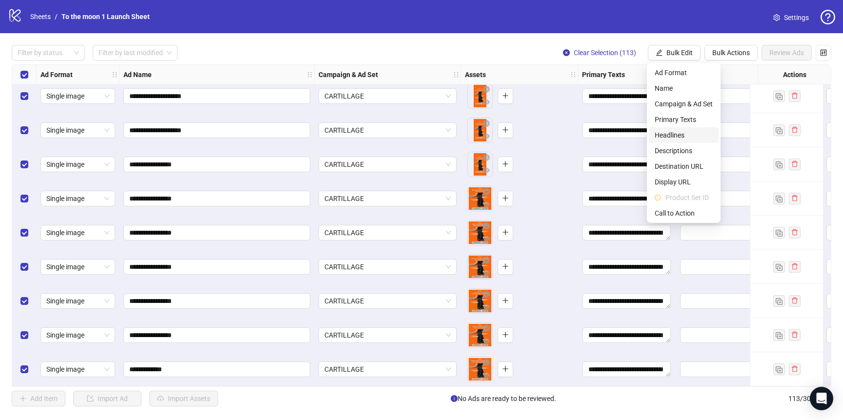
click at [679, 136] on span "Headlines" at bounding box center [684, 135] width 58 height 11
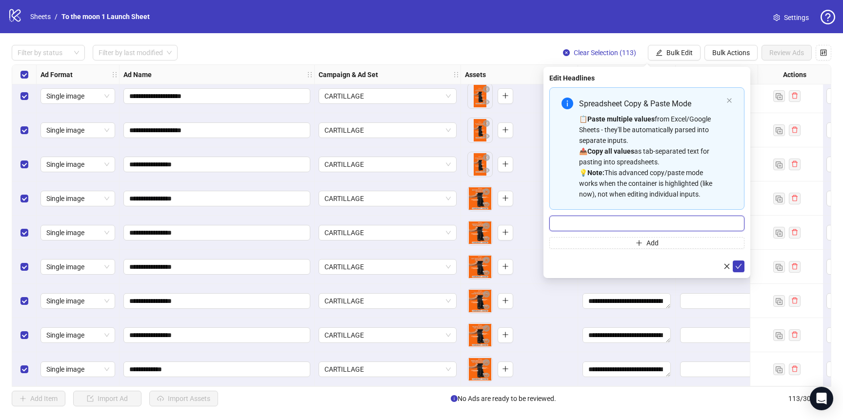
click at [563, 222] on input "Multi-input container - paste or copy values" at bounding box center [646, 224] width 195 height 16
paste input "**********"
type input "**********"
click at [735, 268] on icon "check" at bounding box center [738, 266] width 7 height 7
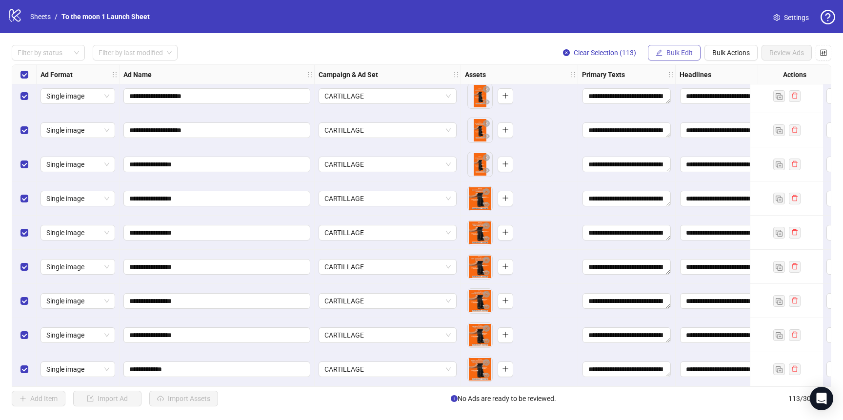
click at [677, 51] on span "Bulk Edit" at bounding box center [679, 53] width 26 height 8
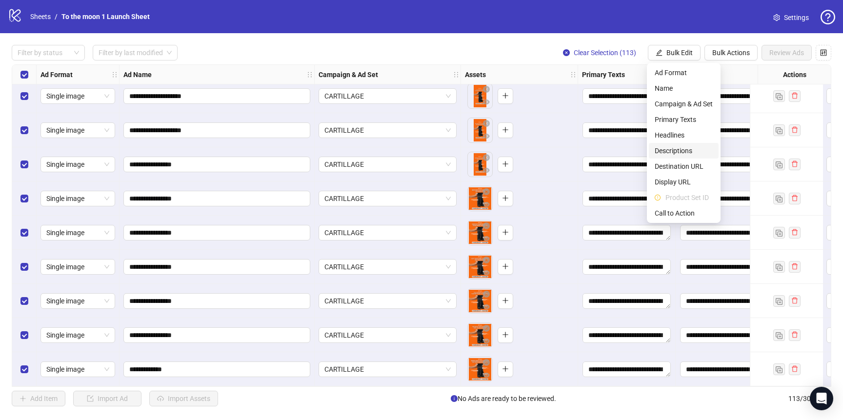
click at [676, 149] on span "Descriptions" at bounding box center [684, 150] width 58 height 11
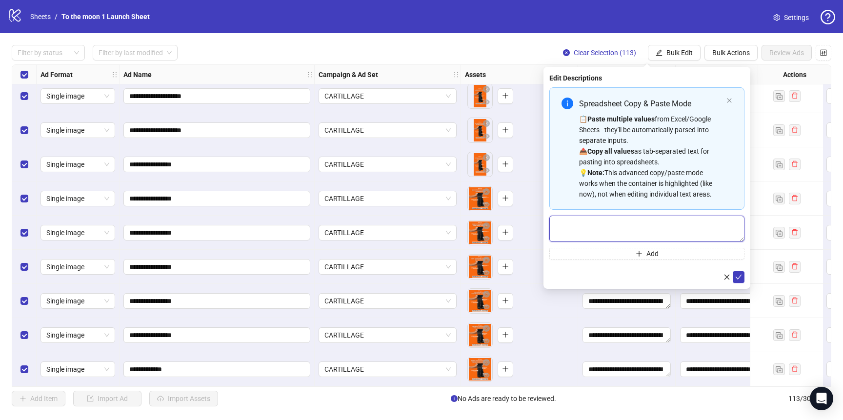
click at [618, 227] on textarea "Multi-text input container - paste or copy values" at bounding box center [646, 229] width 195 height 26
paste textarea "**********"
type textarea "**********"
click at [740, 277] on icon "check" at bounding box center [738, 277] width 7 height 7
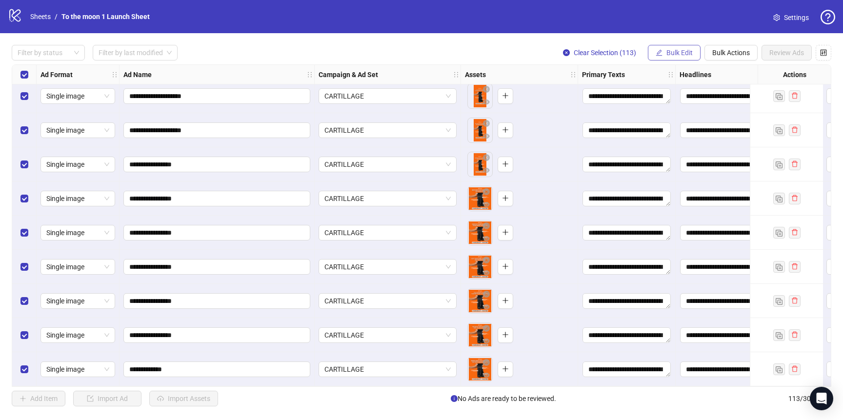
click at [681, 51] on span "Bulk Edit" at bounding box center [679, 53] width 26 height 8
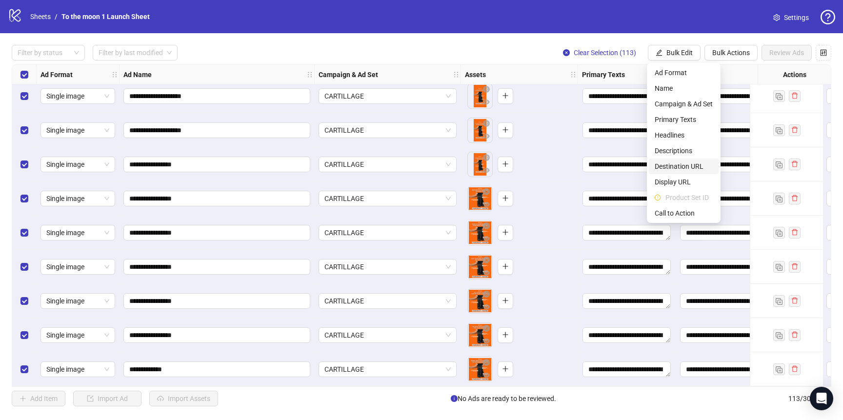
click at [672, 166] on span "Destination URL" at bounding box center [684, 166] width 58 height 11
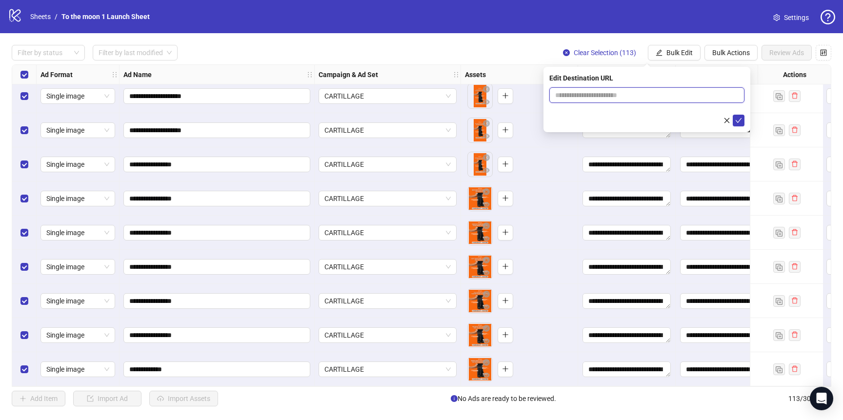
click at [609, 97] on input "text" at bounding box center [643, 95] width 176 height 11
paste input "**********"
type input "**********"
click at [738, 119] on icon "check" at bounding box center [738, 120] width 7 height 7
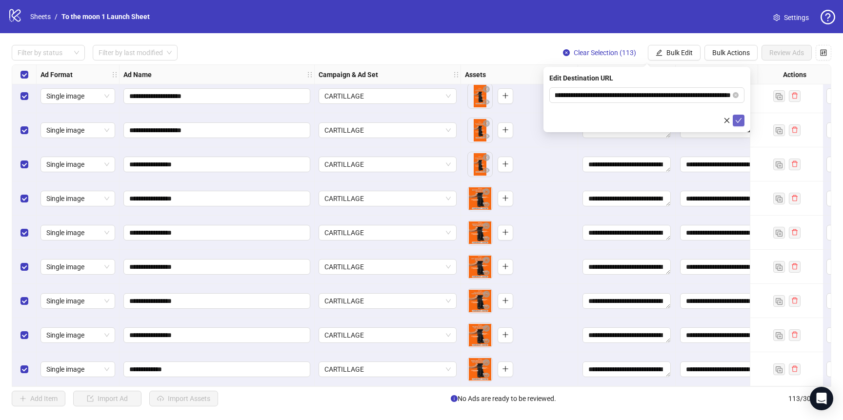
scroll to position [0, 0]
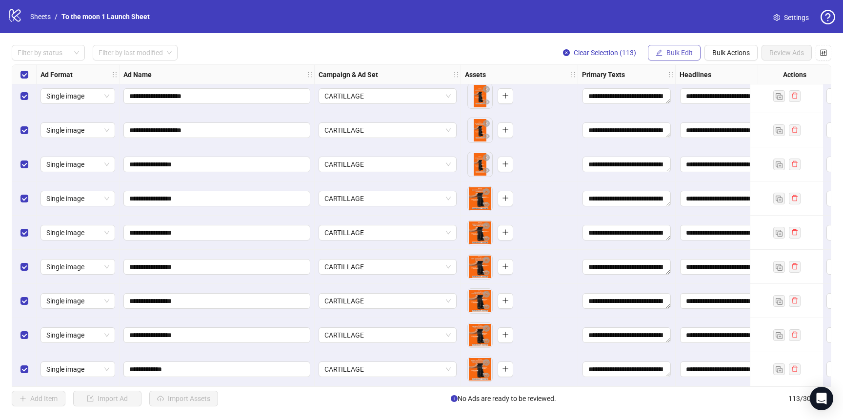
click at [679, 49] on span "Bulk Edit" at bounding box center [679, 53] width 26 height 8
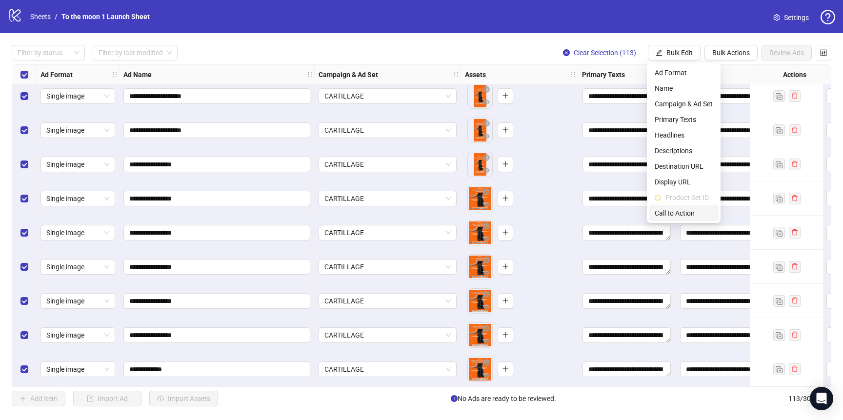
click at [689, 210] on span "Call to Action" at bounding box center [684, 213] width 58 height 11
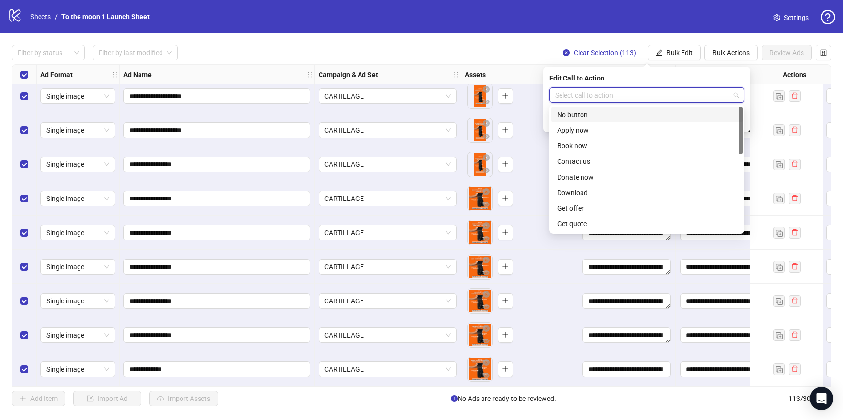
click at [658, 96] on input "search" at bounding box center [642, 95] width 175 height 15
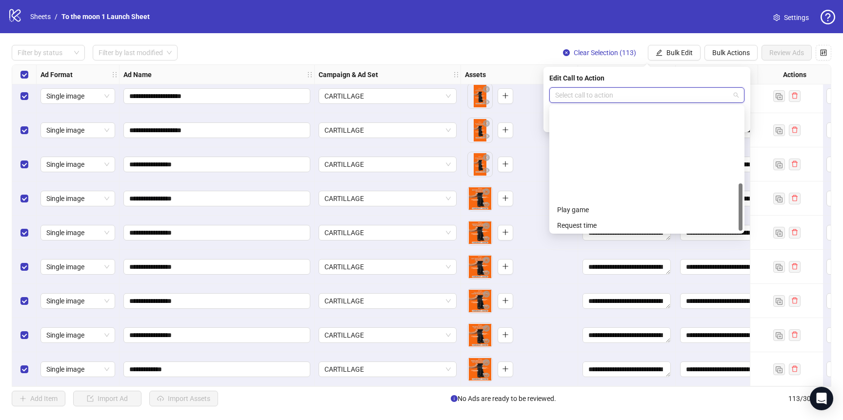
scroll to position [203, 0]
click at [607, 139] on div "Shop now" at bounding box center [646, 146] width 191 height 16
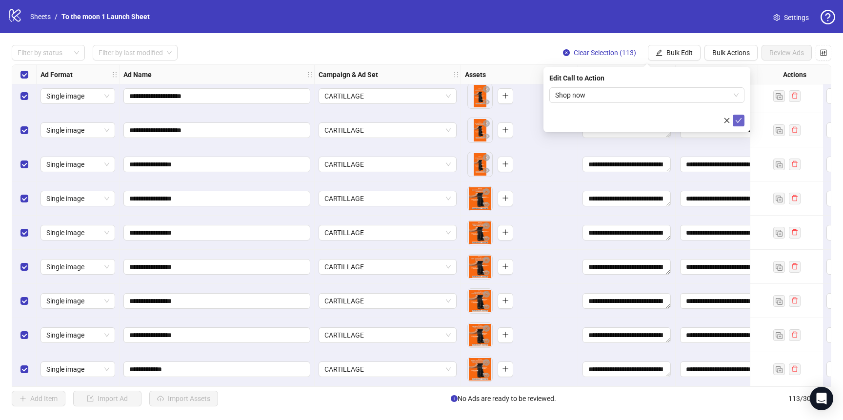
click at [740, 119] on icon "check" at bounding box center [739, 120] width 6 height 5
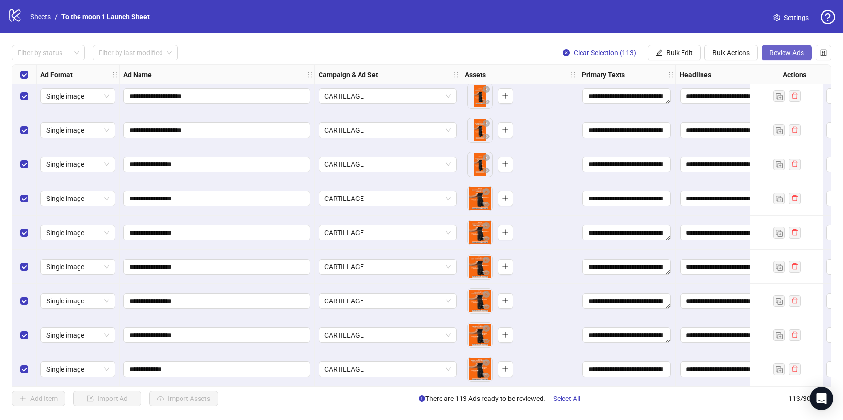
click at [790, 53] on span "Review Ads" at bounding box center [786, 53] width 35 height 8
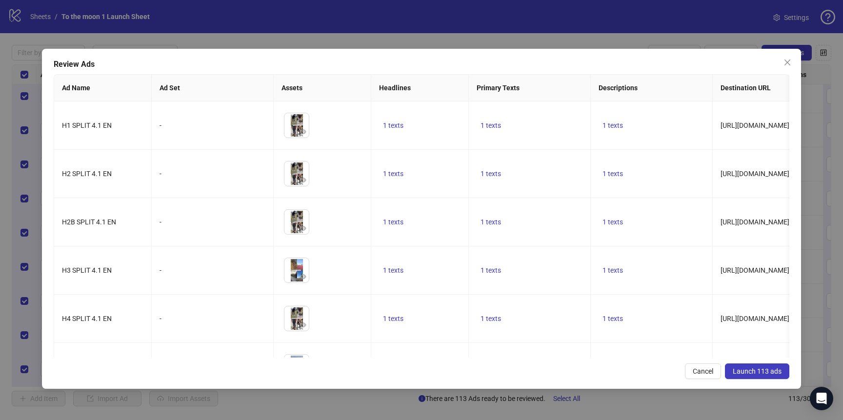
click at [764, 370] on span "Launch 113 ads" at bounding box center [757, 371] width 49 height 8
